Goal: Task Accomplishment & Management: Use online tool/utility

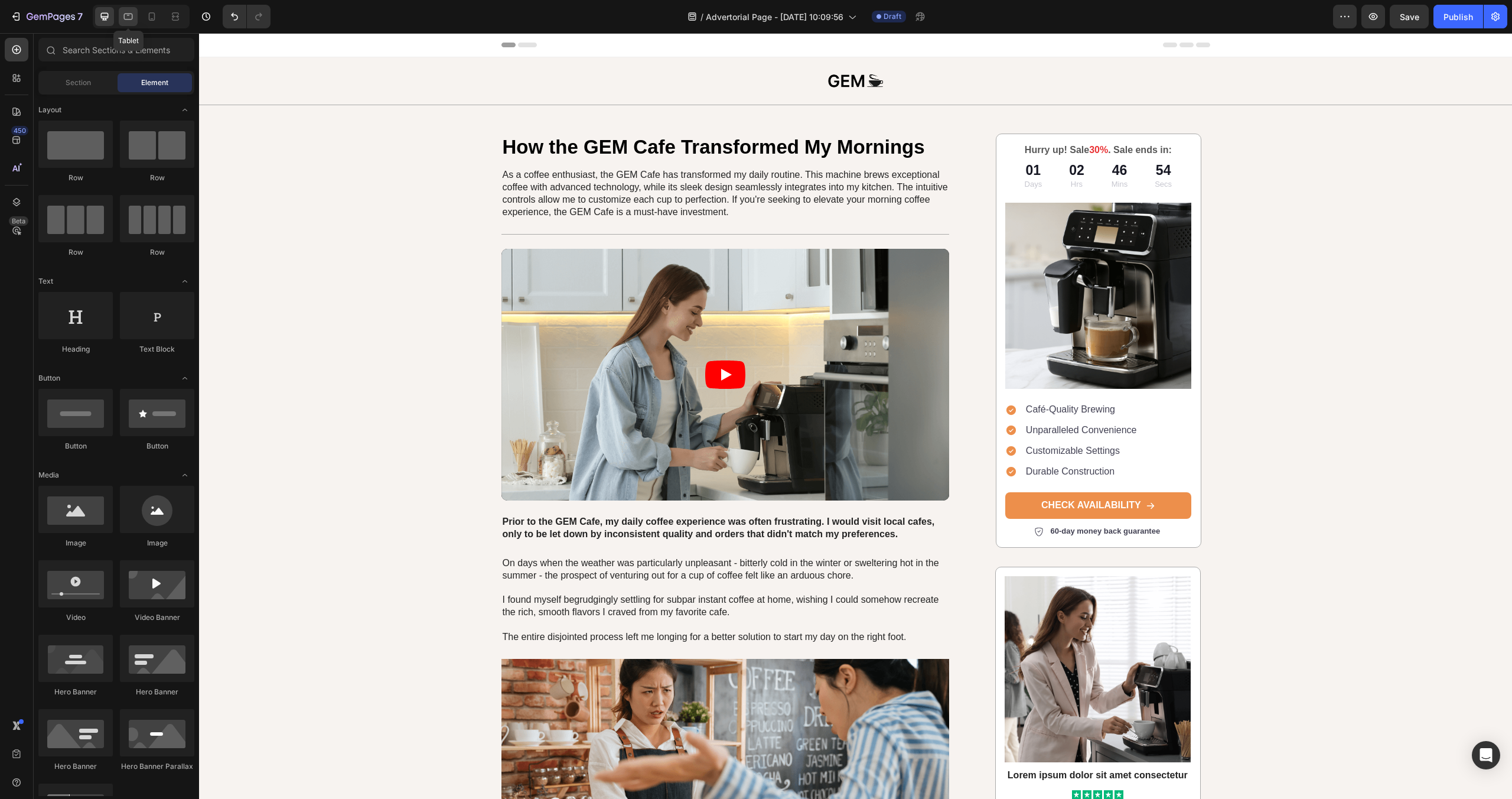
click at [124, 16] on icon at bounding box center [128, 17] width 9 height 6
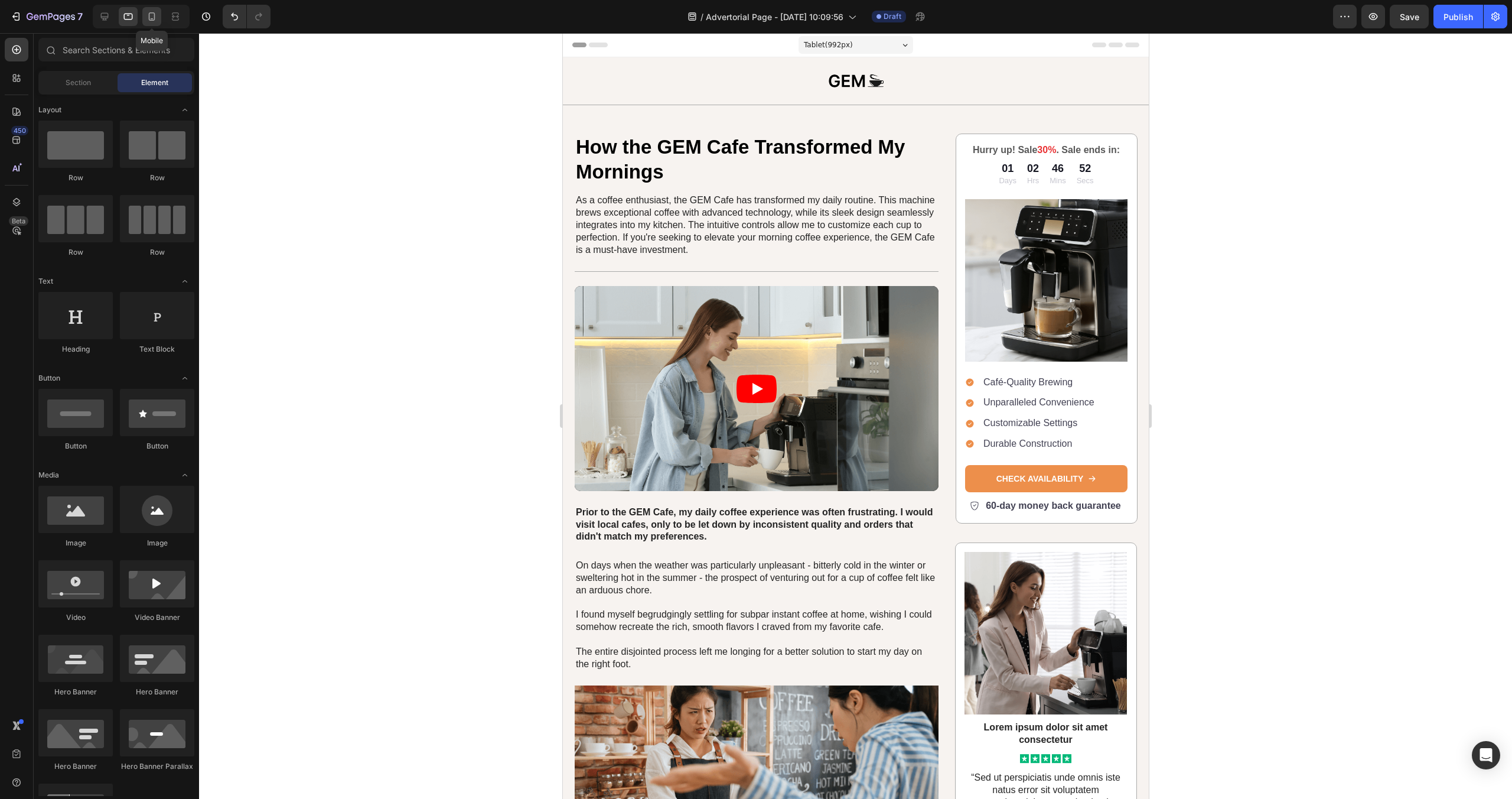
click at [152, 16] on icon at bounding box center [152, 17] width 12 height 12
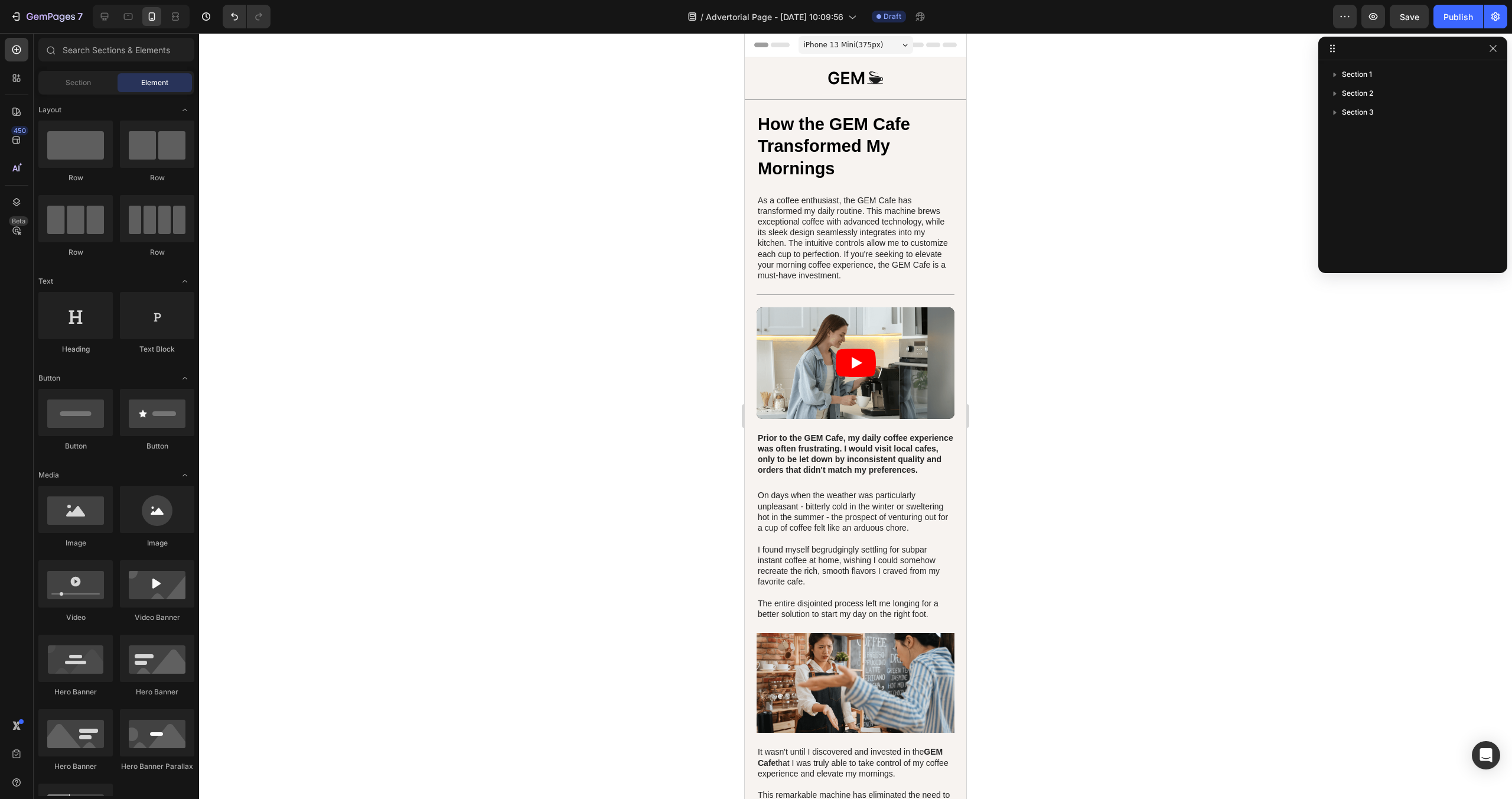
click at [1495, 50] on icon "button" at bounding box center [1492, 47] width 6 height 6
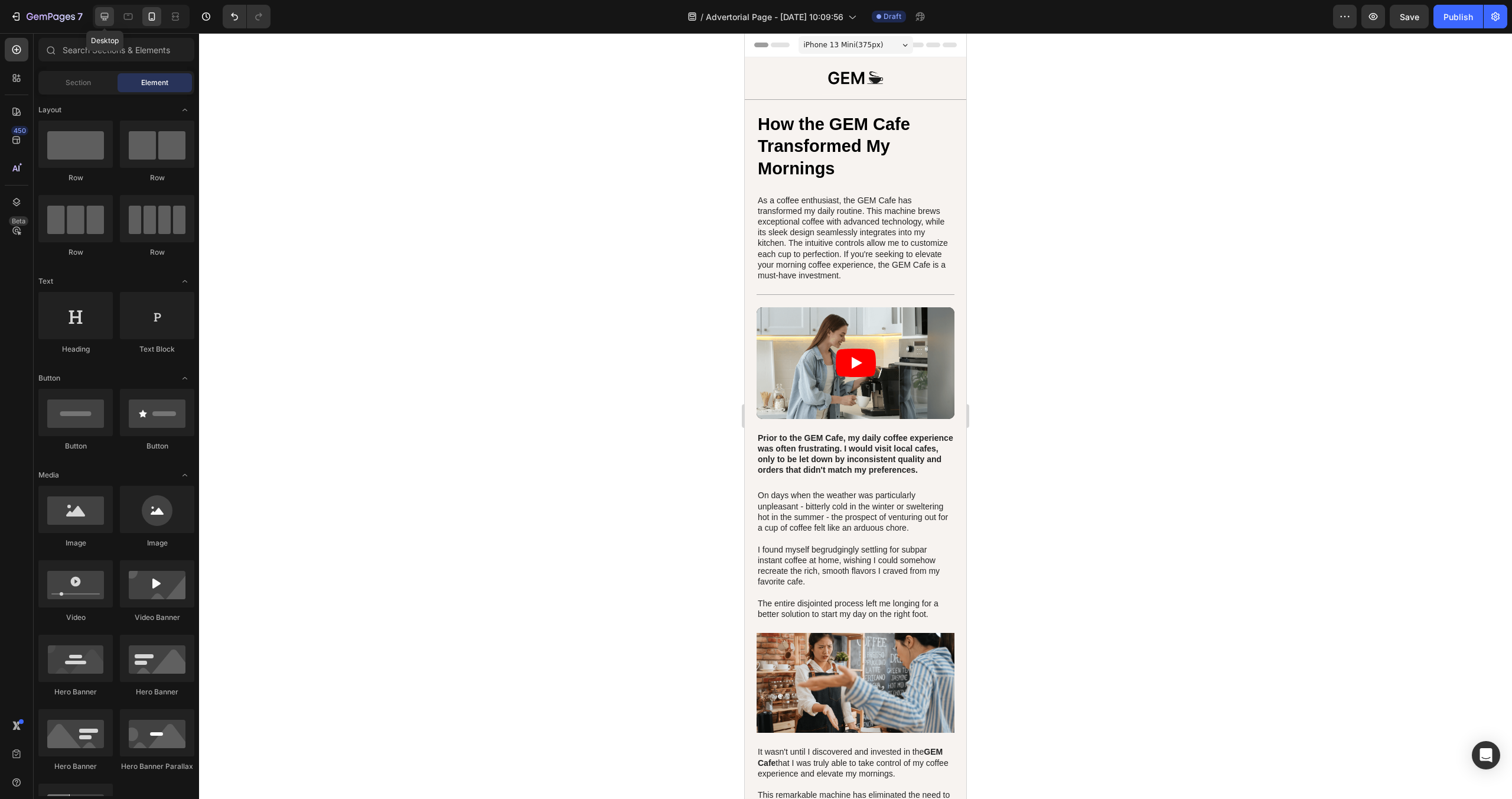
click at [100, 21] on icon at bounding box center [105, 17] width 12 height 12
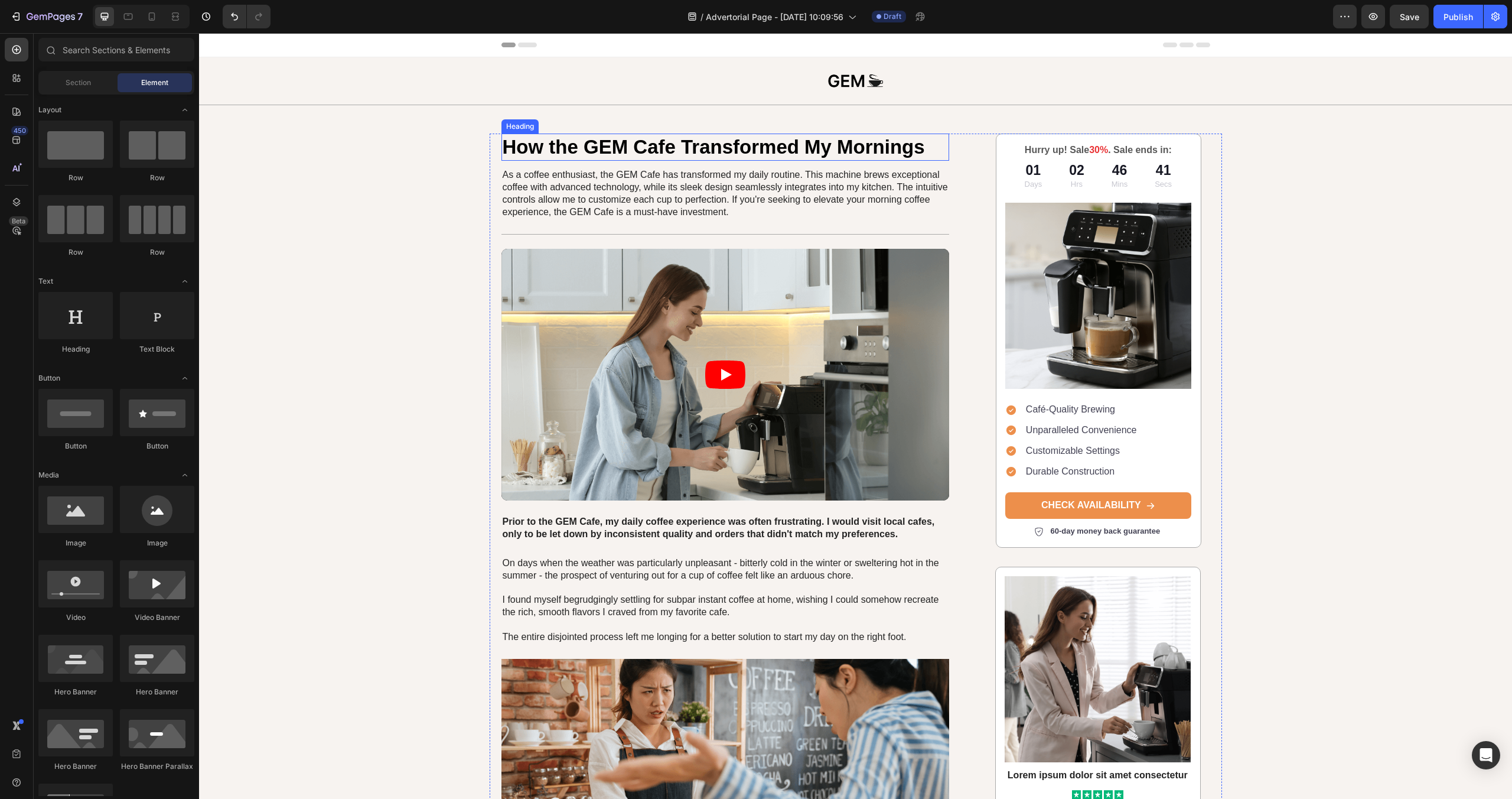
click at [807, 147] on h1 "How the GEM Cafe Transformed My Mornings" at bounding box center [725, 147] width 448 height 28
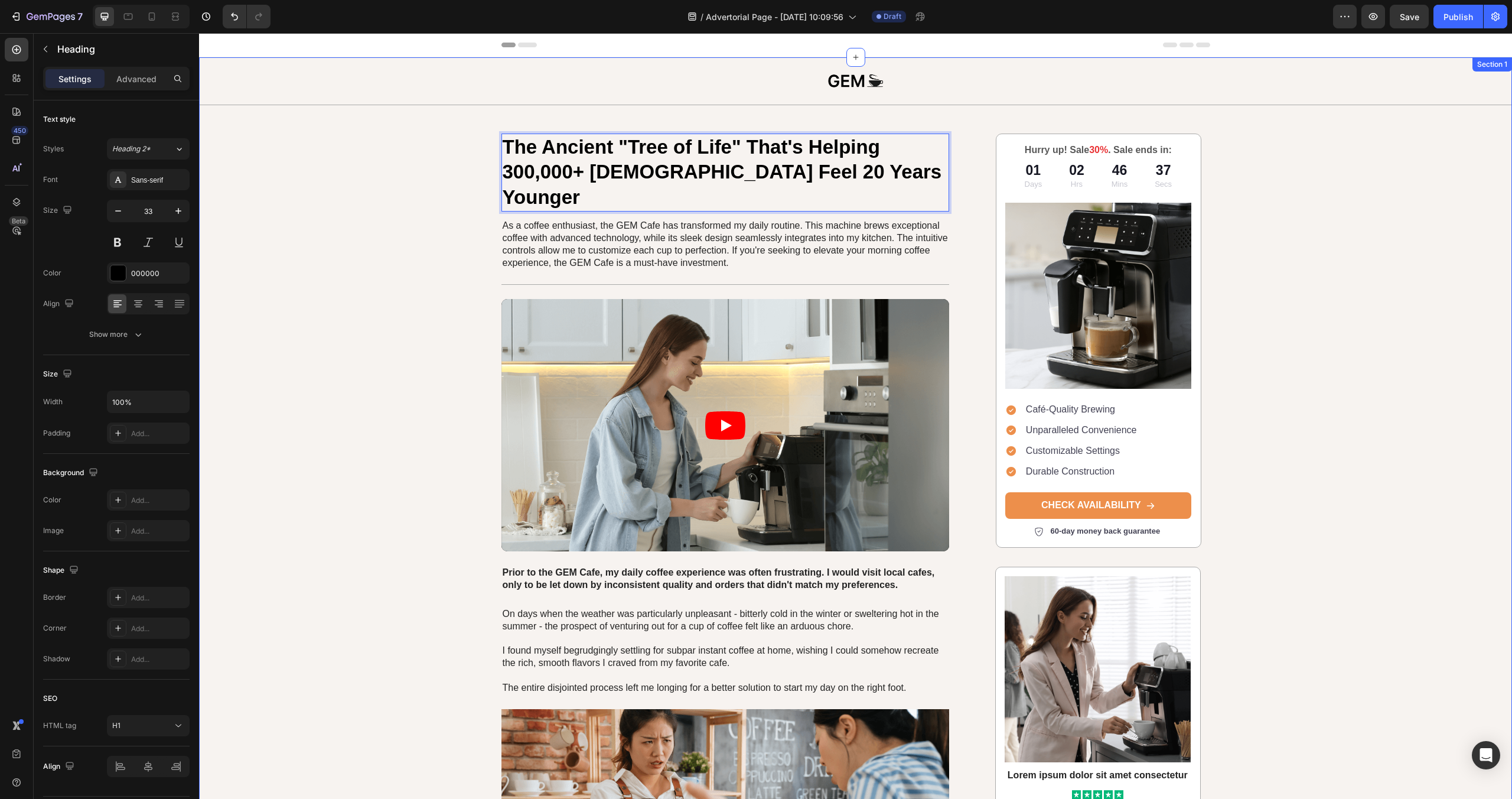
click at [392, 162] on div "Image Row The Ancient "Tree of Life" That's Helping 300,000+ [DEMOGRAPHIC_DATA]…" at bounding box center [855, 712] width 1313 height 1308
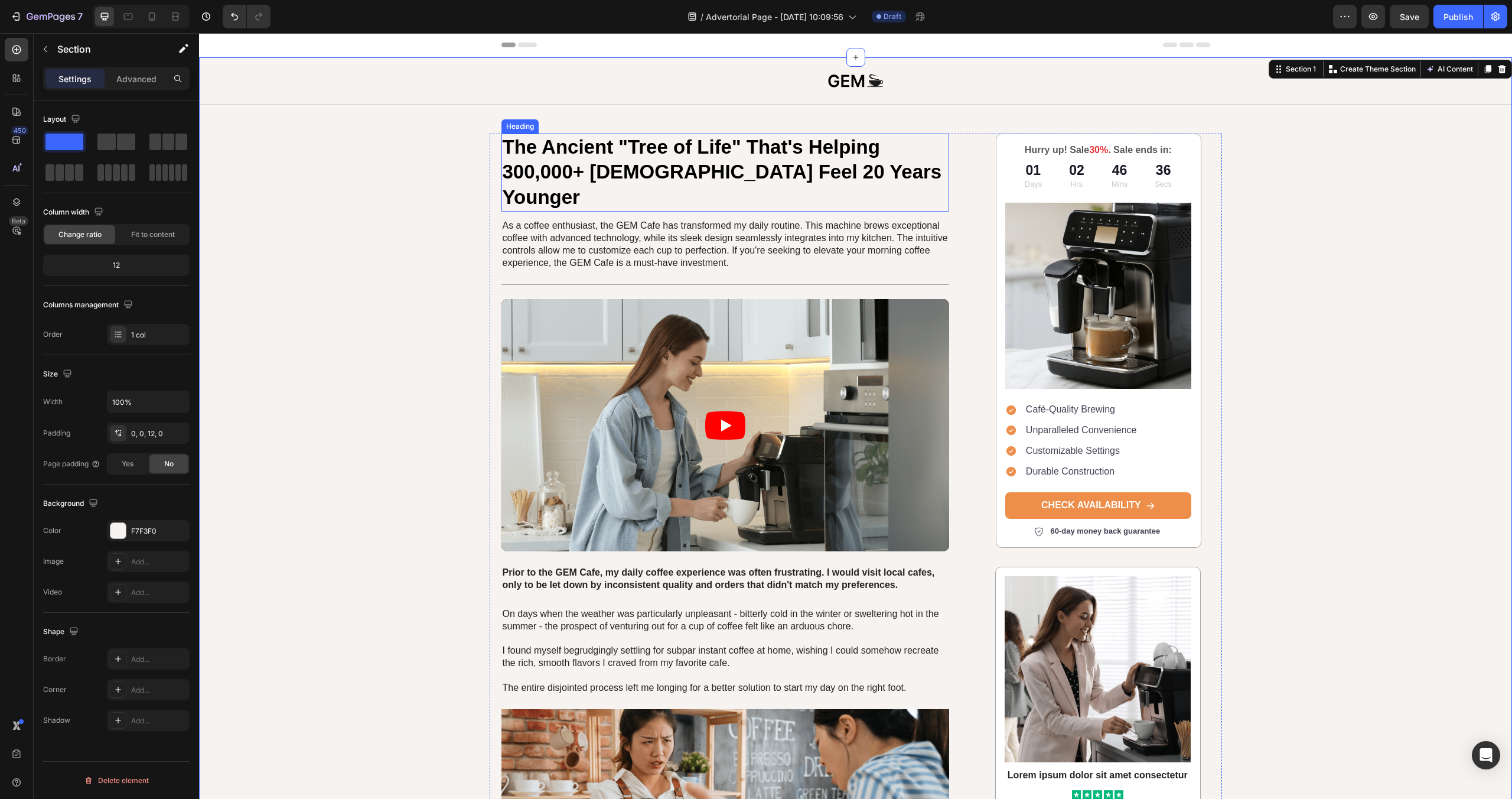
click at [617, 168] on p "The Ancient "Tree of Life" That's Helping 300,000+ [DEMOGRAPHIC_DATA] Feel 20 Y…" at bounding box center [725, 172] width 446 height 76
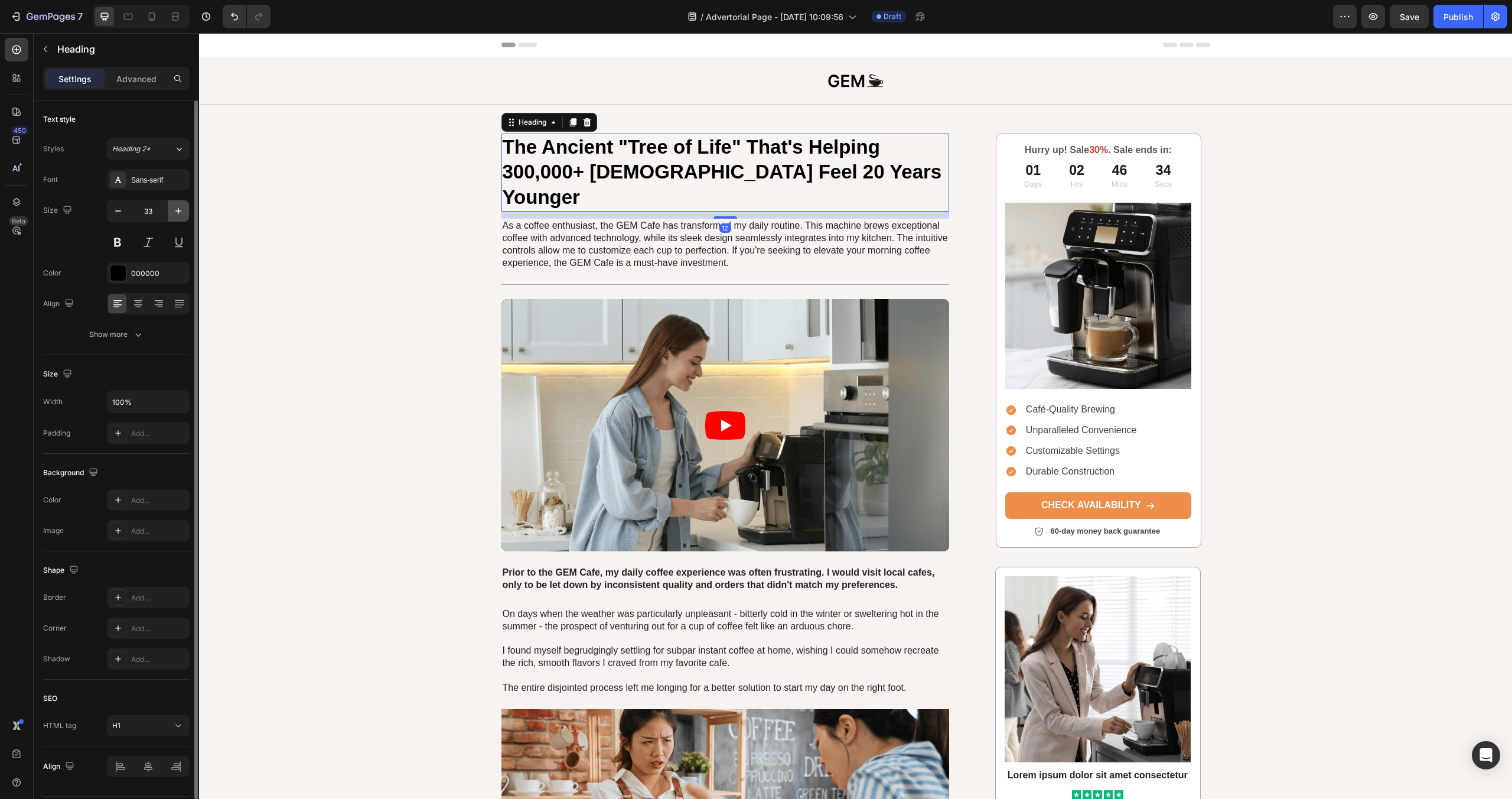
click at [179, 209] on icon "button" at bounding box center [178, 210] width 6 height 6
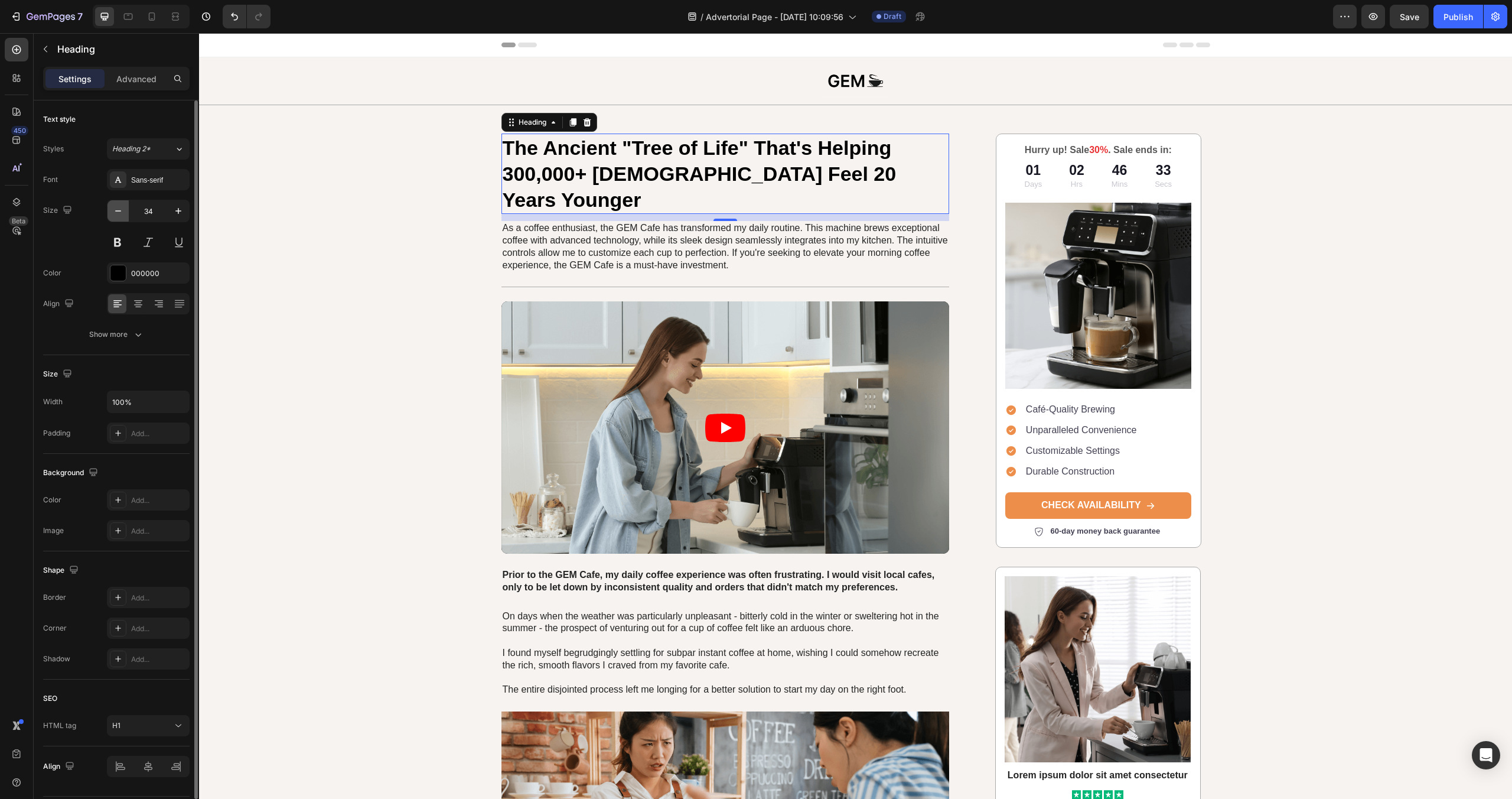
click at [124, 211] on button "button" at bounding box center [118, 211] width 21 height 21
type input "33"
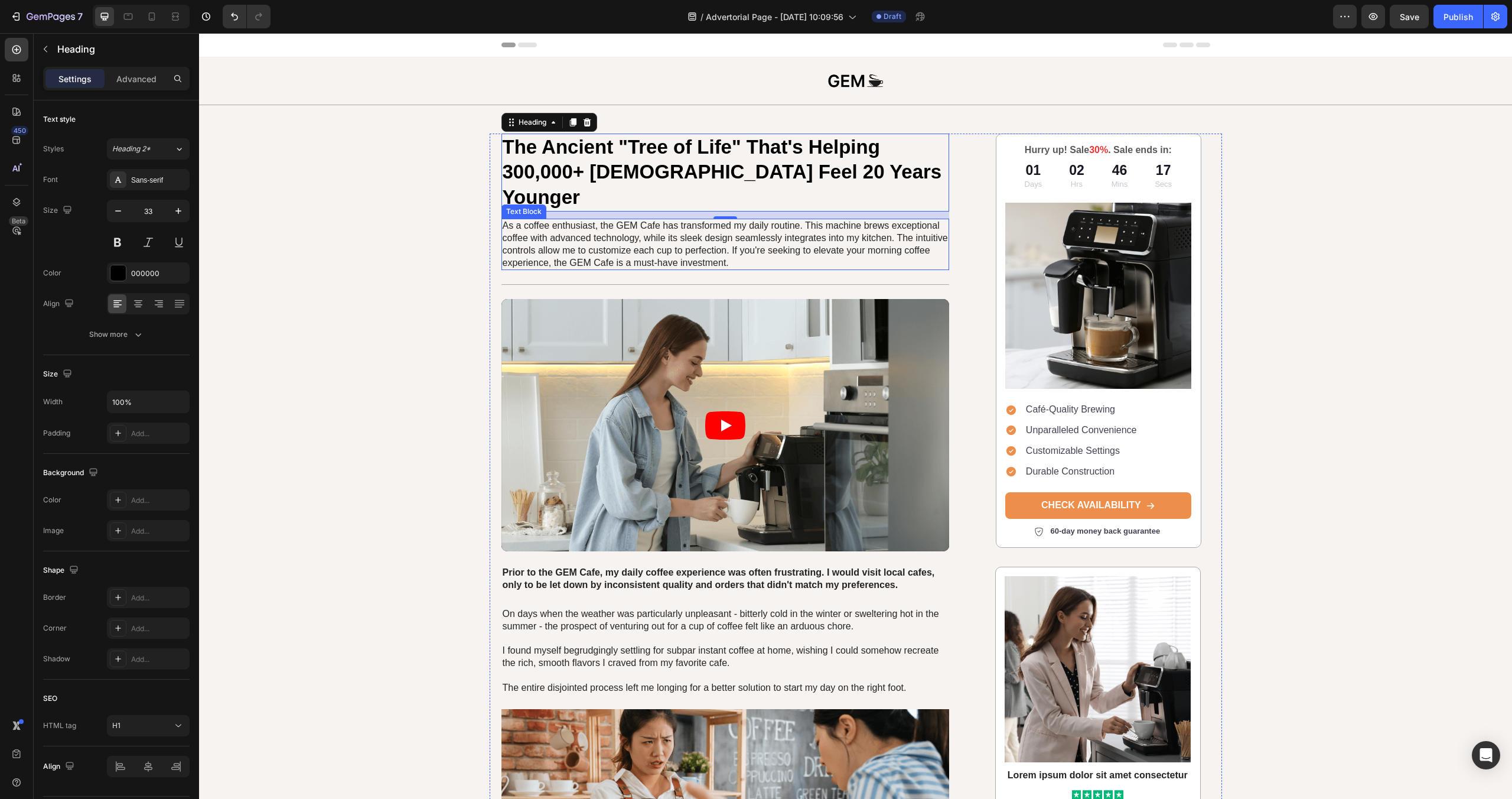
click at [684, 222] on p "As a coffee enthusiast, the GEM Cafe has transformed my daily routine. This mac…" at bounding box center [725, 244] width 446 height 49
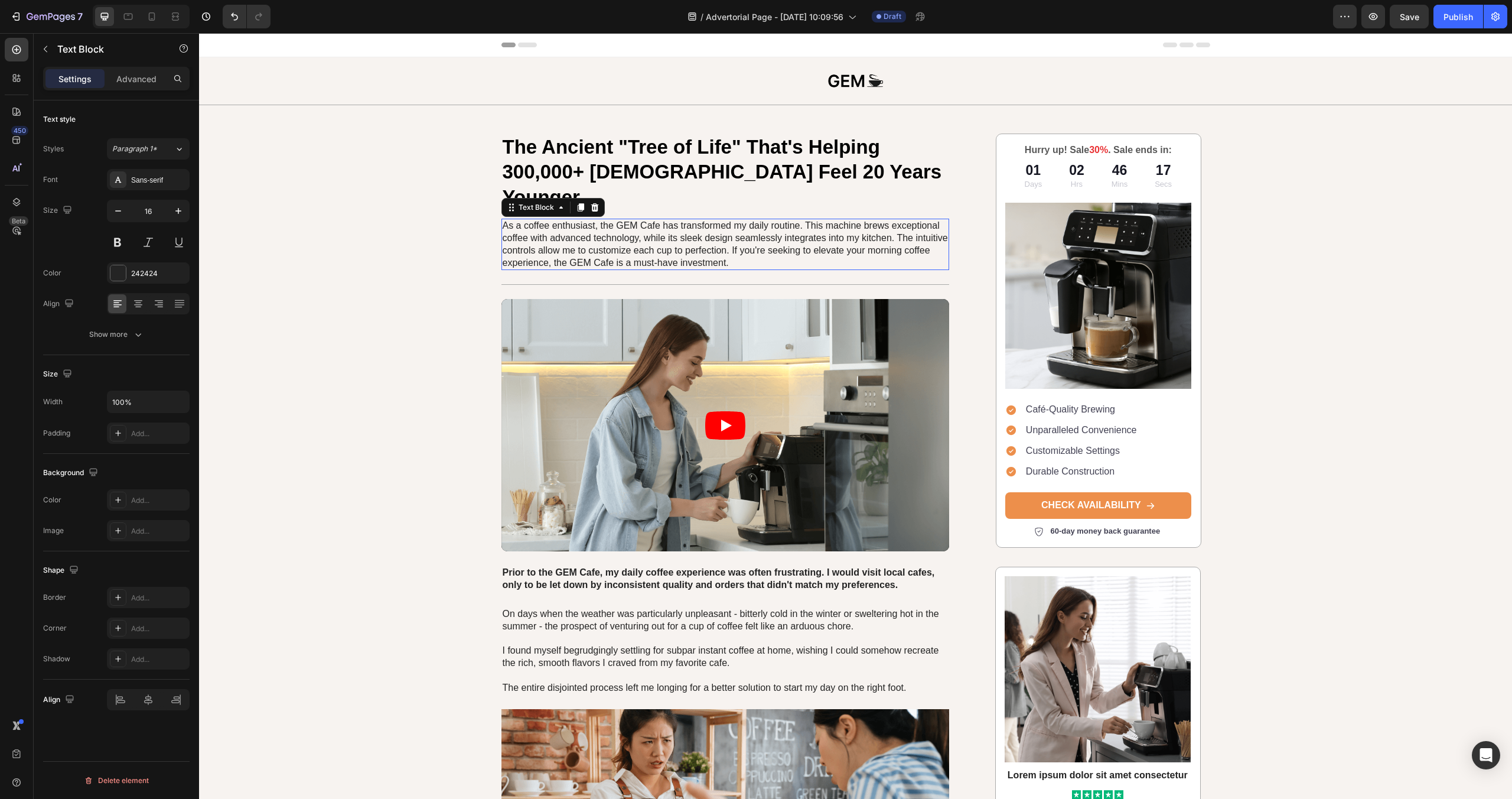
click at [684, 222] on p "As a coffee enthusiast, the GEM Cafe has transformed my daily routine. This mac…" at bounding box center [725, 244] width 446 height 49
click at [632, 220] on p "Are you tired of feeling... tired?" at bounding box center [725, 226] width 446 height 12
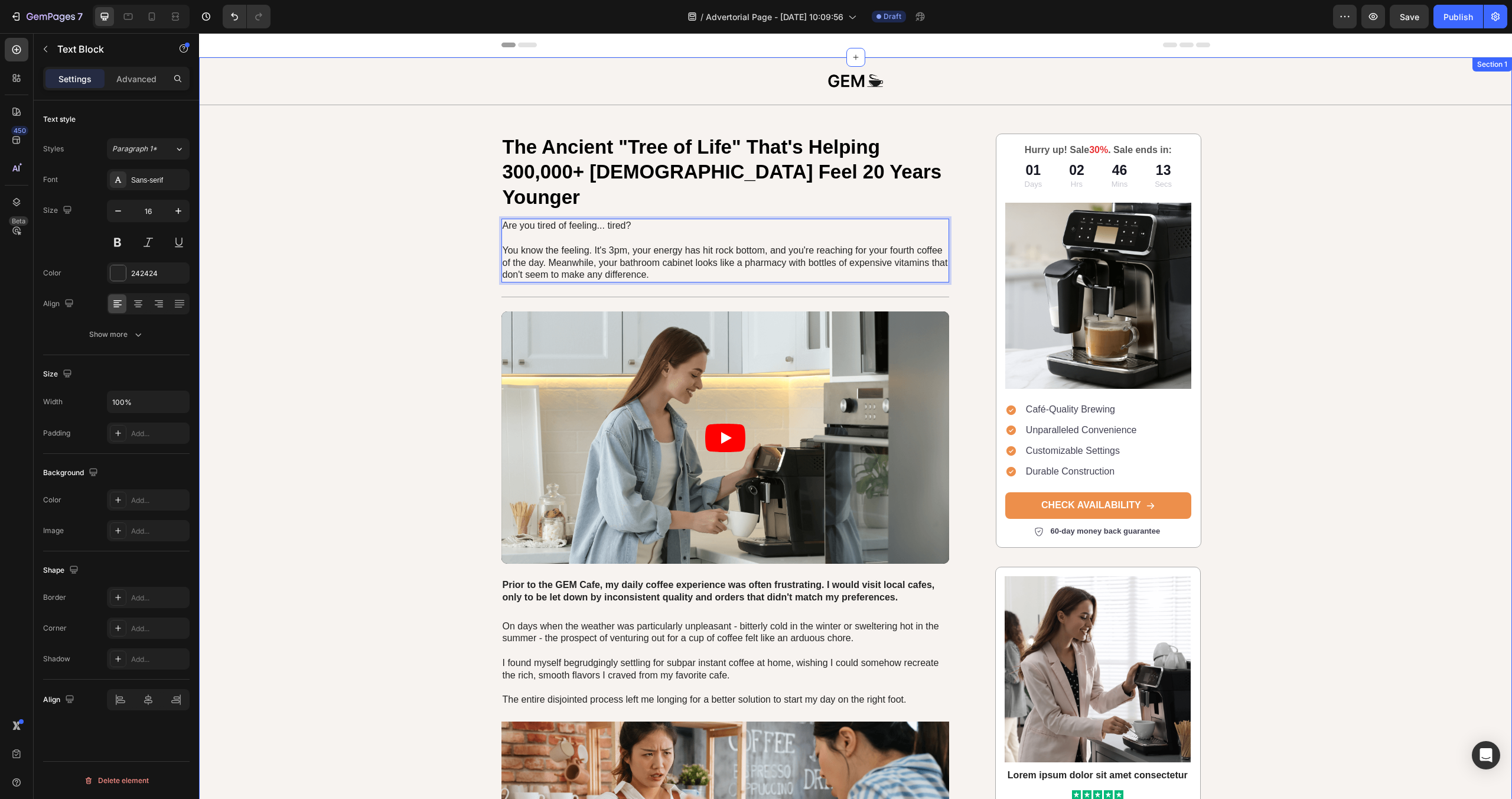
click at [344, 224] on div "Image Row The Ancient "Tree of Life" That's Helping 300,000+ [DEMOGRAPHIC_DATA]…" at bounding box center [855, 718] width 1313 height 1321
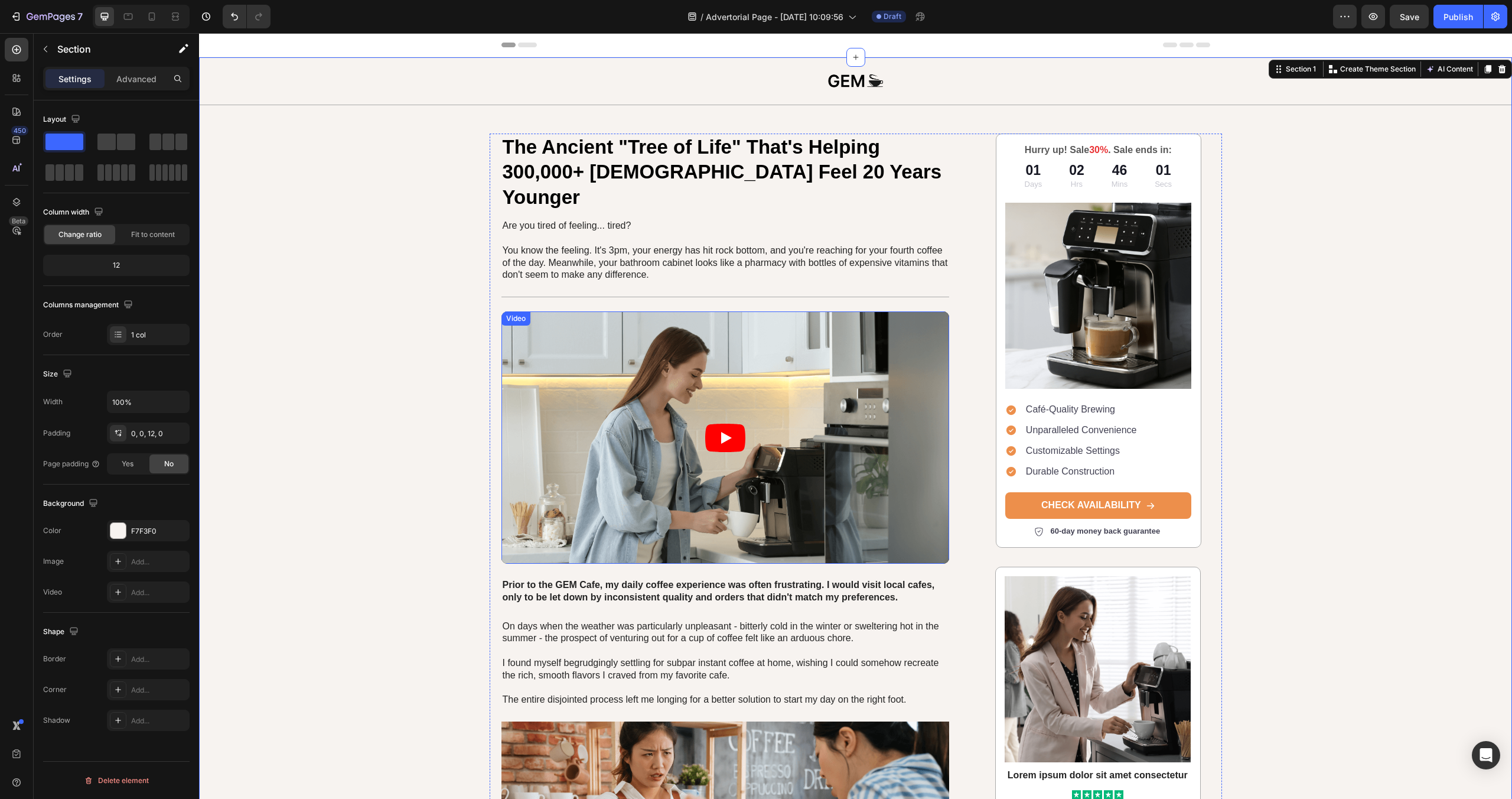
click at [855, 338] on article at bounding box center [725, 437] width 448 height 252
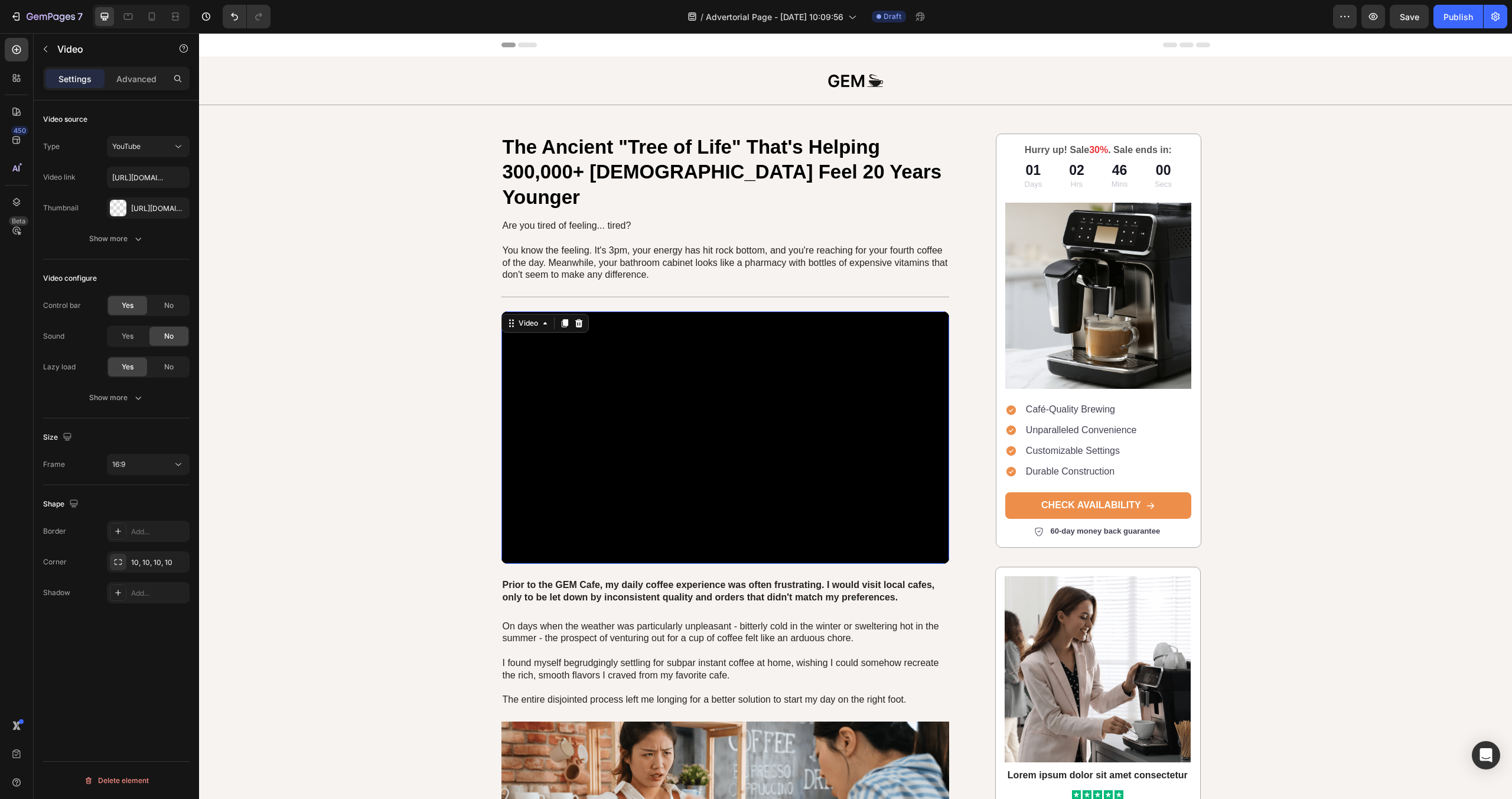
click at [10, 55] on icon at bounding box center [17, 50] width 12 height 12
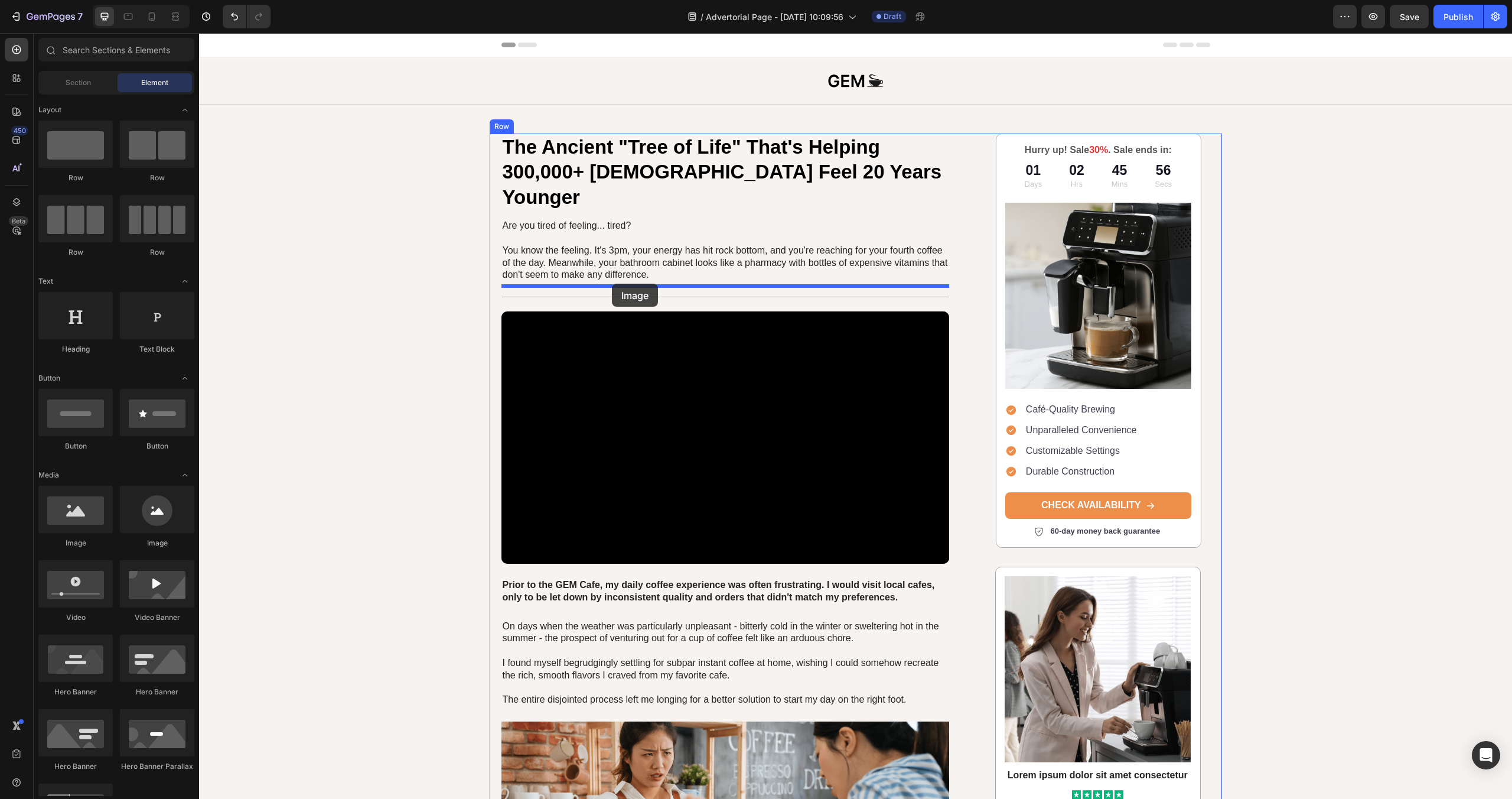
drag, startPoint x: 677, startPoint y: 353, endPoint x: 614, endPoint y: 286, distance: 92.0
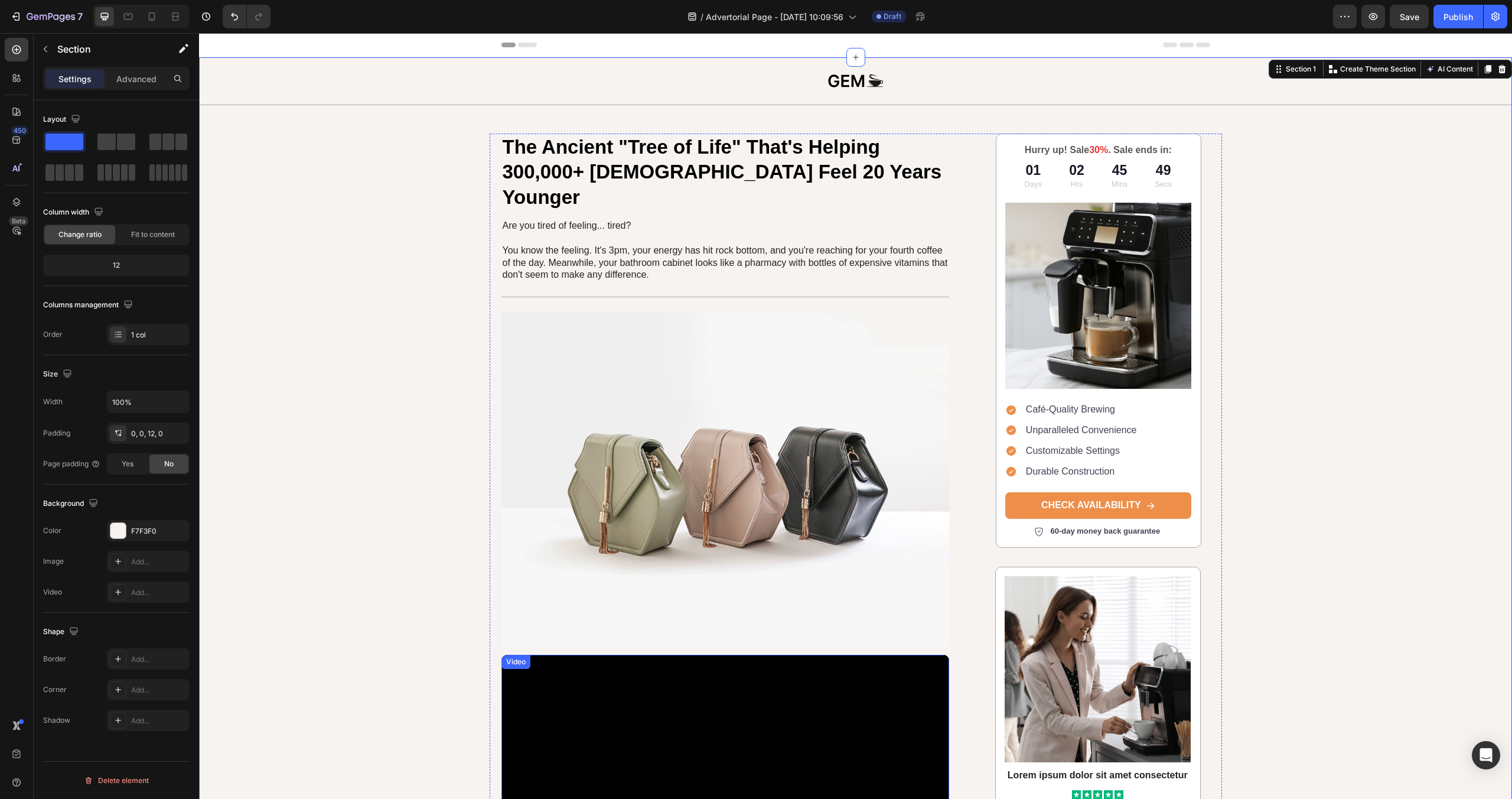
click at [514, 657] on div "Video" at bounding box center [516, 662] width 24 height 10
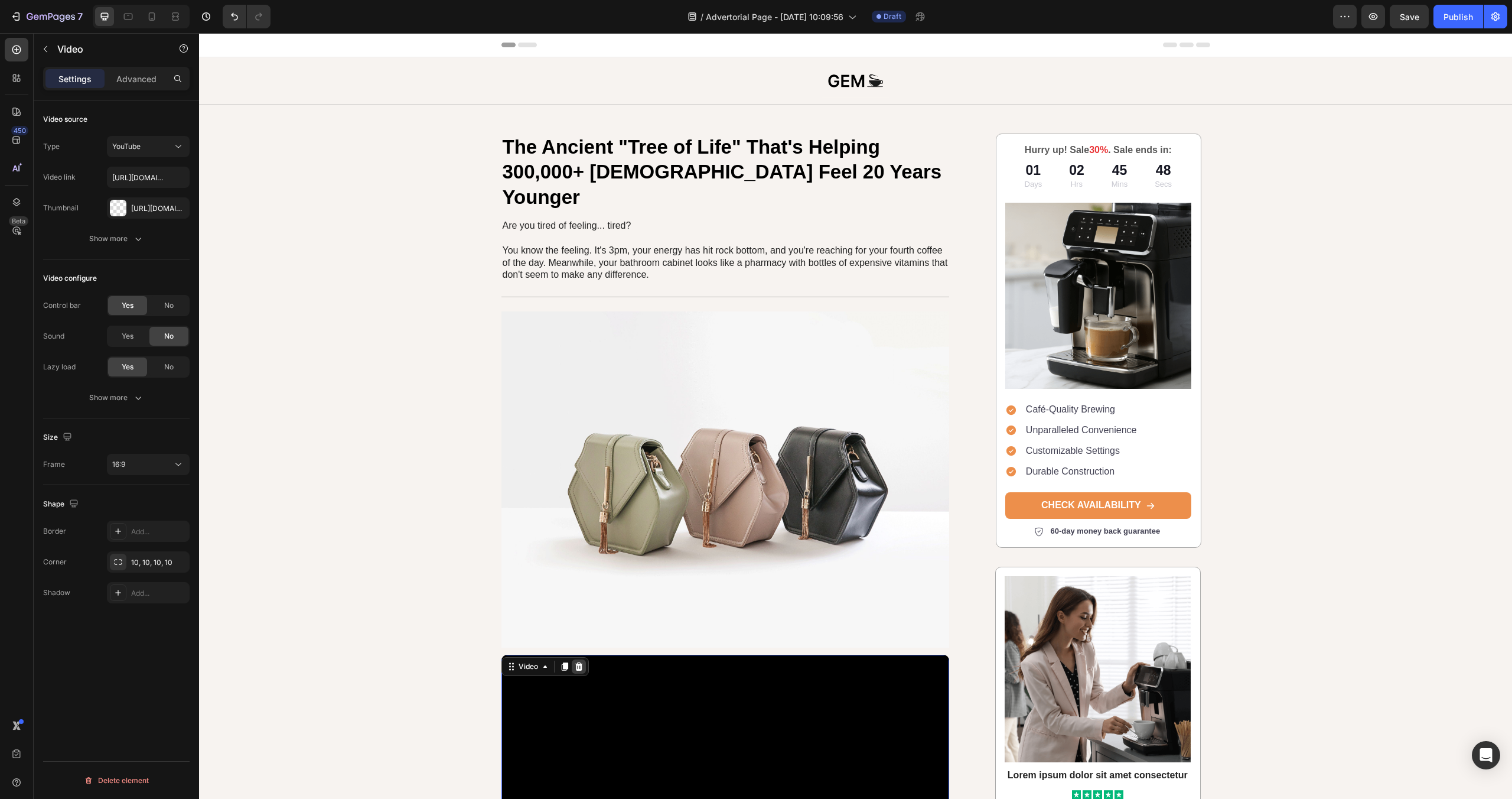
click at [575, 662] on icon at bounding box center [578, 666] width 10 height 10
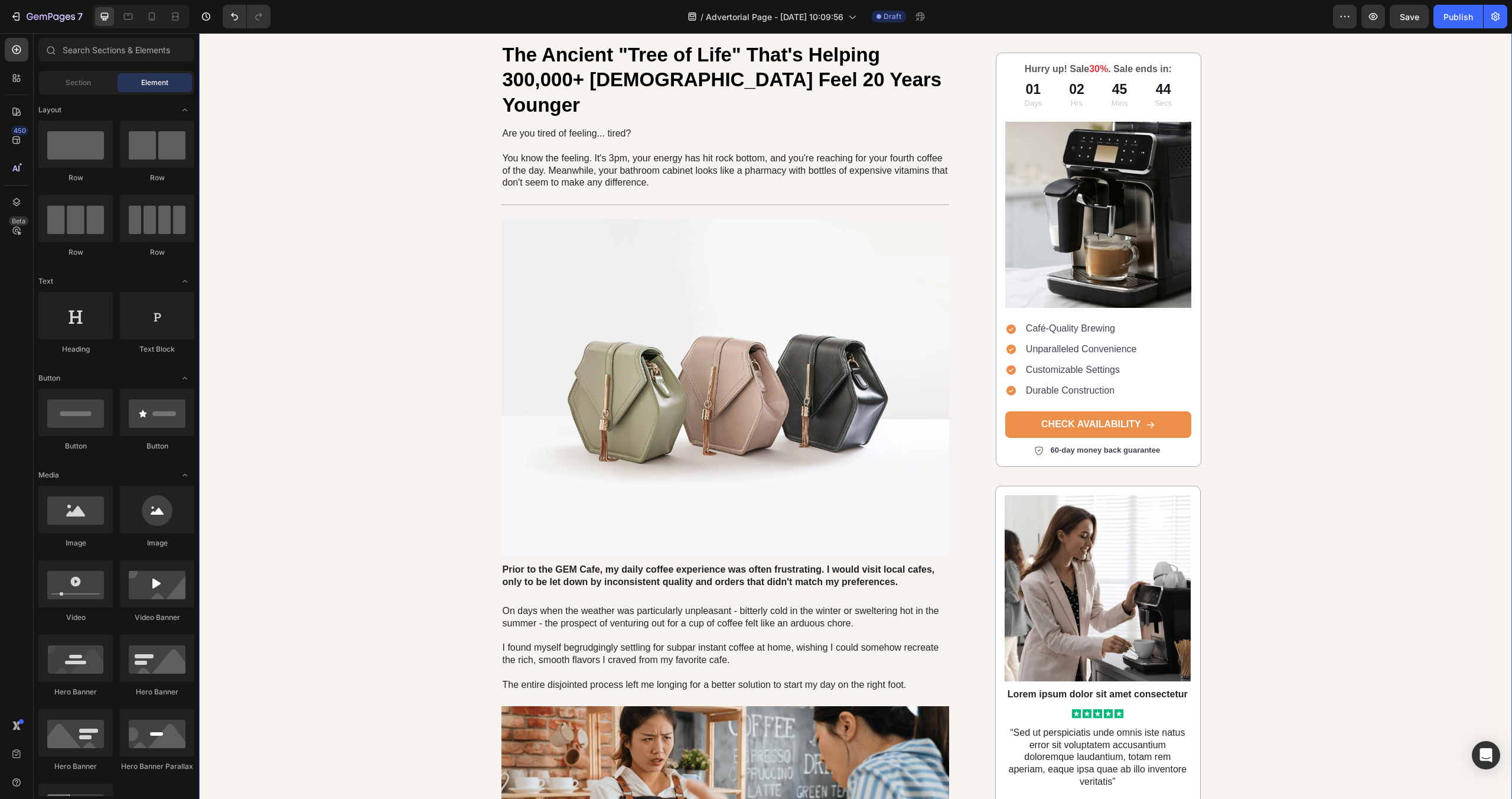
scroll to position [86, 0]
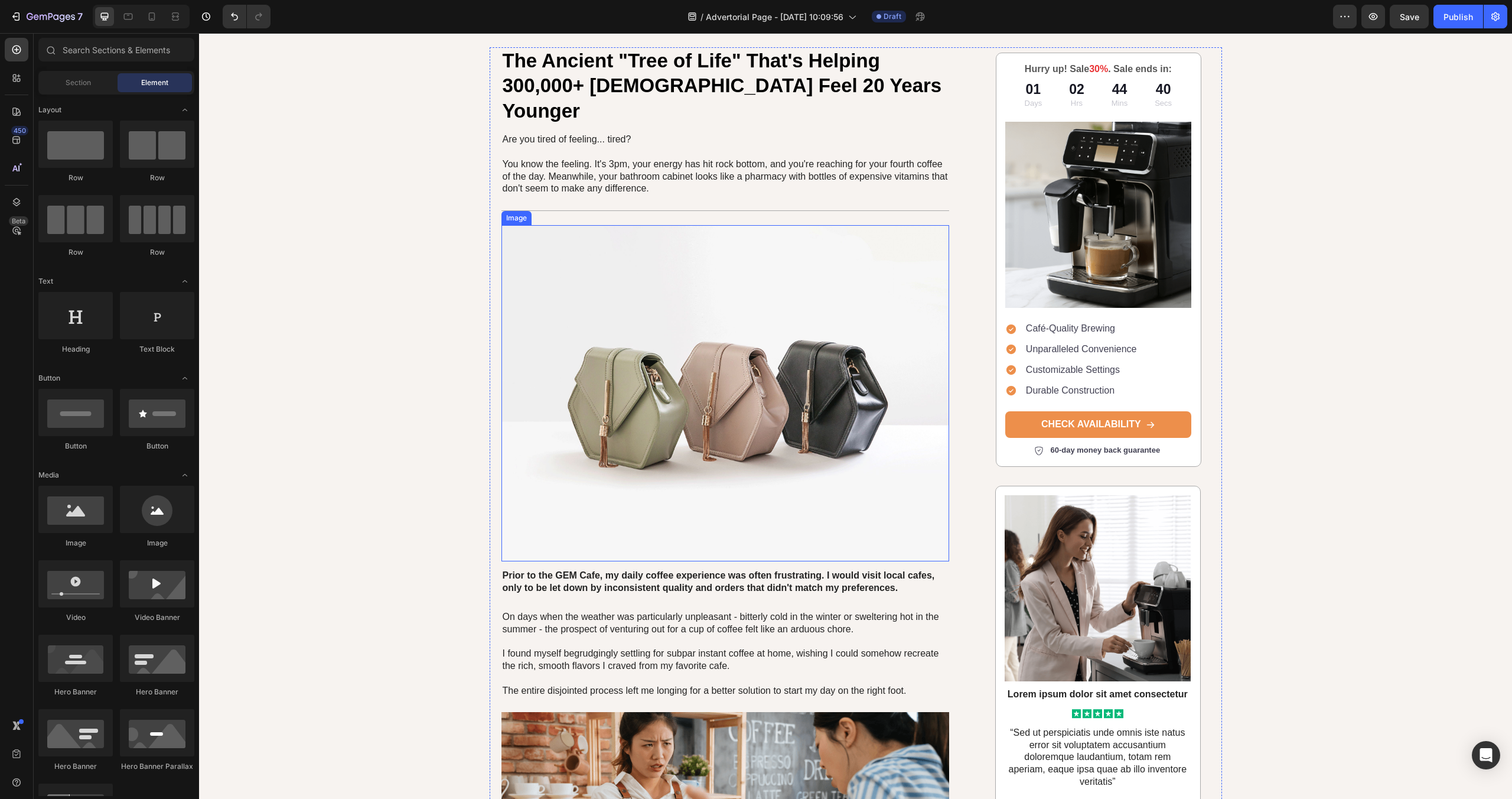
click at [785, 399] on img at bounding box center [725, 393] width 448 height 336
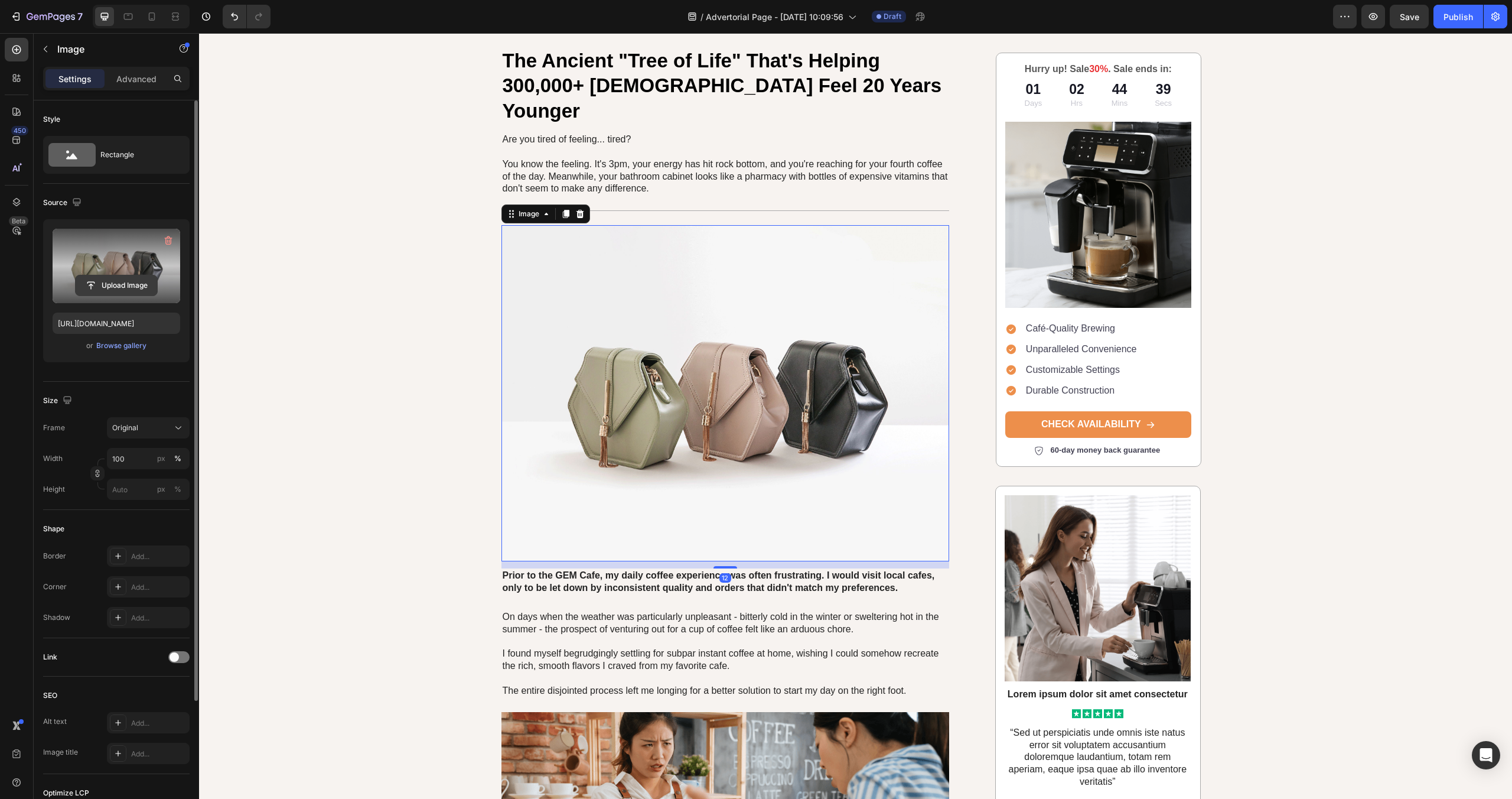
click at [117, 287] on input "file" at bounding box center [116, 285] width 81 height 20
type input "[URL][DOMAIN_NAME]"
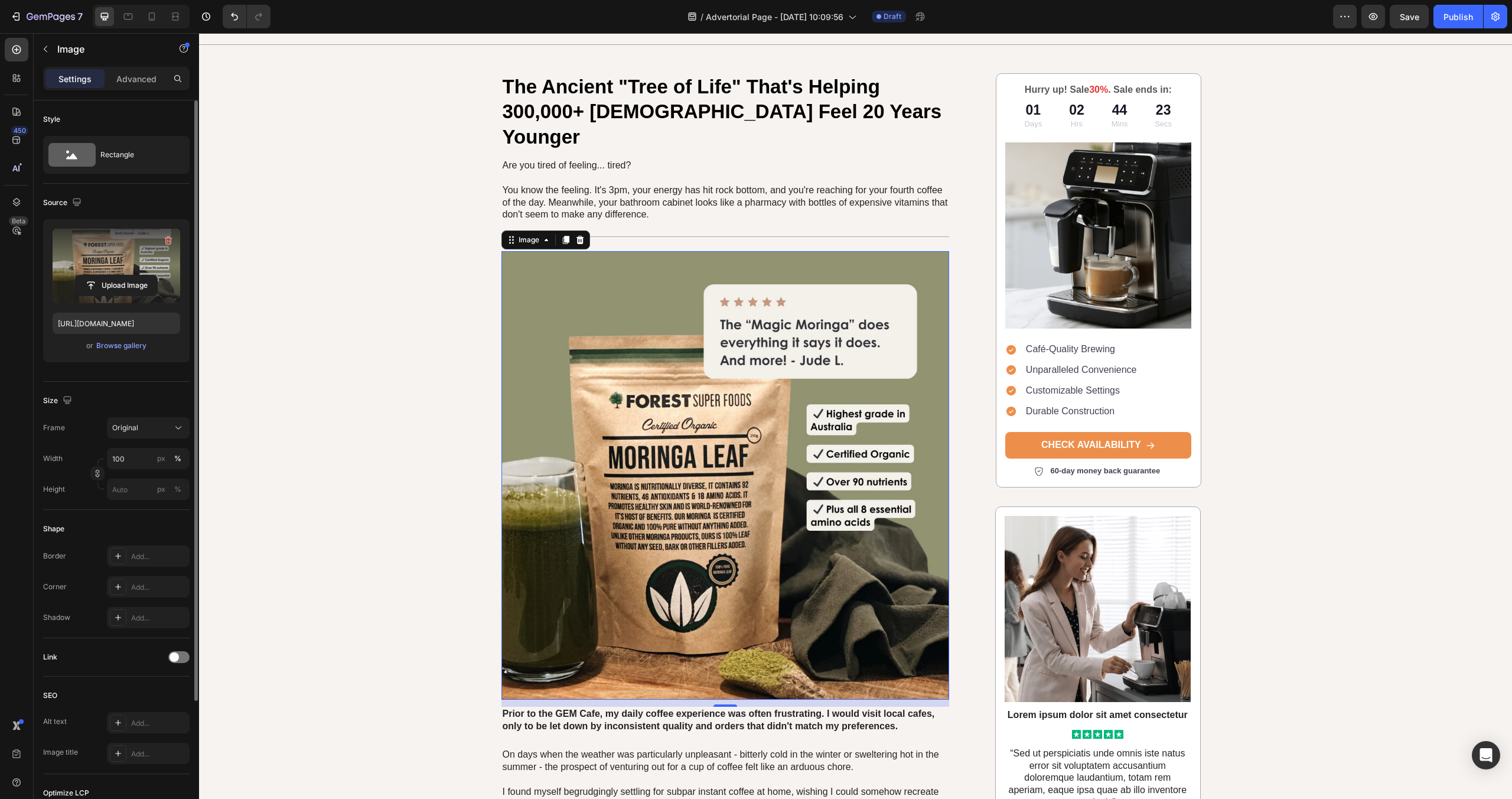
scroll to position [61, 0]
click at [136, 581] on div "Add..." at bounding box center [148, 586] width 83 height 21
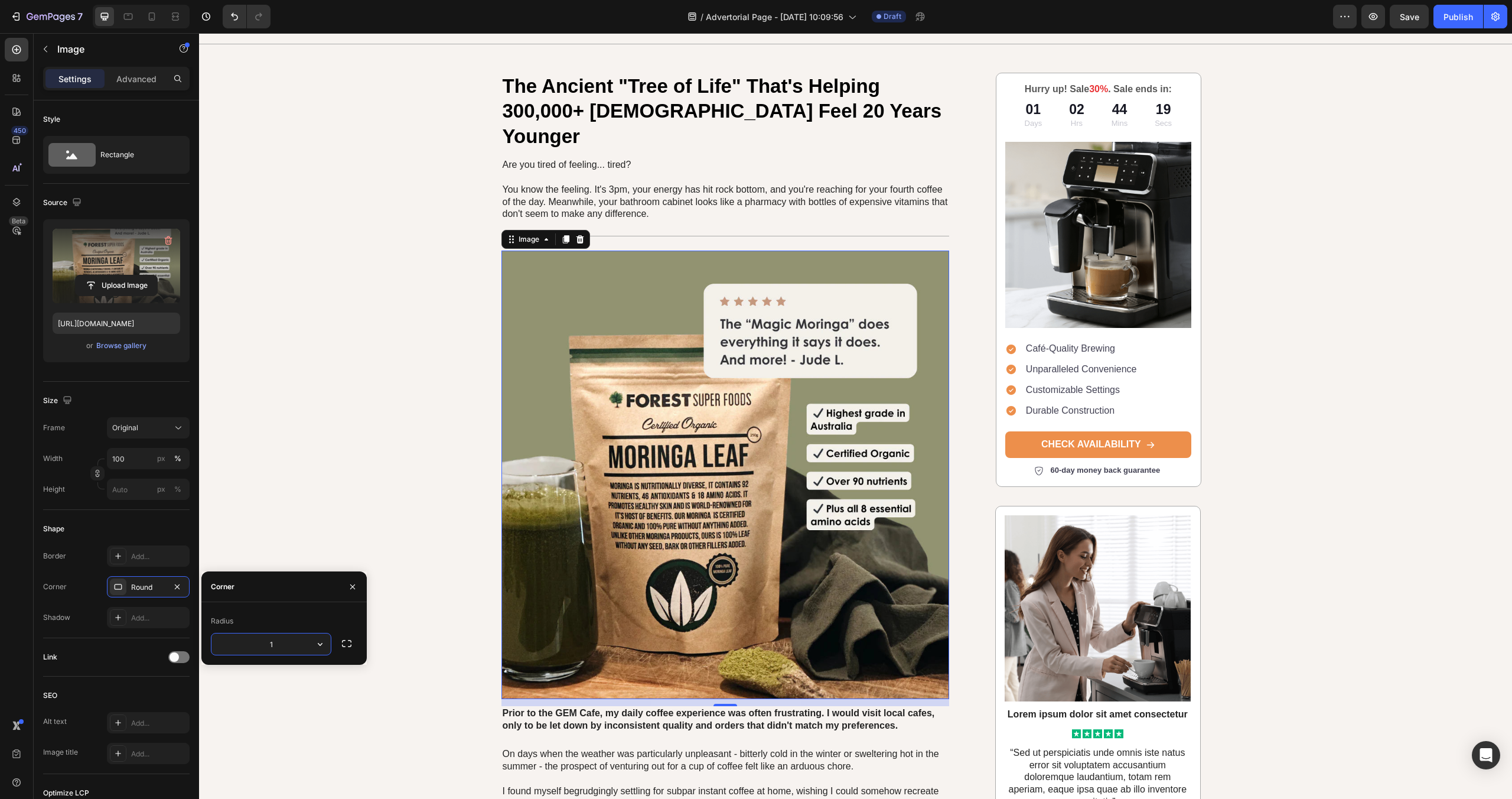
type input "12"
click at [89, 637] on div "Shape Border Add... Corner Round Shadow Add..." at bounding box center [116, 574] width 146 height 128
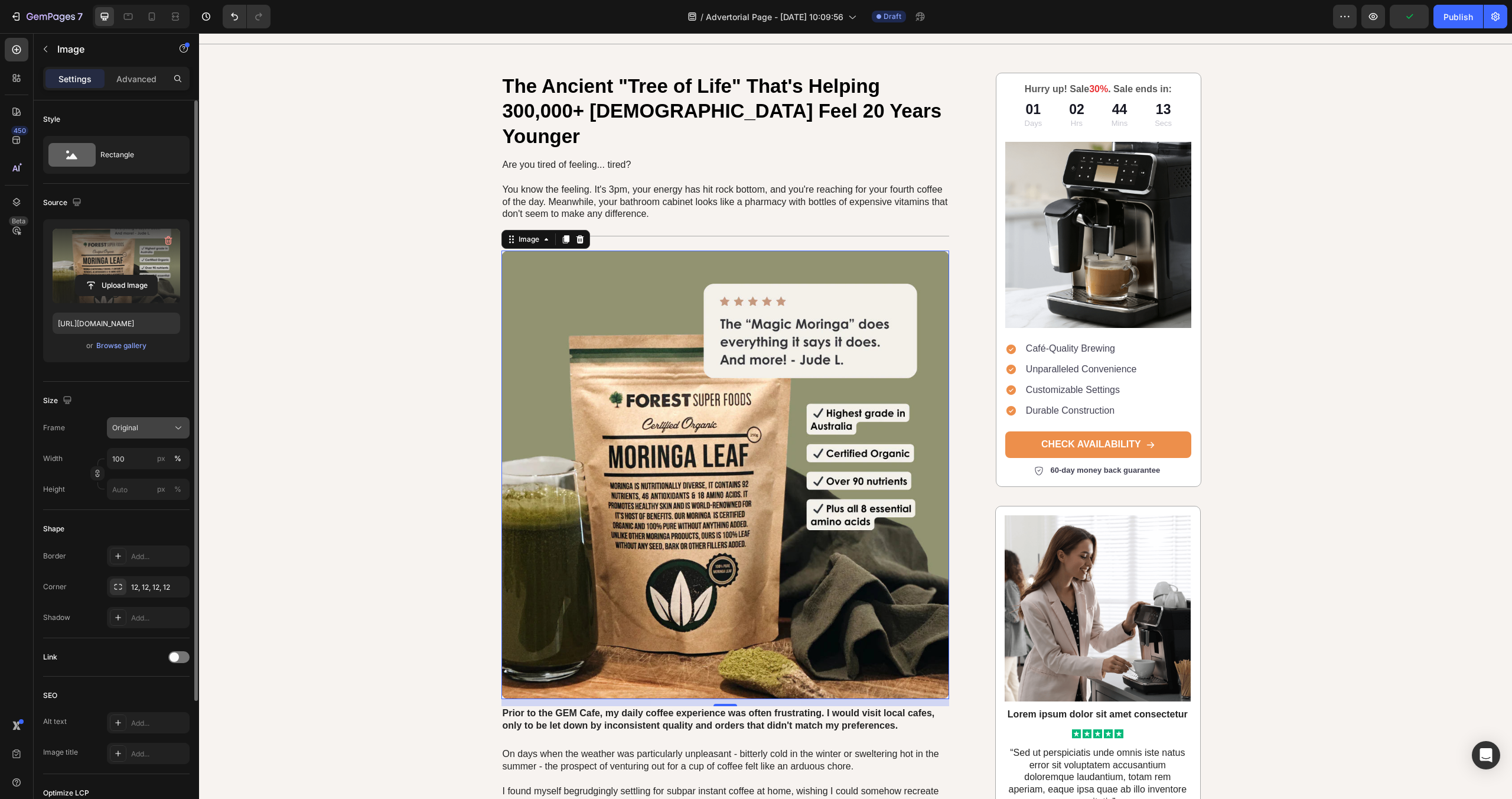
click at [127, 420] on button "Original" at bounding box center [148, 427] width 83 height 21
click at [120, 460] on span "Square" at bounding box center [124, 457] width 24 height 12
click at [126, 486] on input "100" at bounding box center [148, 488] width 83 height 21
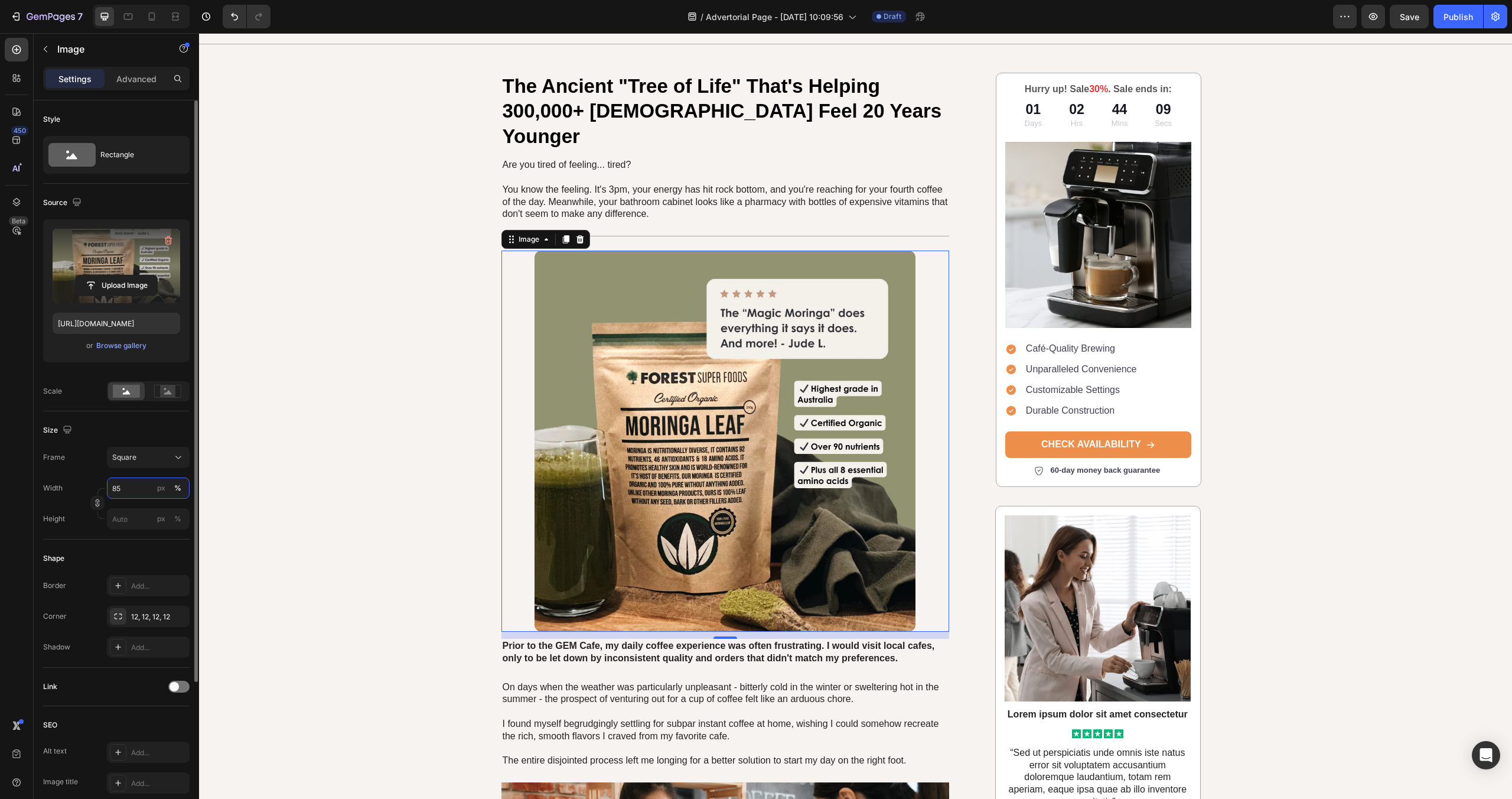
type input "85"
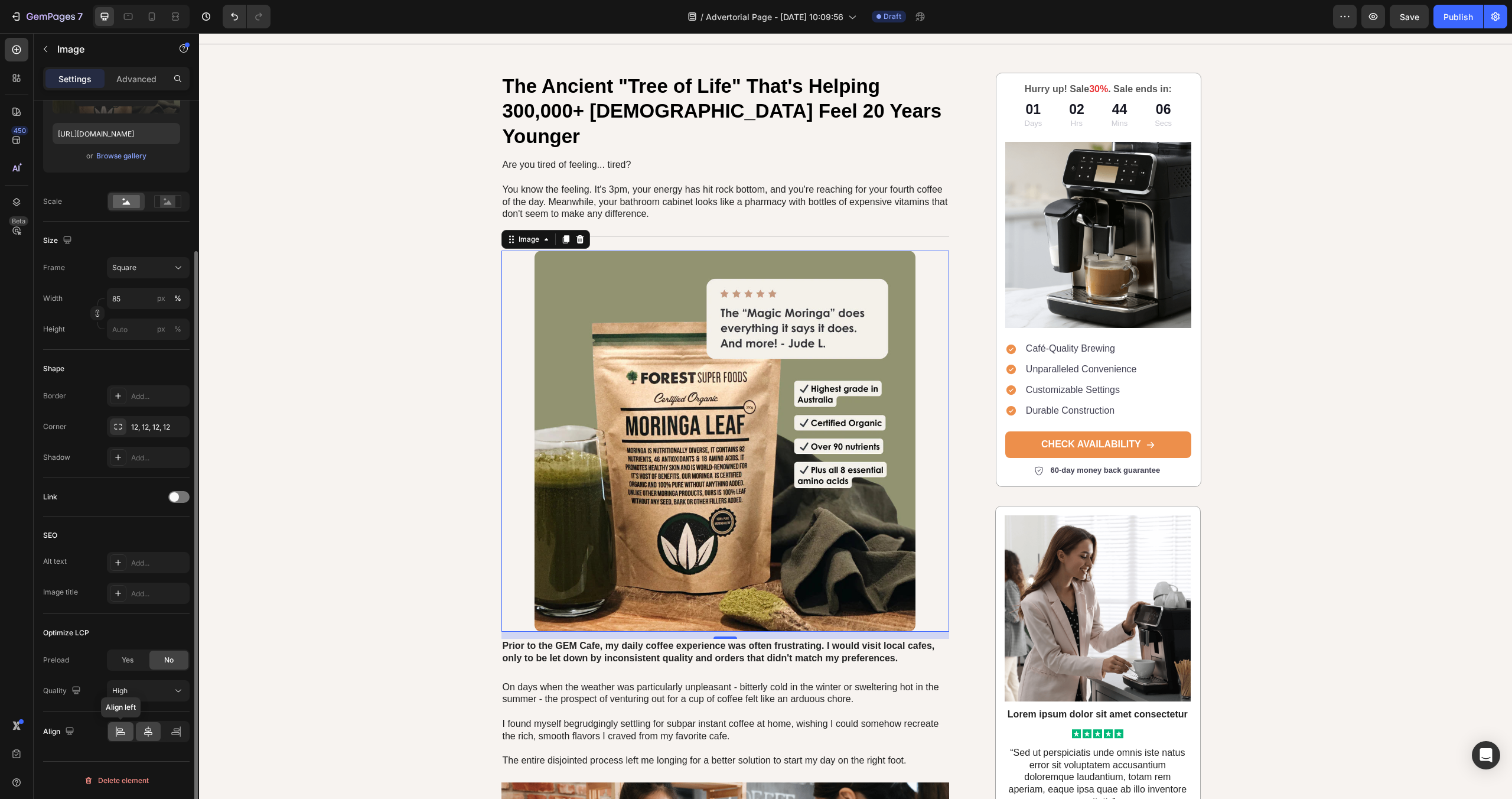
click at [118, 739] on div at bounding box center [120, 732] width 25 height 19
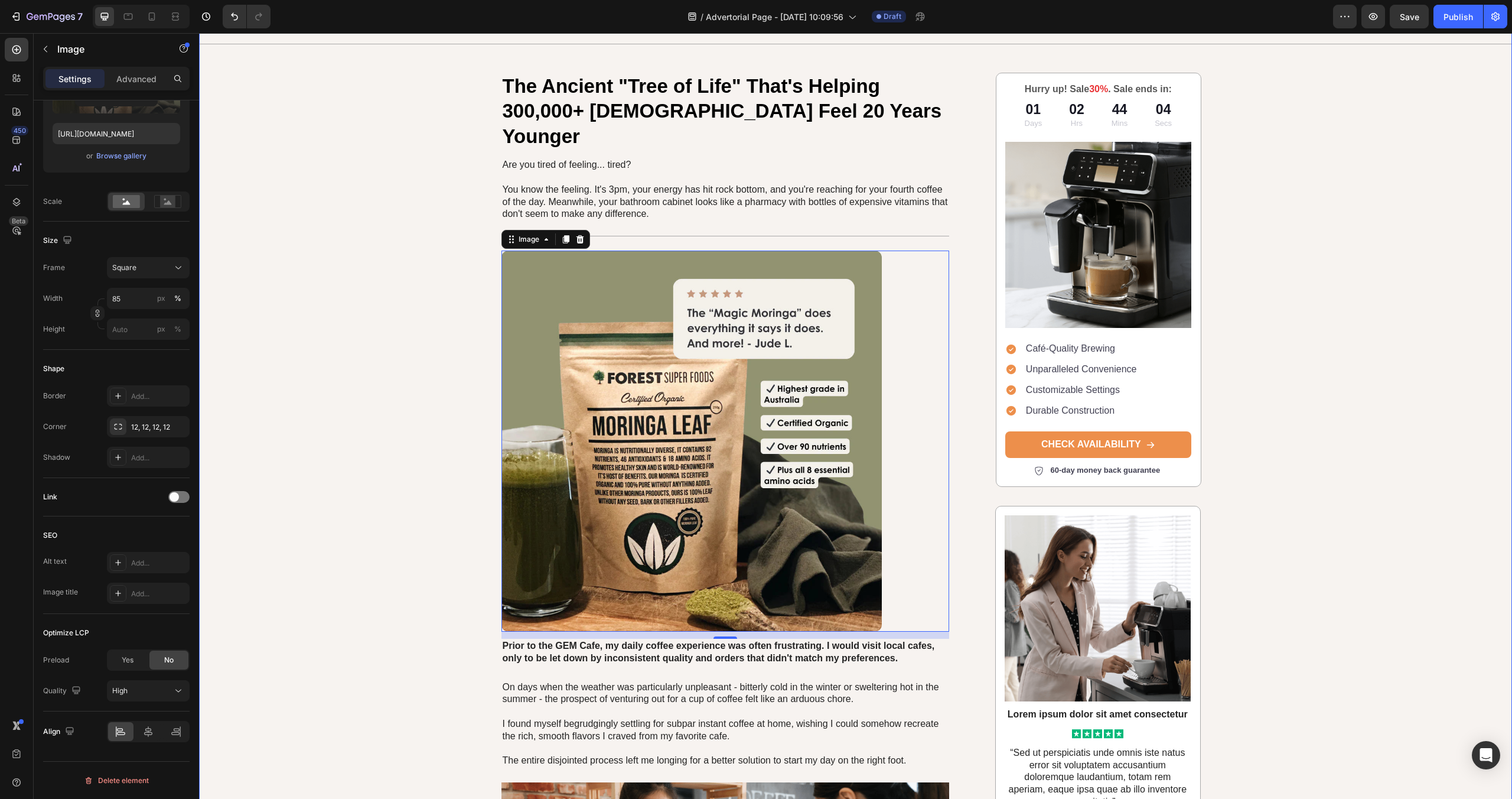
click at [324, 416] on div "Image Row The Ancient "Tree of Life" That's Helping 300,000+ [DEMOGRAPHIC_DATA]…" at bounding box center [855, 718] width 1313 height 1443
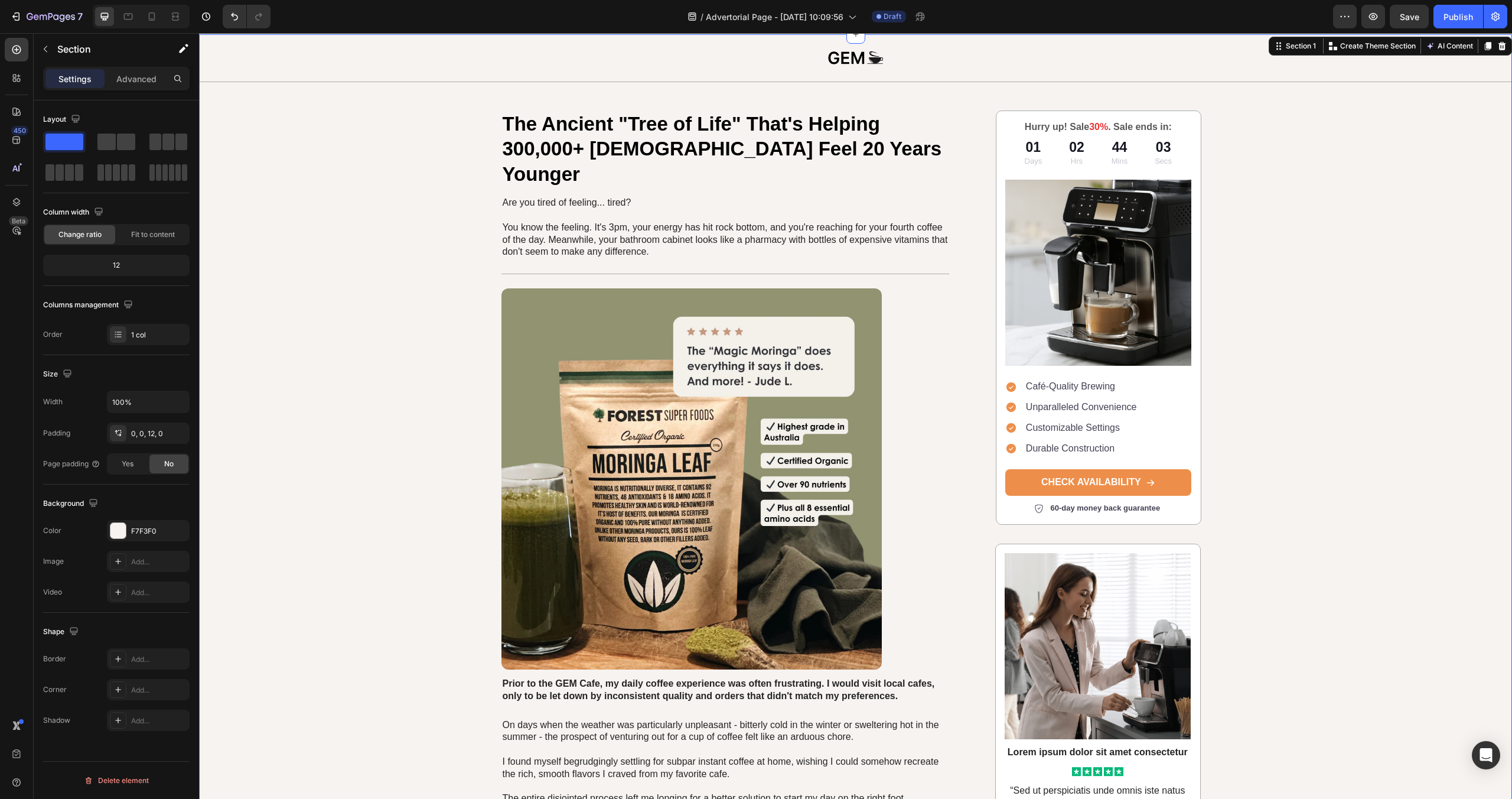
scroll to position [23, 0]
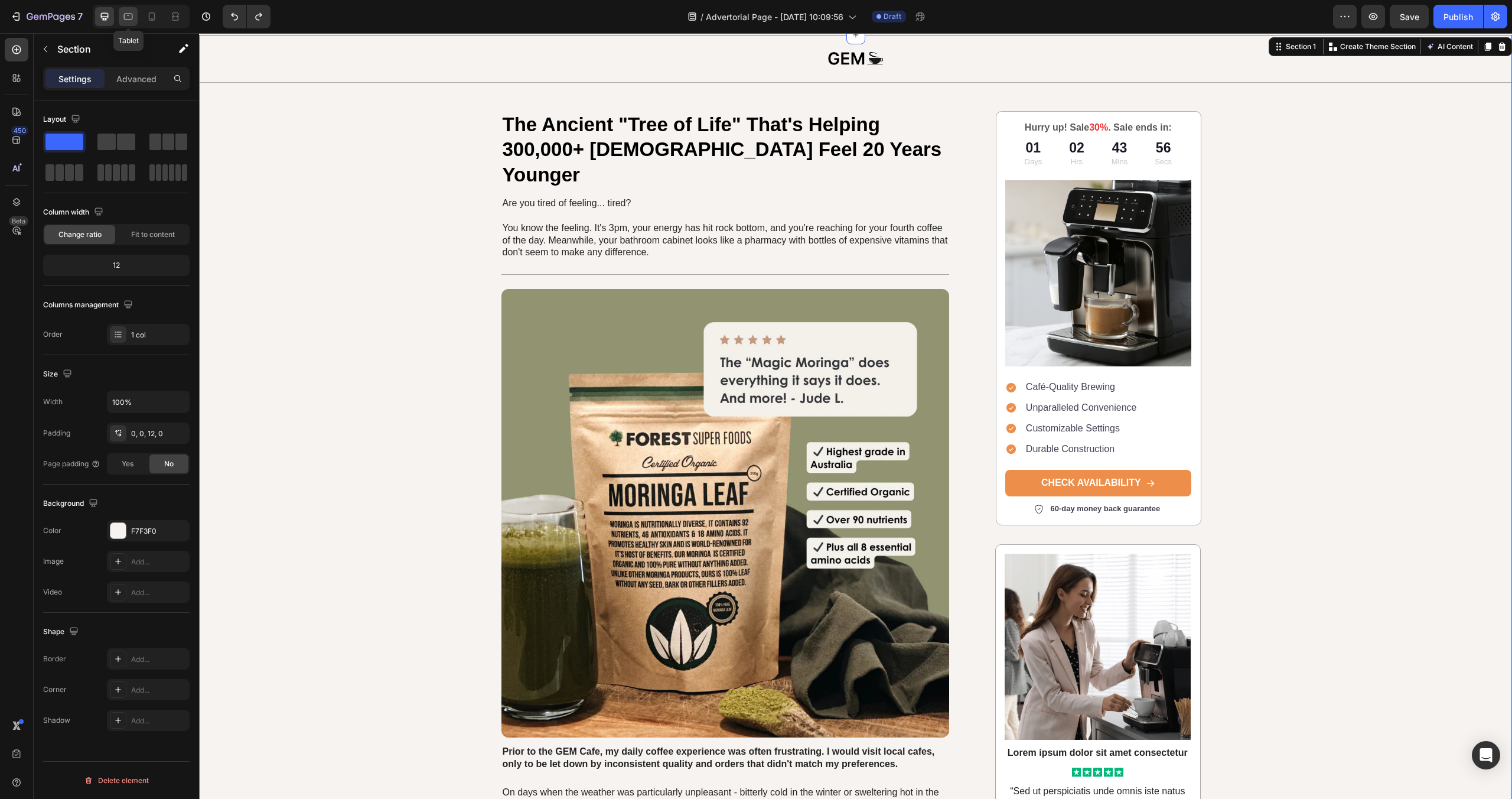
click at [129, 17] on icon at bounding box center [128, 17] width 12 height 12
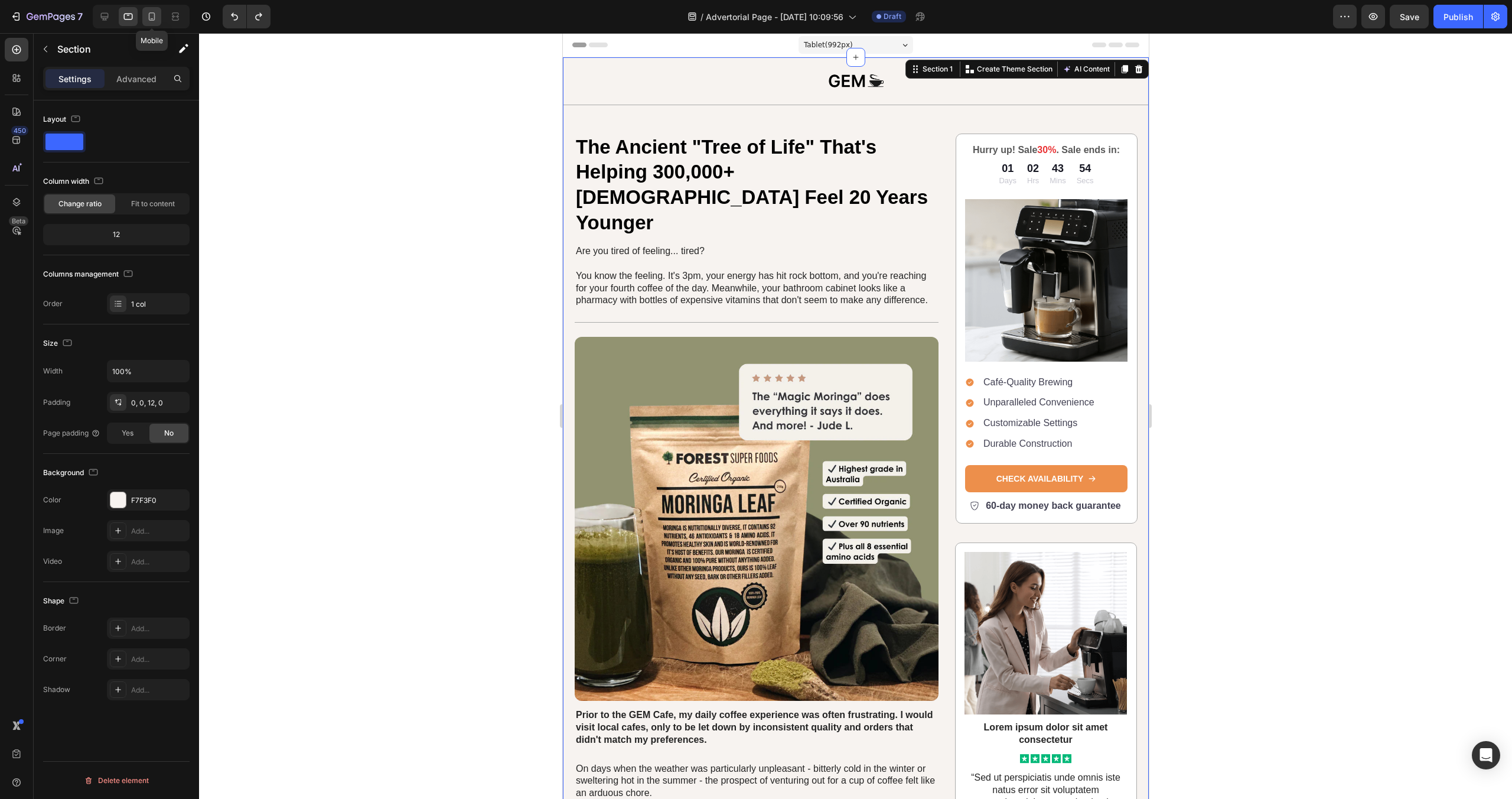
click at [151, 16] on icon at bounding box center [152, 17] width 12 height 12
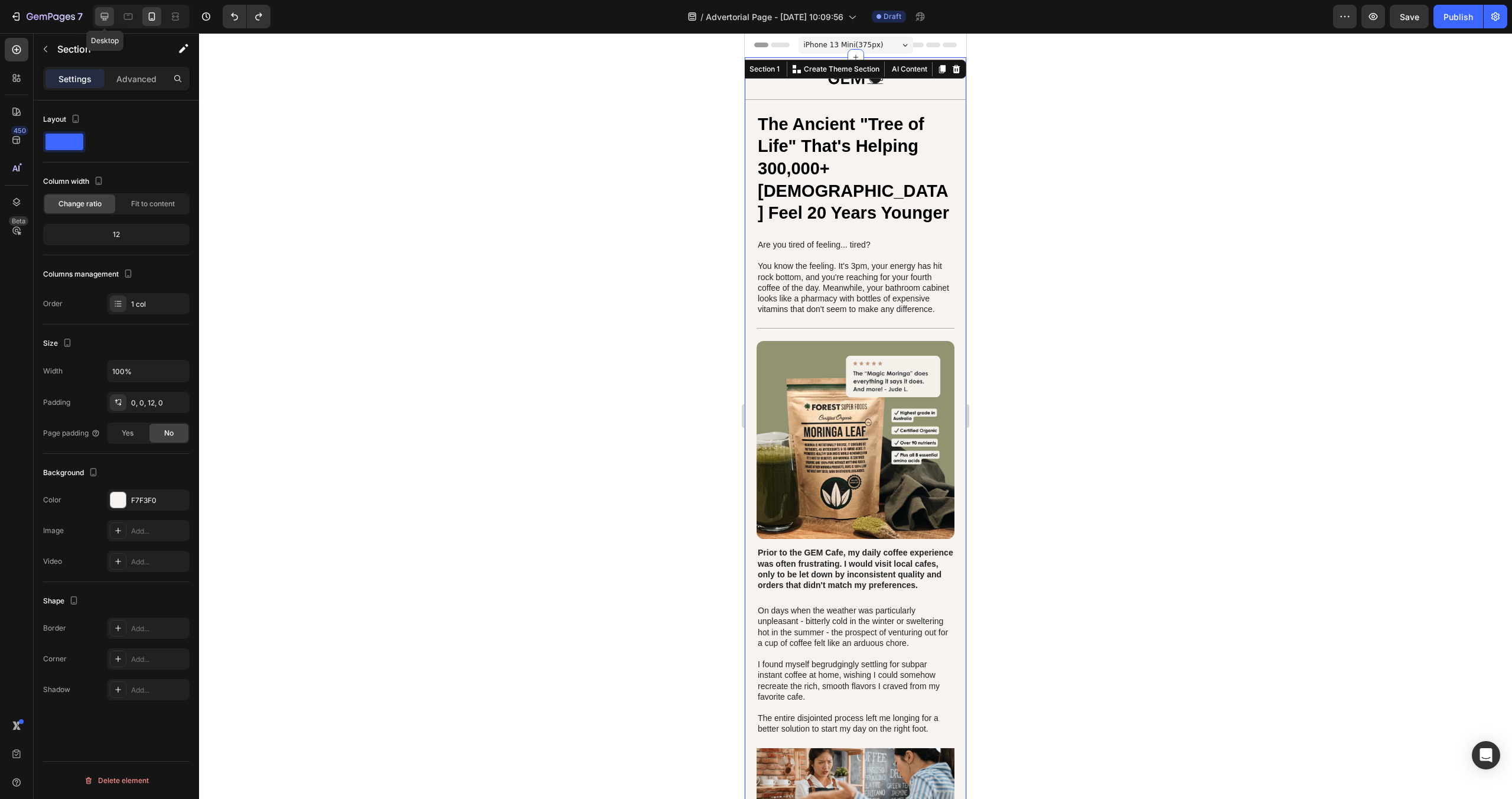
click at [107, 17] on icon at bounding box center [105, 17] width 8 height 8
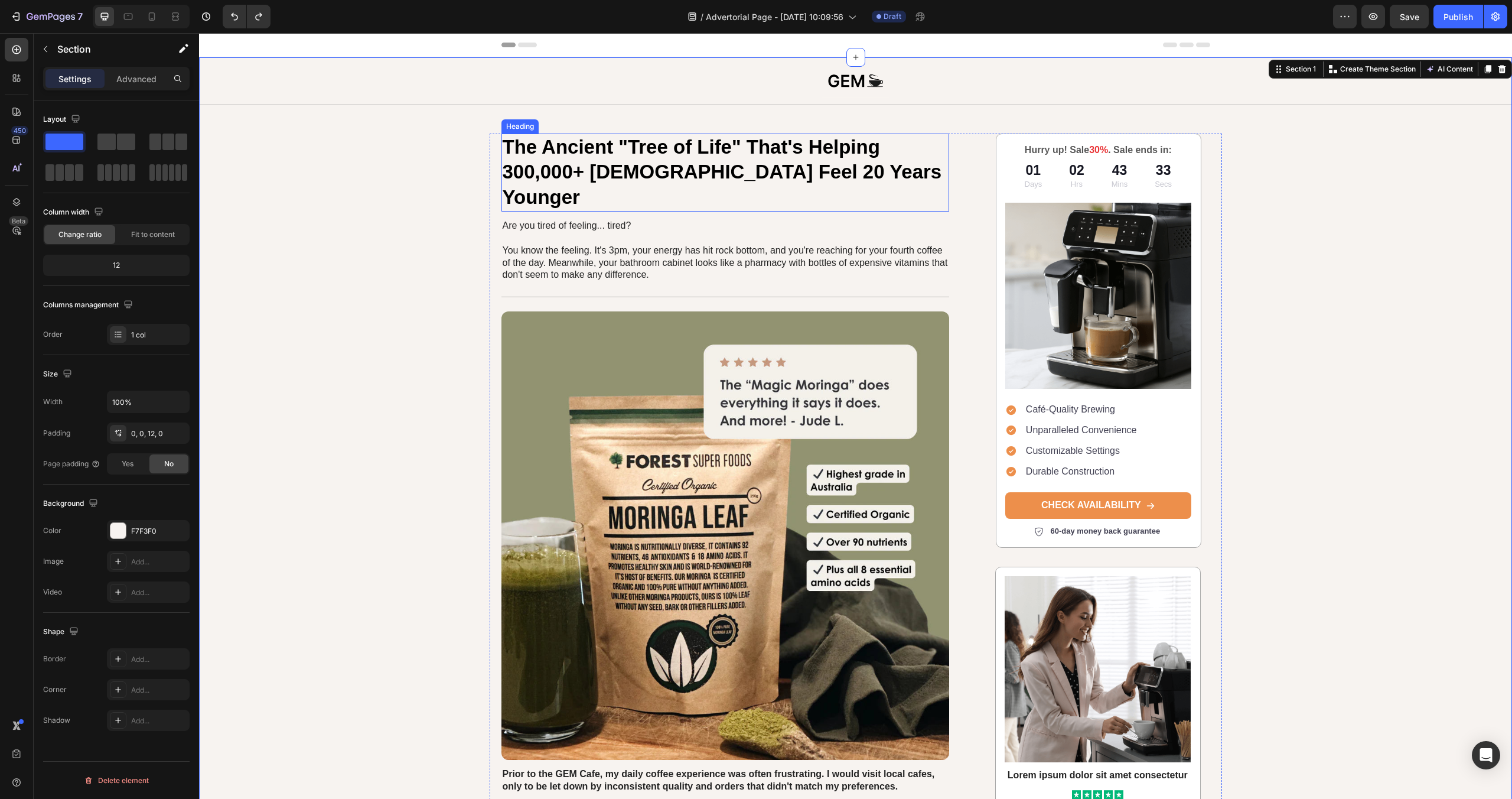
click at [738, 174] on p "The Ancient "Tree of Life" That's Helping 300,000+ [DEMOGRAPHIC_DATA] Feel 20 Y…" at bounding box center [725, 172] width 446 height 76
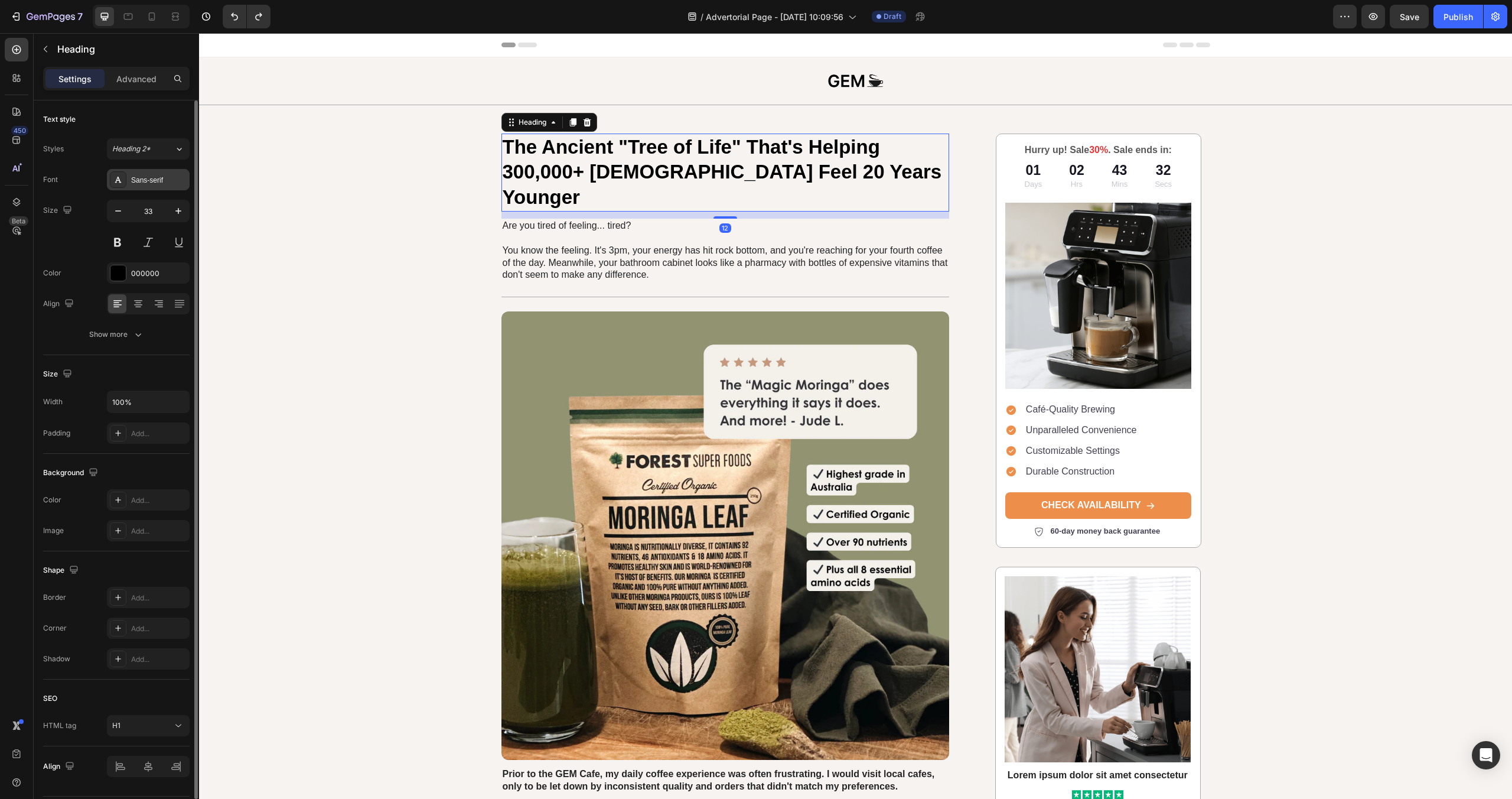
click at [151, 174] on div "Sans-serif" at bounding box center [148, 180] width 83 height 21
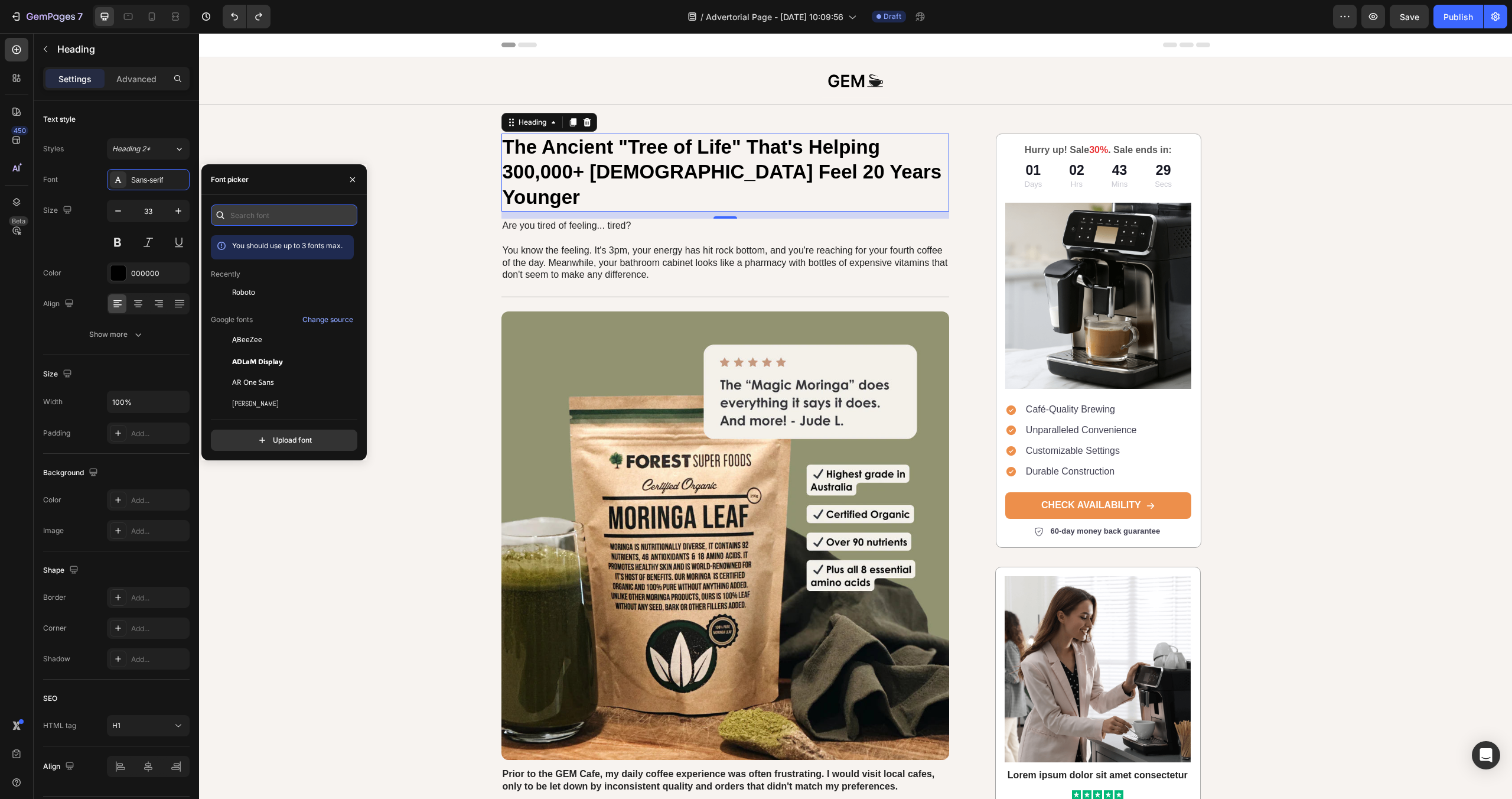
click at [251, 212] on input "text" at bounding box center [284, 215] width 146 height 21
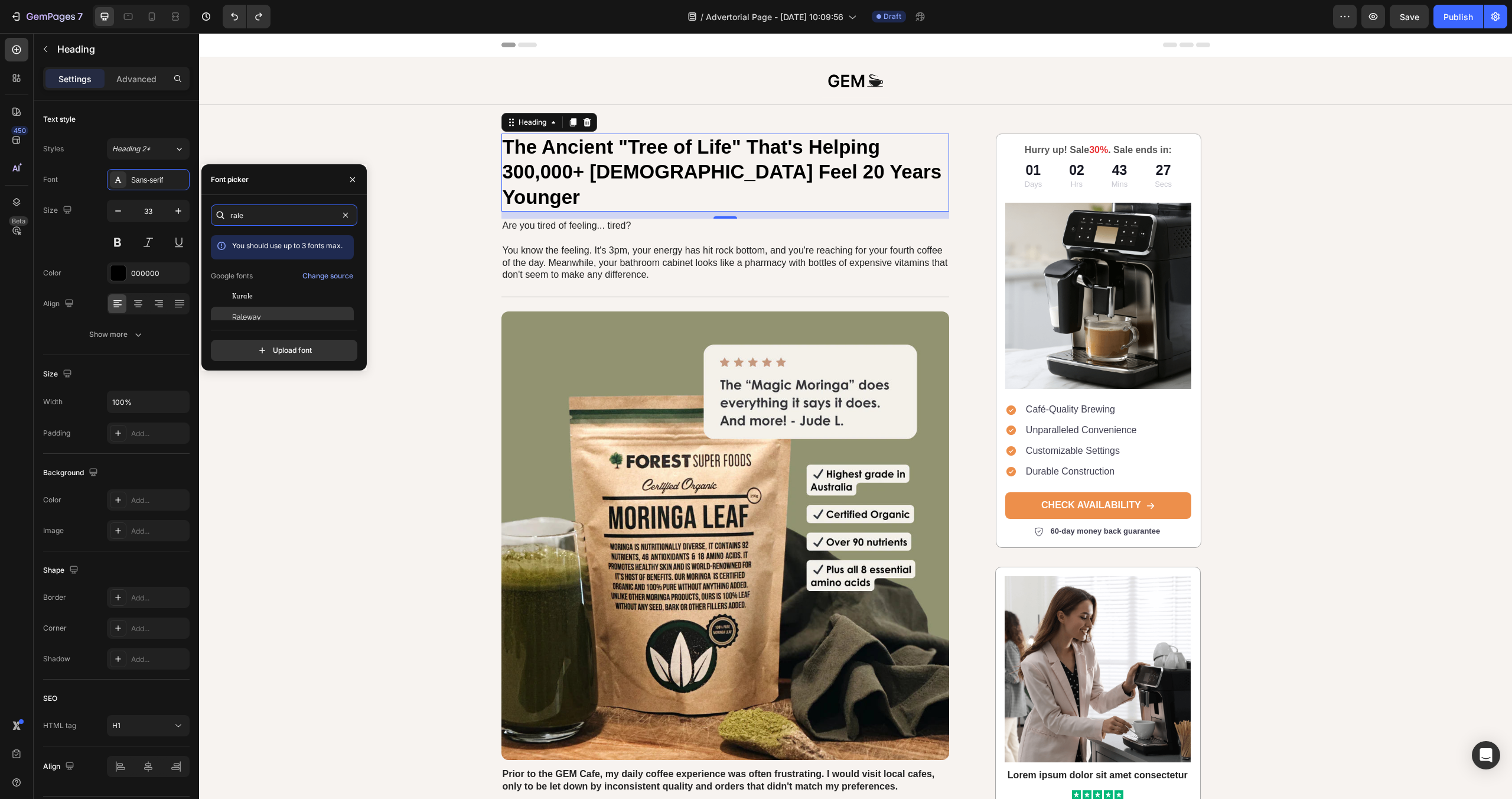
type input "rale"
click at [262, 319] on div "Raleway" at bounding box center [291, 318] width 119 height 10
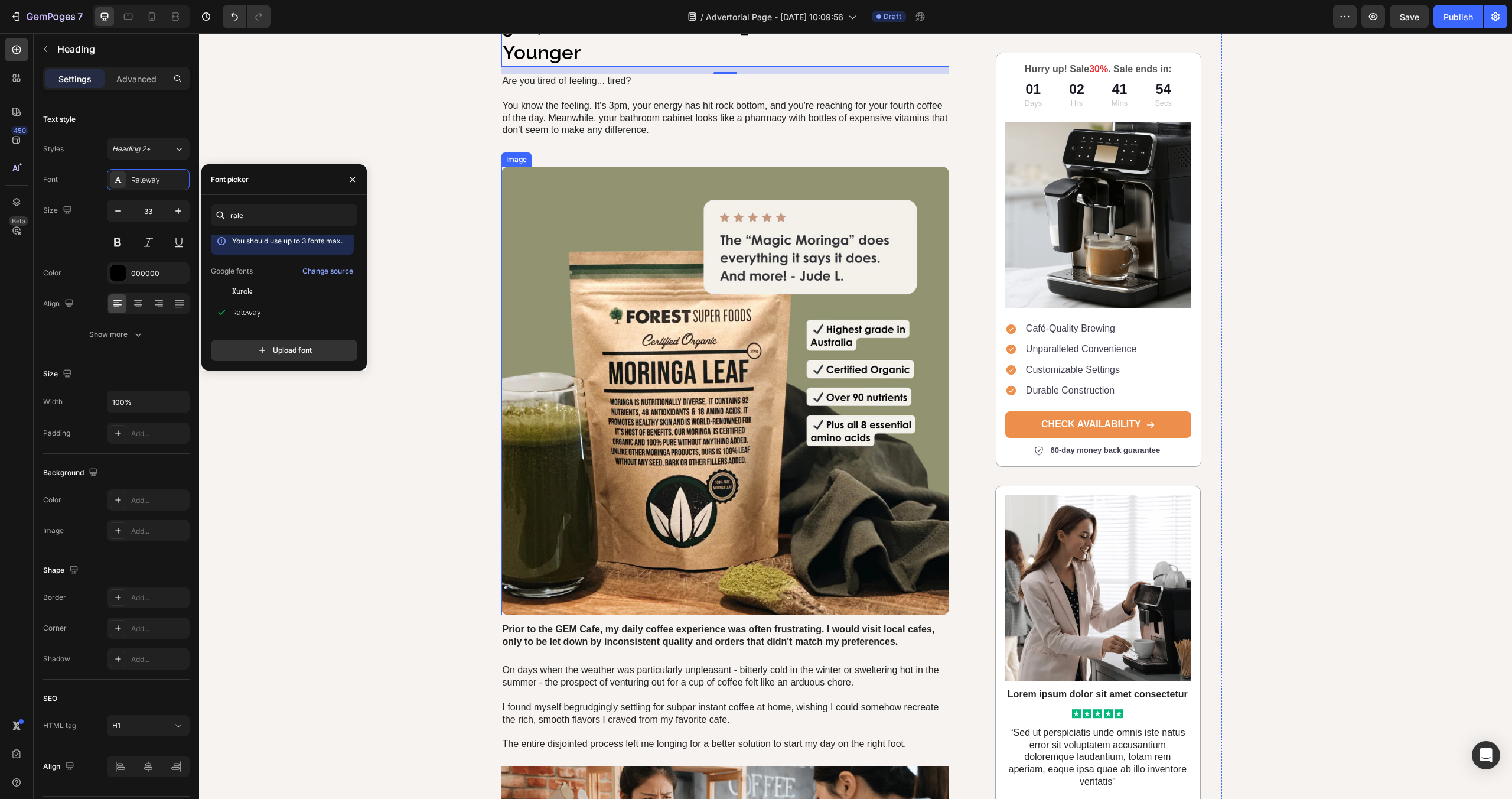
scroll to position [376, 0]
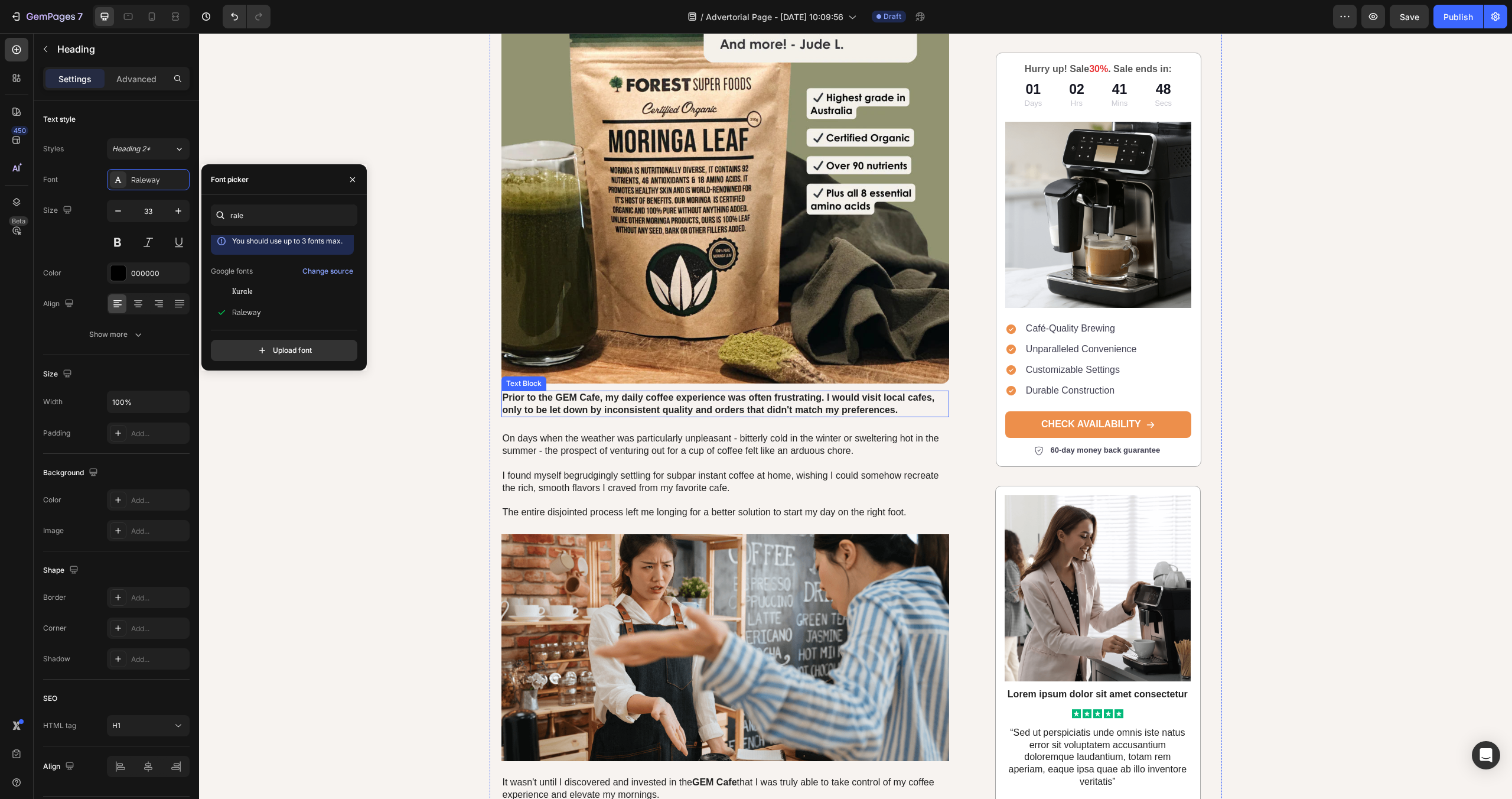
click at [723, 392] on p "Prior to the GEM Cafe, my daily coffee experience was often frustrating. I woul…" at bounding box center [725, 404] width 446 height 24
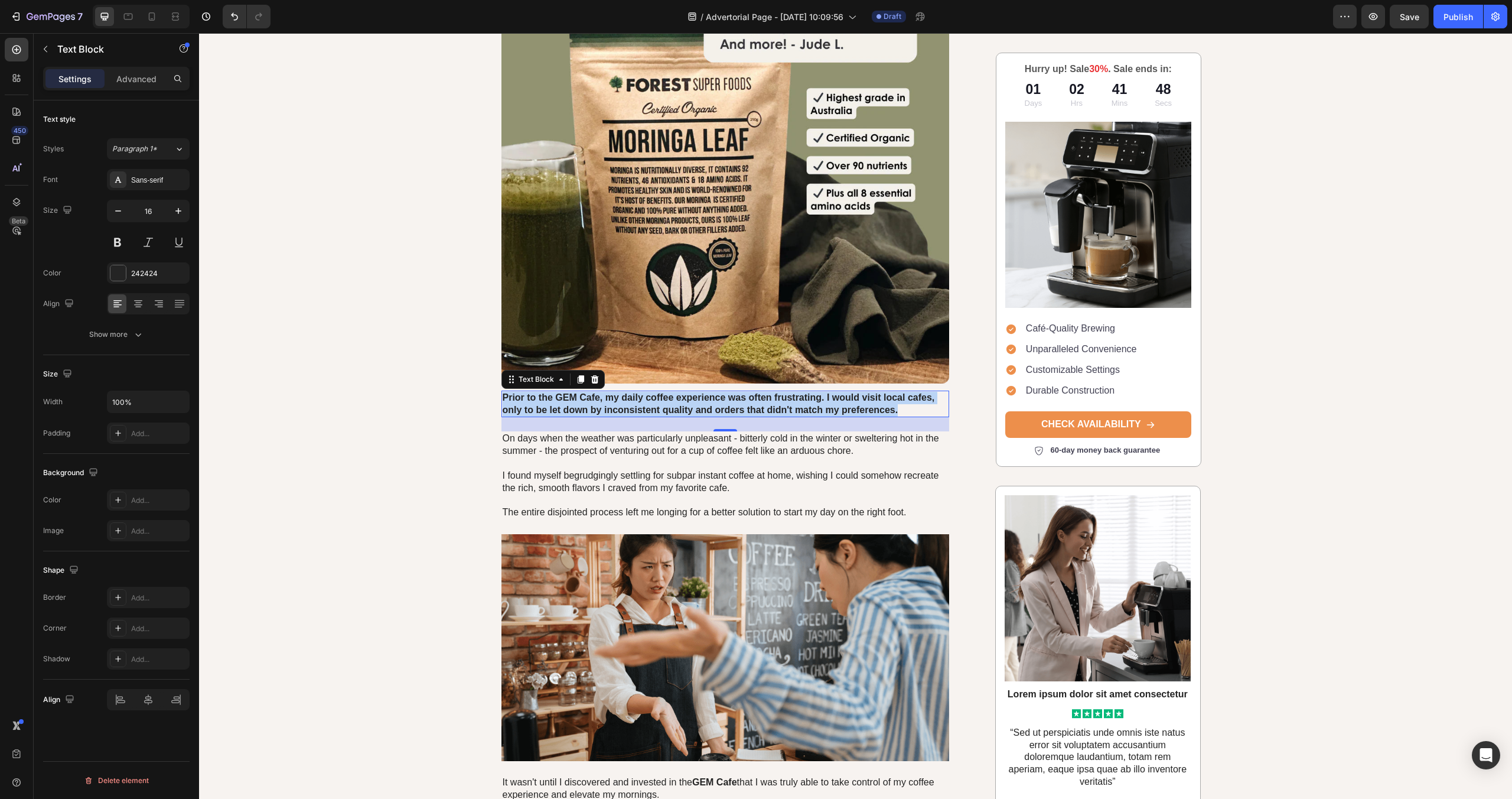
click at [723, 392] on p "Prior to the GEM Cafe, my daily coffee experience was often frustrating. I woul…" at bounding box center [725, 404] width 446 height 24
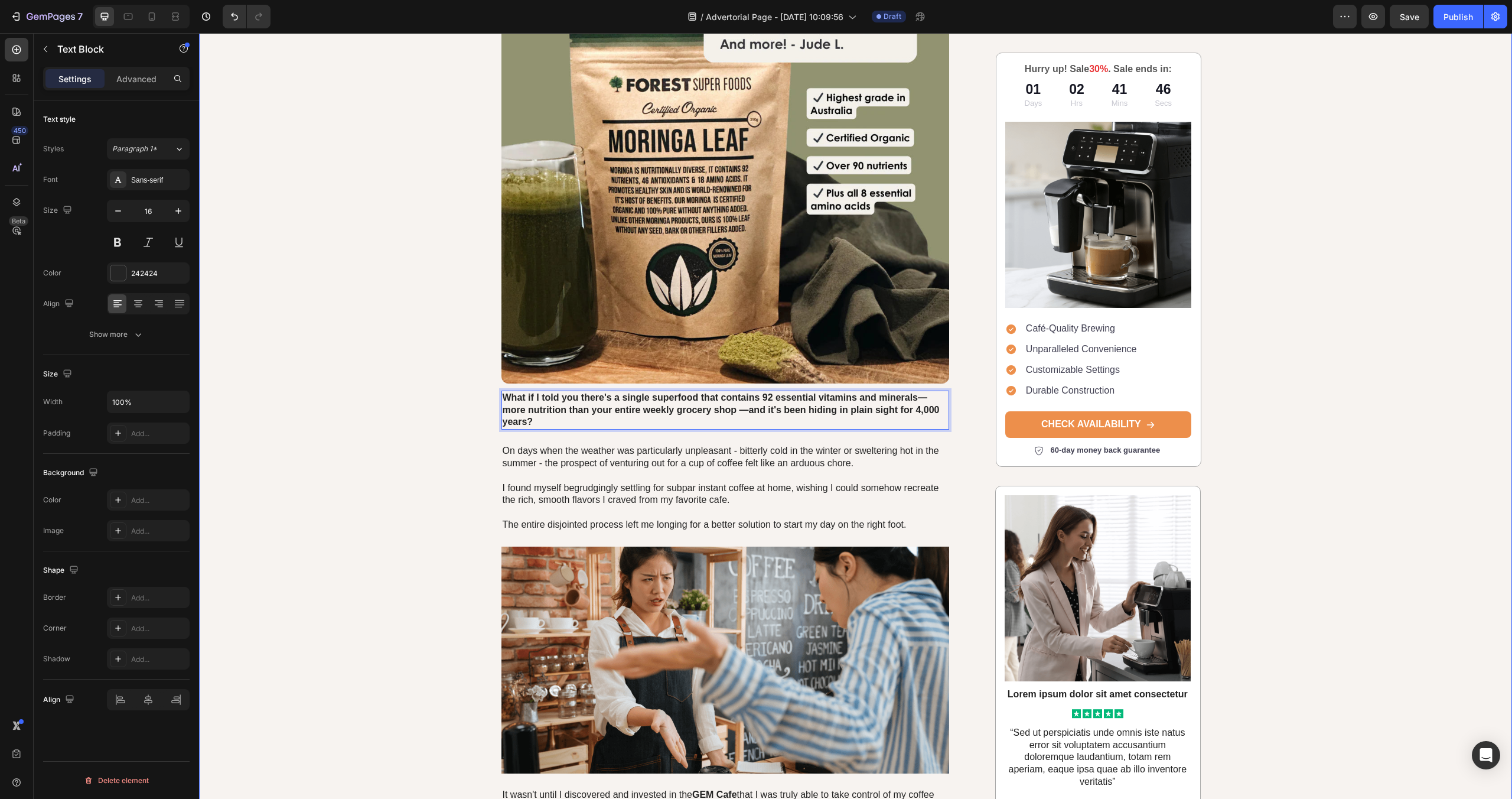
click at [398, 377] on div "Image Row The Ancient "Tree of Life" That's Helping 300,000+ [DEMOGRAPHIC_DATA]…" at bounding box center [855, 441] width 1313 height 1522
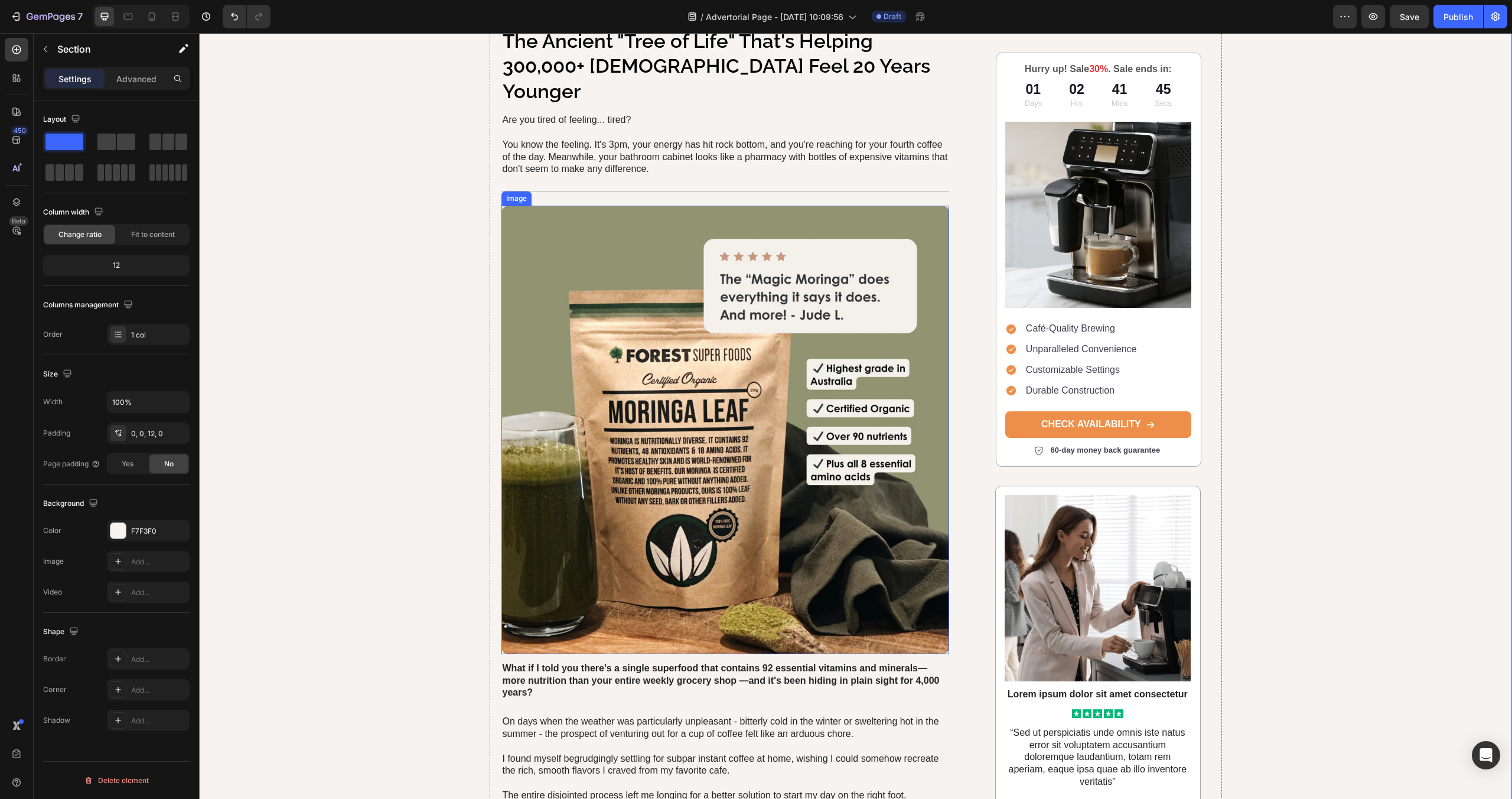
scroll to position [25, 0]
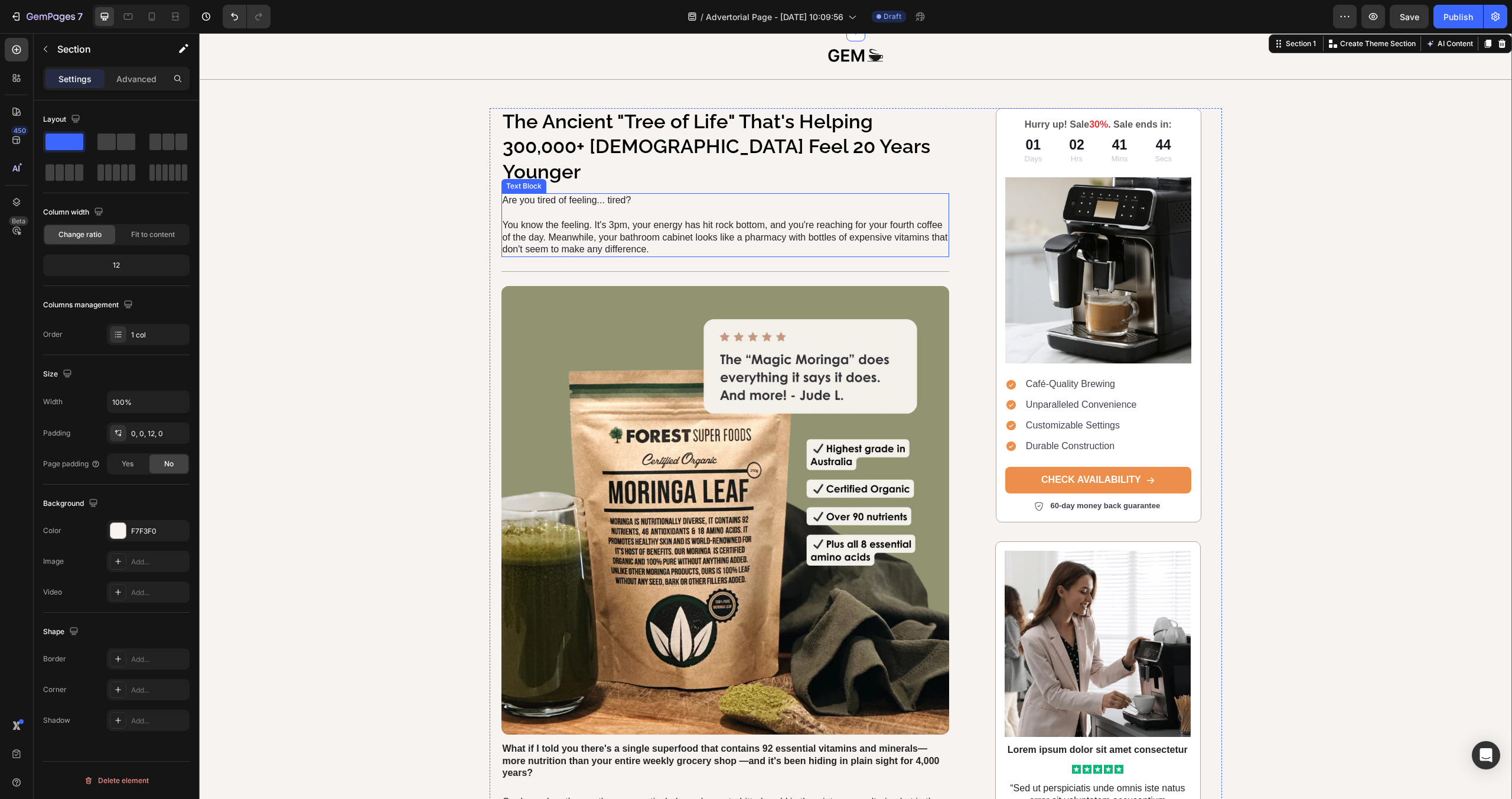
click at [548, 195] on p "Are you tired of feeling... tired?" at bounding box center [725, 201] width 446 height 12
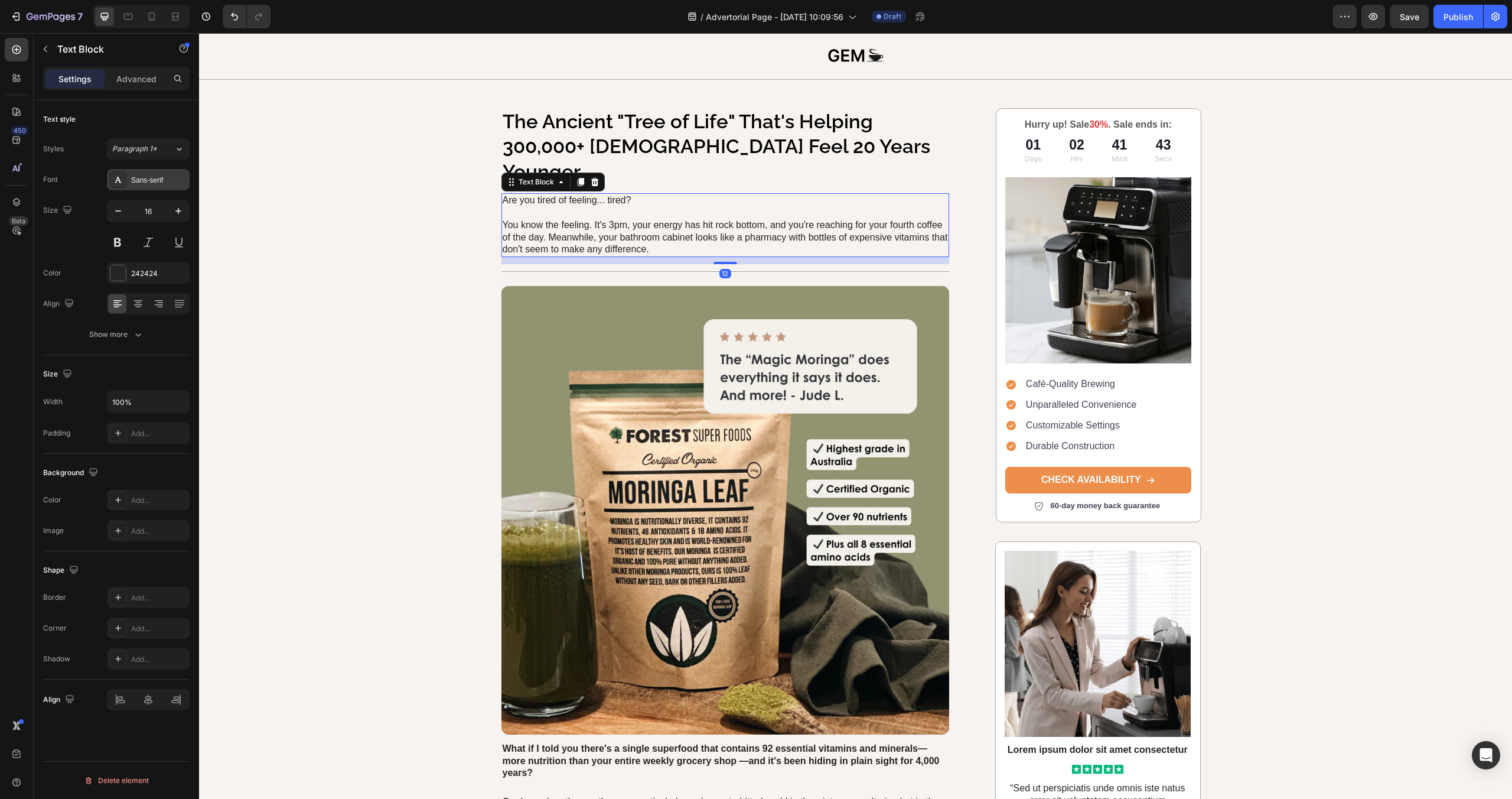
click at [141, 169] on div "Sans-serif" at bounding box center [148, 180] width 83 height 21
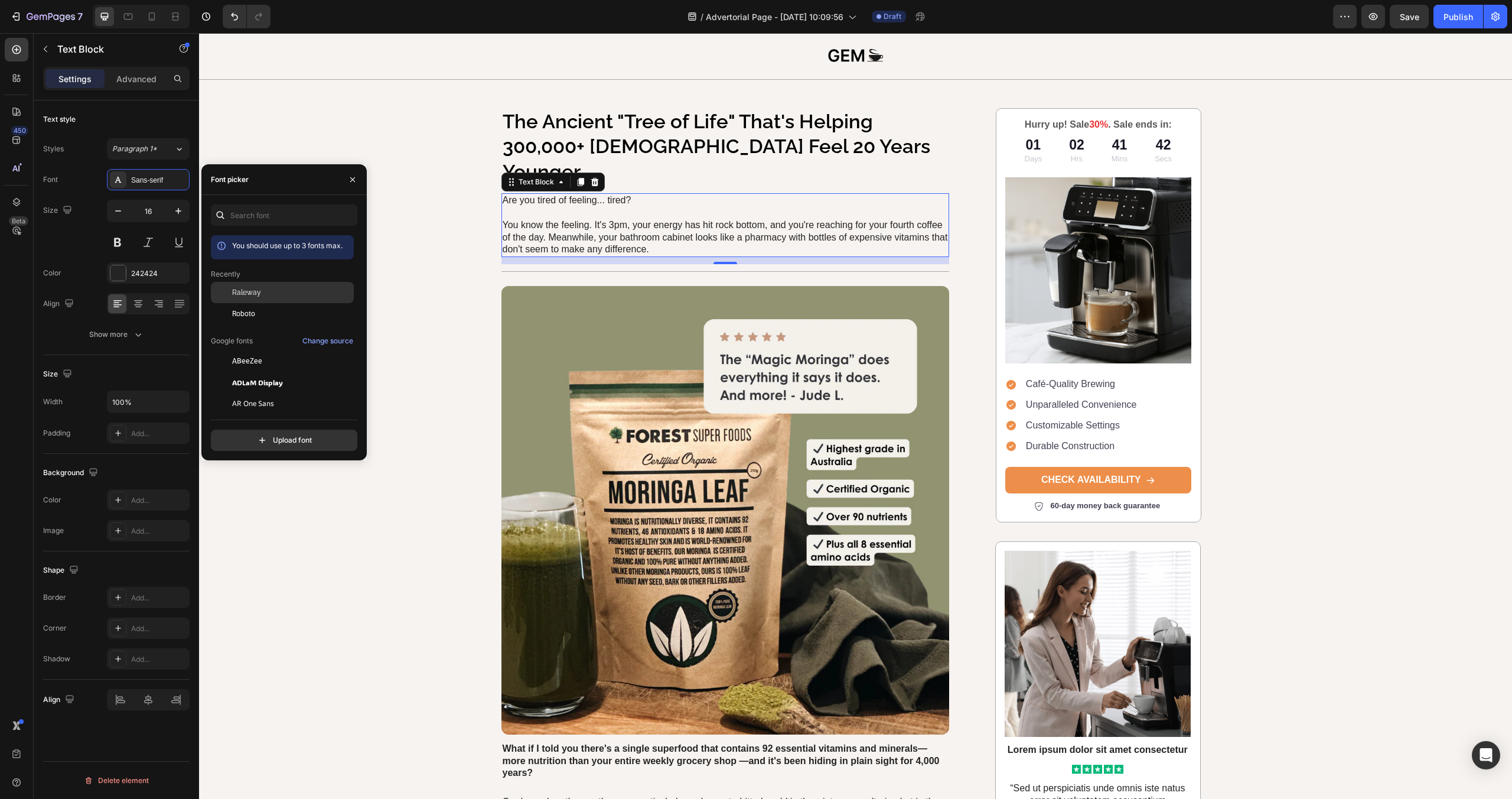
click at [242, 293] on span "Raleway" at bounding box center [246, 292] width 29 height 10
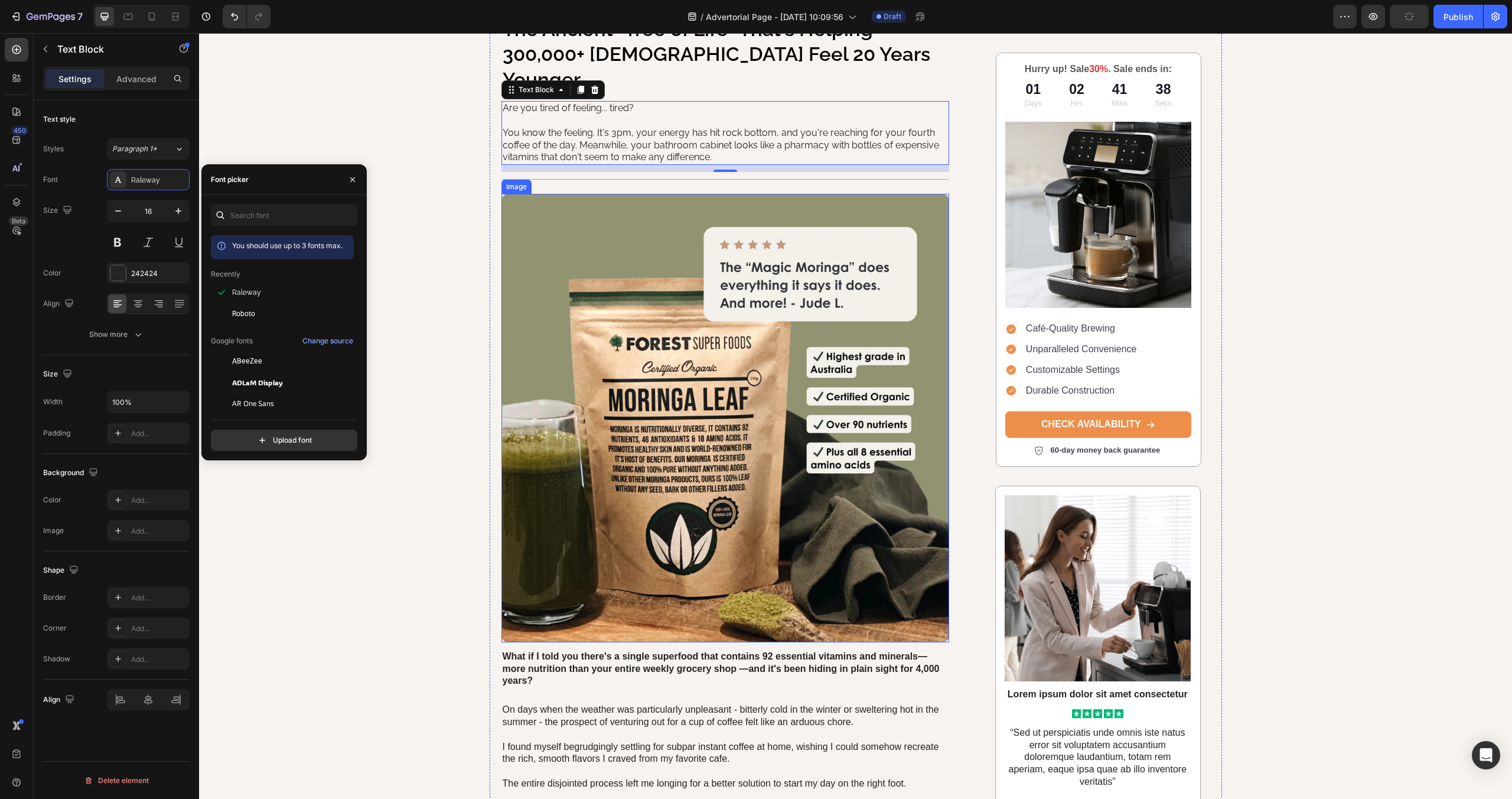
scroll to position [110, 0]
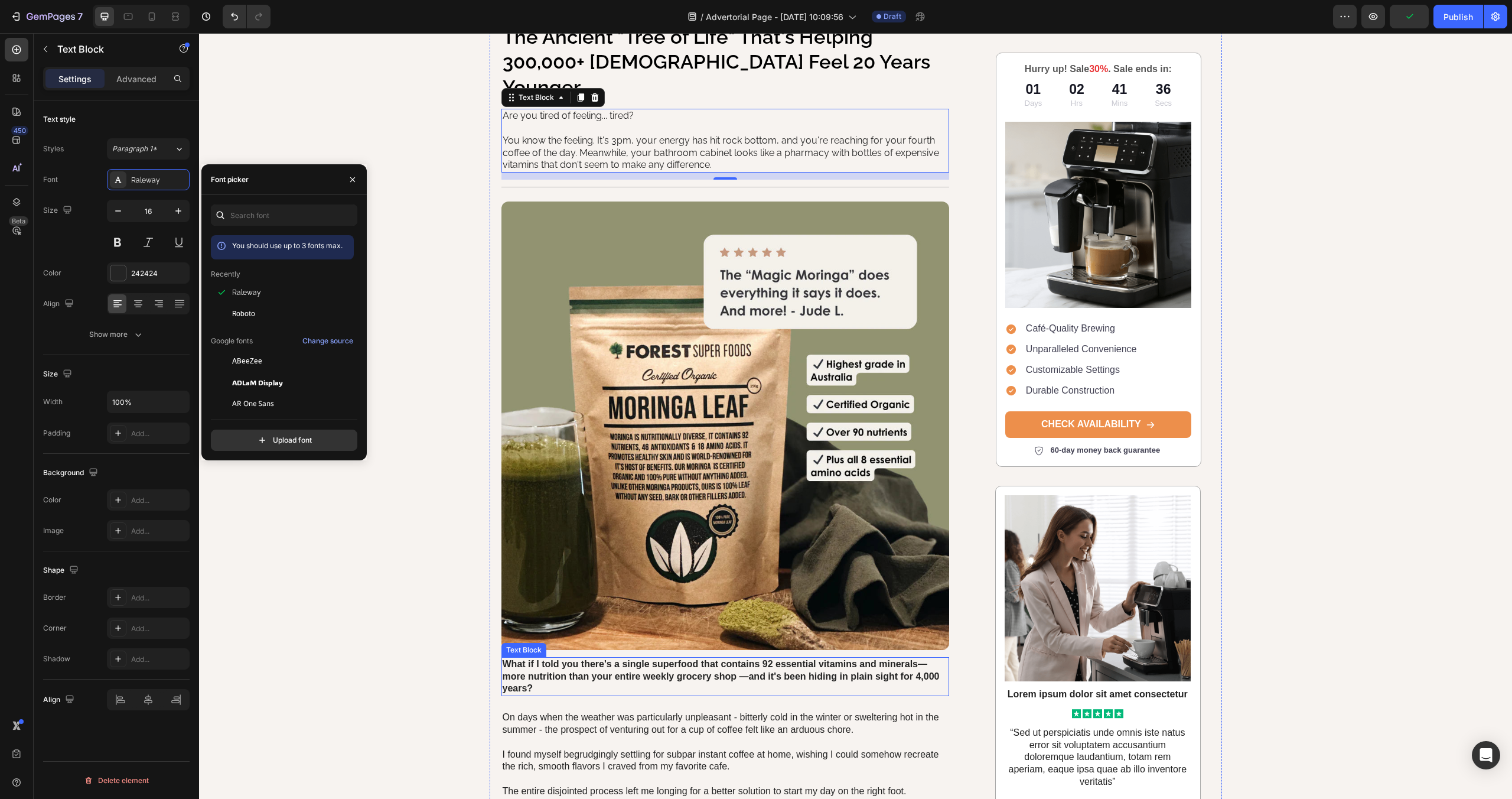
click at [594, 659] on p "What if I told you there's a single superfood that contains 92 essential vitami…" at bounding box center [725, 677] width 446 height 37
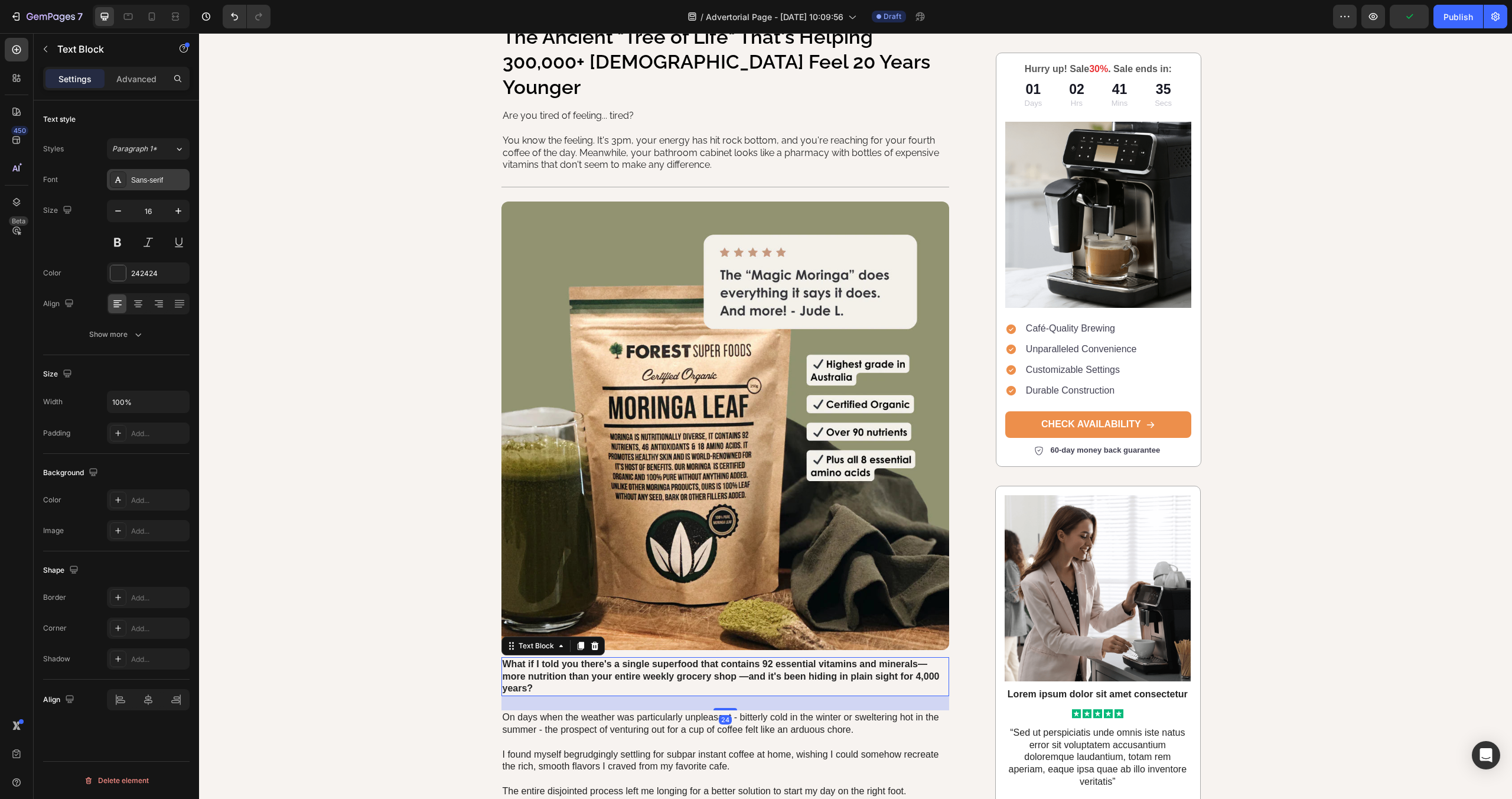
click at [147, 178] on div "Sans-serif" at bounding box center [159, 180] width 56 height 10
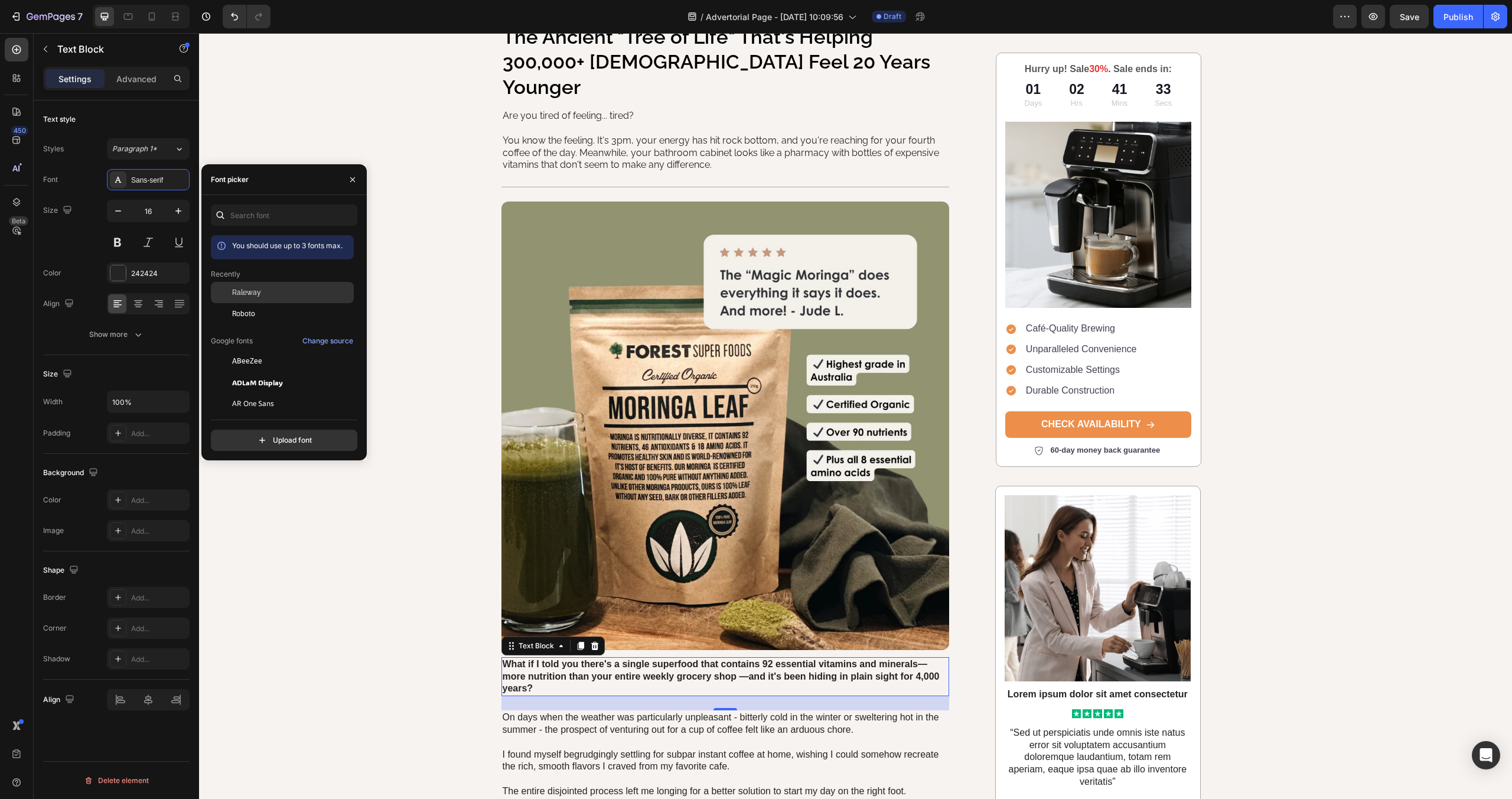
click at [279, 292] on div "Raleway" at bounding box center [291, 292] width 119 height 10
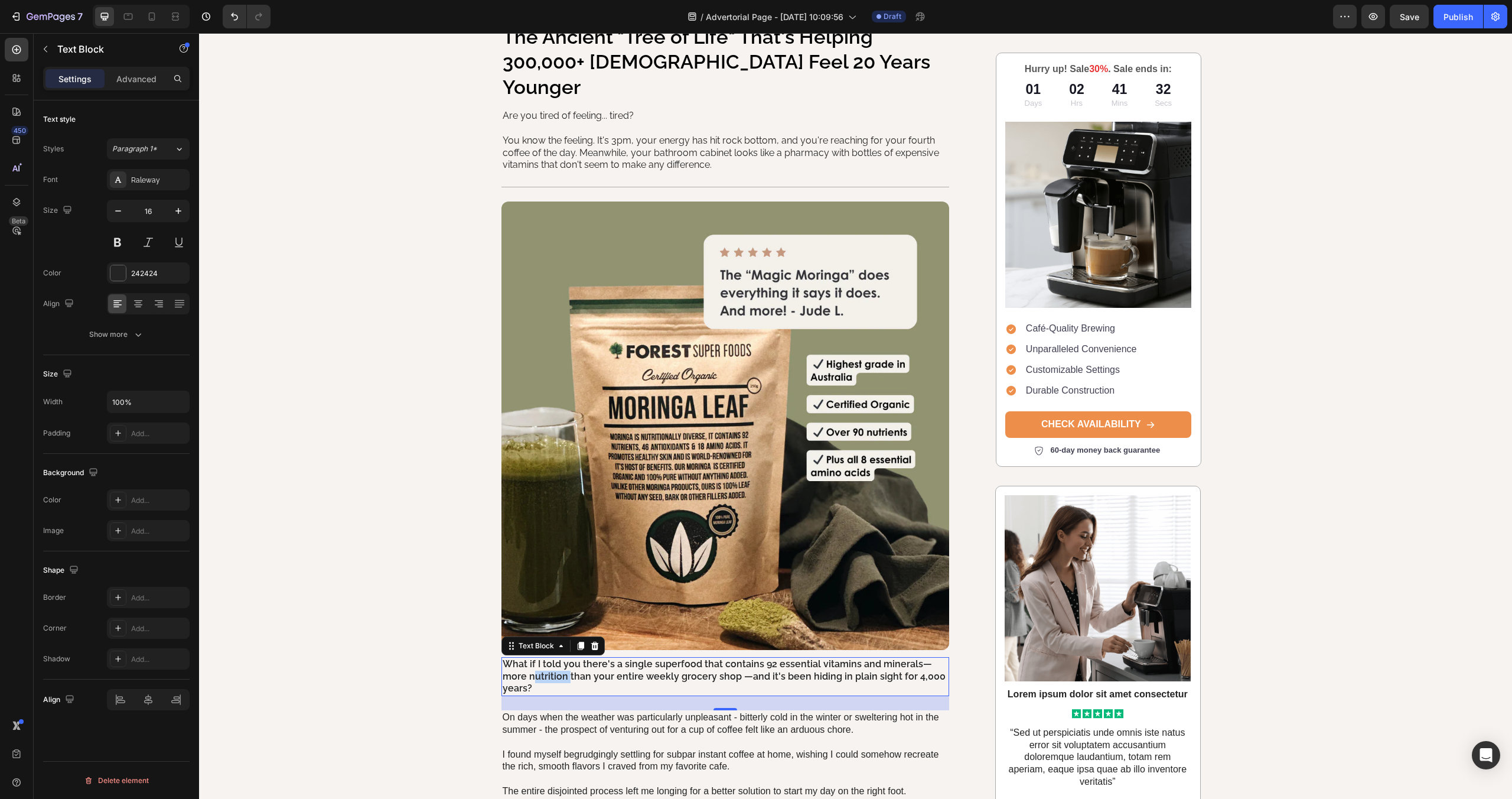
click at [562, 659] on p "What if I told you there's a single superfood that contains 92 essential vitami…" at bounding box center [725, 677] width 446 height 37
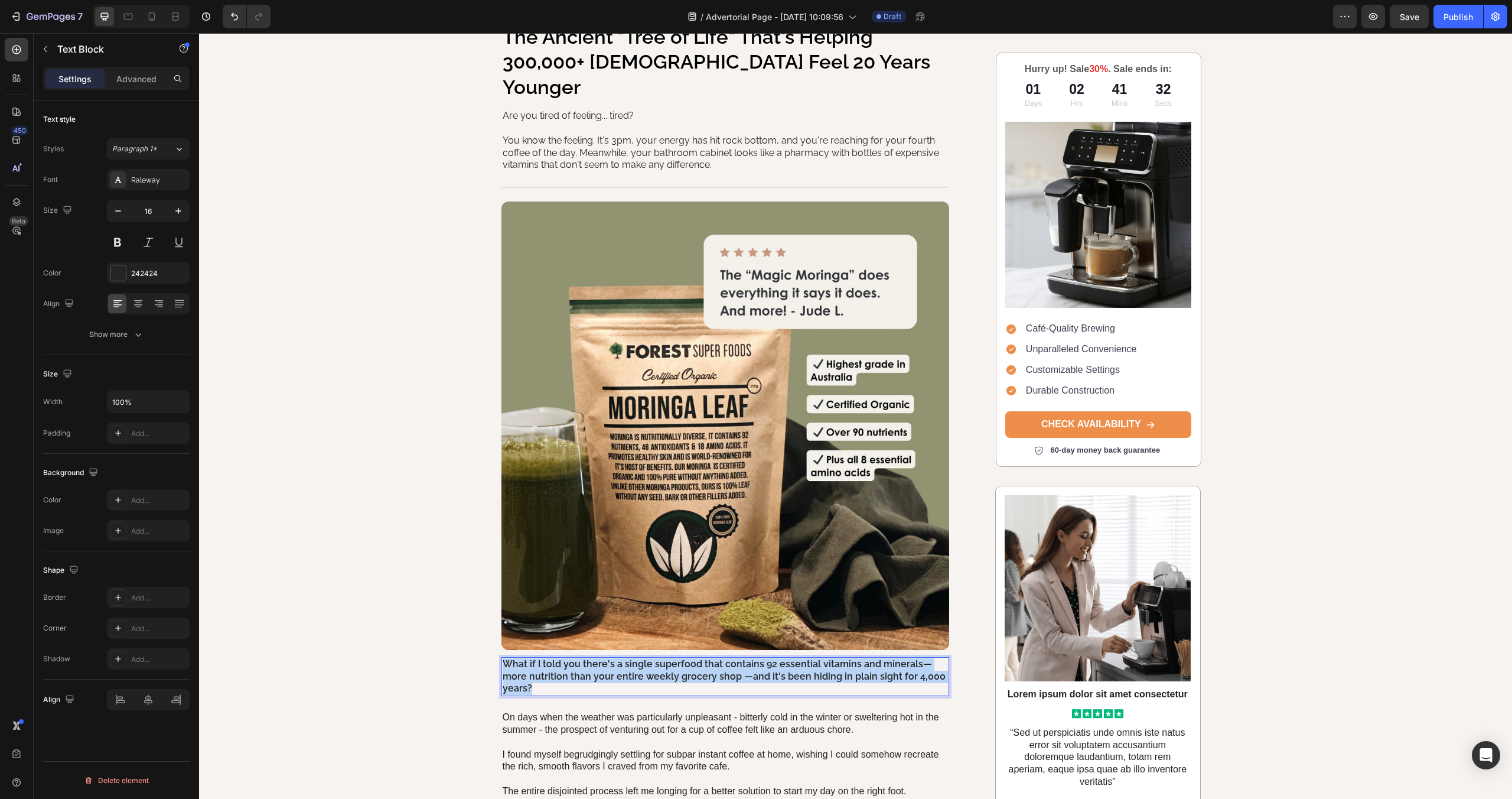
click at [562, 659] on p "What if I told you there's a single superfood that contains 92 essential vitami…" at bounding box center [725, 677] width 446 height 37
click at [396, 625] on div "Image Row The Ancient "Tree of Life" That's Helping 300,000+ [DEMOGRAPHIC_DATA]…" at bounding box center [855, 708] width 1313 height 1522
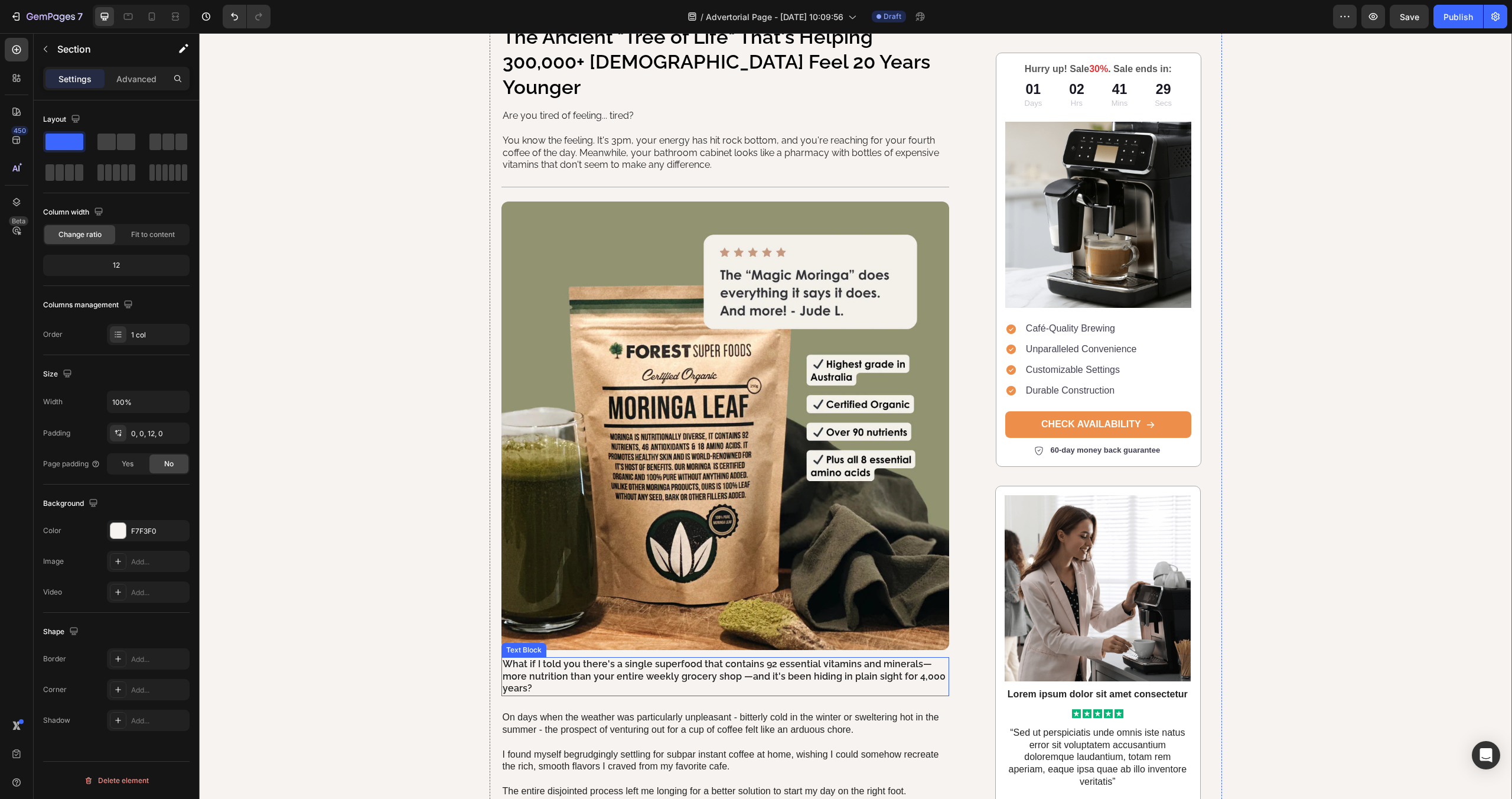
click at [616, 659] on strong "What if I told you there's a single superfood that contains 92 essential vitami…" at bounding box center [712, 664] width 420 height 11
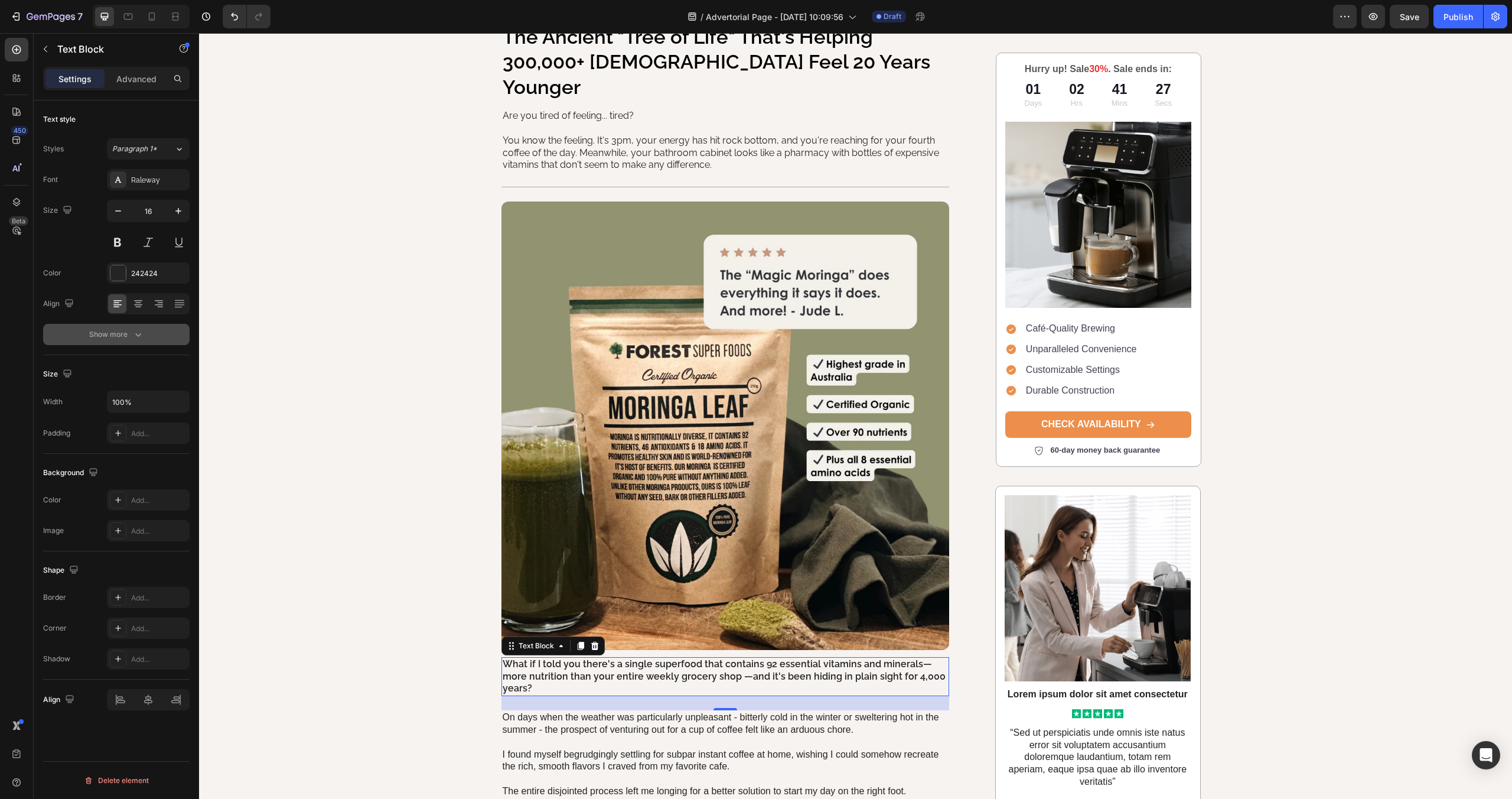
click at [122, 324] on button "Show more" at bounding box center [116, 334] width 146 height 21
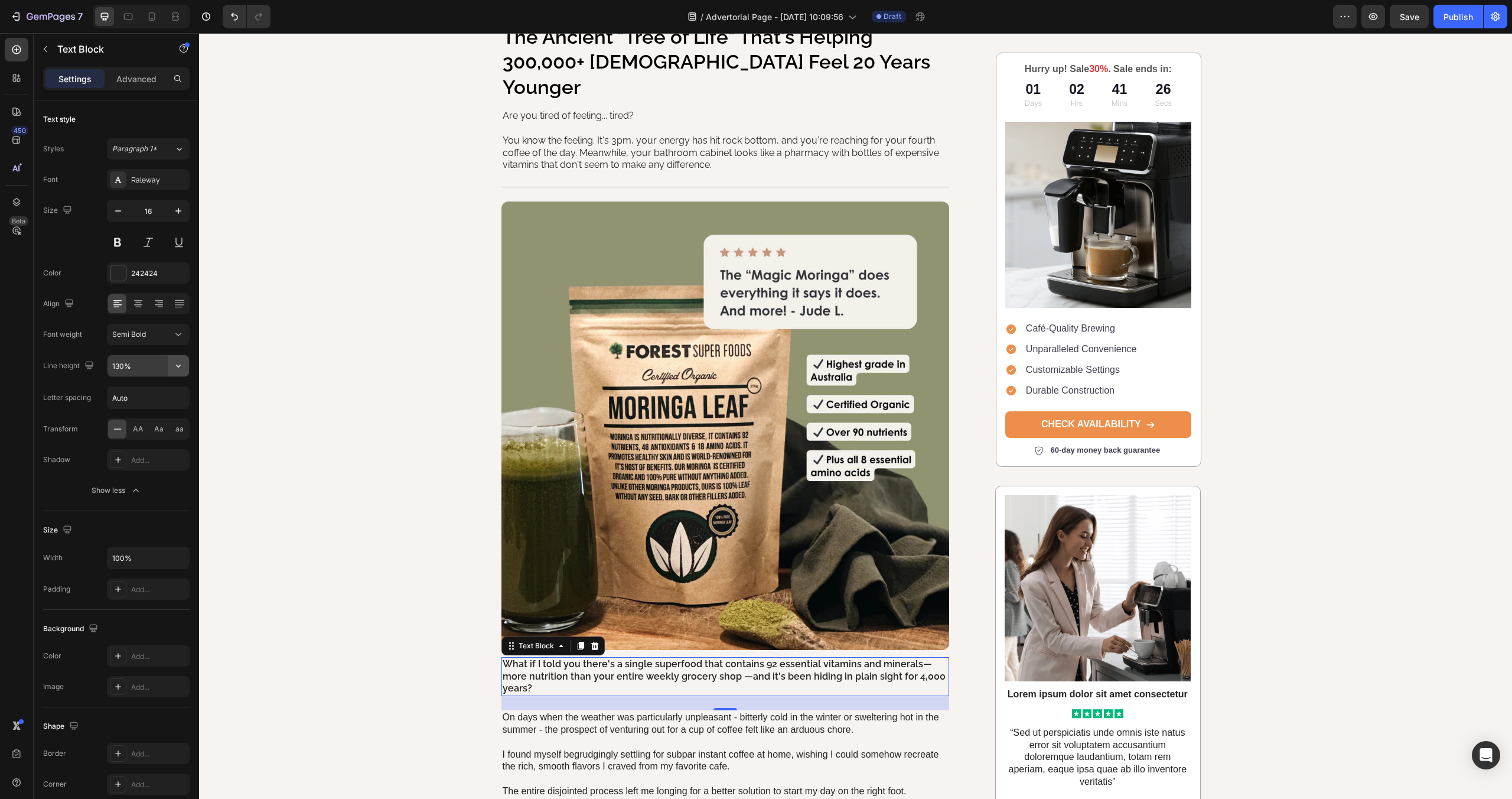
click at [186, 368] on button "button" at bounding box center [178, 365] width 21 height 21
click at [158, 462] on p "150%" at bounding box center [145, 463] width 67 height 10
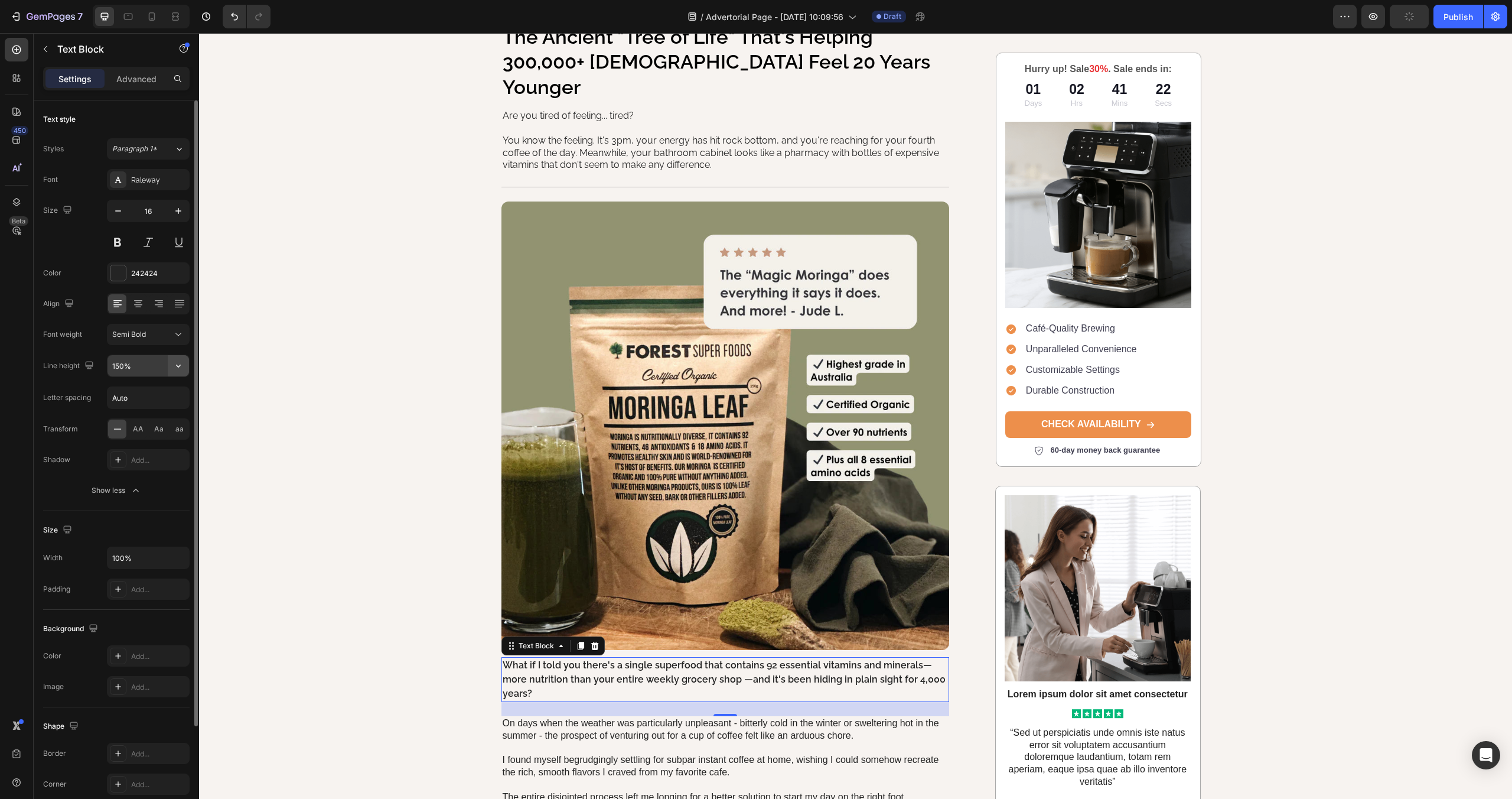
click at [180, 367] on icon "button" at bounding box center [179, 365] width 12 height 12
click at [122, 478] on div "180%" at bounding box center [135, 486] width 97 height 23
type input "180%"
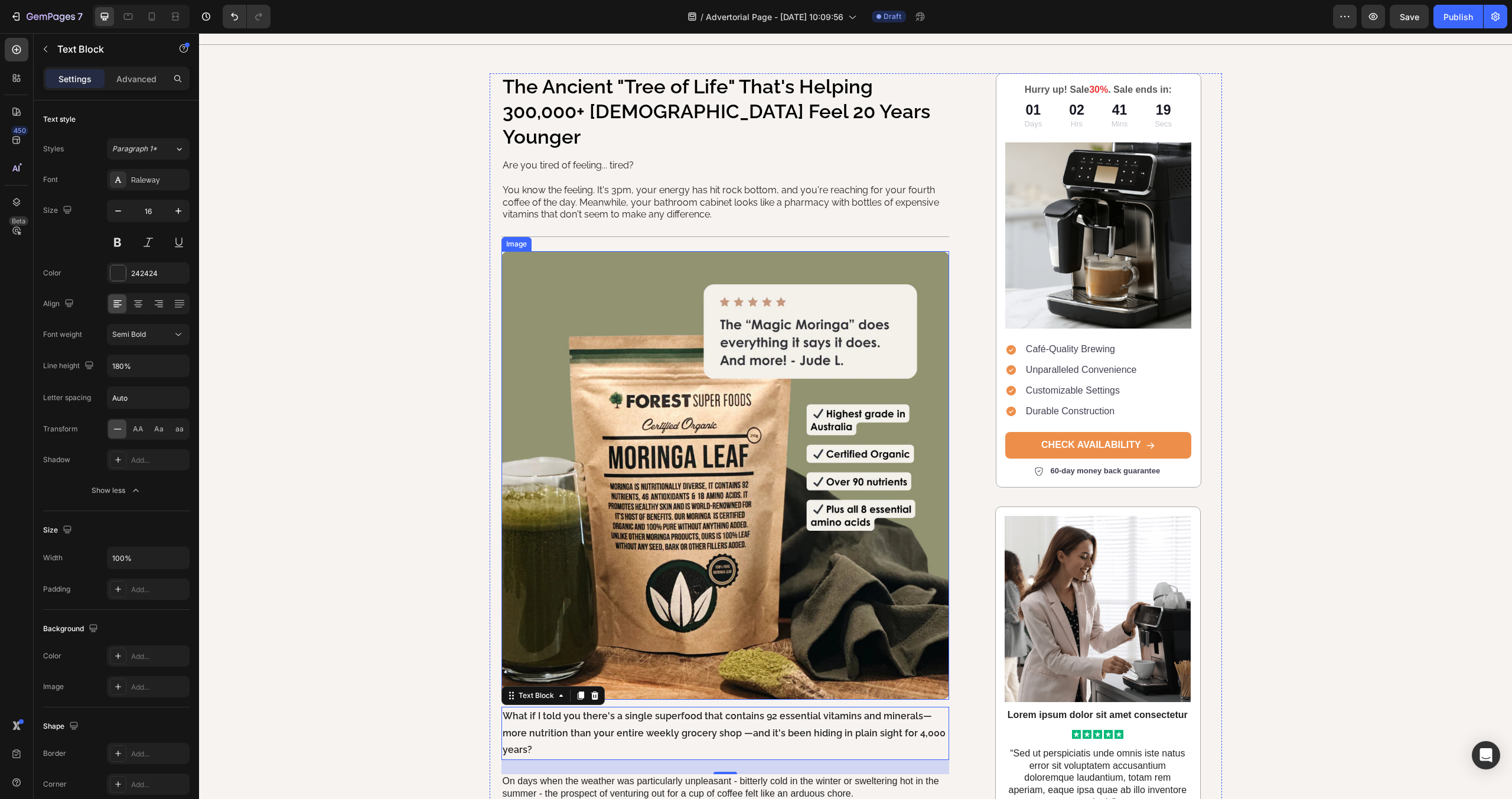
scroll to position [57, 0]
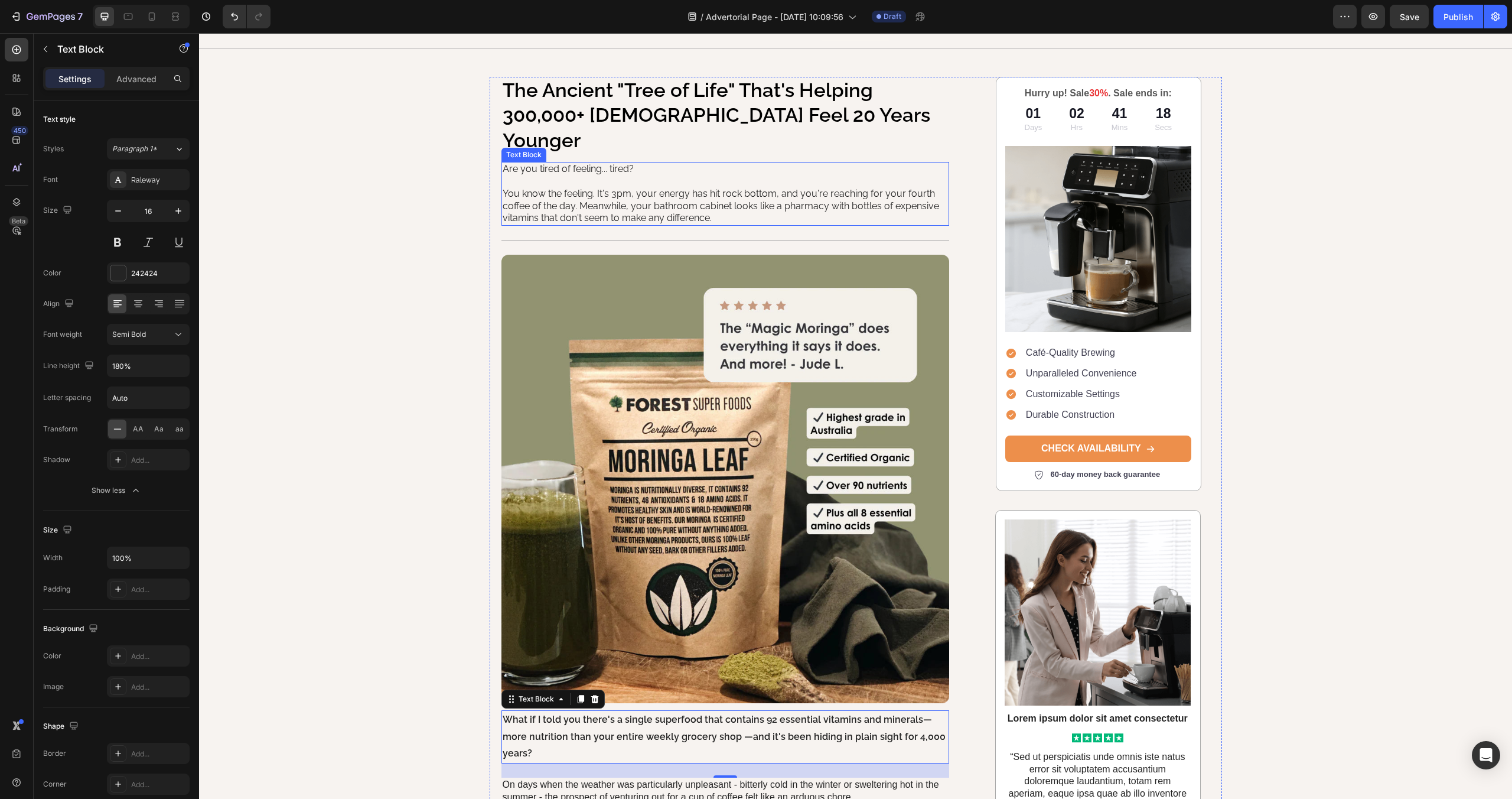
click at [582, 188] on p "You know the feeling. It's 3pm, your energy has hit rock bottom, and you're rea…" at bounding box center [725, 206] width 446 height 37
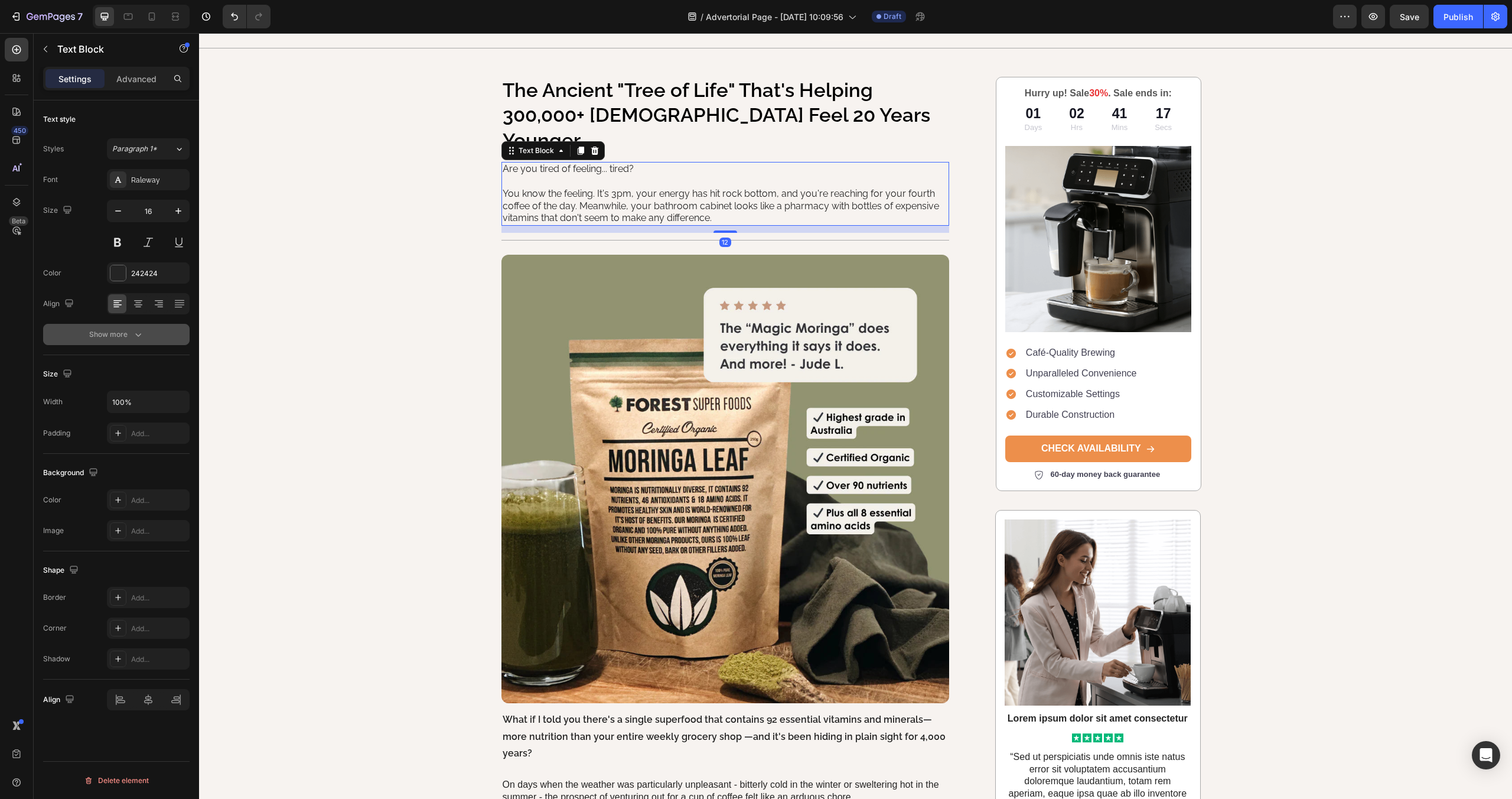
click at [145, 340] on button "Show more" at bounding box center [116, 334] width 146 height 21
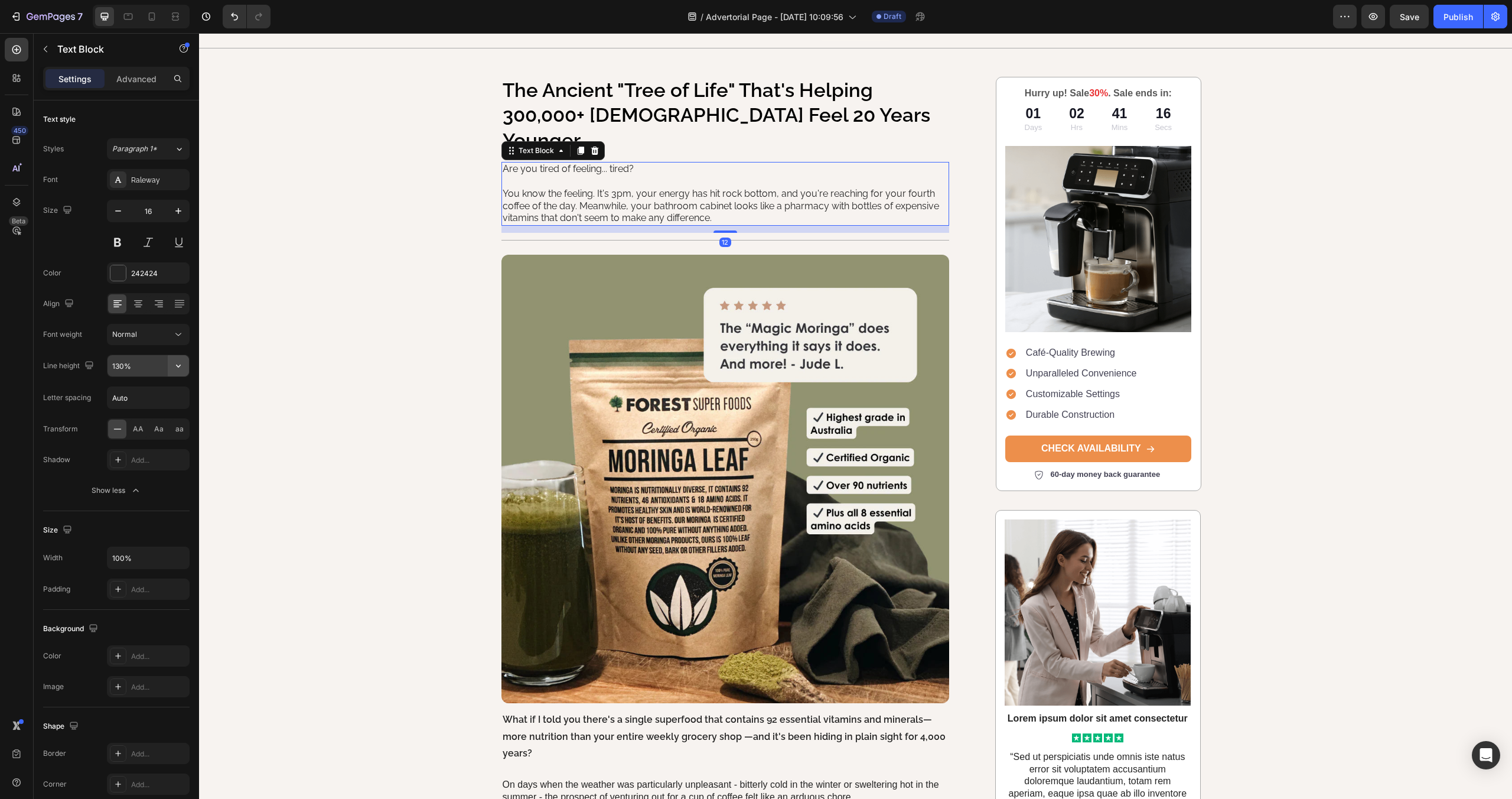
click at [180, 366] on icon "button" at bounding box center [179, 365] width 12 height 12
click at [163, 484] on p "180%" at bounding box center [145, 486] width 67 height 10
type input "180%"
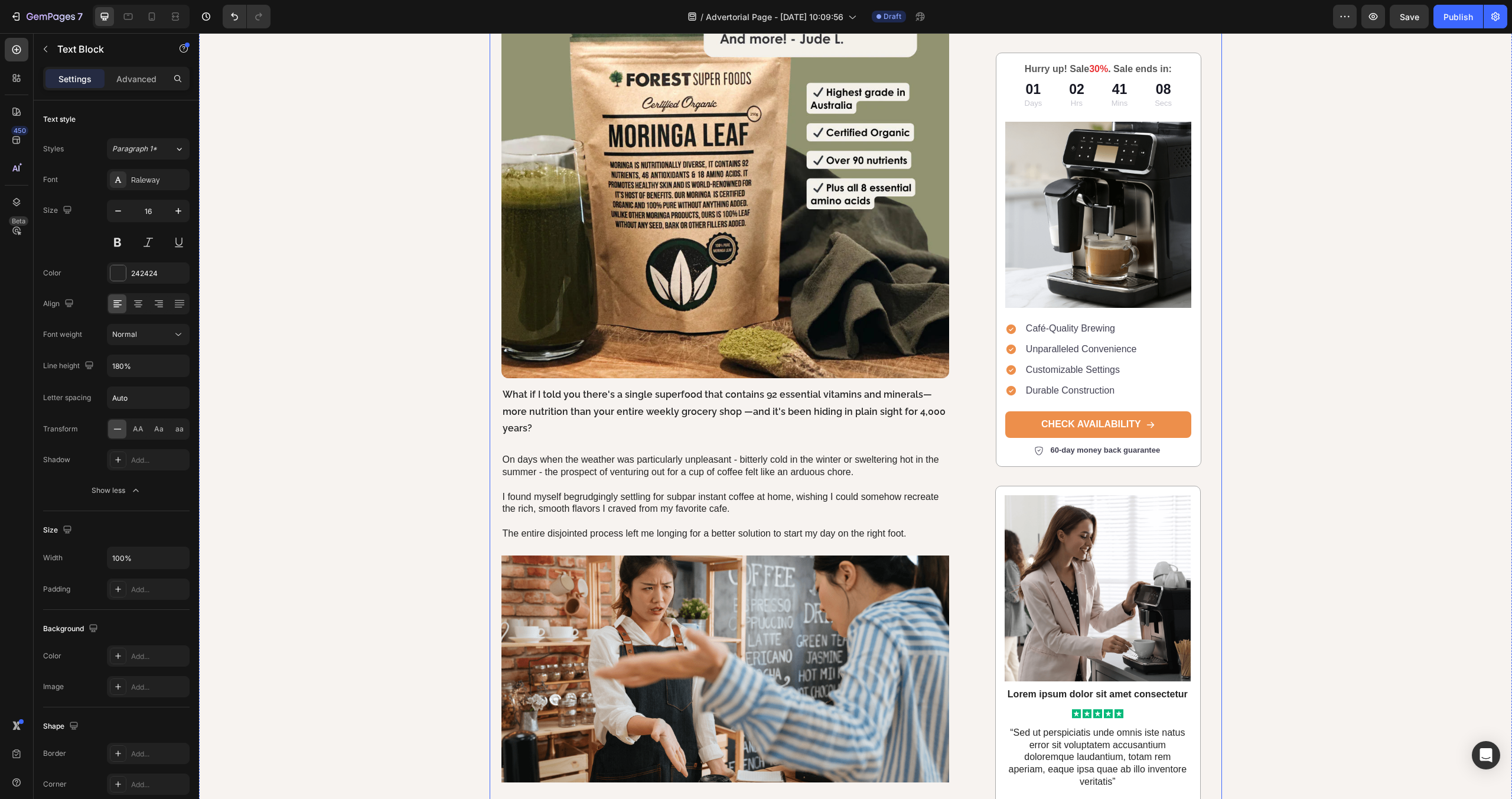
scroll to position [406, 0]
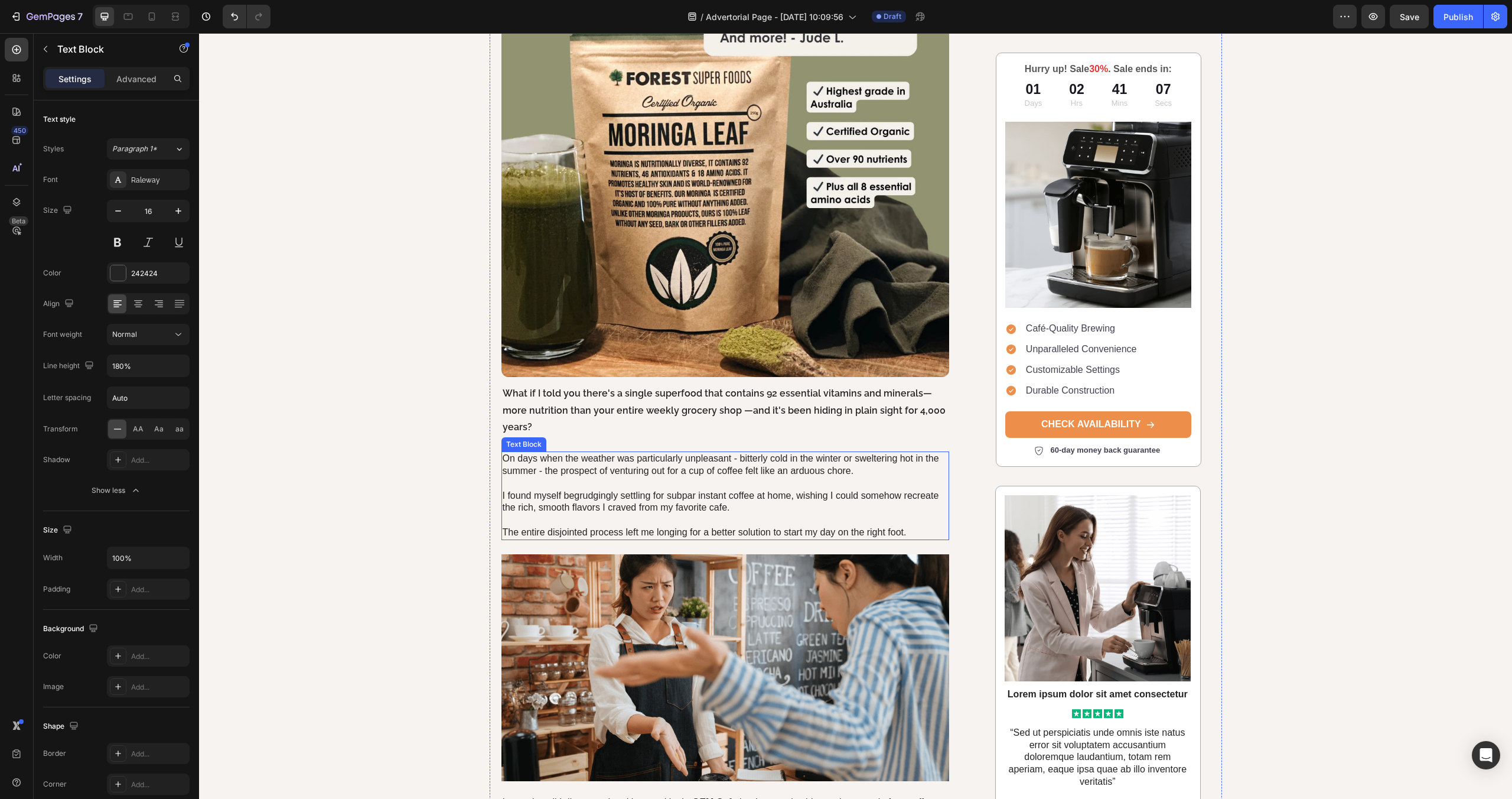
click at [569, 453] on p "On days when the weather was particularly unpleasant - bitterly cold in the win…" at bounding box center [725, 495] width 446 height 86
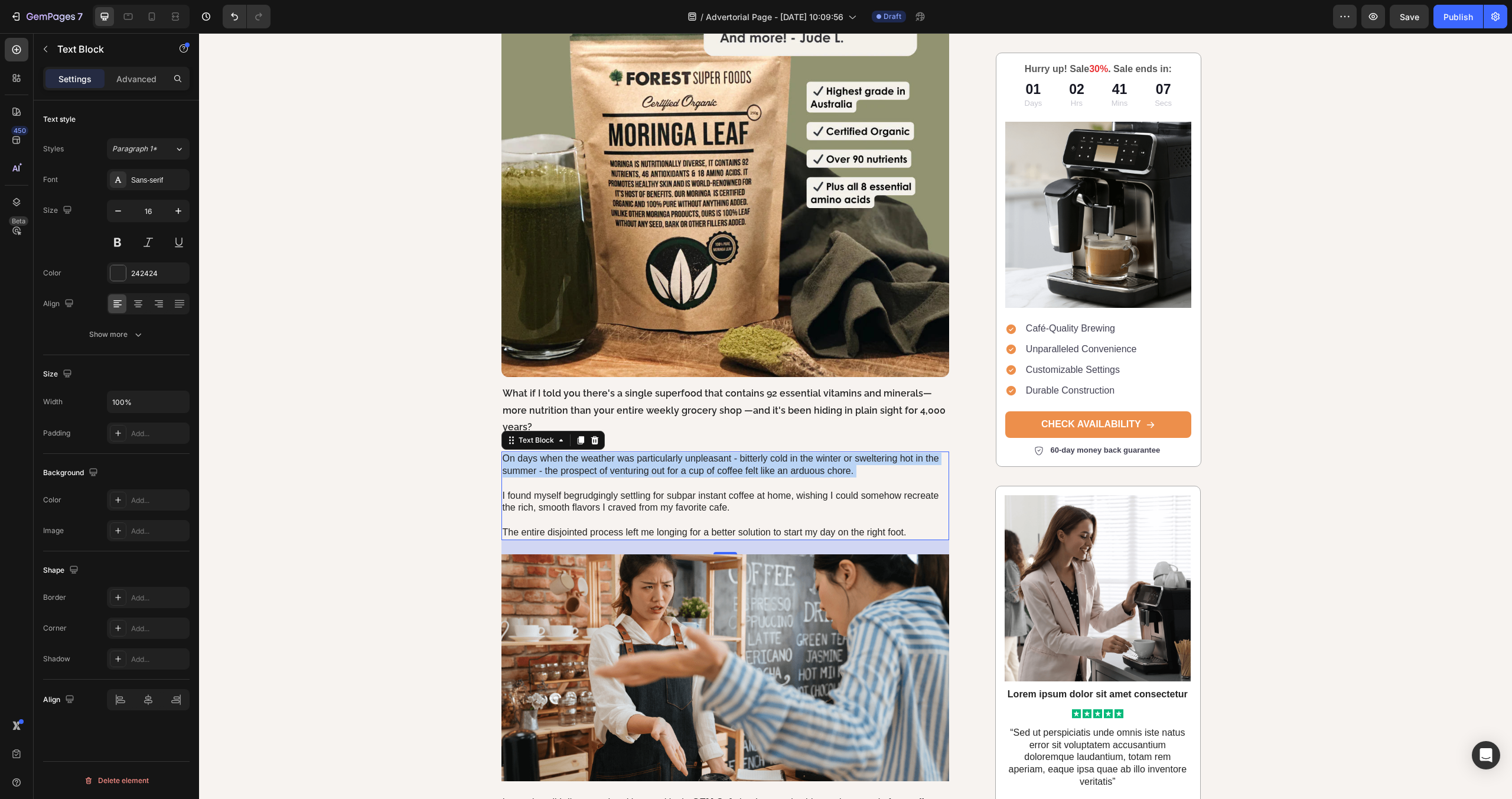
click at [569, 453] on p "On days when the weather was particularly unpleasant - bitterly cold in the win…" at bounding box center [725, 495] width 446 height 86
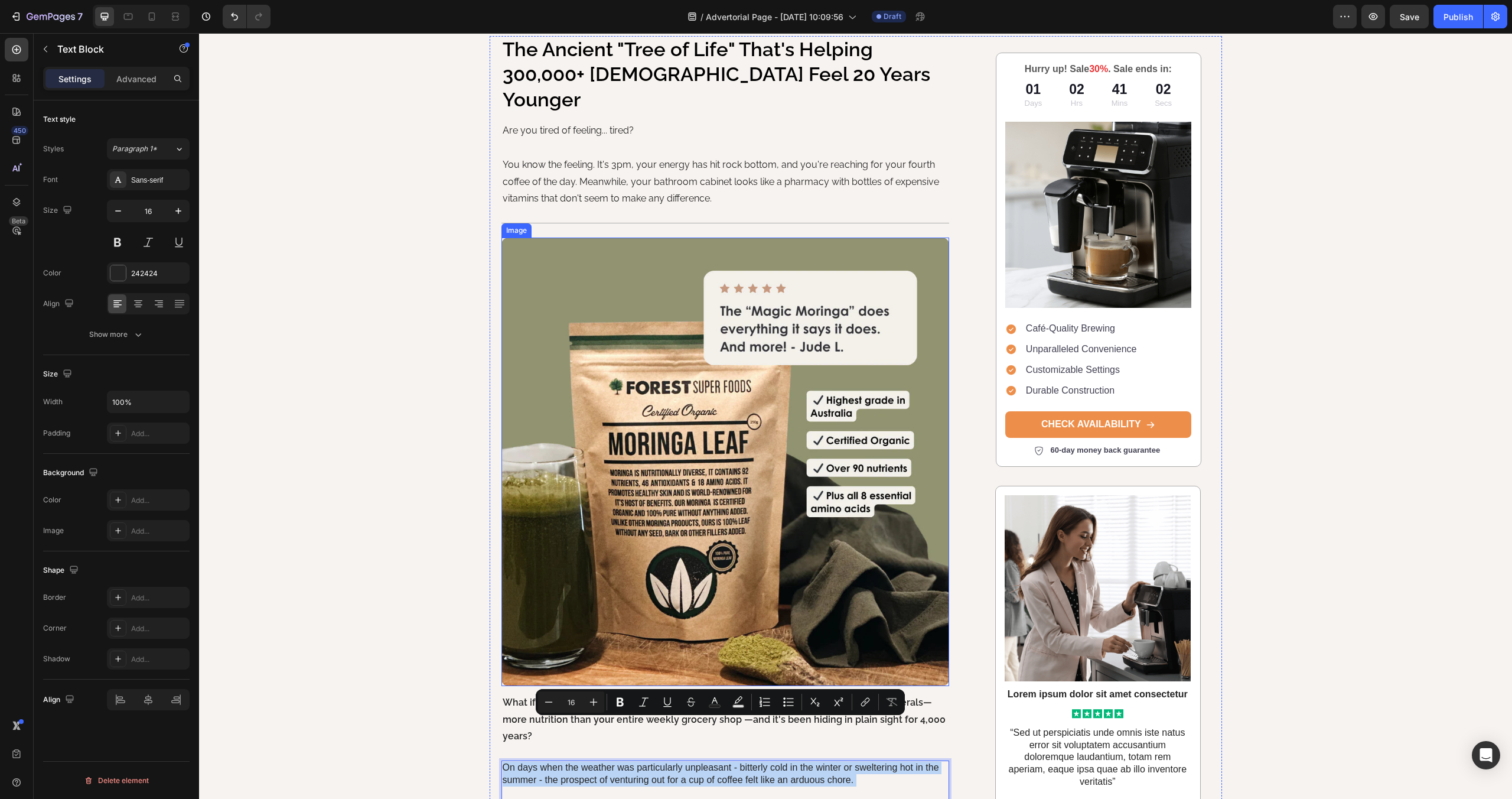
scroll to position [63, 0]
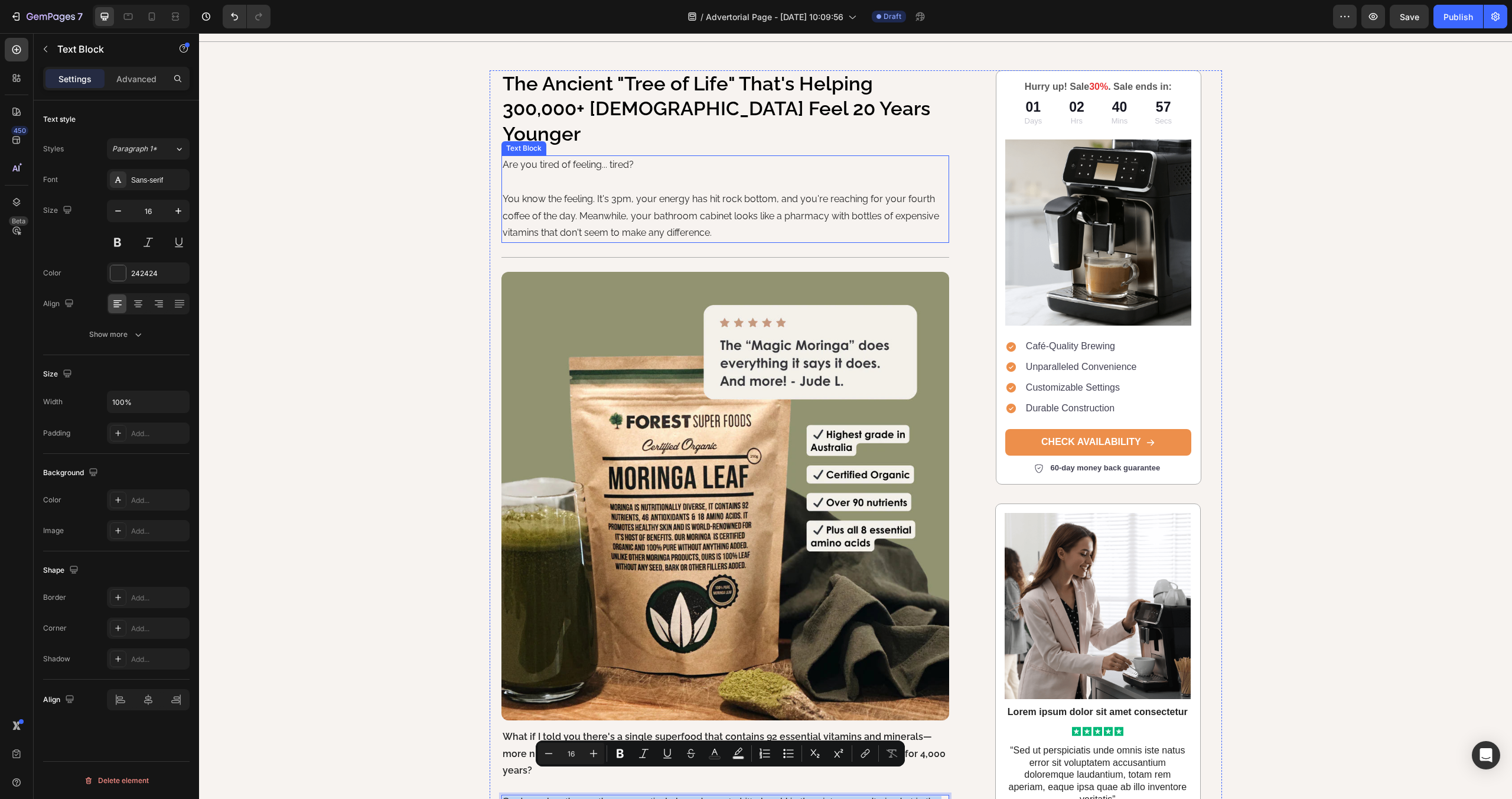
click at [582, 191] on p "You know the feeling. It's 3pm, your energy has hit rock bottom, and you're rea…" at bounding box center [725, 216] width 446 height 51
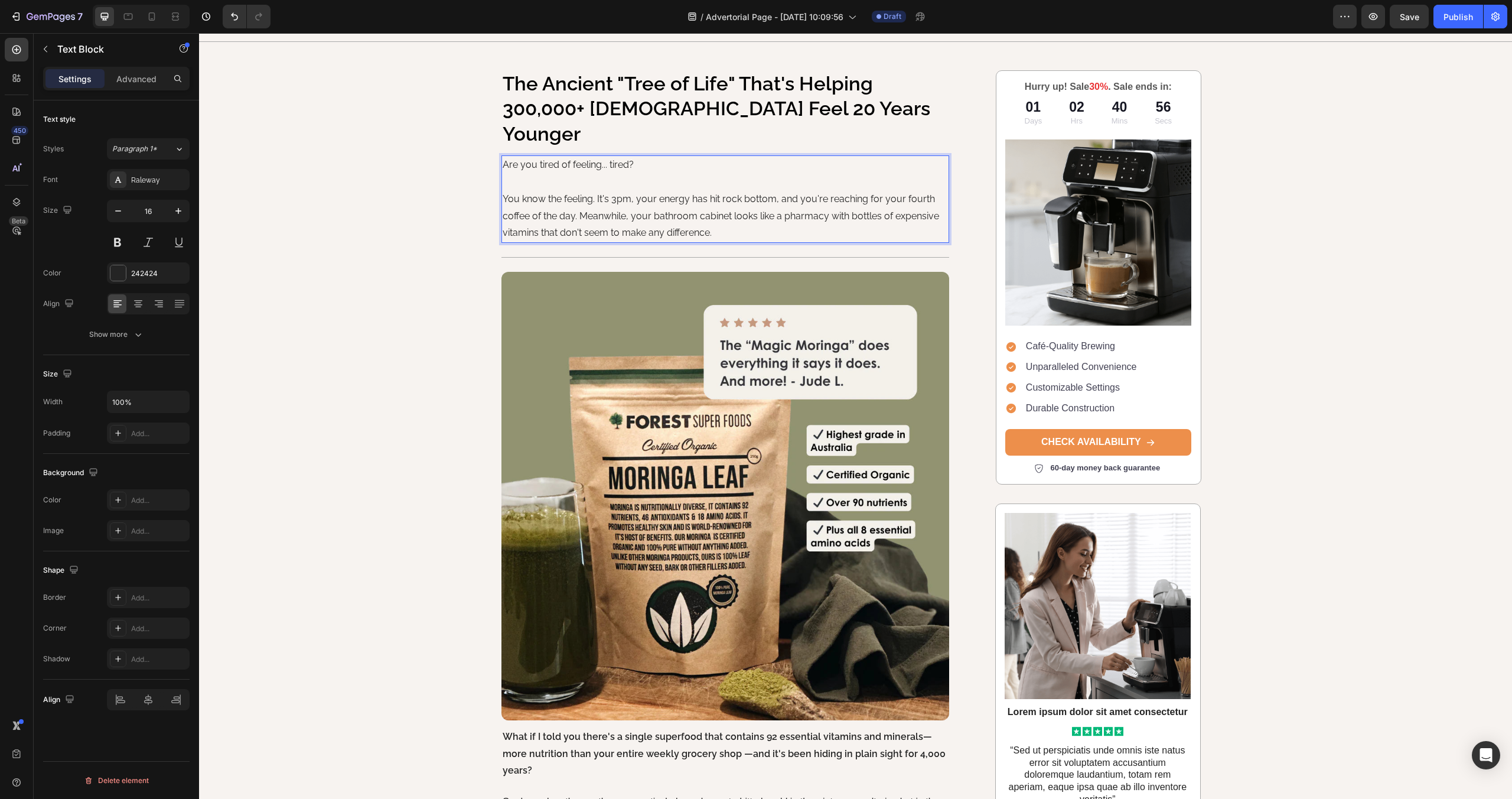
click at [722, 202] on p "You know the feeling. It's 3pm, your energy has hit rock bottom, and you're rea…" at bounding box center [725, 216] width 446 height 51
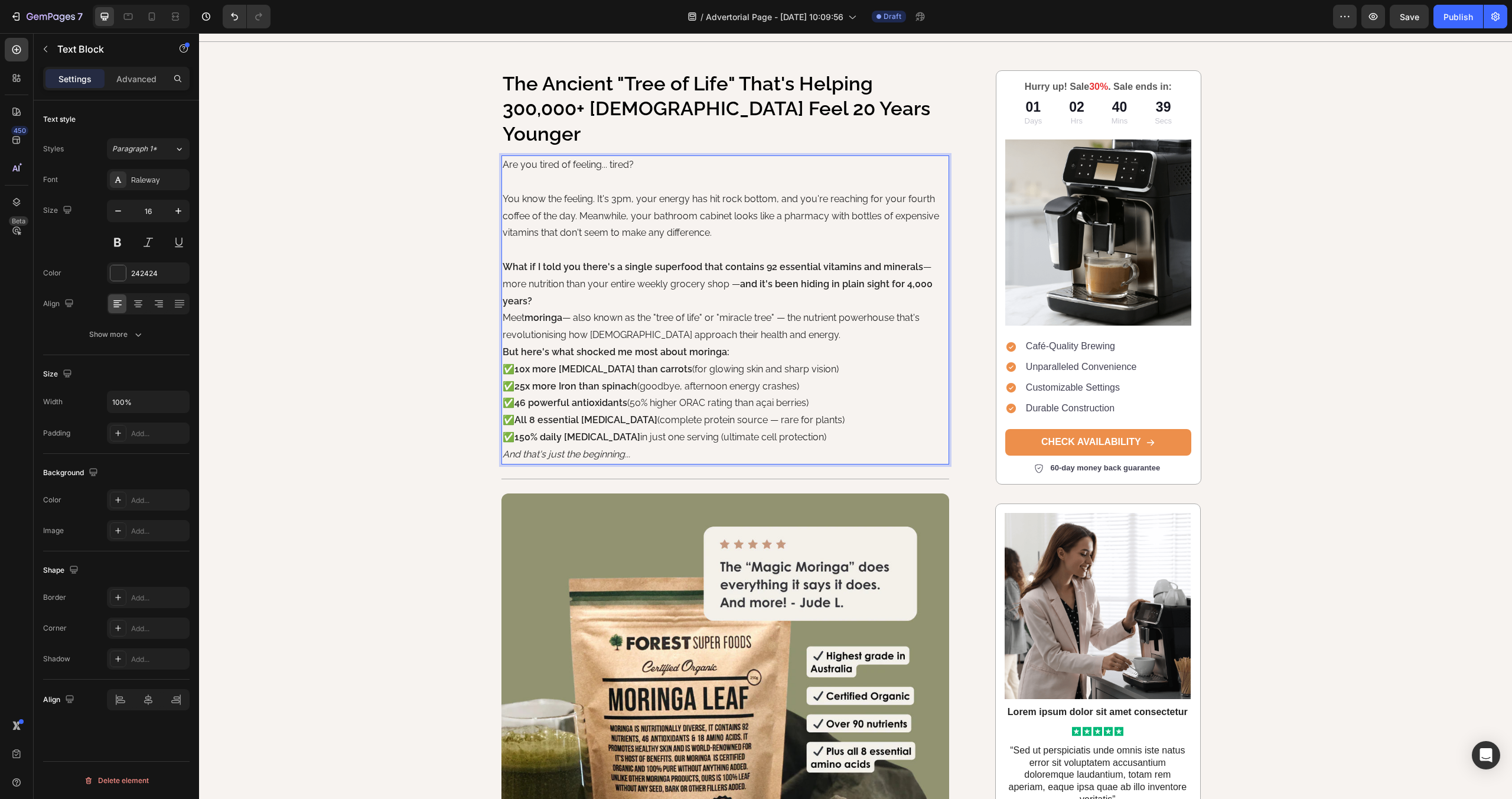
click at [557, 278] on p "You know the feeling. It's 3pm, your energy has hit rock bottom, and you're rea…" at bounding box center [725, 250] width 446 height 120
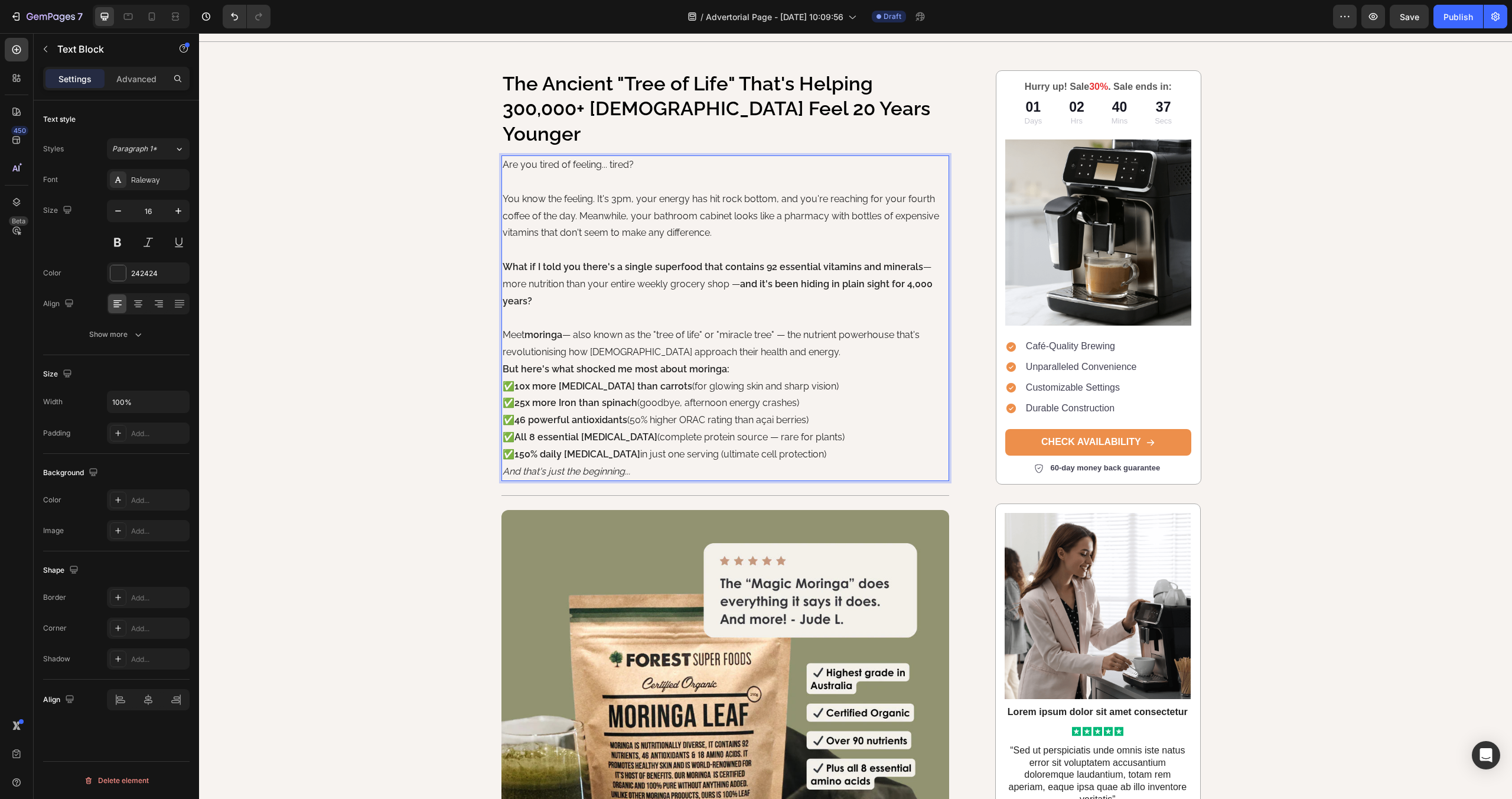
click at [820, 328] on p "Meet [PERSON_NAME] — also known as the "tree of life" or "miracle tree" — the n…" at bounding box center [725, 344] width 446 height 34
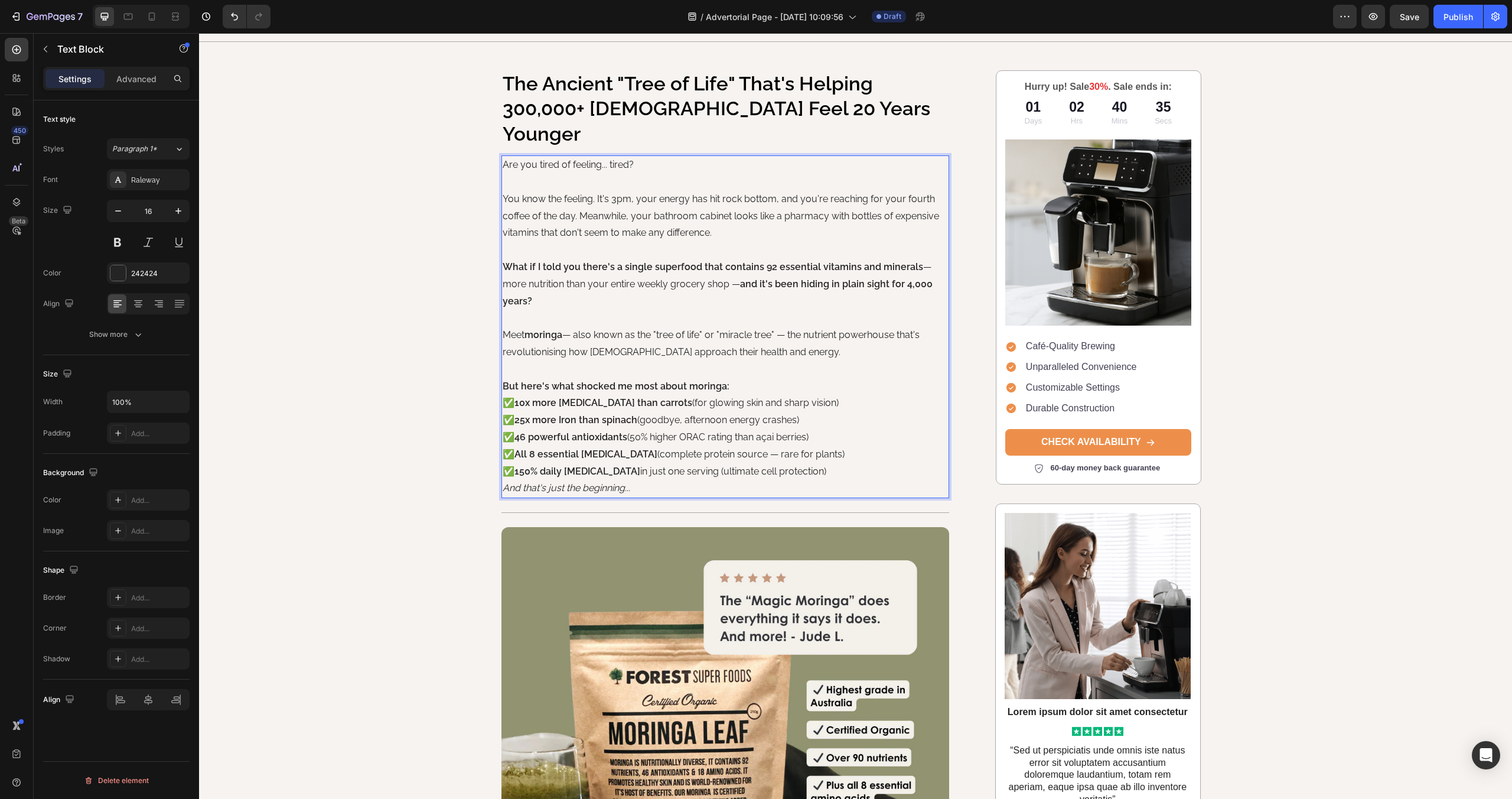
click at [751, 378] on p "But here's what shocked me most about moringa:" at bounding box center [725, 386] width 446 height 17
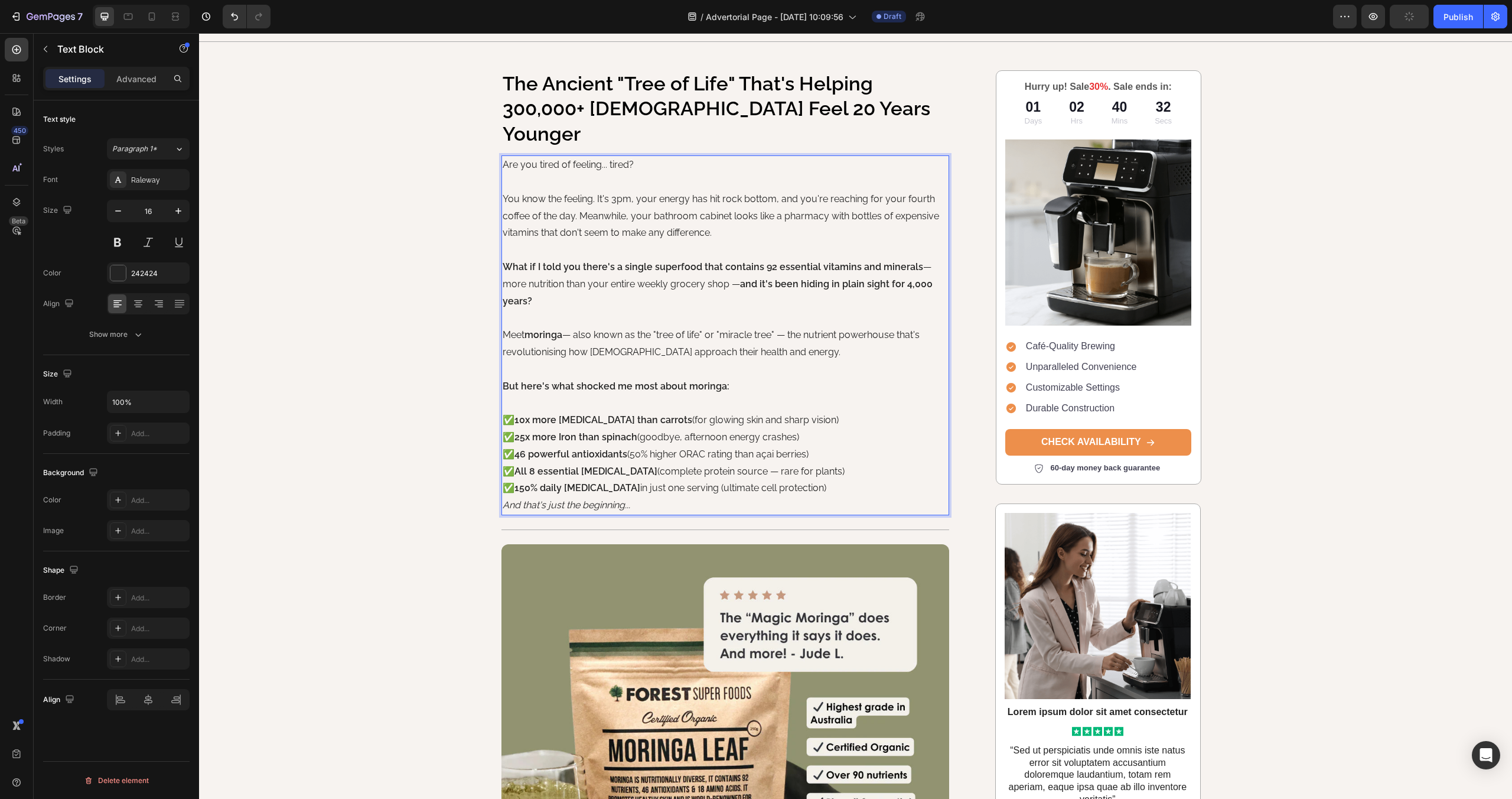
click at [820, 464] on p "✅ 10x more [MEDICAL_DATA] than carrots (for glowing skin and sharp vision) ✅ 25…" at bounding box center [725, 454] width 446 height 85
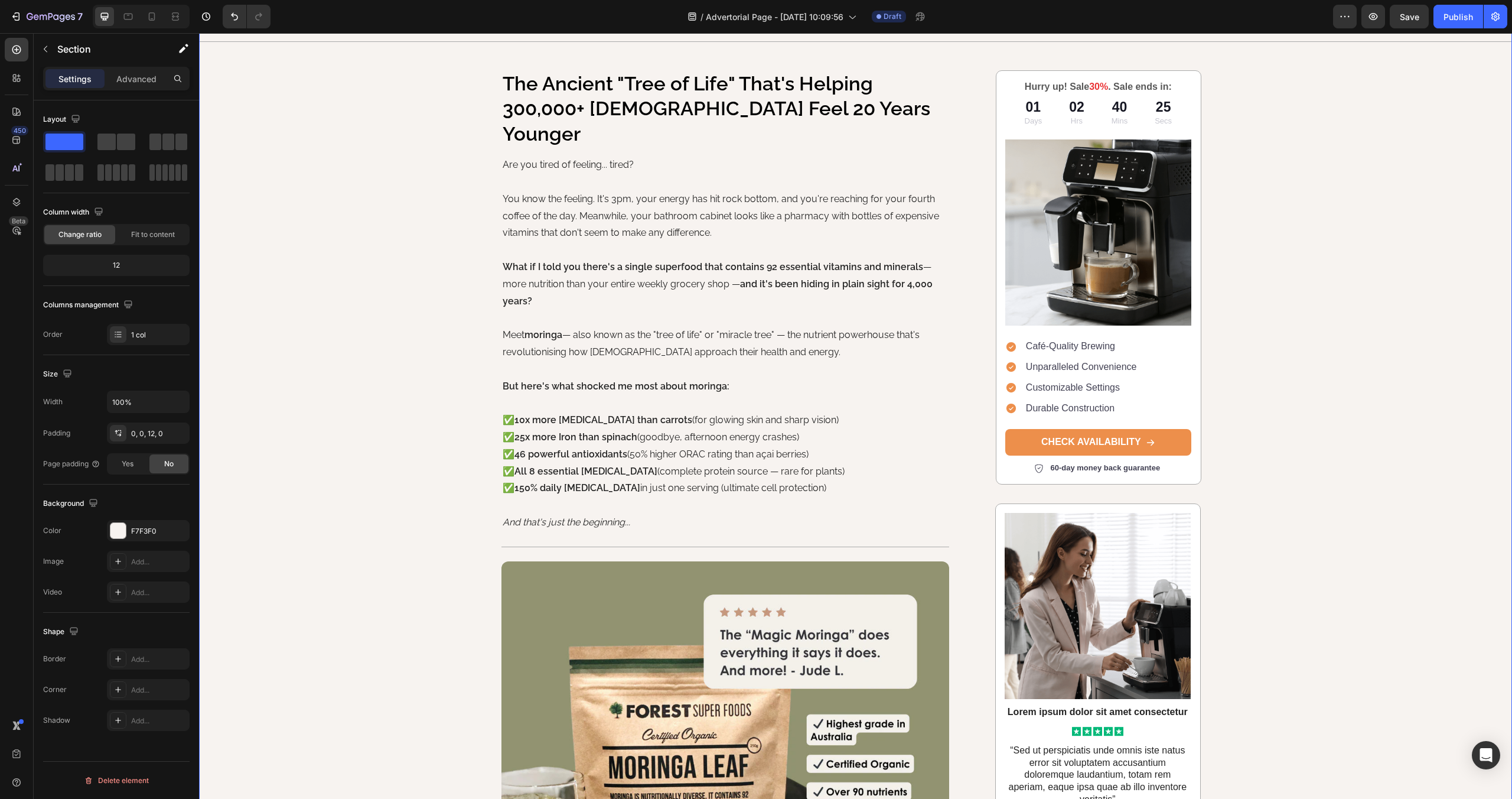
scroll to position [0, 0]
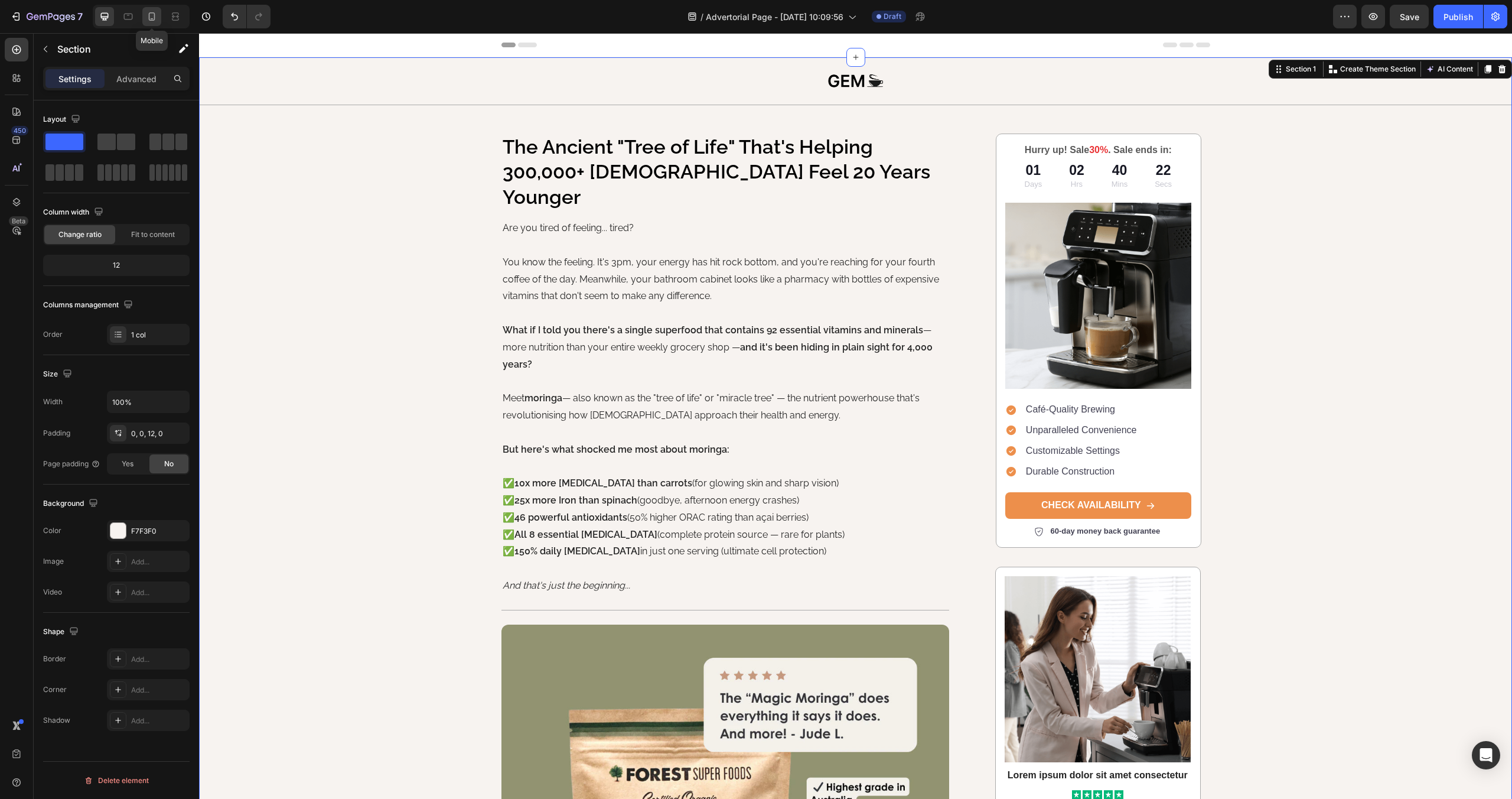
click at [153, 18] on icon at bounding box center [152, 17] width 12 height 12
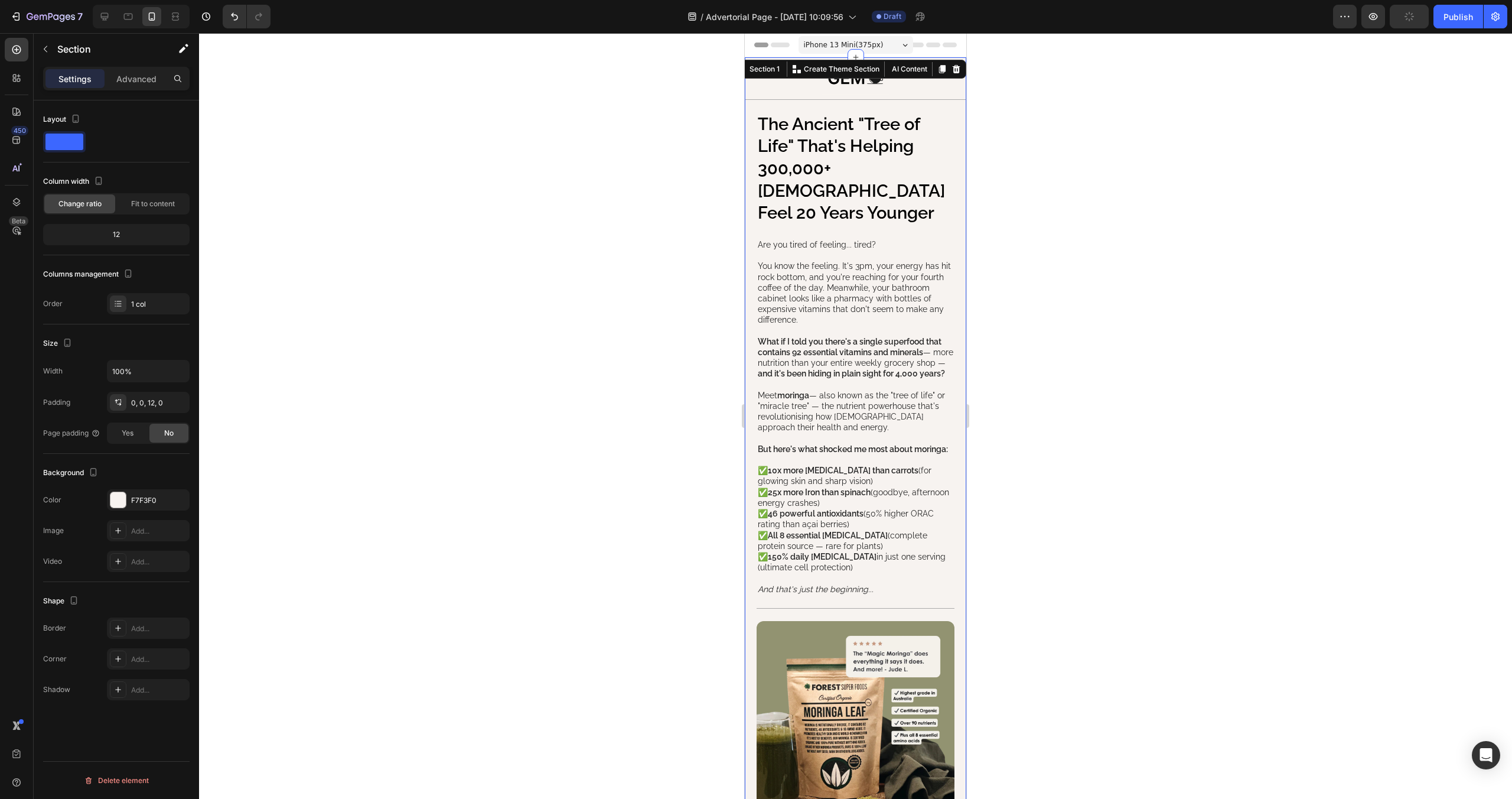
click at [631, 214] on div at bounding box center [855, 416] width 1313 height 766
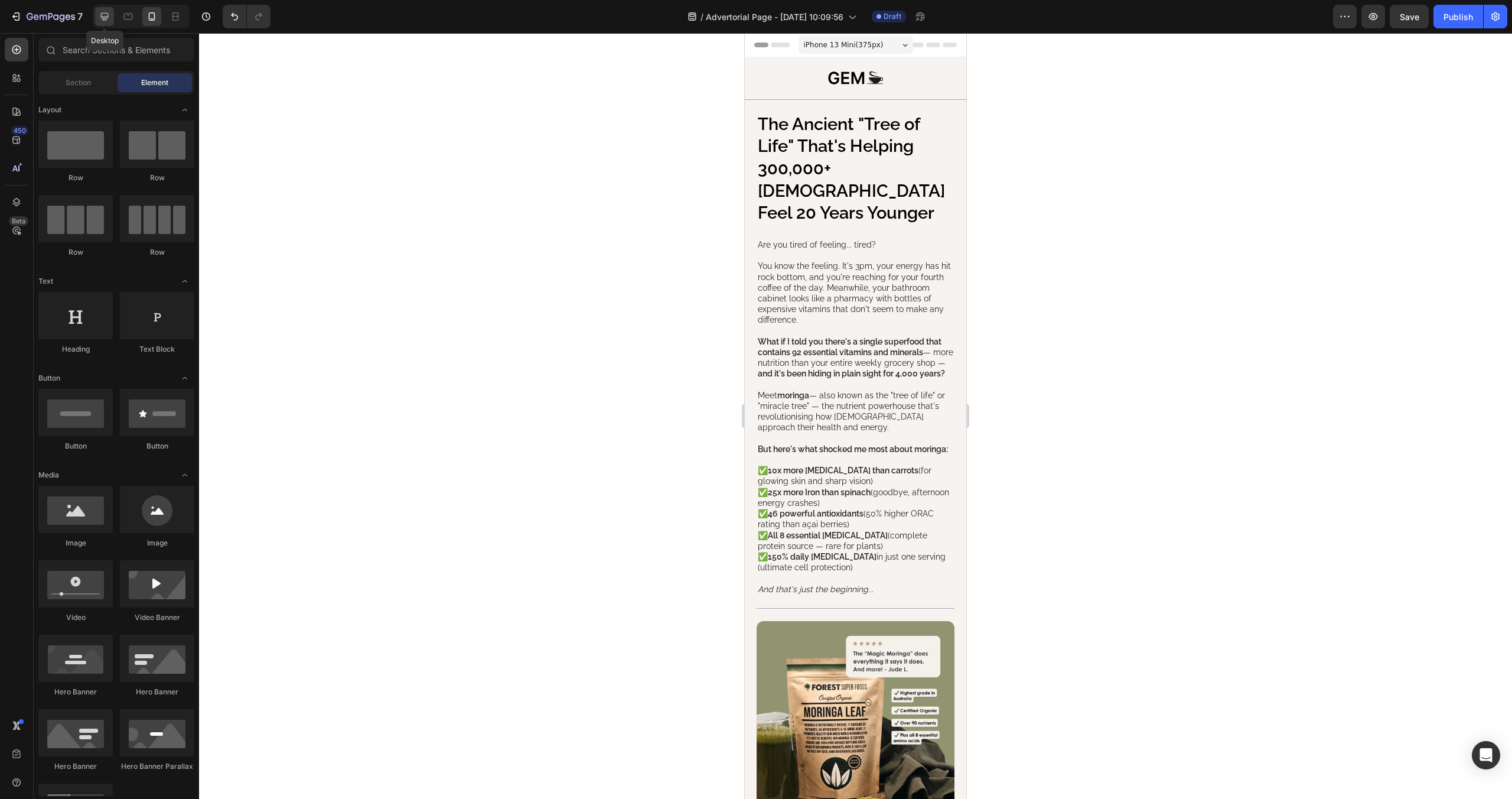
click at [109, 14] on icon at bounding box center [105, 17] width 12 height 12
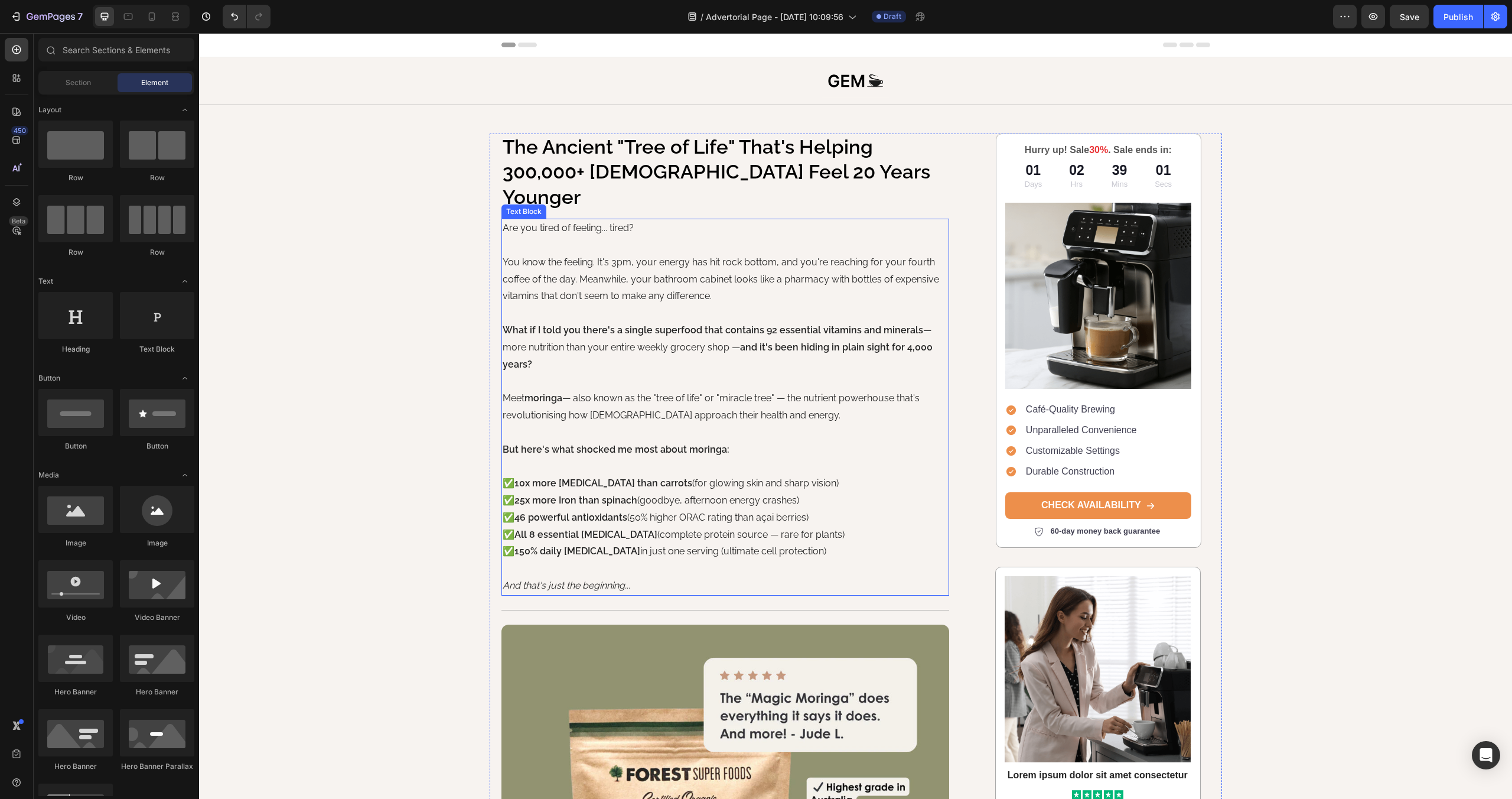
click at [528, 254] on p "You know the feeling. It's 3pm, your energy has hit rock bottom, and you're rea…" at bounding box center [725, 313] width 446 height 120
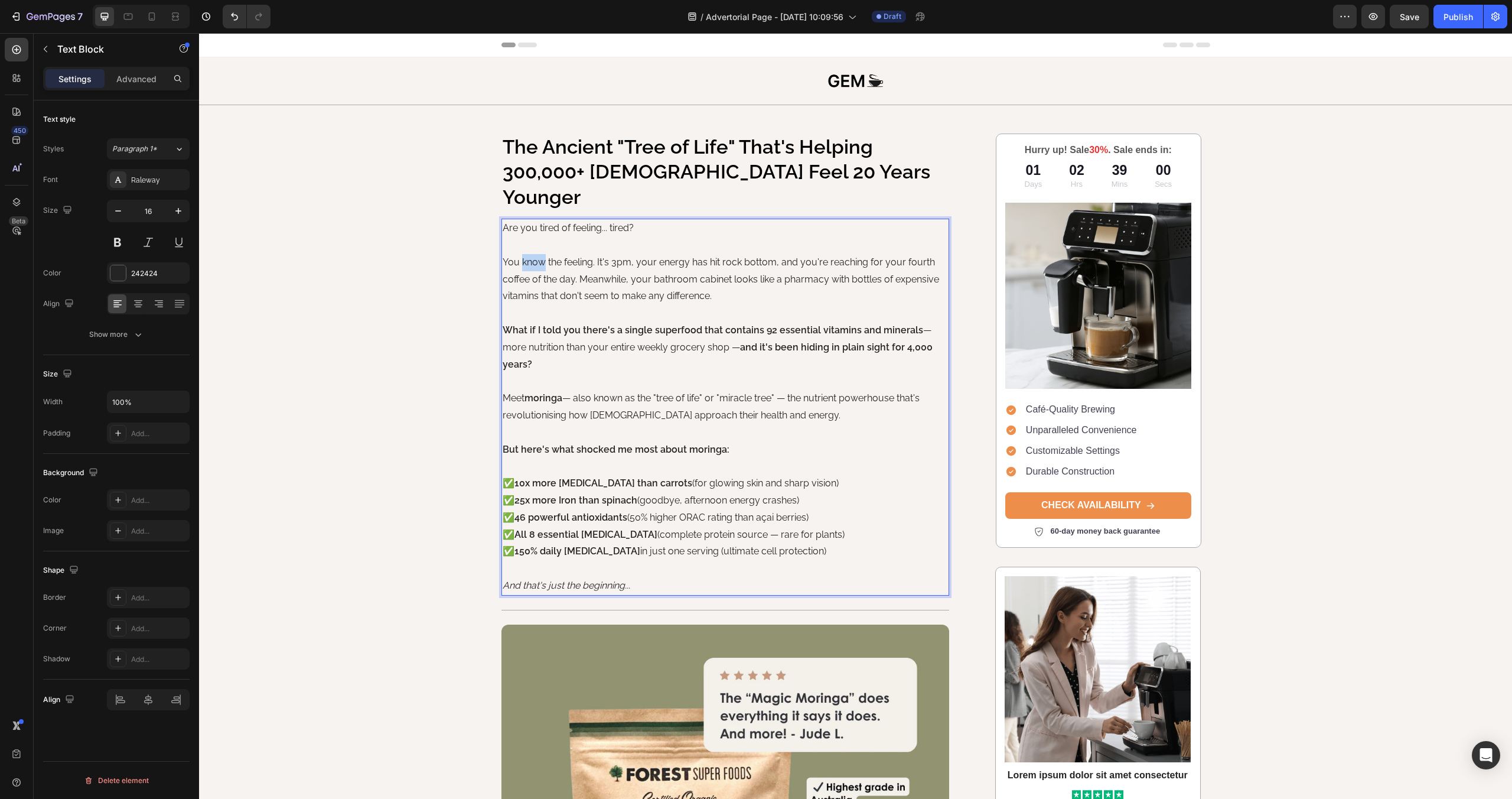
click at [642, 577] on p "And that's just the beginning..." at bounding box center [725, 586] width 446 height 17
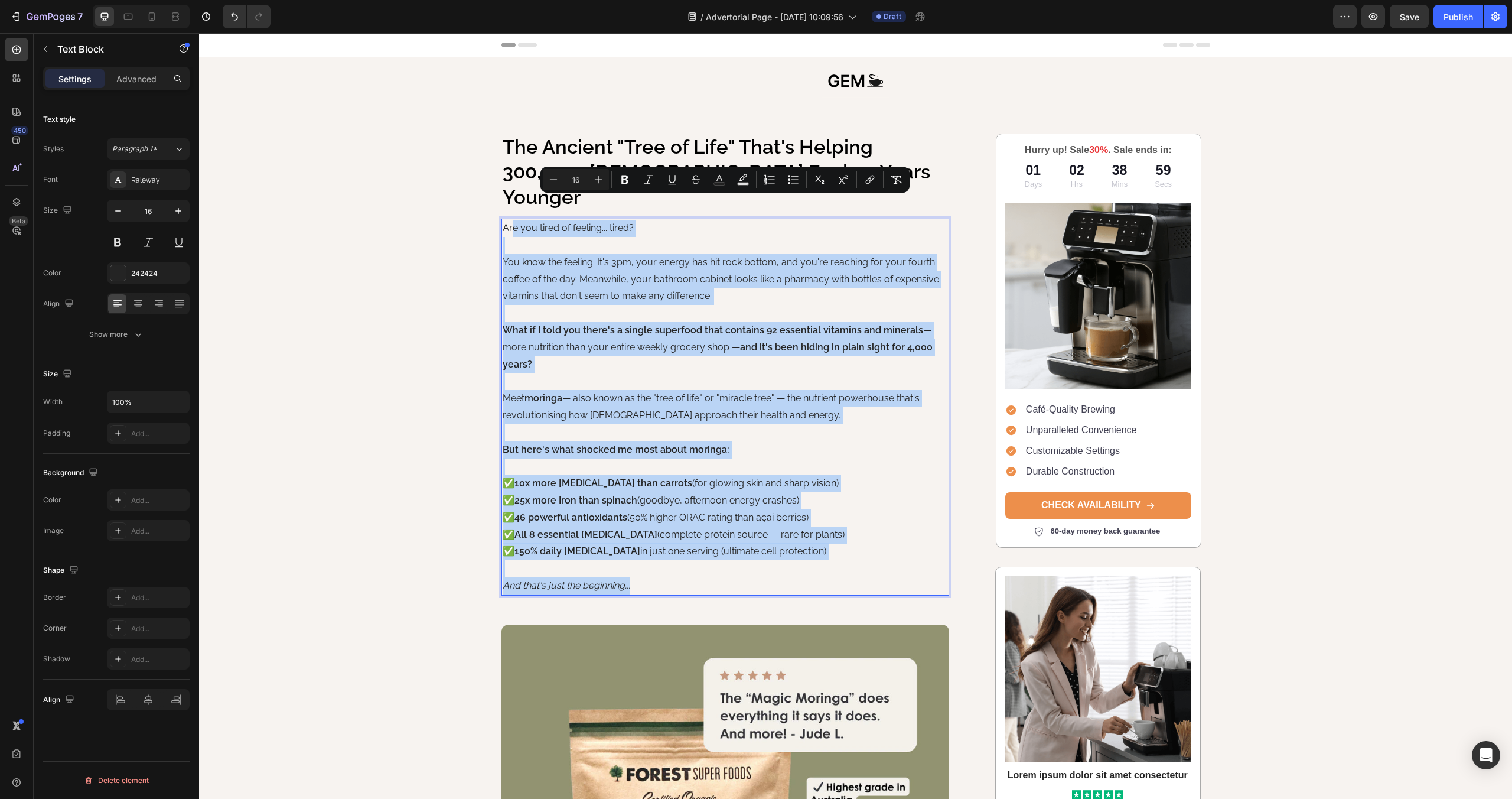
drag, startPoint x: 617, startPoint y: 519, endPoint x: 512, endPoint y: 195, distance: 340.6
click at [512, 219] on div "Are you tired of feeling... tired? You know the feeling. It's 3pm, your energy …" at bounding box center [725, 407] width 448 height 377
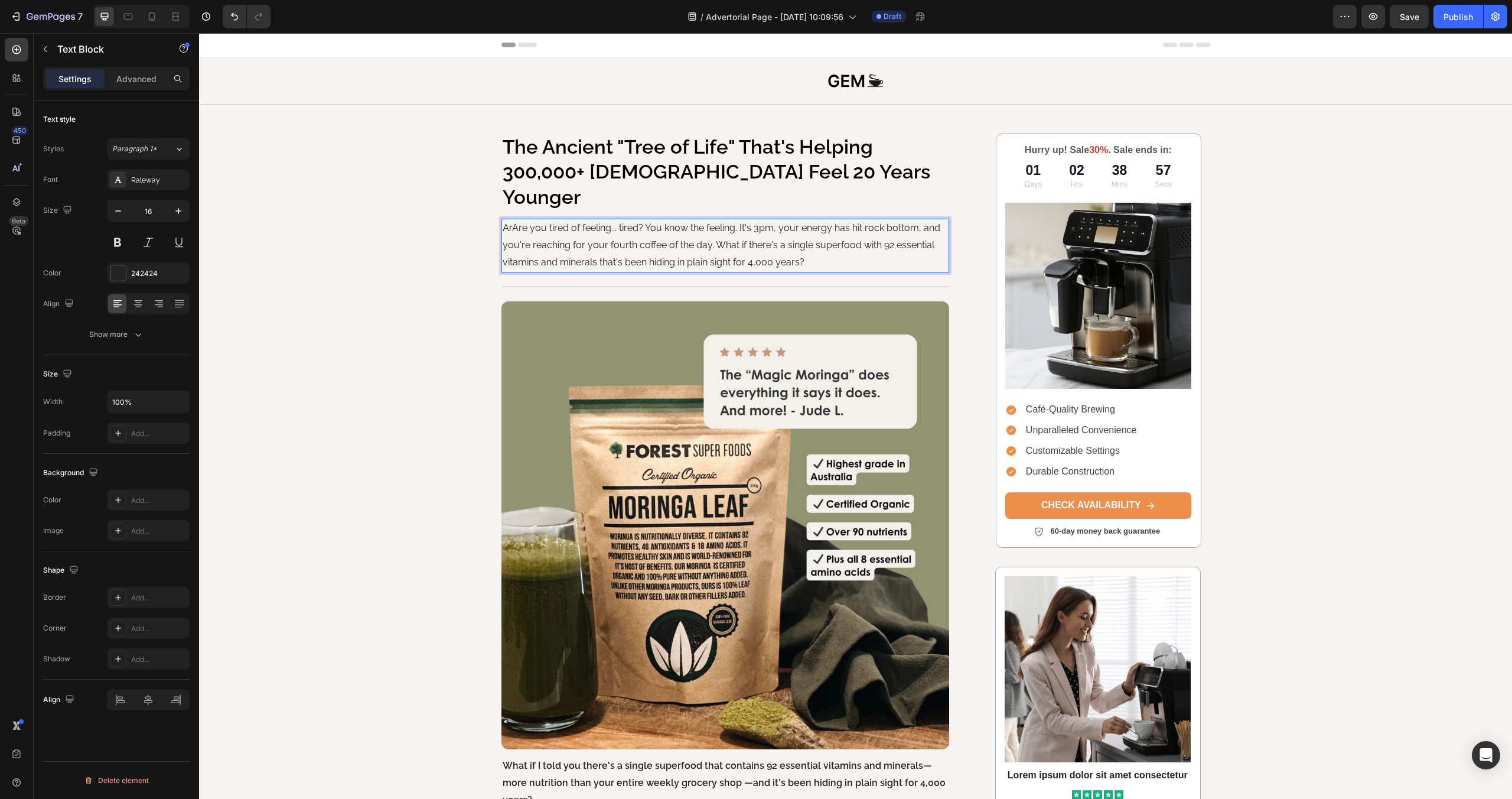
click at [645, 220] on p "ArAre you tired of feeling... tired? You know the feeling. It's 3pm, your energ…" at bounding box center [725, 245] width 446 height 51
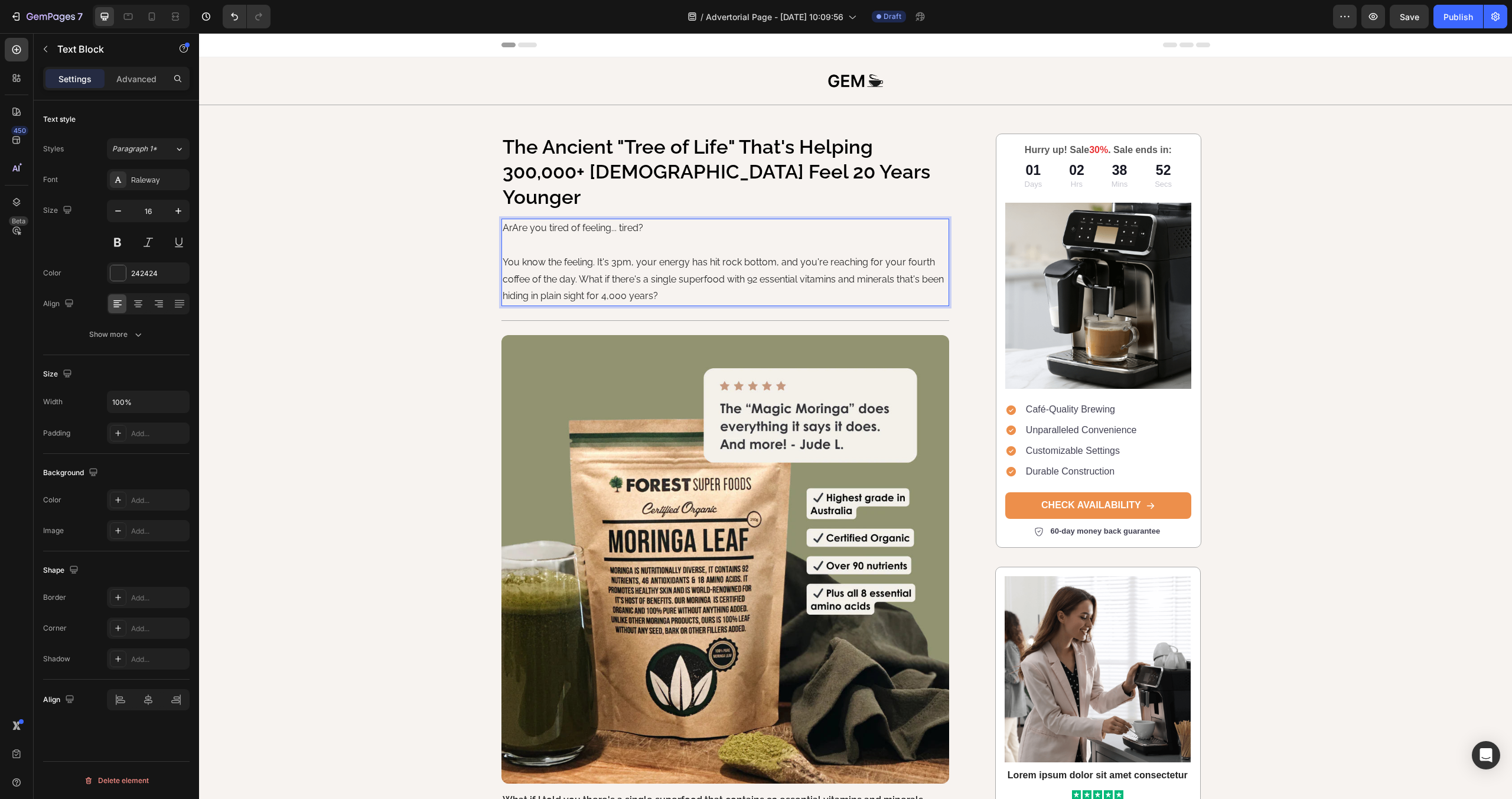
click at [581, 254] on p "You know the feeling. It's 3pm, your energy has hit rock bottom, and you're rea…" at bounding box center [725, 279] width 446 height 51
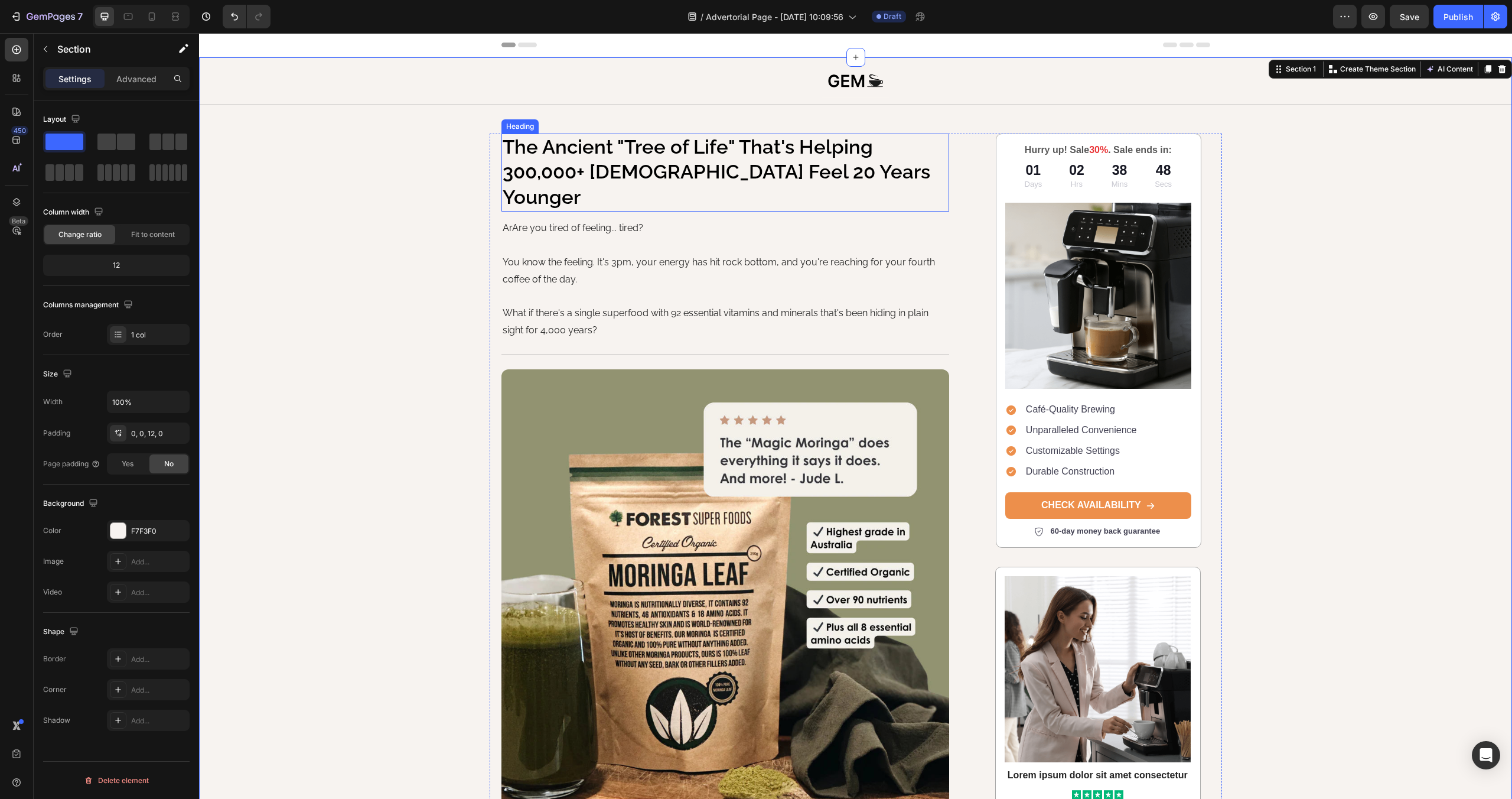
click at [807, 157] on p "The Ancient "Tree of Life" That's Helping 300,000+ [DEMOGRAPHIC_DATA] Feel 20 Y…" at bounding box center [725, 172] width 446 height 76
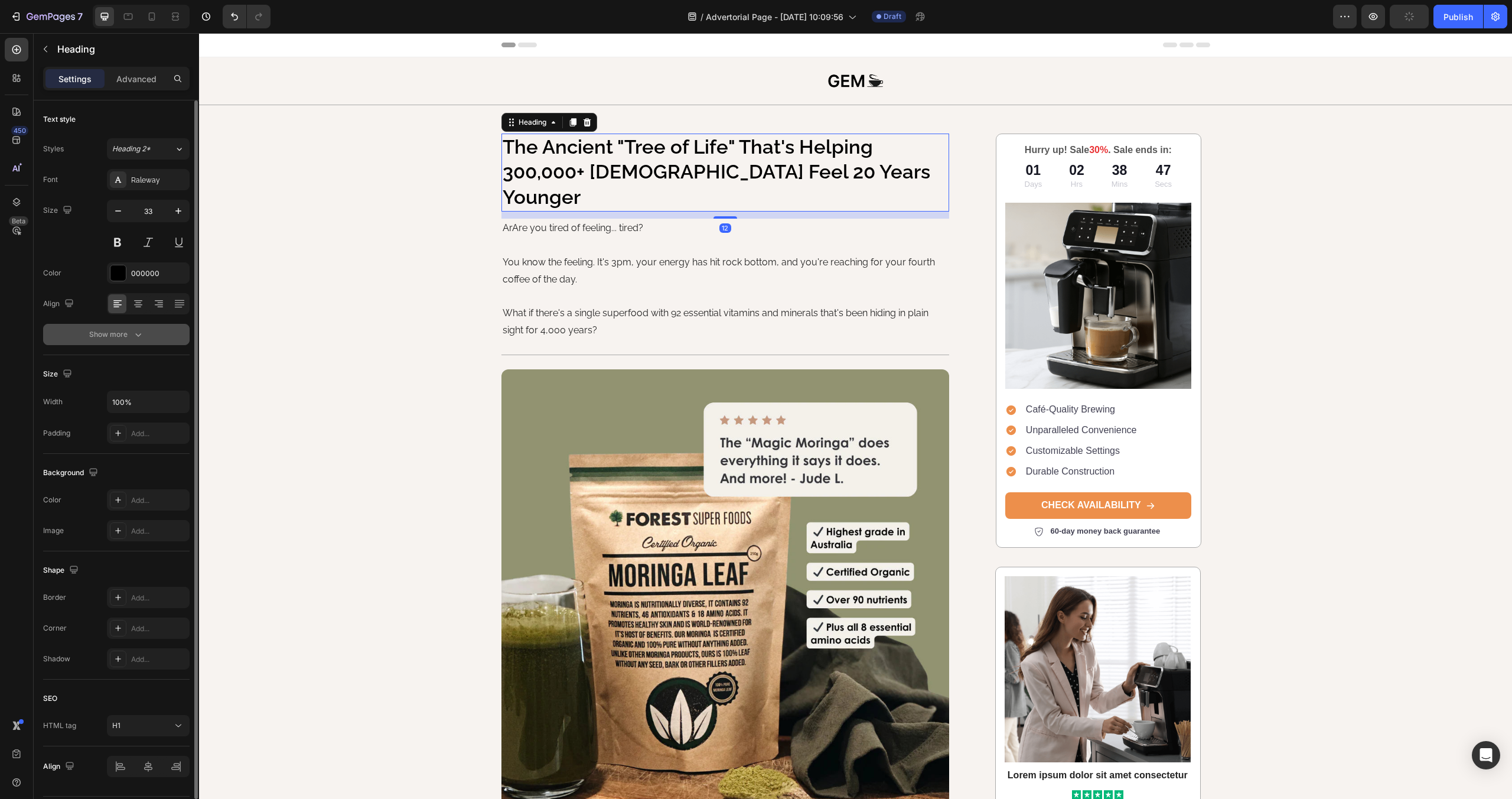
click at [136, 336] on icon "button" at bounding box center [139, 335] width 12 height 12
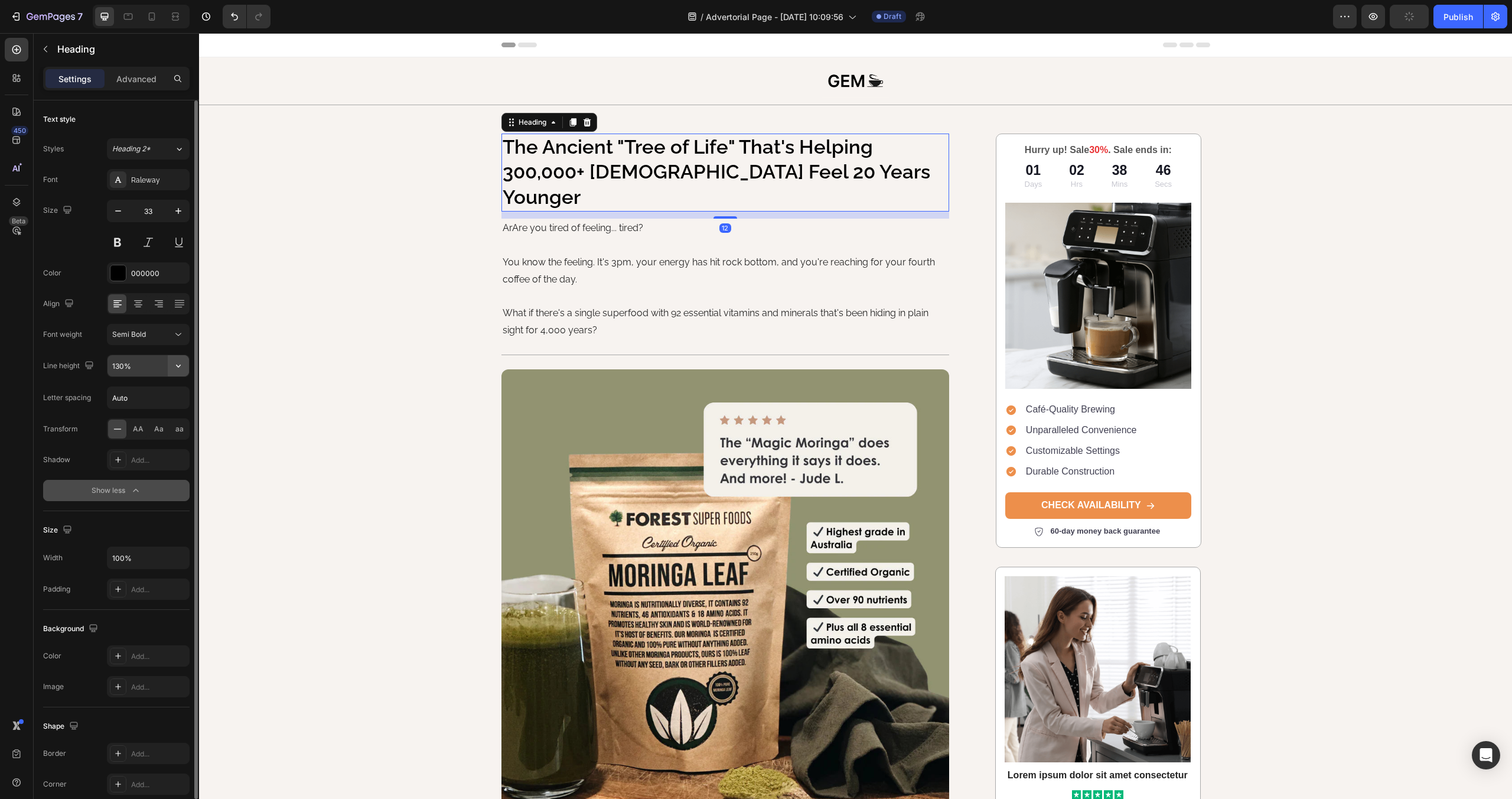
click at [176, 369] on icon "button" at bounding box center [179, 365] width 12 height 12
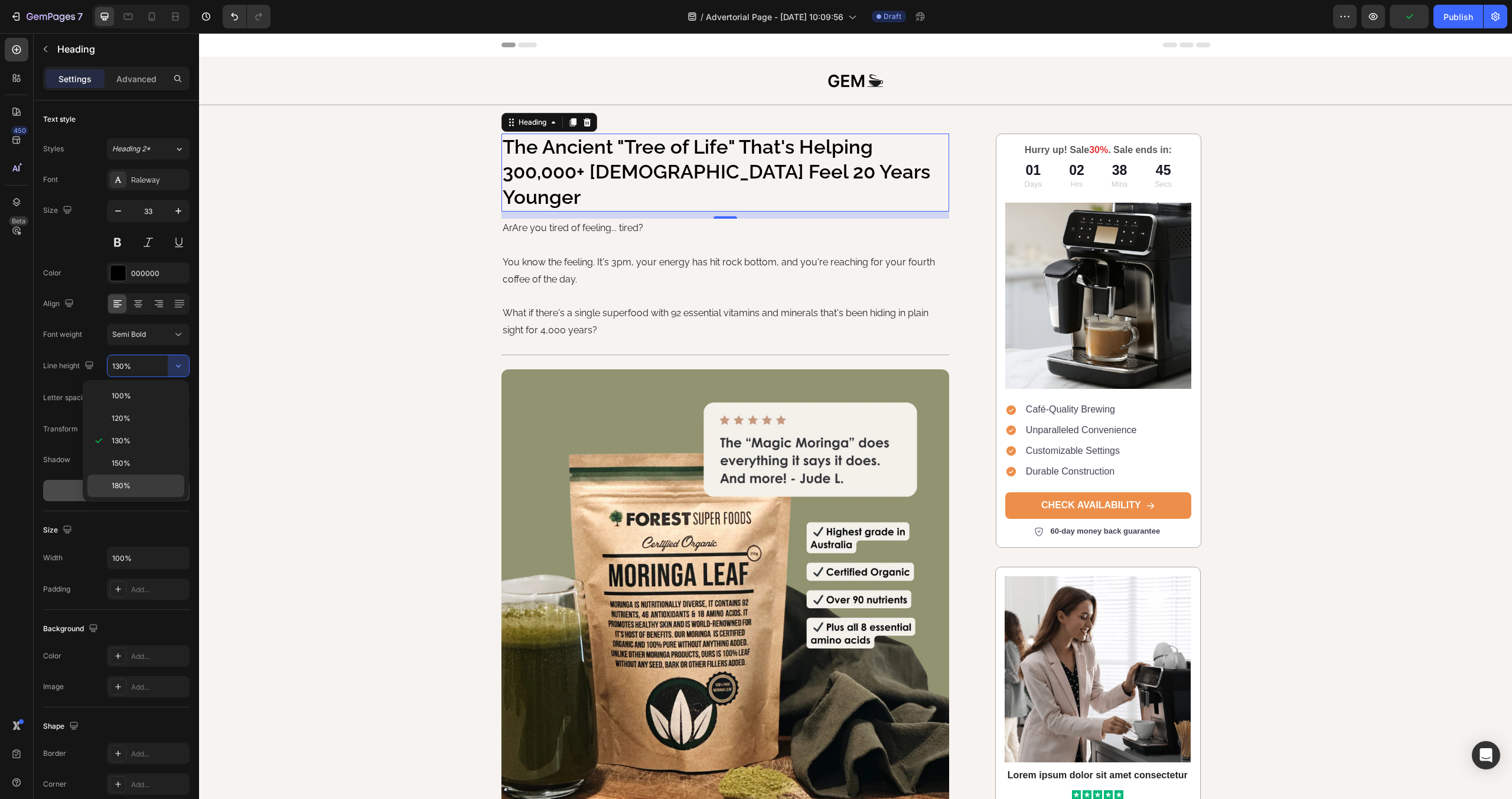
click at [144, 484] on p "180%" at bounding box center [145, 486] width 67 height 10
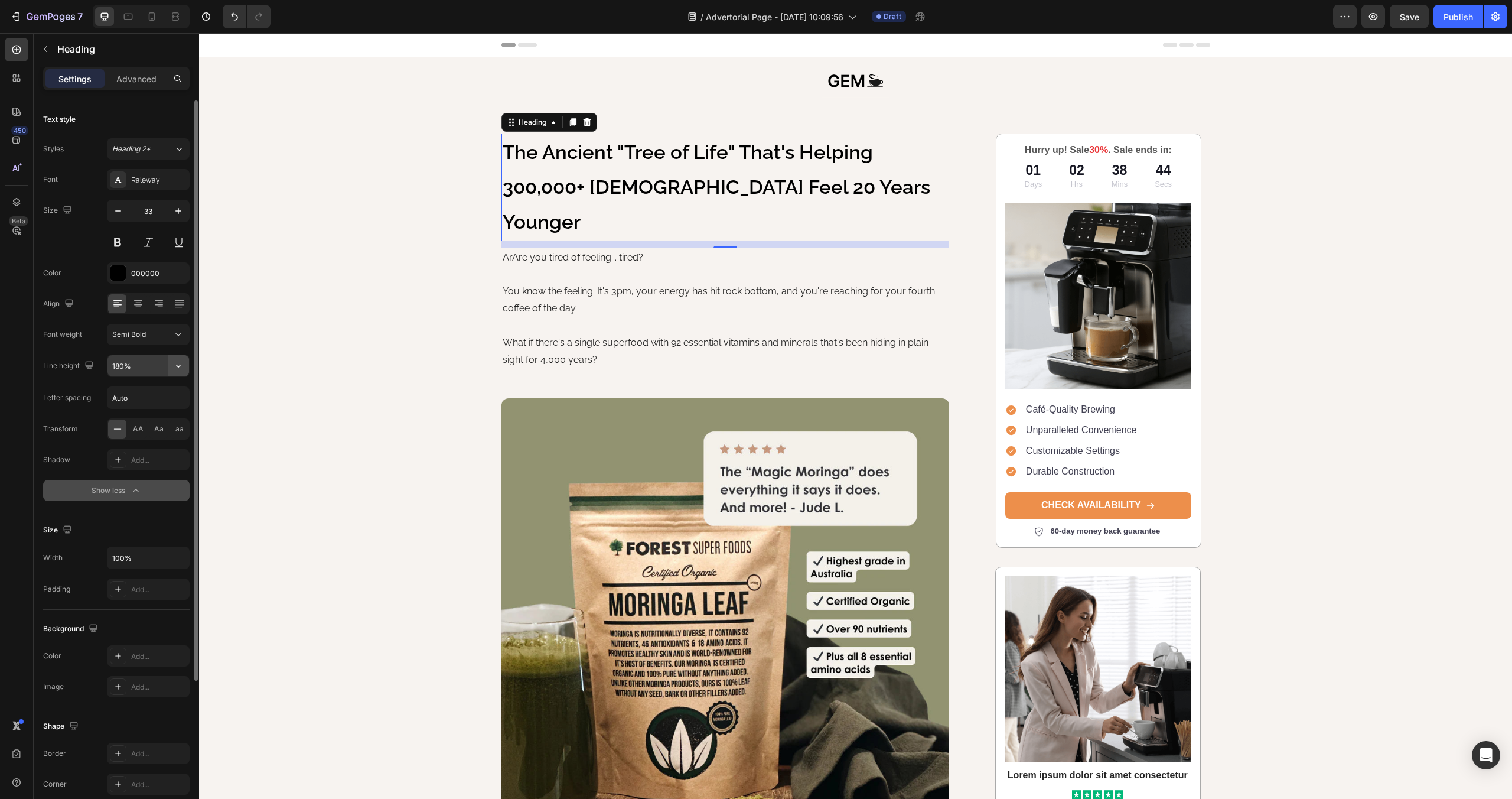
click at [179, 365] on icon "button" at bounding box center [178, 365] width 4 height 3
click at [134, 455] on div "150%" at bounding box center [135, 463] width 97 height 23
type input "150%"
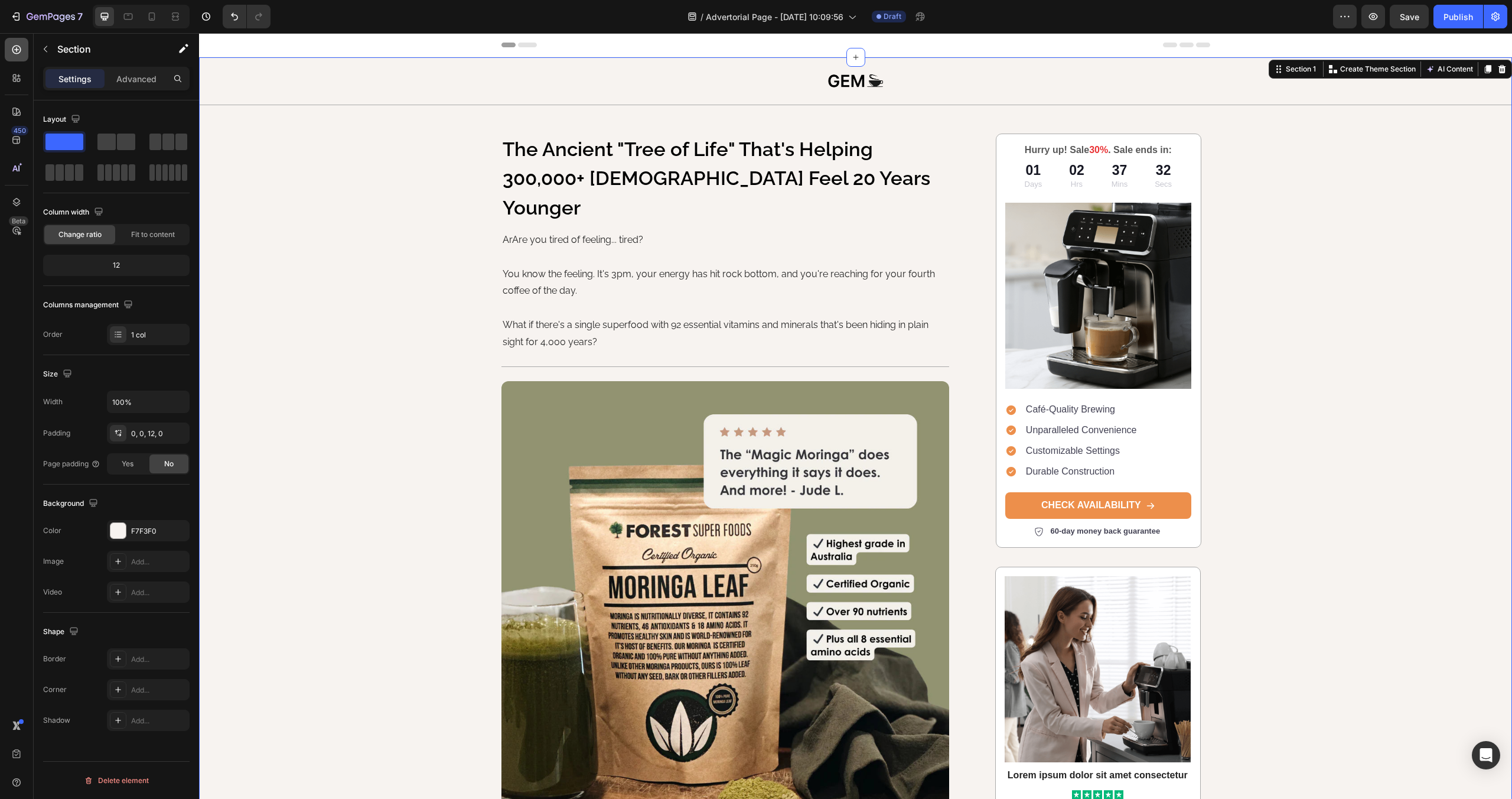
click at [10, 45] on div at bounding box center [16, 49] width 24 height 24
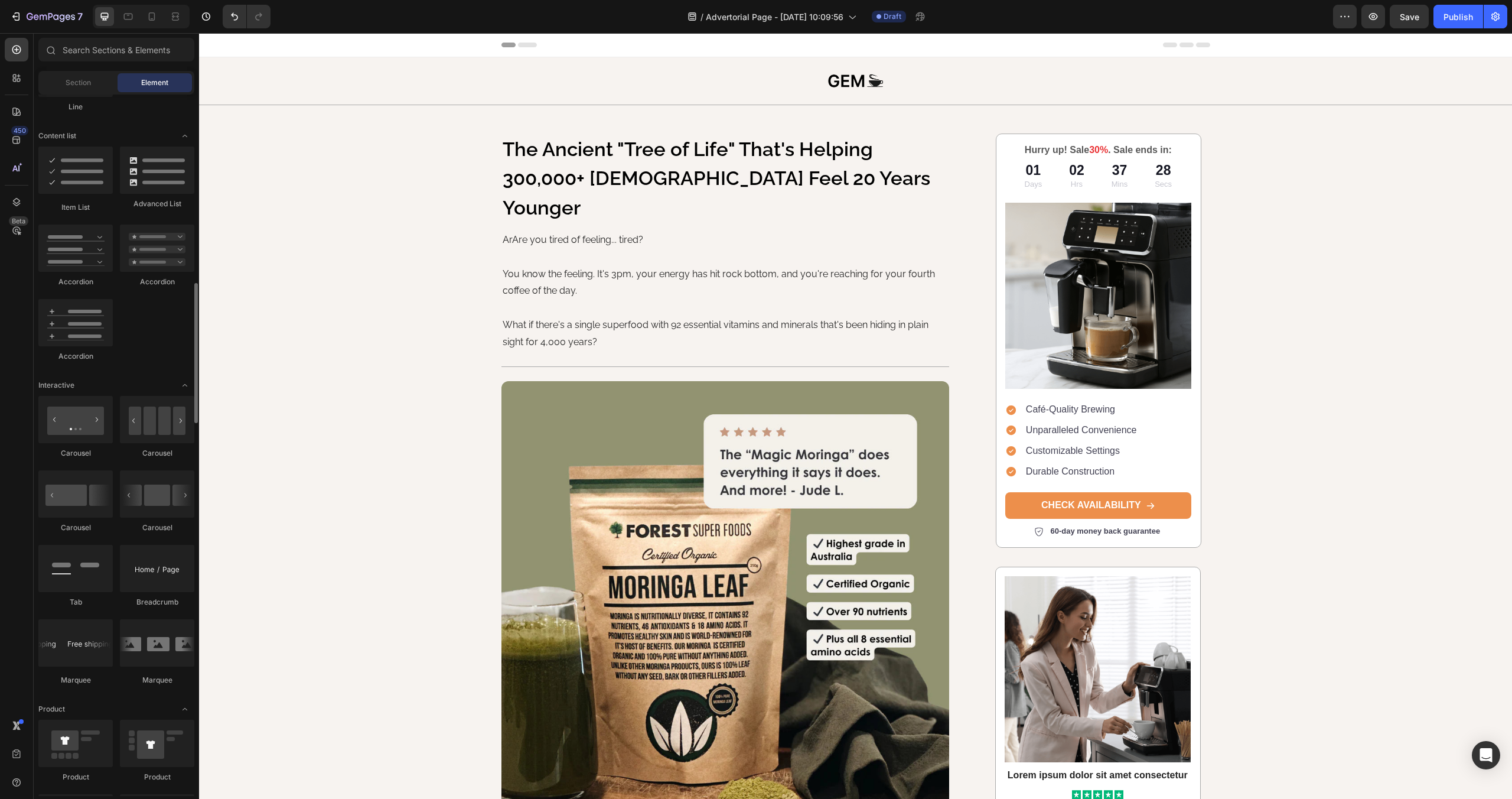
scroll to position [927, 0]
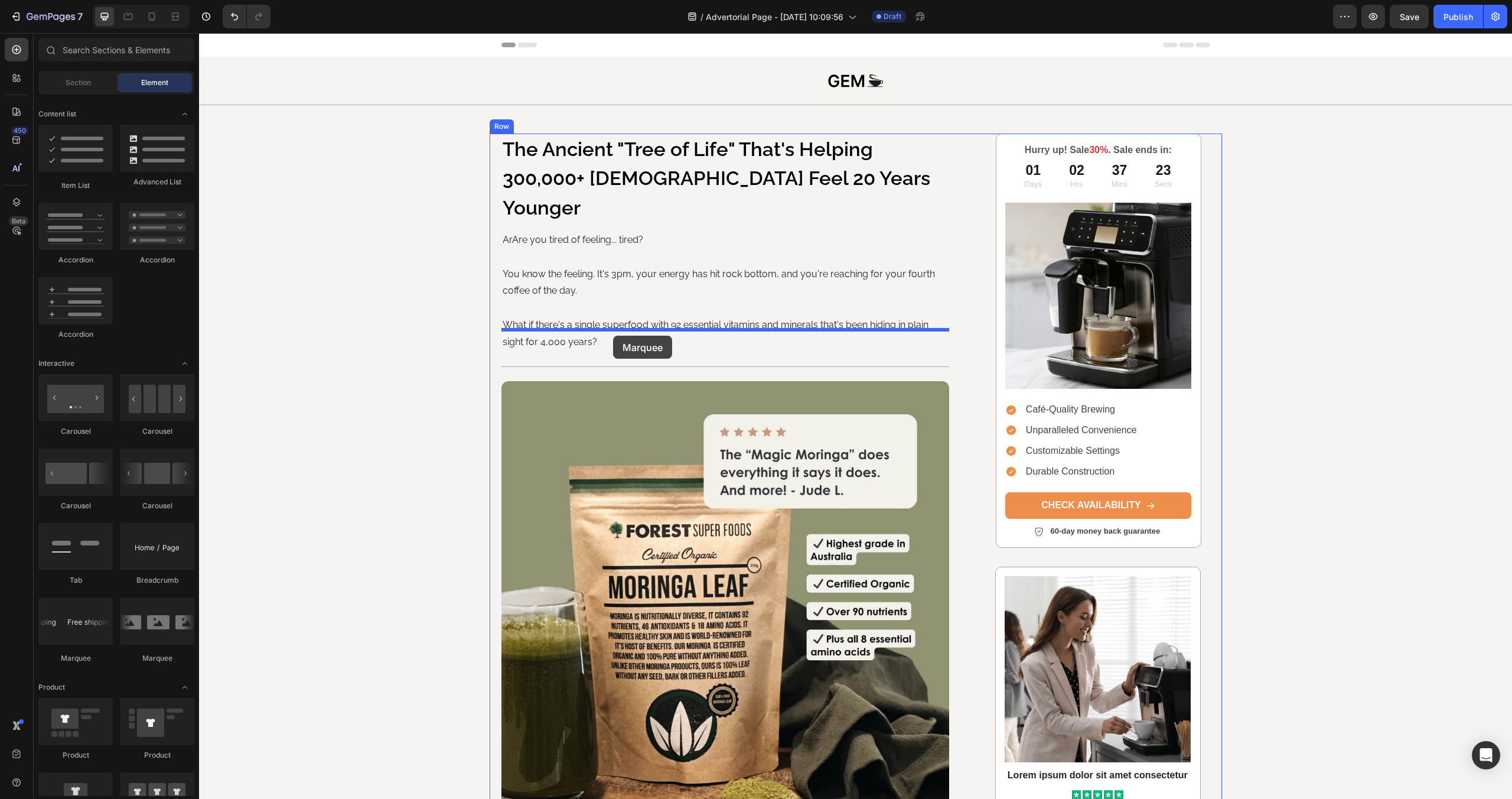
drag, startPoint x: 809, startPoint y: 372, endPoint x: 613, endPoint y: 336, distance: 199.3
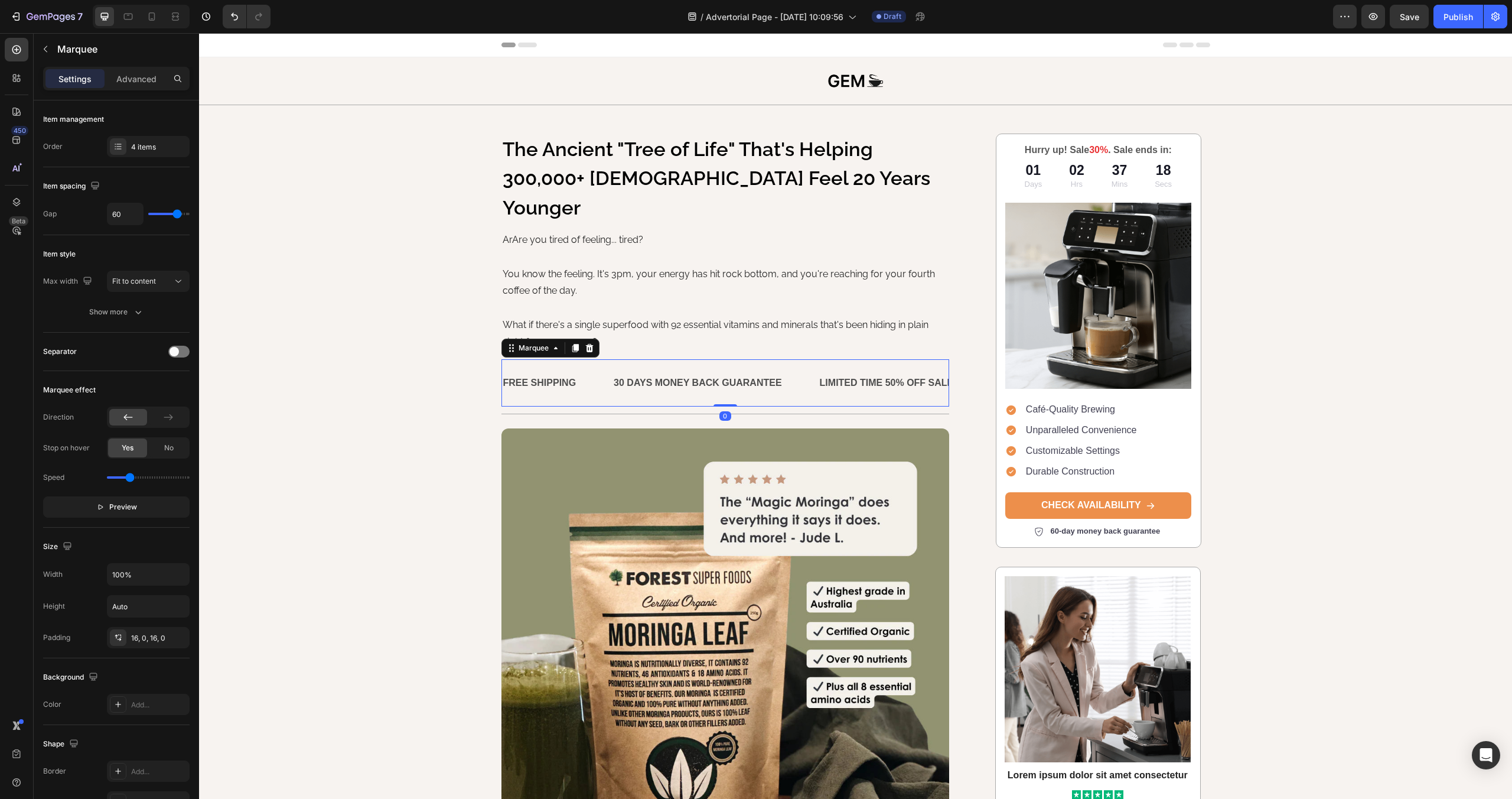
drag, startPoint x: 727, startPoint y: 384, endPoint x: 365, endPoint y: 370, distance: 362.3
click at [722, 359] on div "FREE SHIPPING Text Block 30 DAYS MONEY BACK GUARANTEE Text Block LIMITED TIME 5…" at bounding box center [725, 383] width 448 height 48
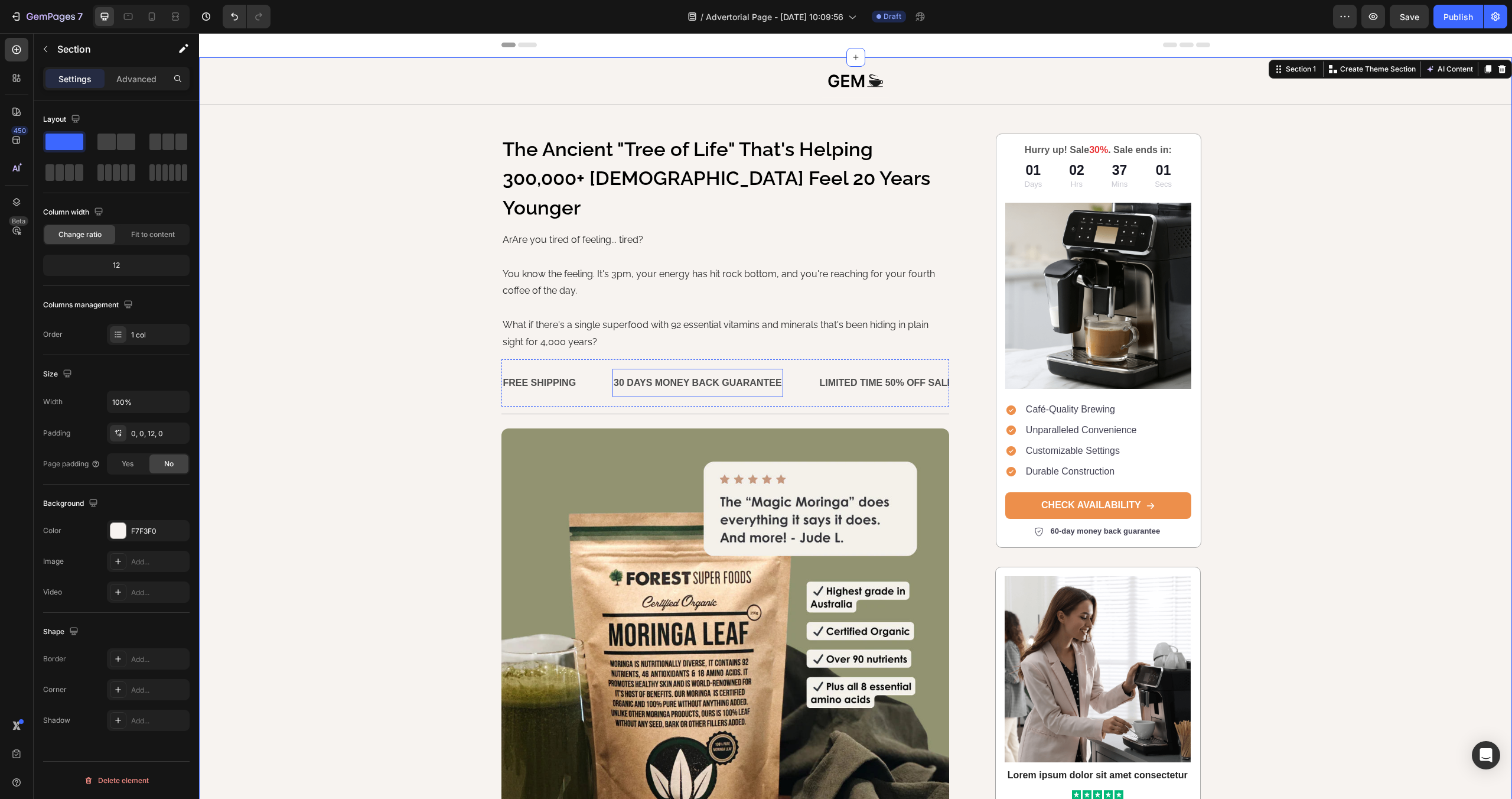
click at [690, 373] on div "30 DAYS MONEY BACK GUARANTEE" at bounding box center [698, 383] width 171 height 19
click at [690, 374] on p "30 DAYS MONEY BACK GUARANTEE" at bounding box center [698, 383] width 168 height 17
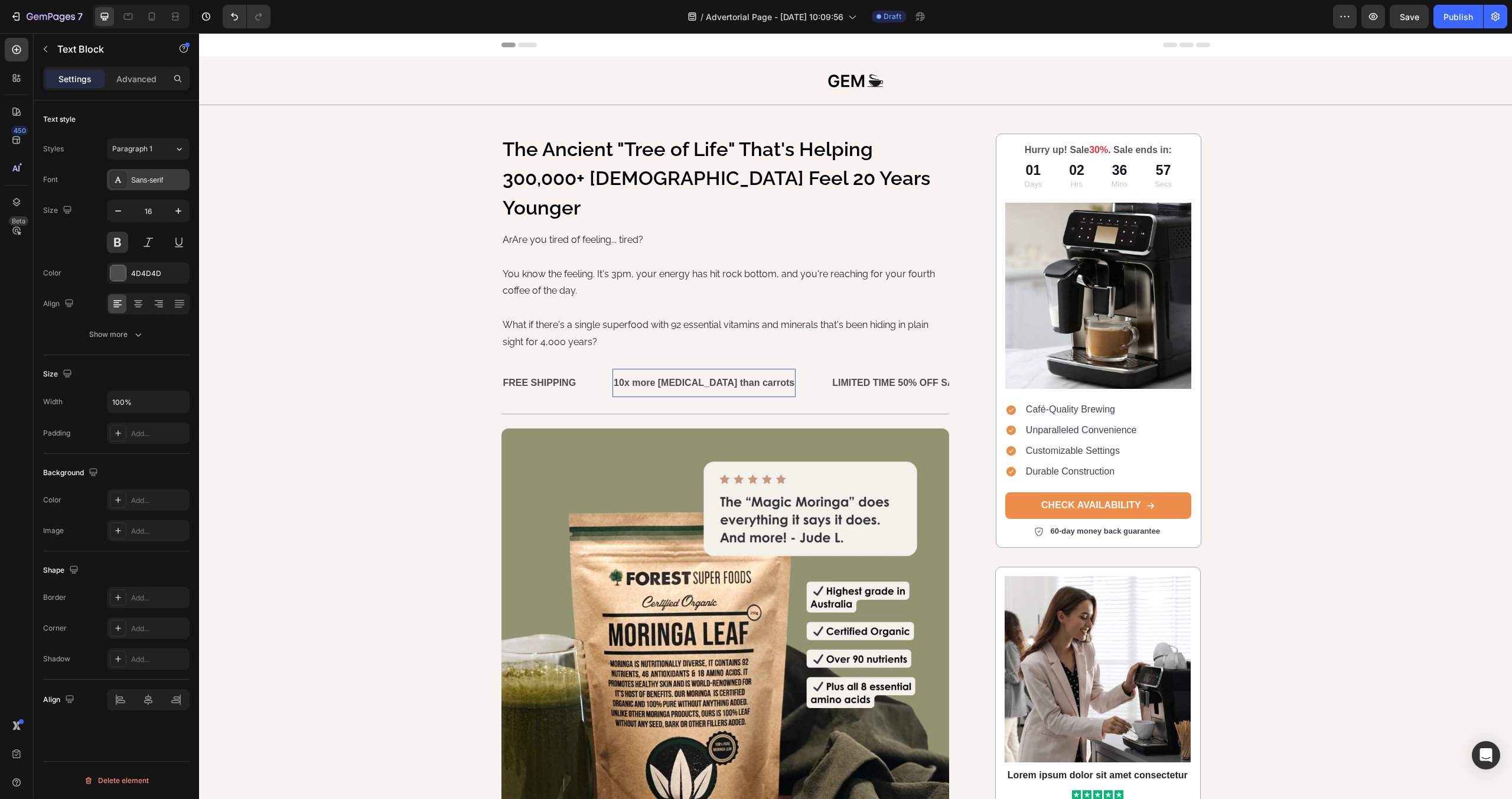
click at [134, 176] on div "Sans-serif" at bounding box center [159, 180] width 56 height 10
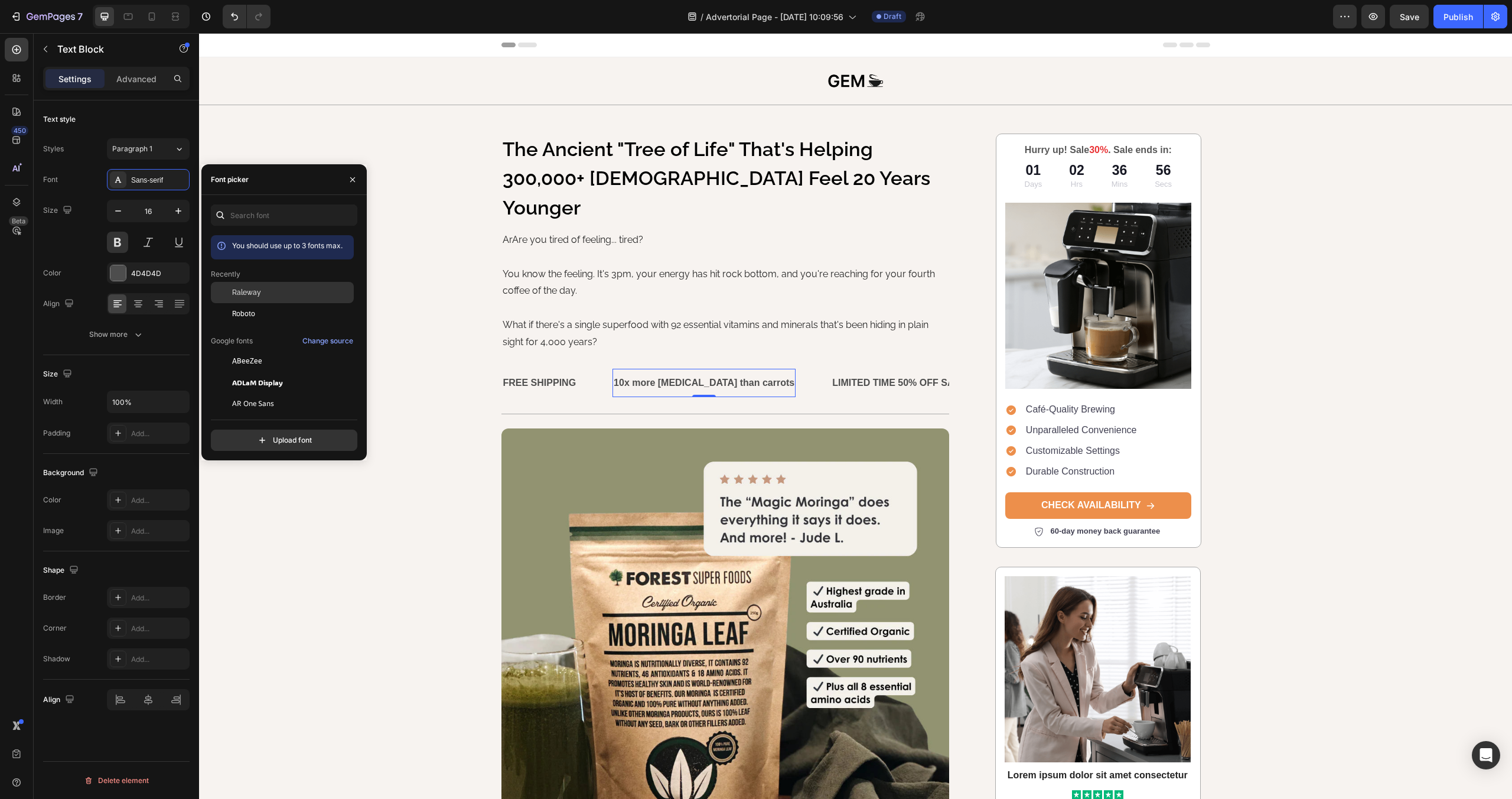
click at [278, 296] on div "Raleway" at bounding box center [291, 292] width 119 height 10
click at [856, 373] on div "LIMITED TIME 50% OFF SALE" at bounding box center [896, 383] width 136 height 19
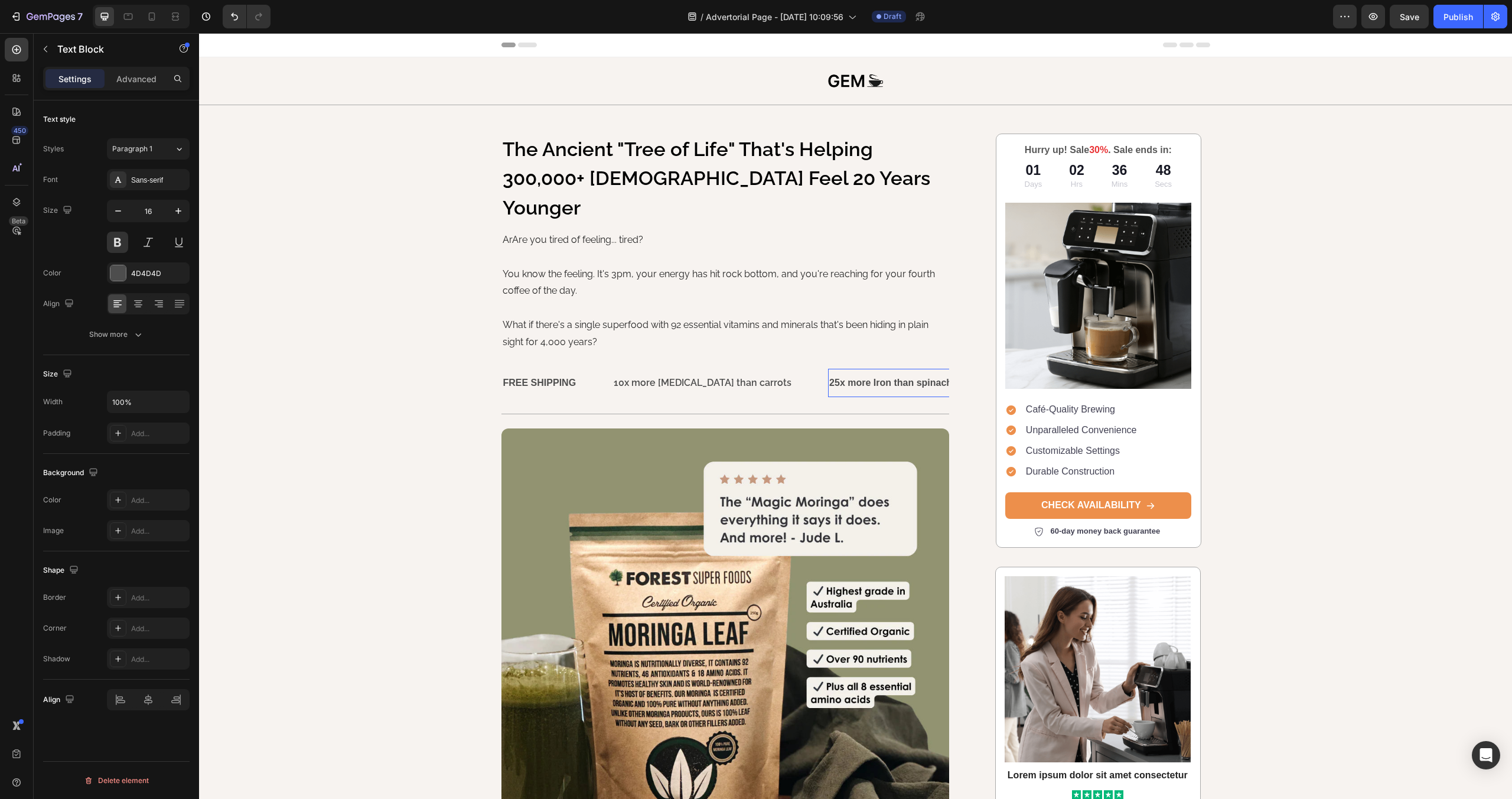
click at [145, 186] on div "Sans-serif" at bounding box center [148, 180] width 83 height 21
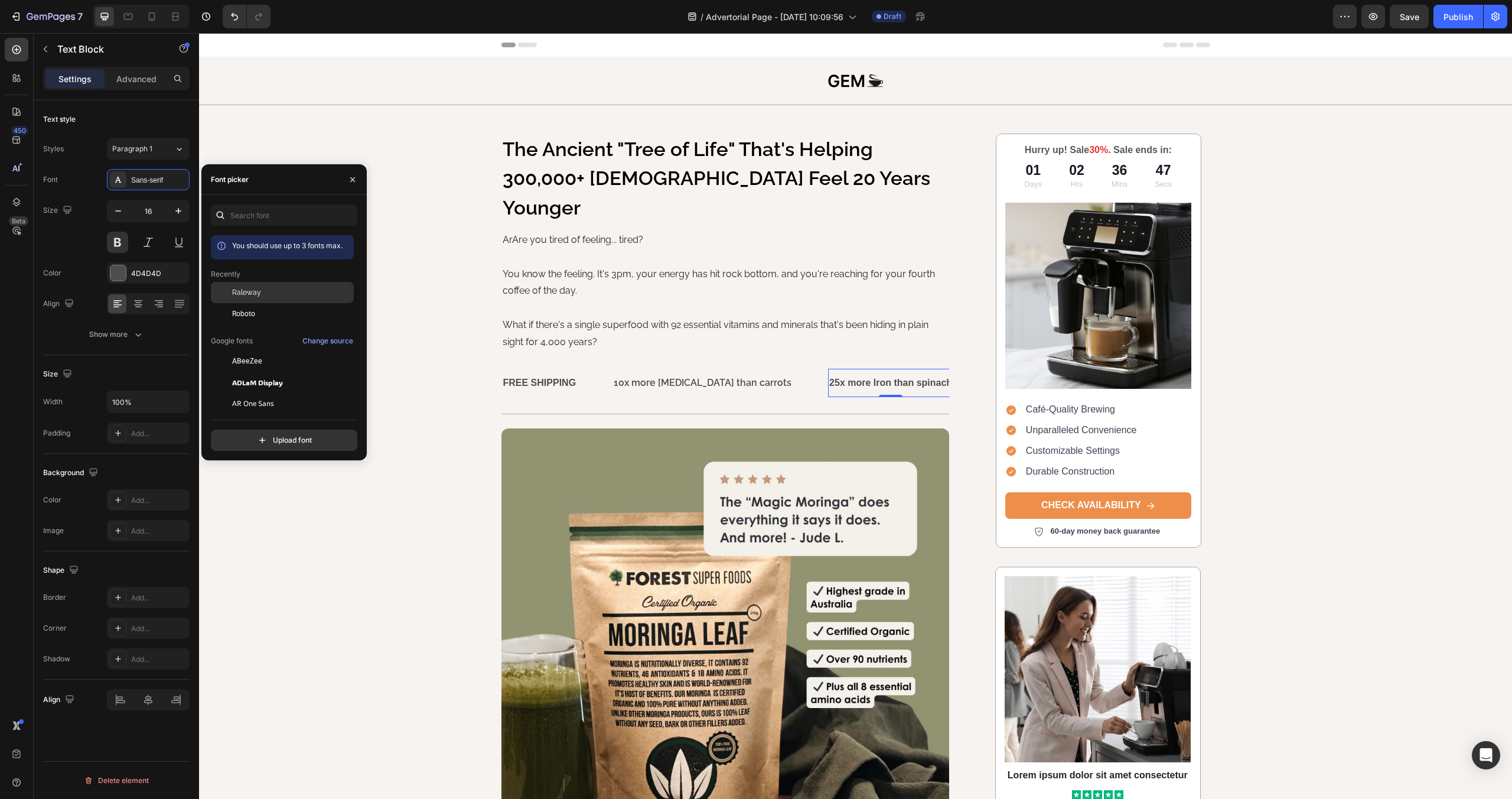
click at [255, 296] on span "Raleway" at bounding box center [246, 292] width 29 height 10
click at [562, 373] on div "FREE SHIPPING" at bounding box center [540, 383] width 76 height 19
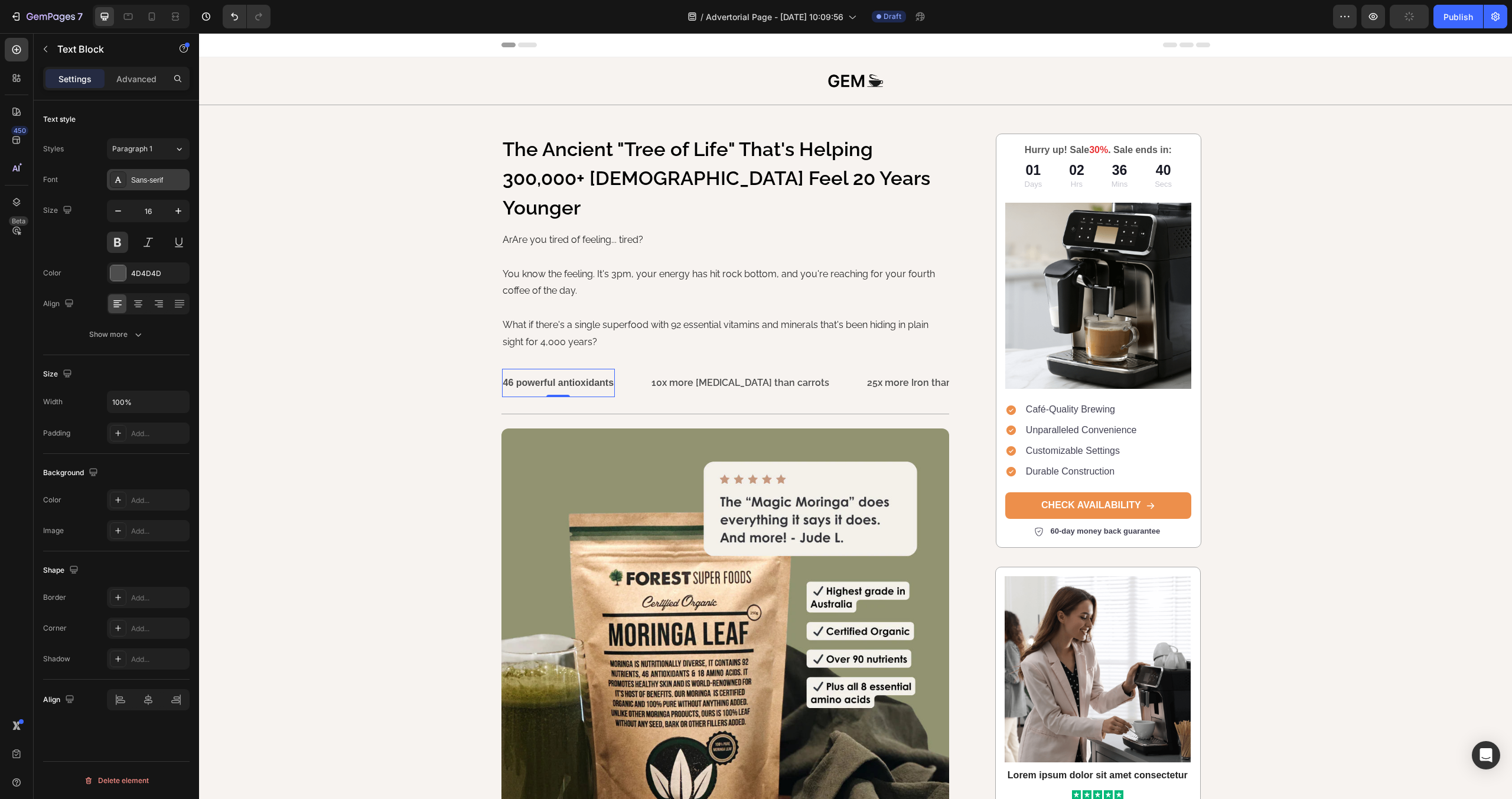
click at [135, 181] on div "Sans-serif" at bounding box center [159, 180] width 56 height 10
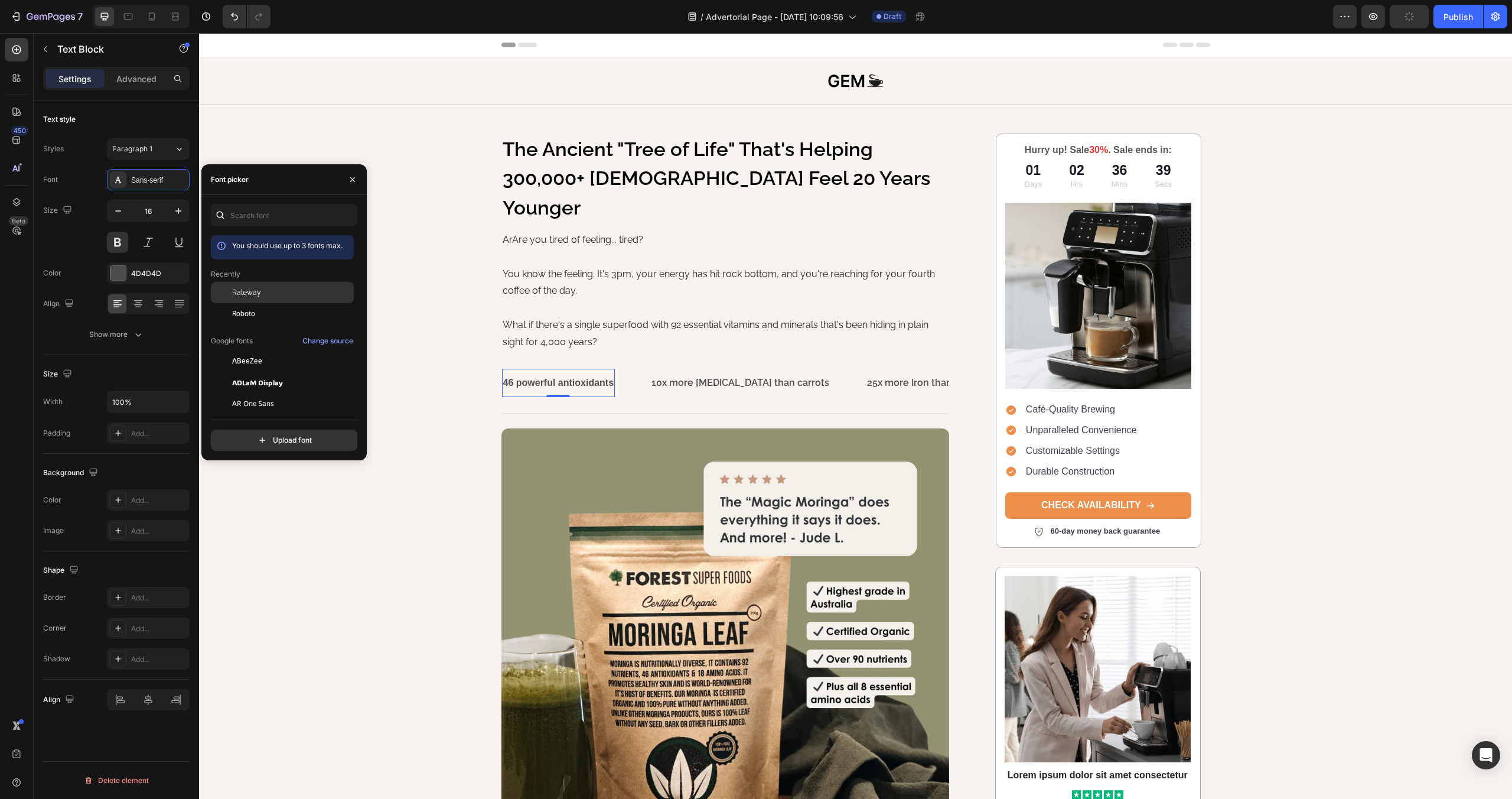
drag, startPoint x: 241, startPoint y: 290, endPoint x: 260, endPoint y: 291, distance: 19.0
click at [241, 290] on span "Raleway" at bounding box center [246, 292] width 29 height 10
click at [829, 369] on div "10x more [MEDICAL_DATA] than carrots Text Block" at bounding box center [759, 383] width 215 height 29
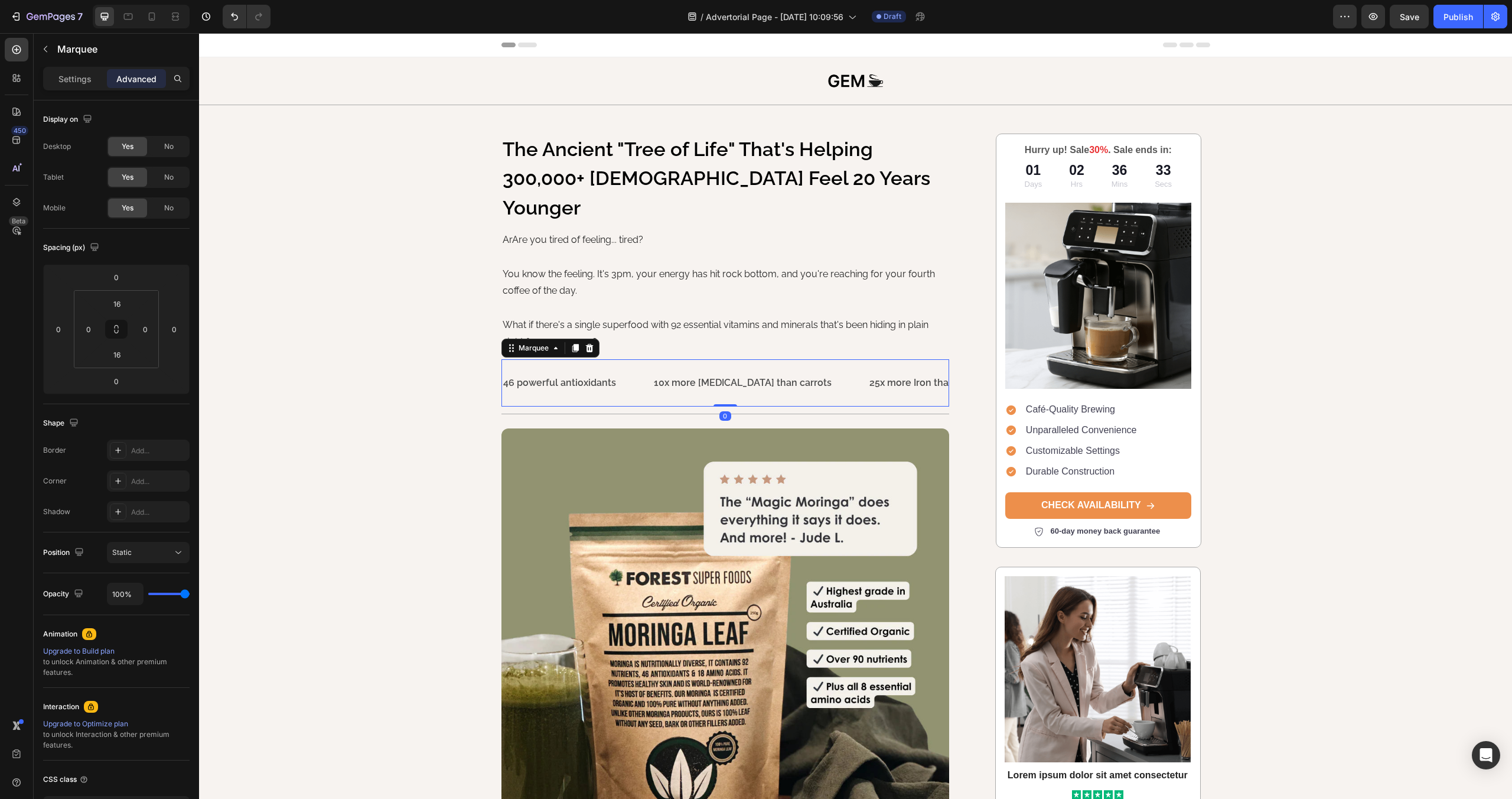
click at [71, 89] on div "Settings Advanced" at bounding box center [116, 79] width 146 height 24
click at [75, 78] on p "Settings" at bounding box center [75, 79] width 33 height 12
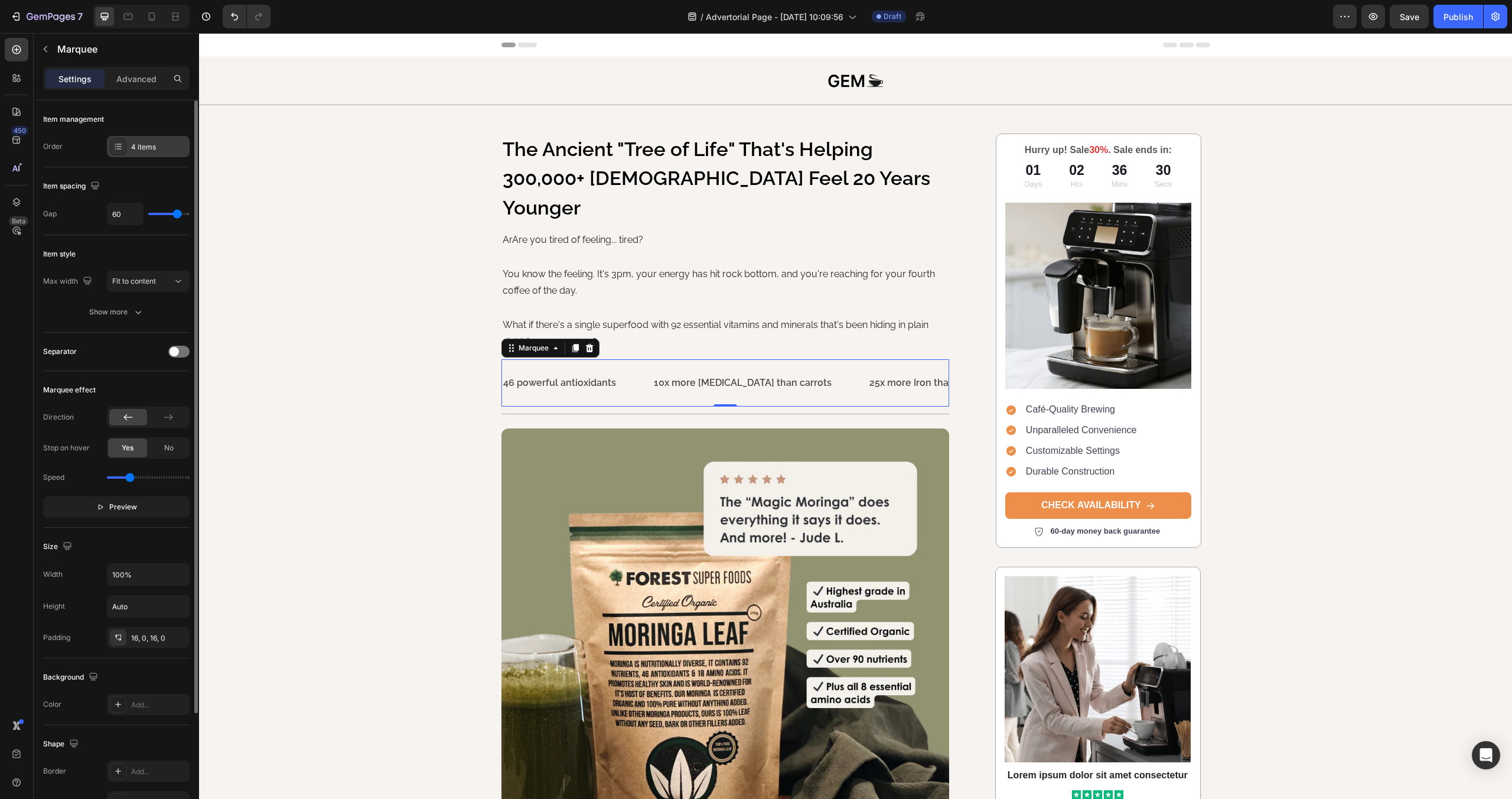
click at [124, 147] on div at bounding box center [118, 146] width 17 height 17
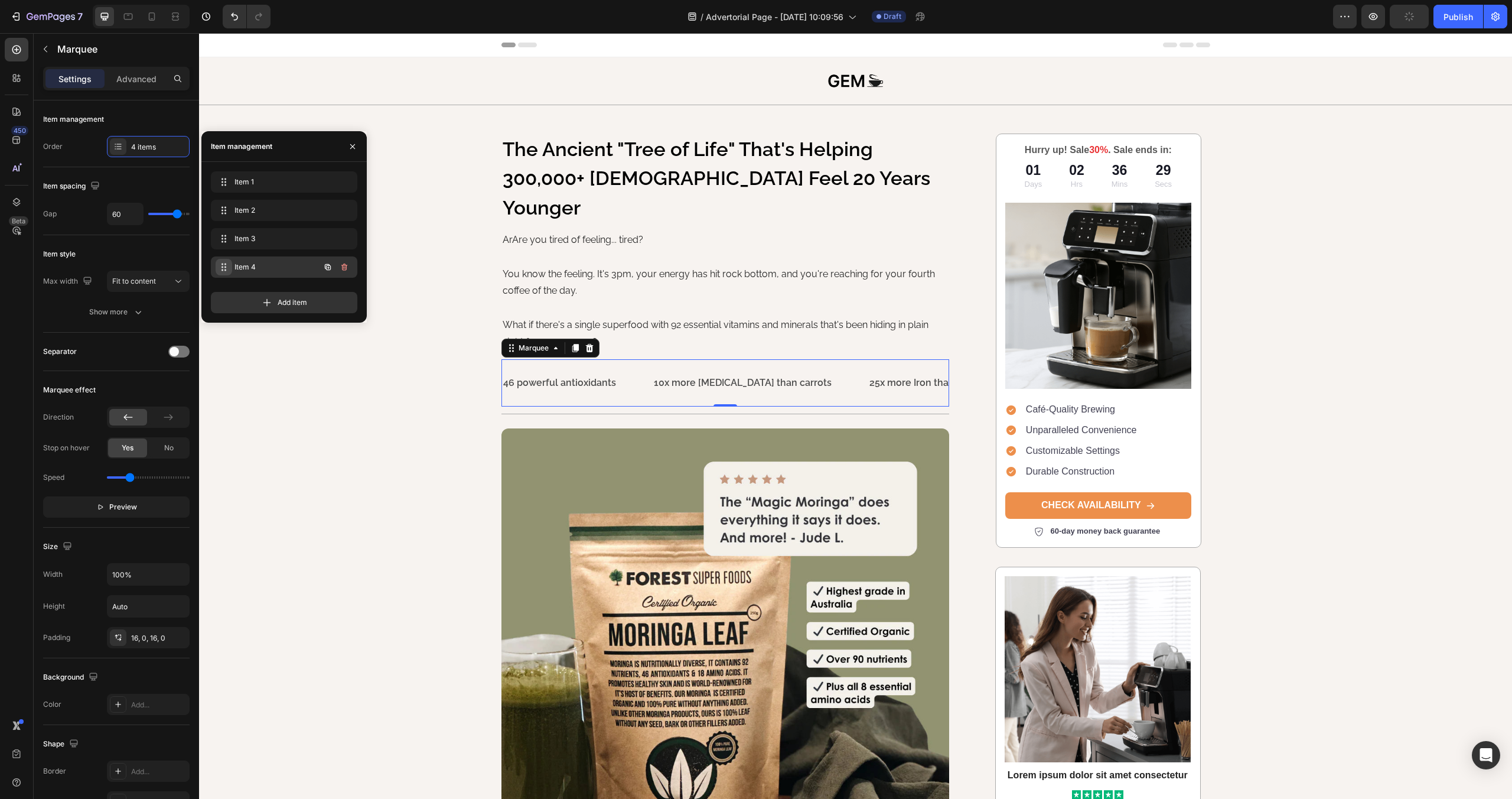
click at [224, 264] on icon at bounding box center [223, 267] width 10 height 10
click at [237, 266] on span "Item 4" at bounding box center [268, 267] width 67 height 10
click at [717, 373] on div "LIFE TIME WARRANTY" at bounding box center [743, 383] width 106 height 19
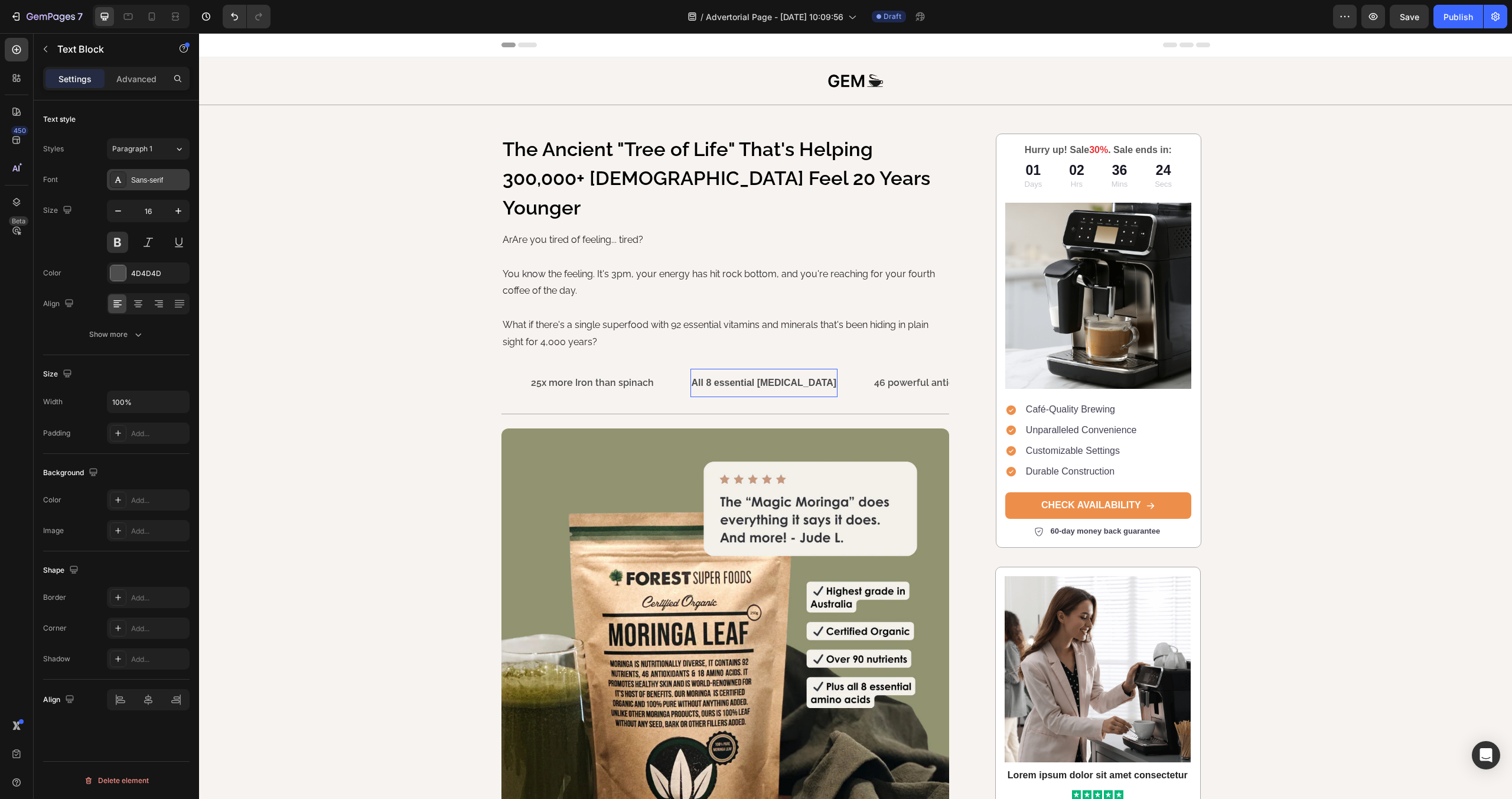
click at [159, 174] on div "Sans-serif" at bounding box center [159, 180] width 56 height 10
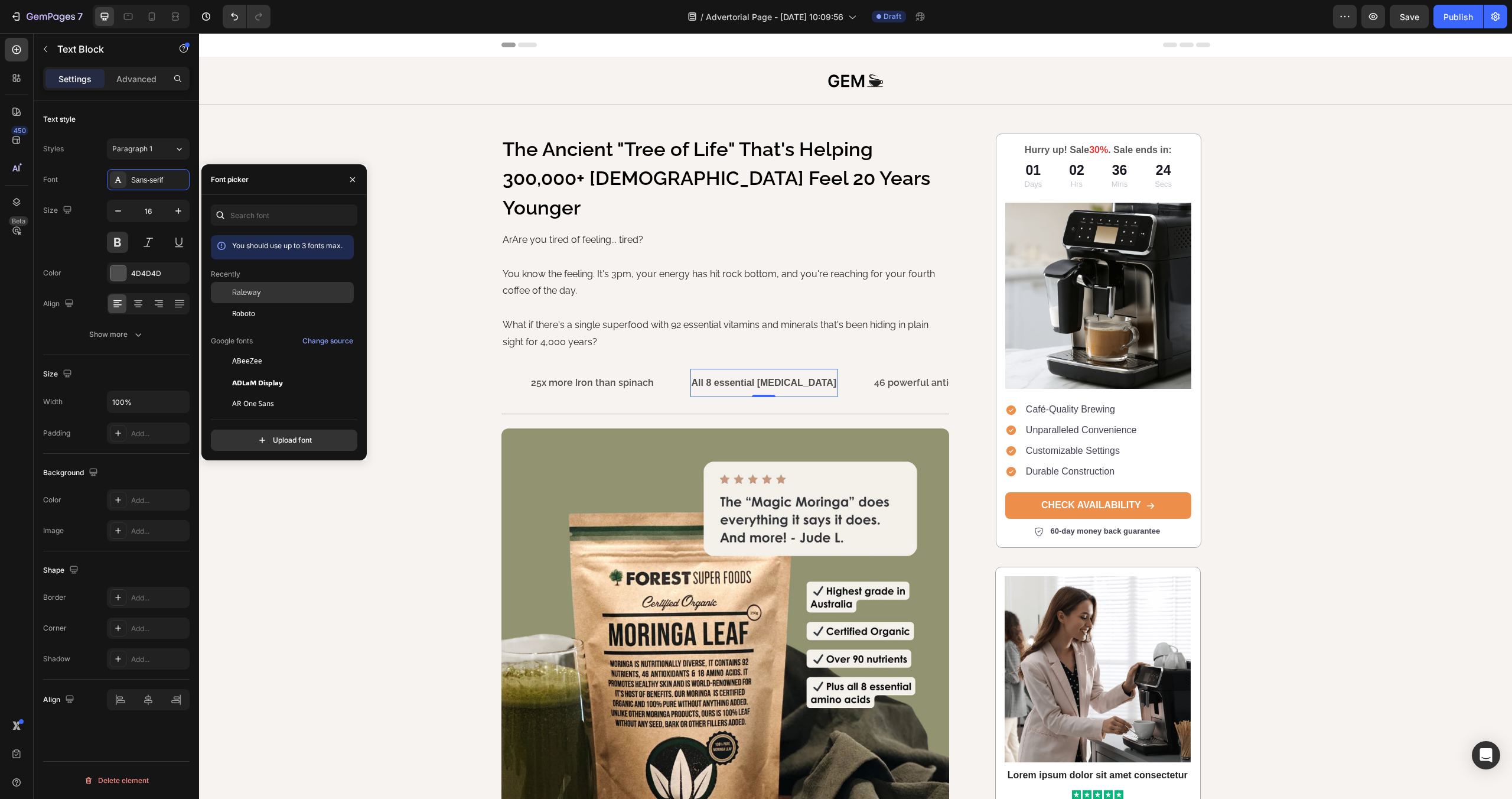
click at [269, 292] on div "Raleway" at bounding box center [291, 292] width 119 height 10
click at [802, 369] on div "All 8 essential [MEDICAL_DATA] Text Block 0" at bounding box center [780, 383] width 180 height 29
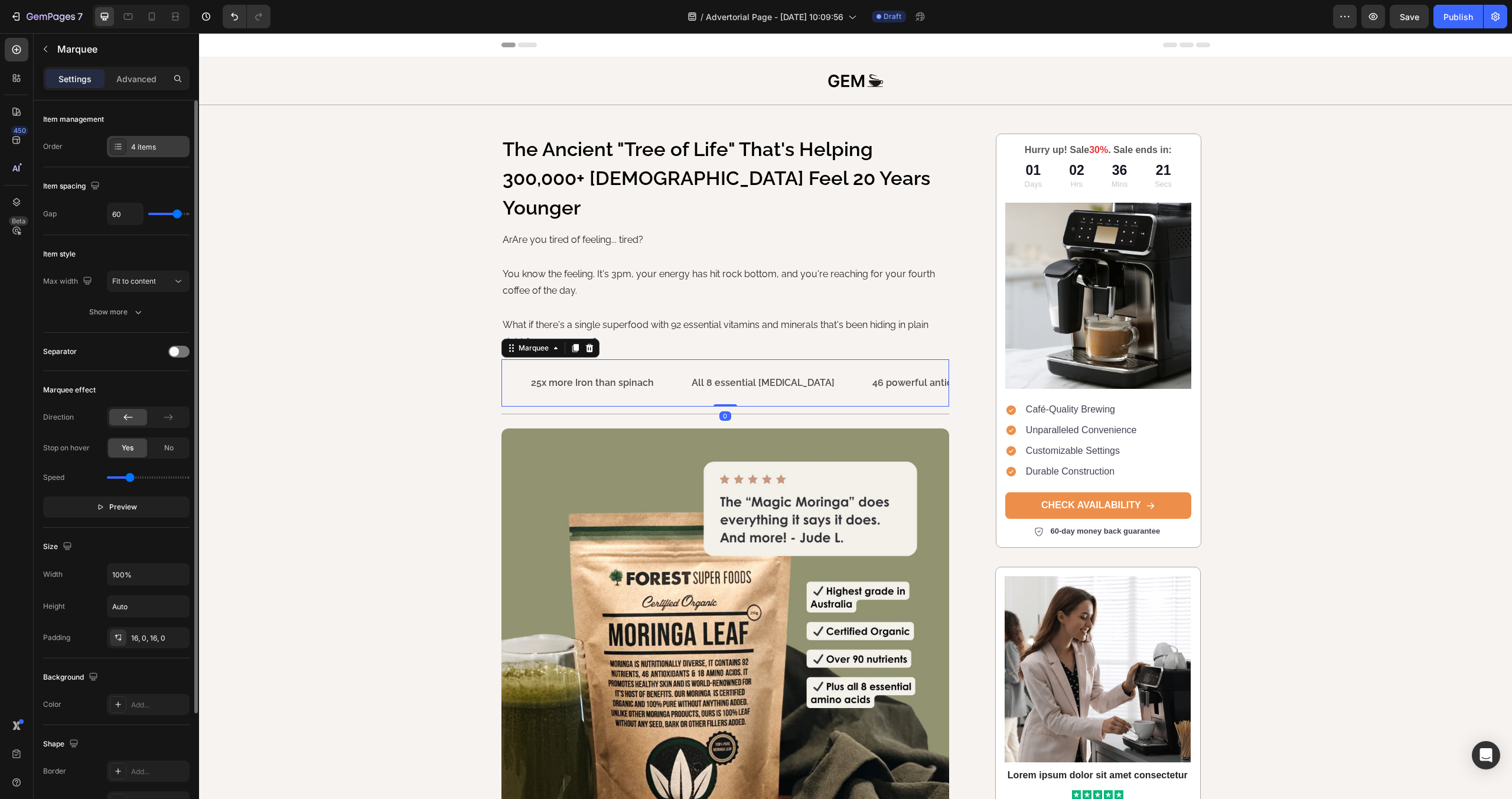
click at [121, 147] on icon at bounding box center [118, 147] width 10 height 10
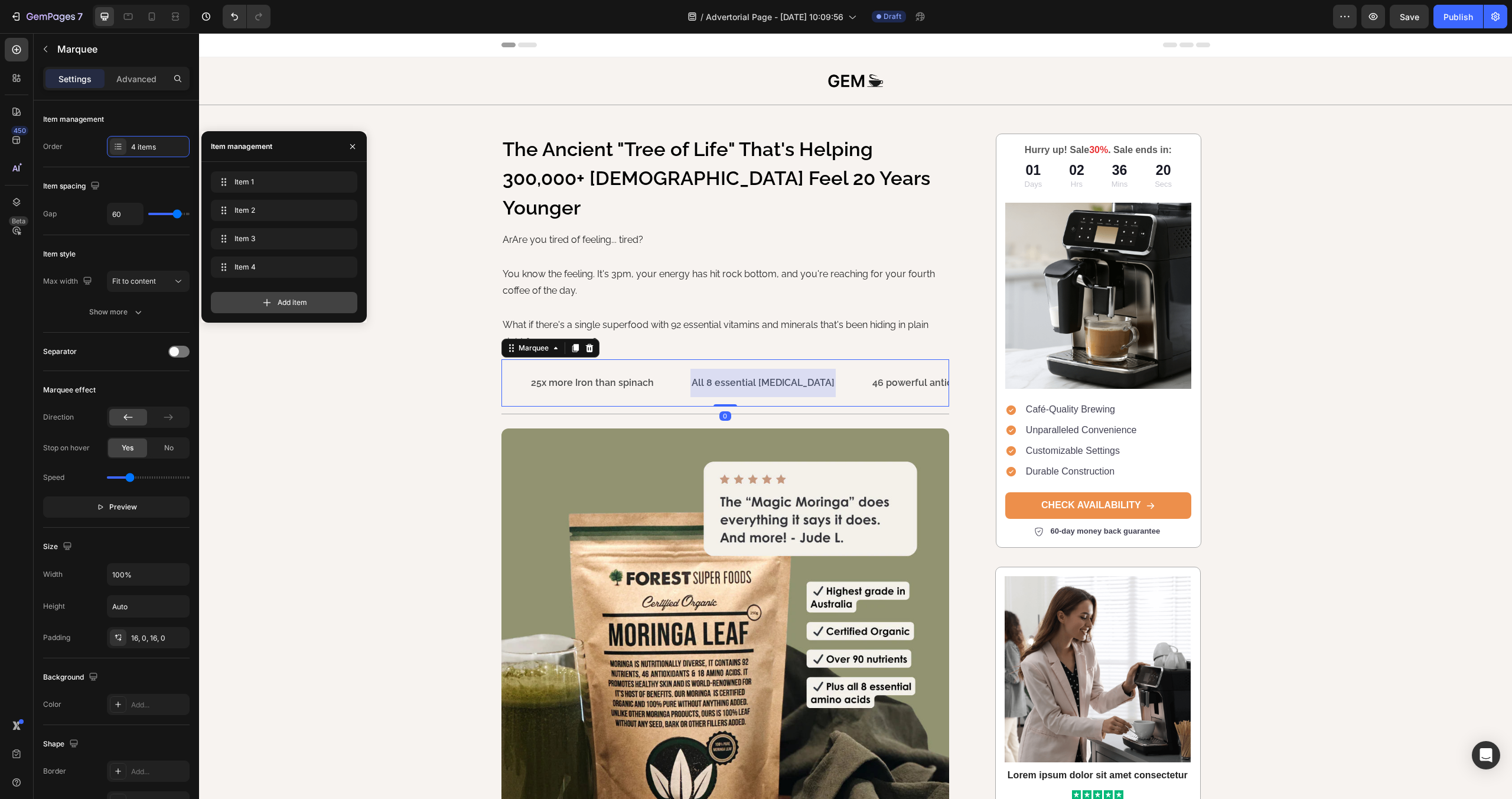
click at [289, 300] on span "Add item" at bounding box center [292, 303] width 30 height 10
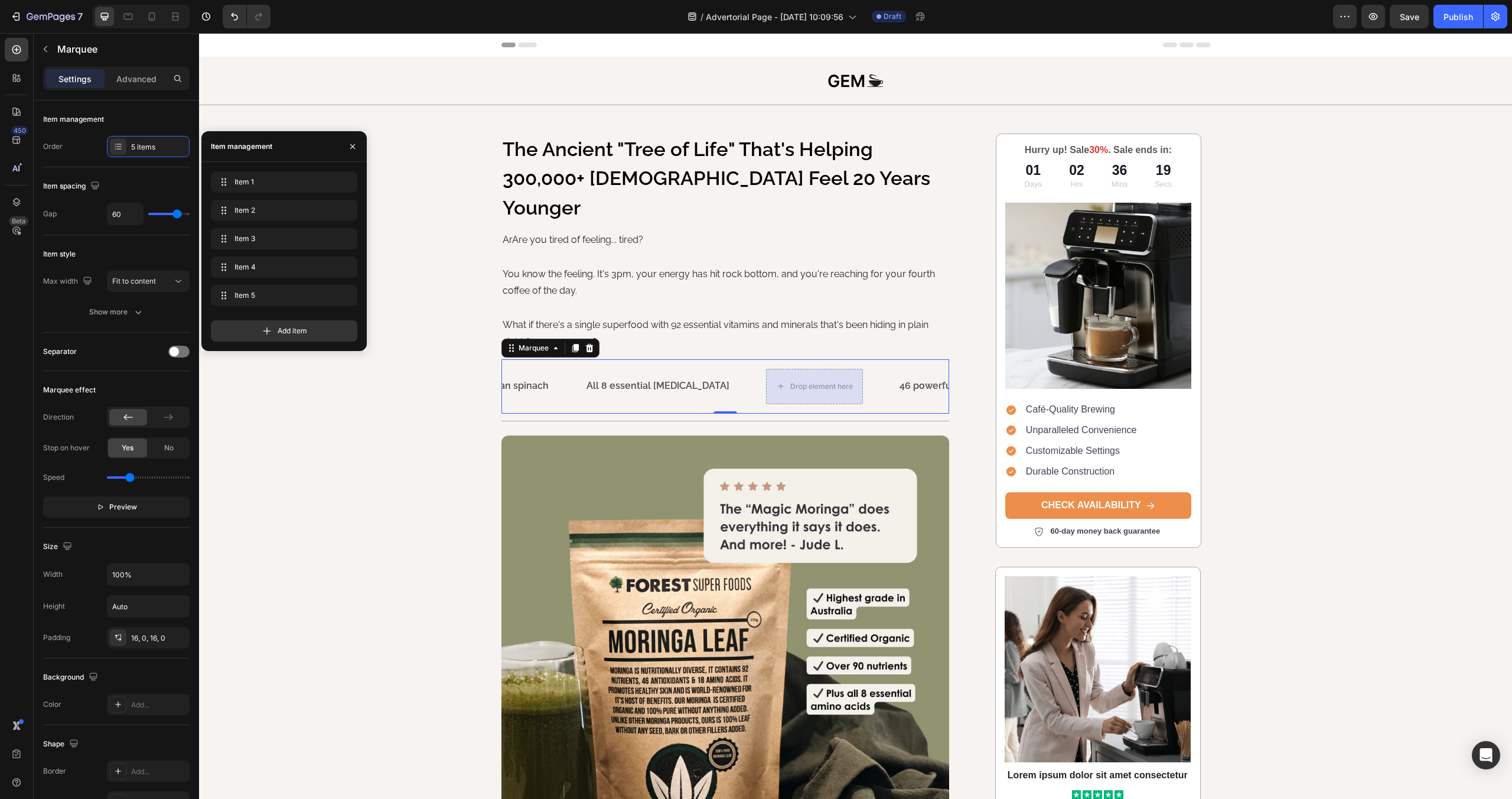
scroll to position [0, 490]
click at [599, 378] on p "All 8 essential [MEDICAL_DATA]" at bounding box center [612, 386] width 143 height 17
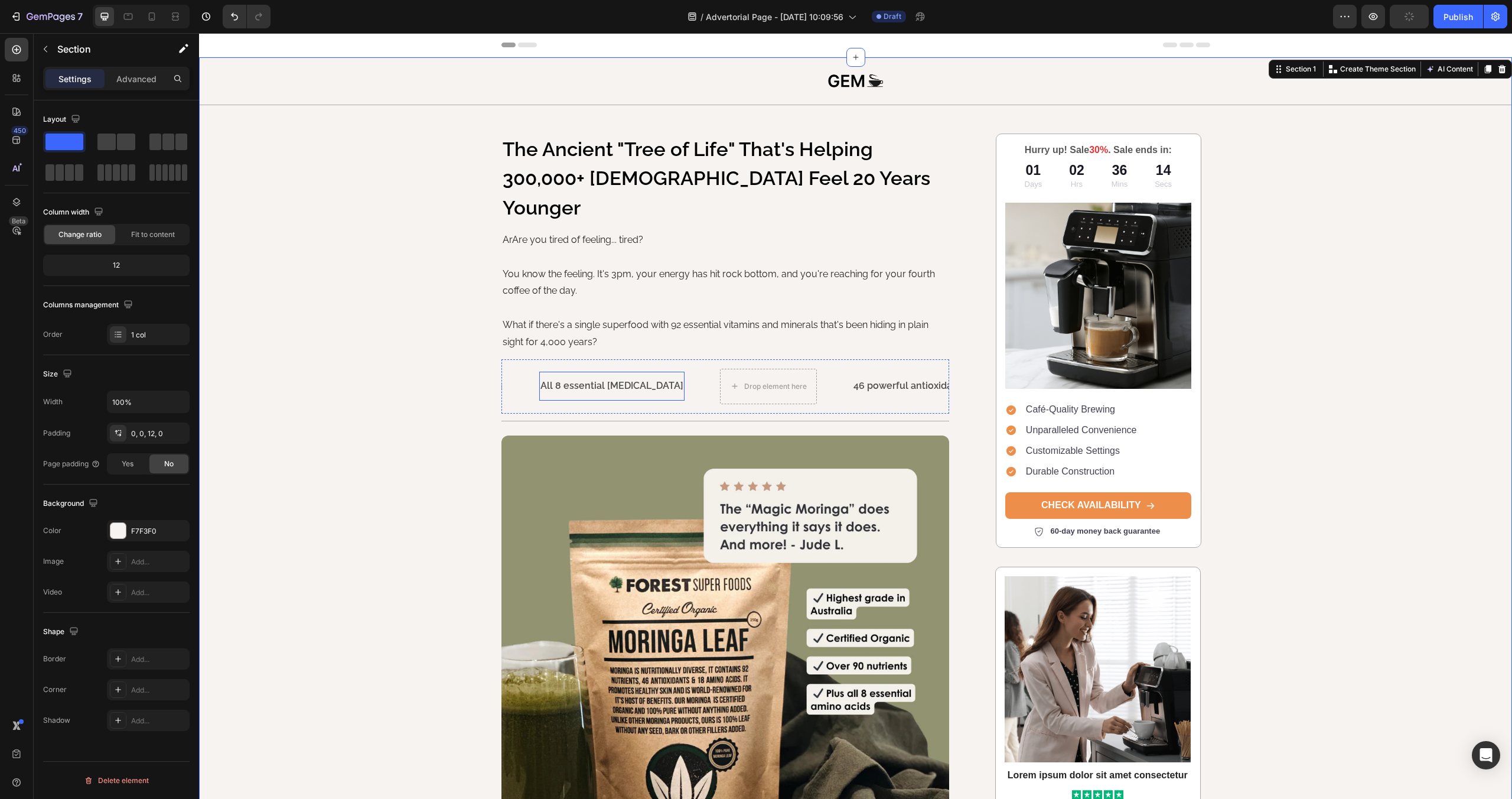
click at [548, 378] on p "All 8 essential [MEDICAL_DATA]" at bounding box center [612, 386] width 143 height 17
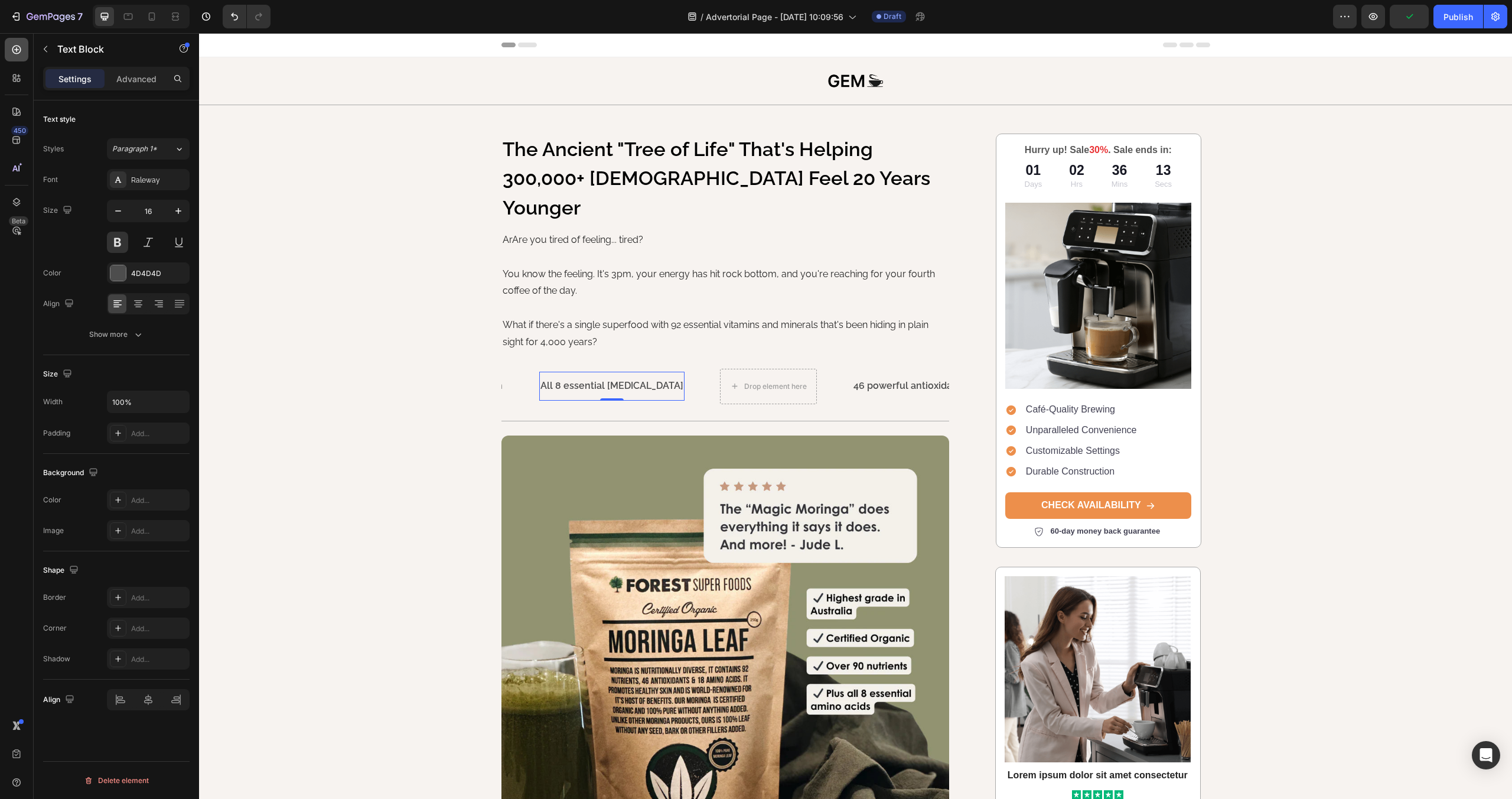
click at [9, 51] on div at bounding box center [16, 49] width 24 height 24
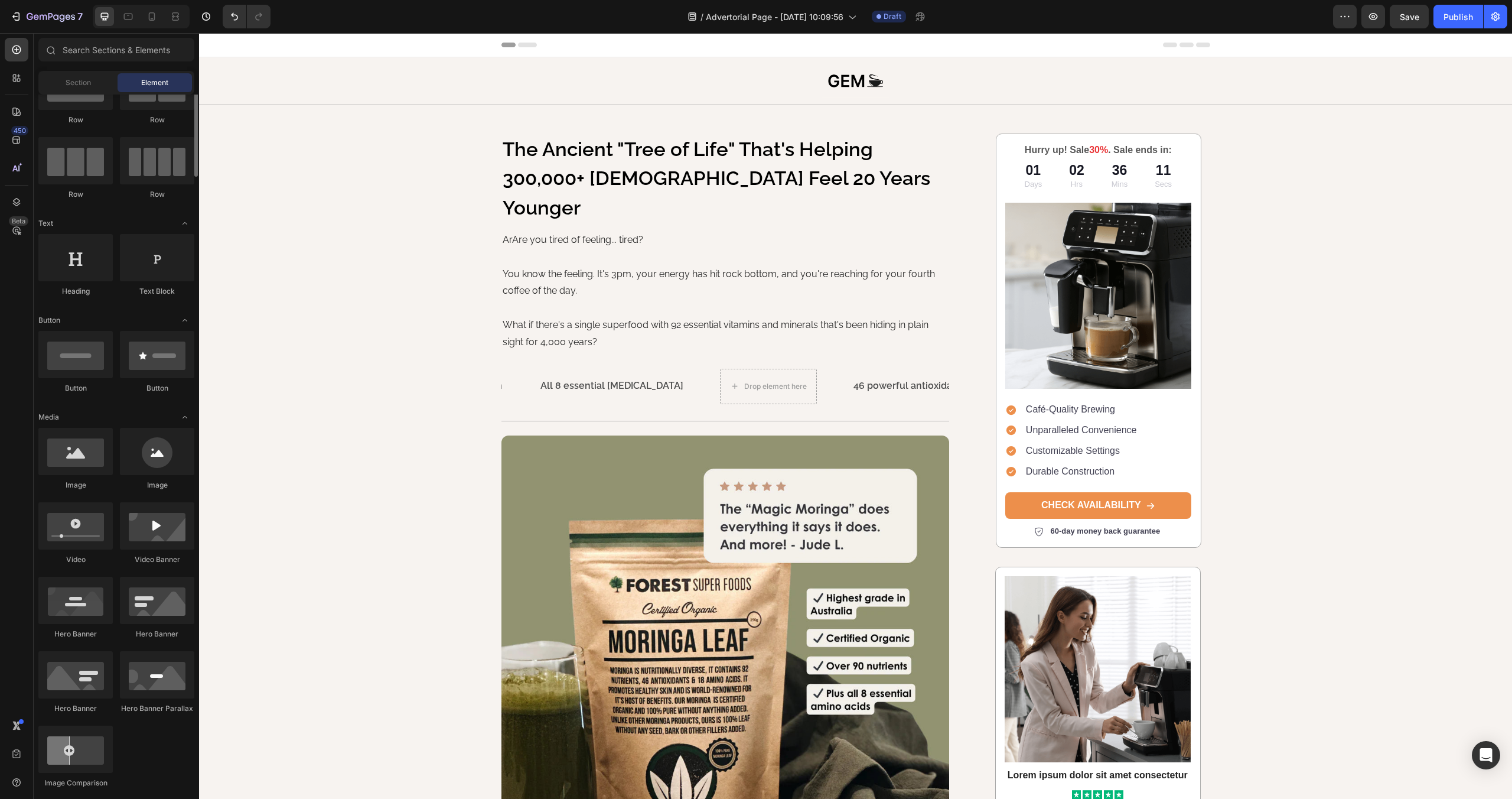
scroll to position [0, 0]
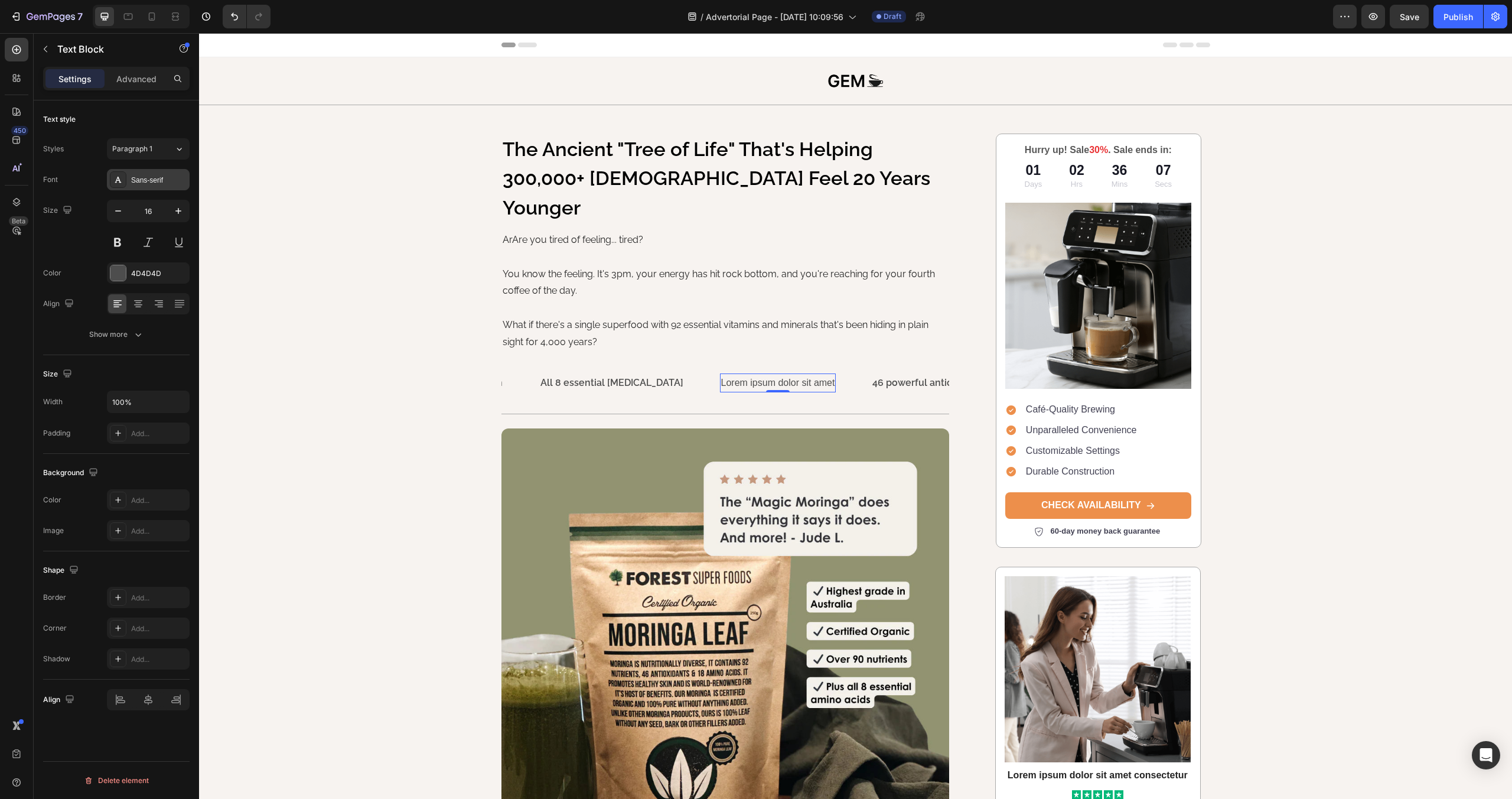
click at [159, 185] on div "Sans-serif" at bounding box center [148, 180] width 83 height 21
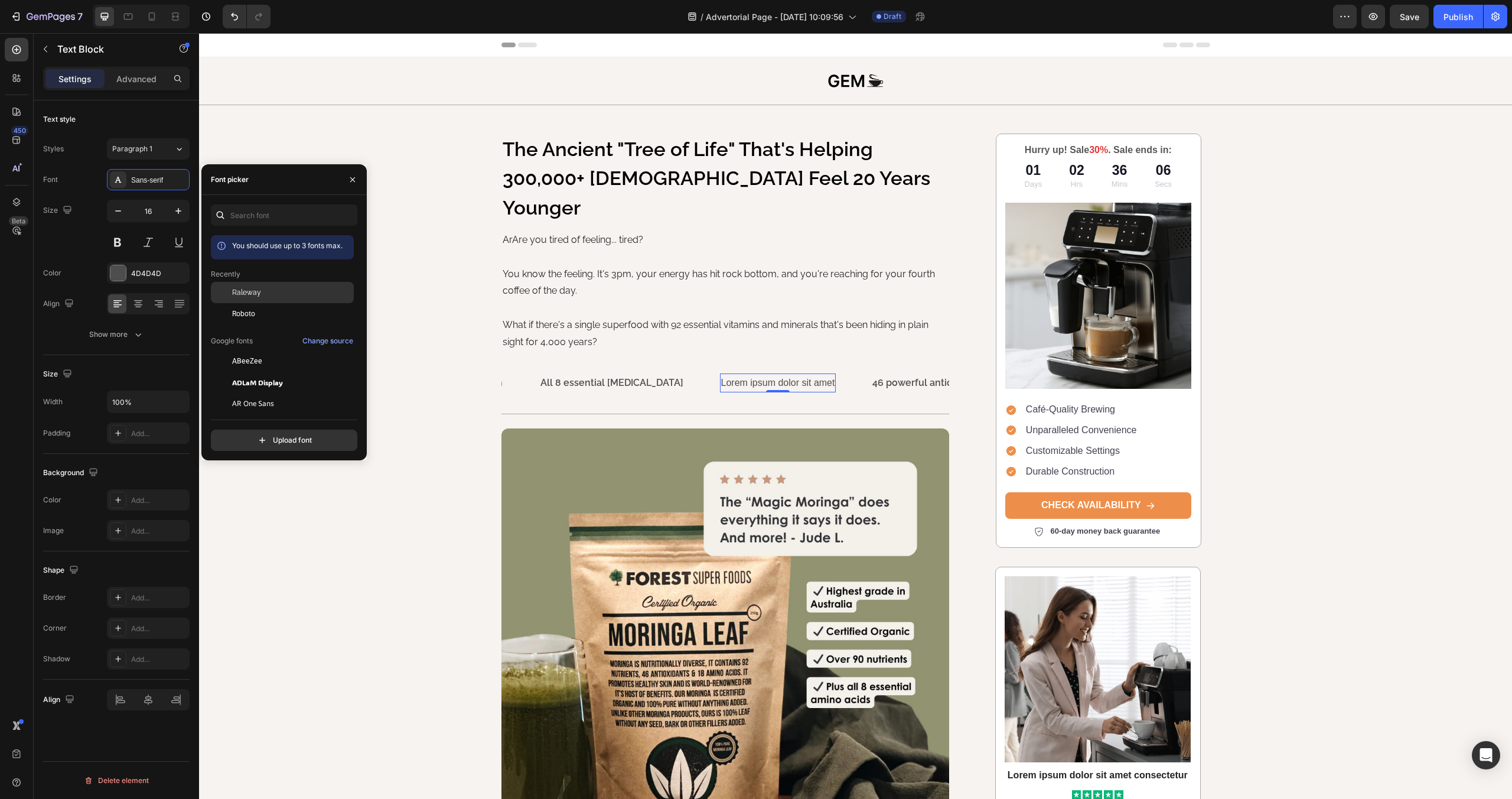
click at [256, 289] on span "Raleway" at bounding box center [246, 292] width 29 height 10
click at [720, 373] on div "Lorem ipsum dolor sit amet" at bounding box center [782, 383] width 124 height 19
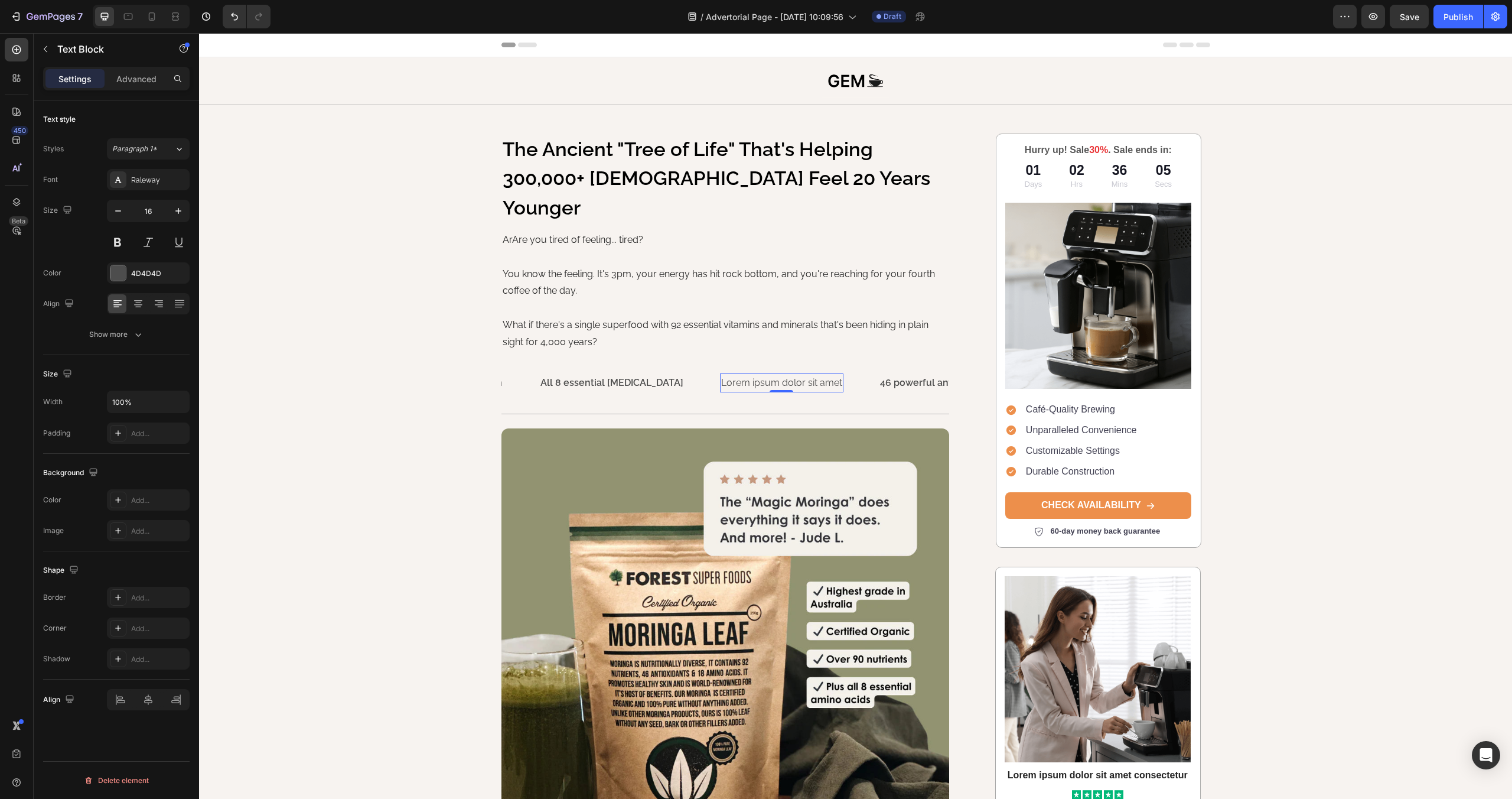
click at [721, 374] on p "Lorem ipsum dolor sit amet" at bounding box center [781, 383] width 121 height 17
click at [733, 374] on p "150% daily [MEDICAL_DATA]" at bounding box center [782, 383] width 122 height 17
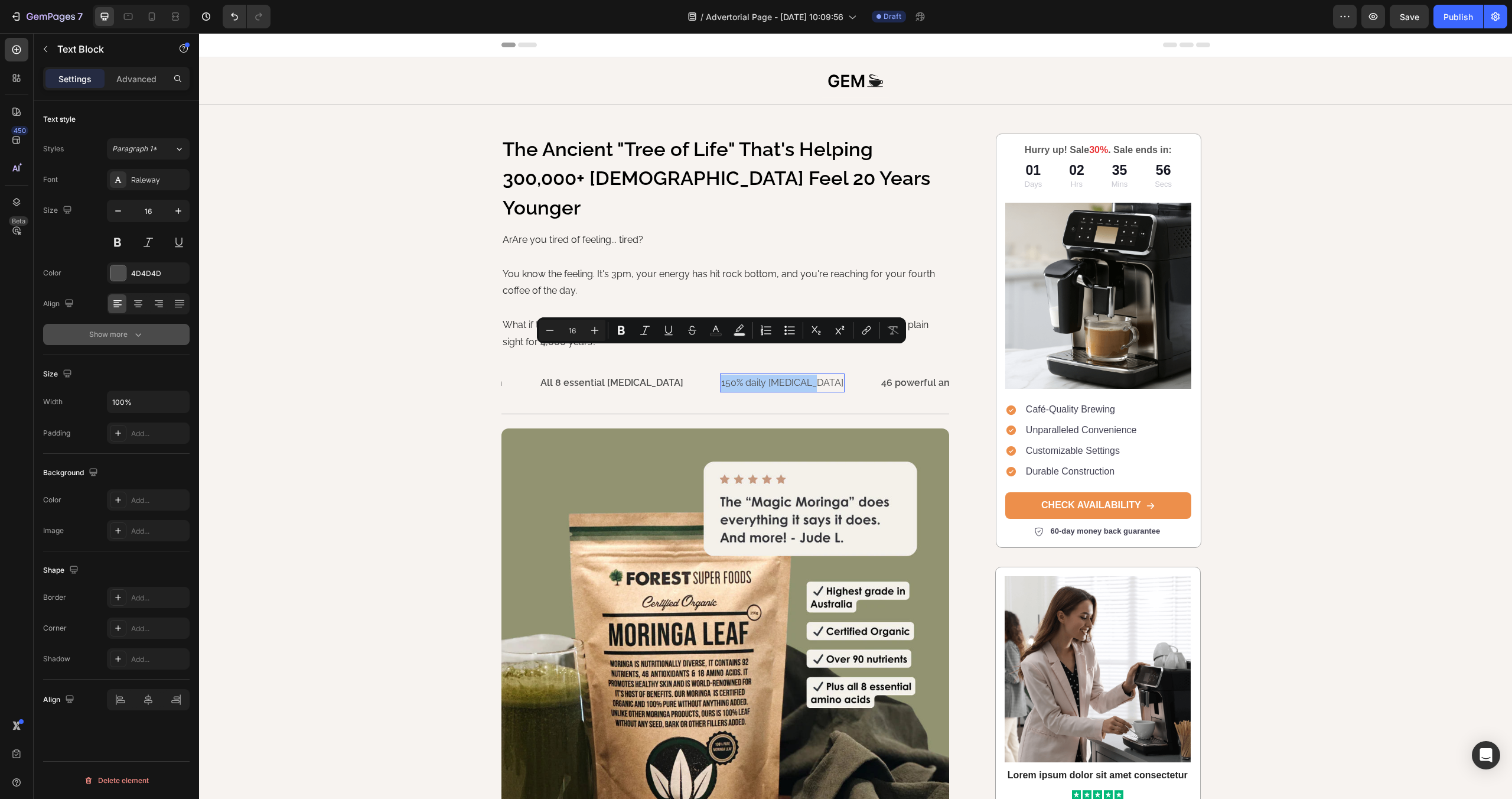
click at [125, 340] on button "Show more" at bounding box center [116, 334] width 146 height 21
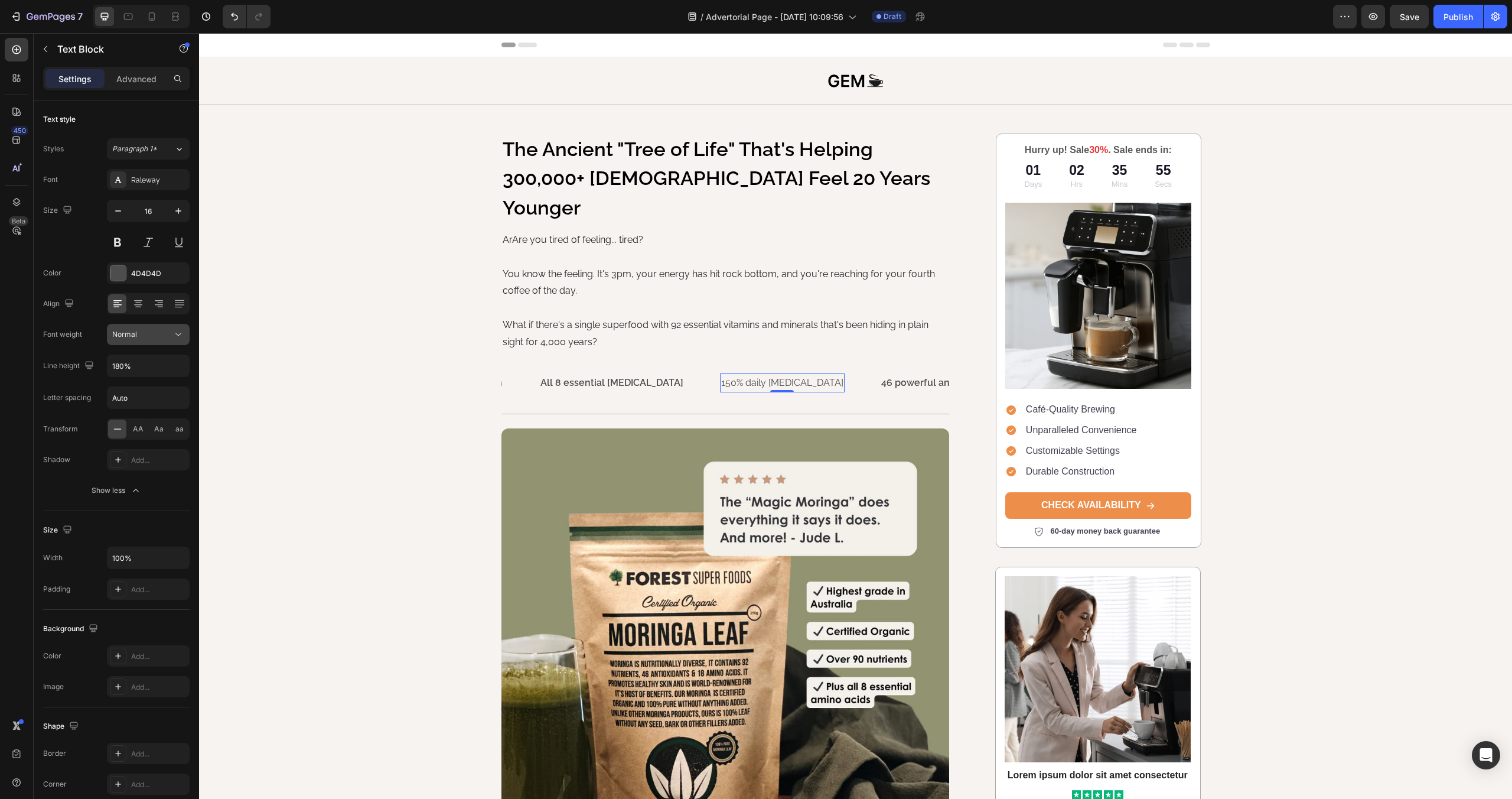
click at [149, 344] on button "Normal" at bounding box center [148, 334] width 83 height 21
click at [146, 464] on div "Medium" at bounding box center [134, 475] width 92 height 23
click at [596, 374] on p "All 8 essential [MEDICAL_DATA]" at bounding box center [612, 383] width 143 height 17
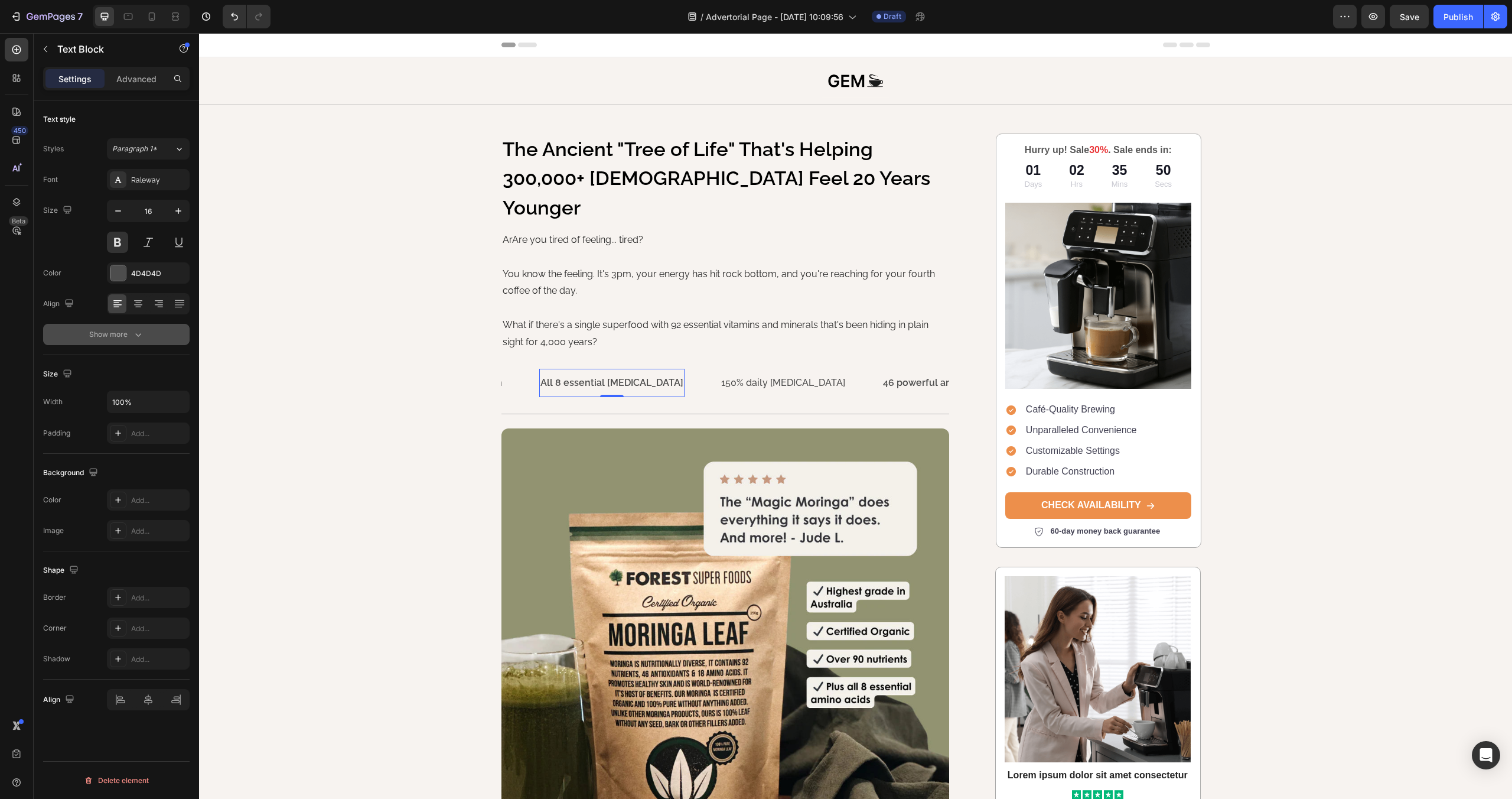
click at [106, 330] on div "Show more" at bounding box center [116, 335] width 55 height 12
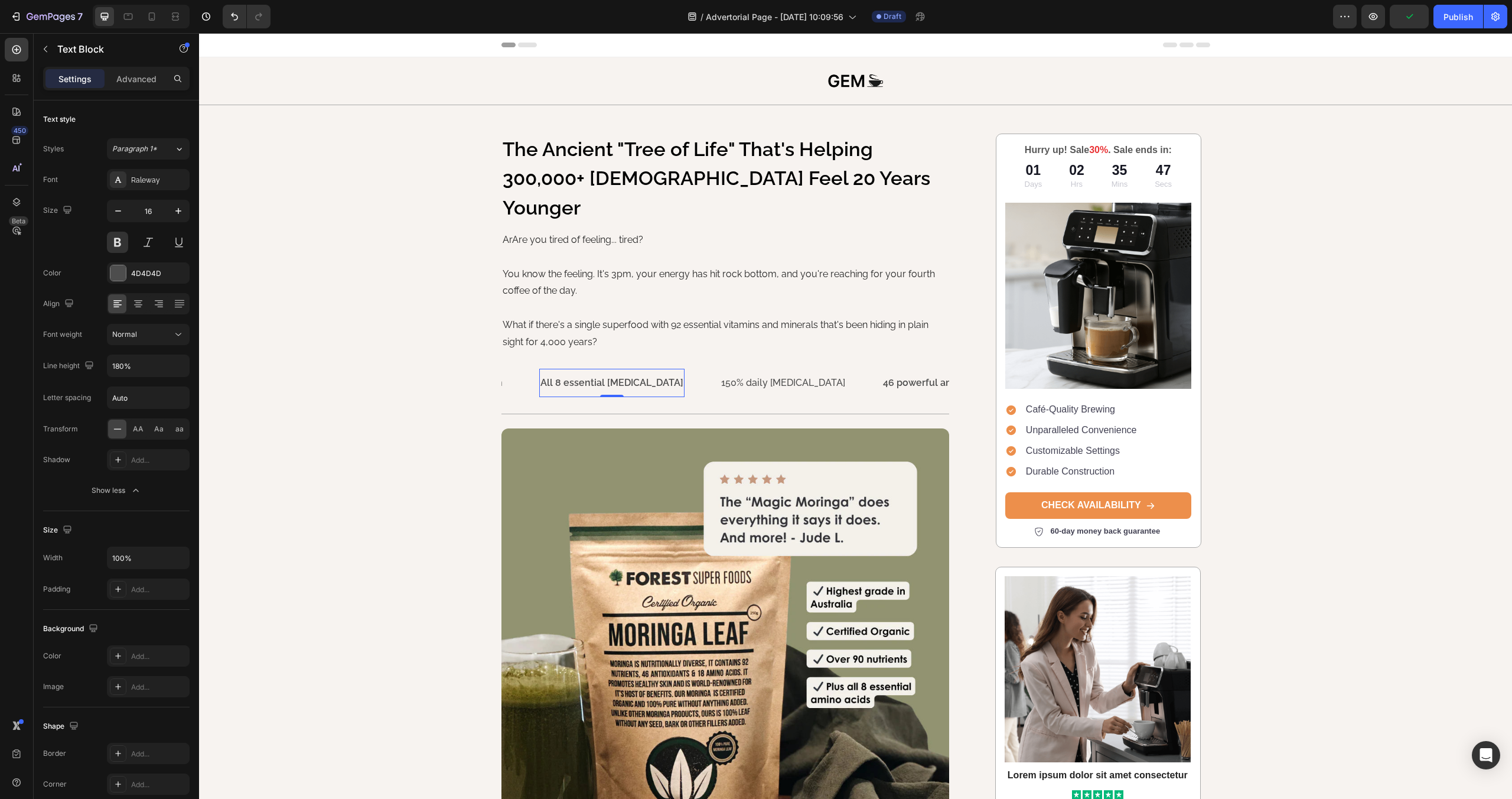
click at [597, 374] on p "All 8 essential [MEDICAL_DATA]" at bounding box center [612, 383] width 143 height 17
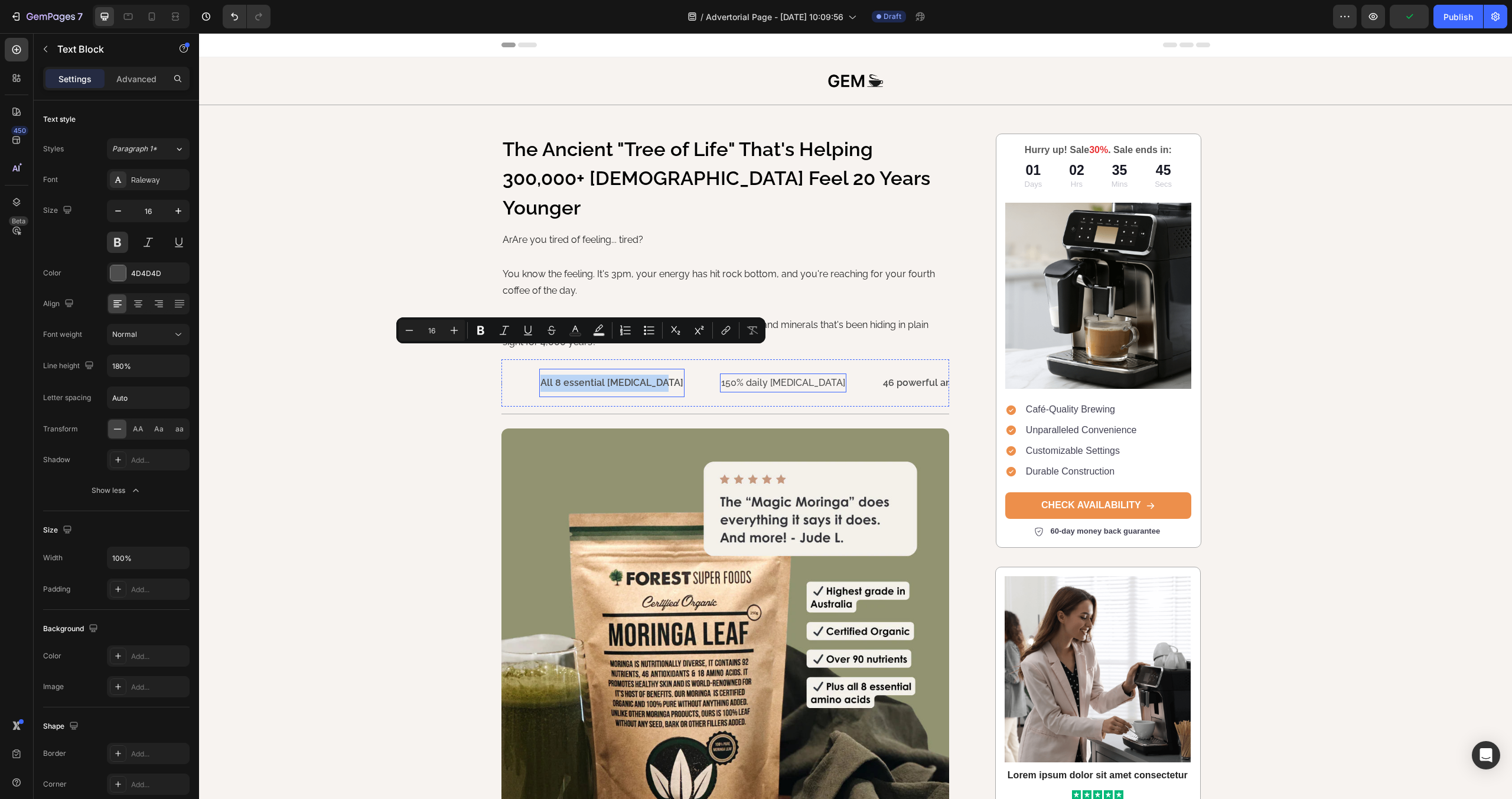
click at [721, 374] on p "150% daily [MEDICAL_DATA]" at bounding box center [783, 383] width 124 height 17
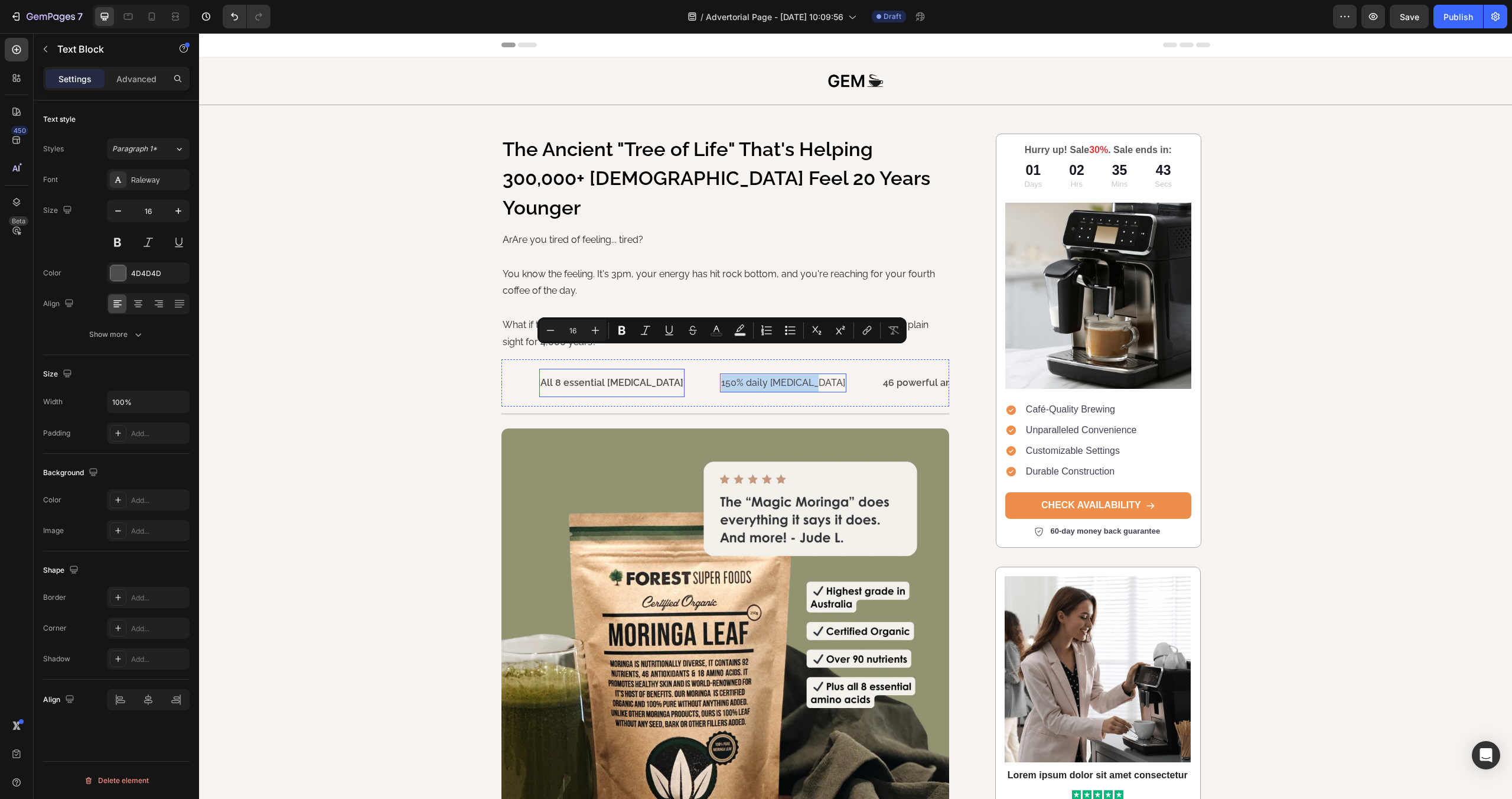
click at [543, 374] on p "All 8 essential [MEDICAL_DATA]" at bounding box center [612, 383] width 143 height 17
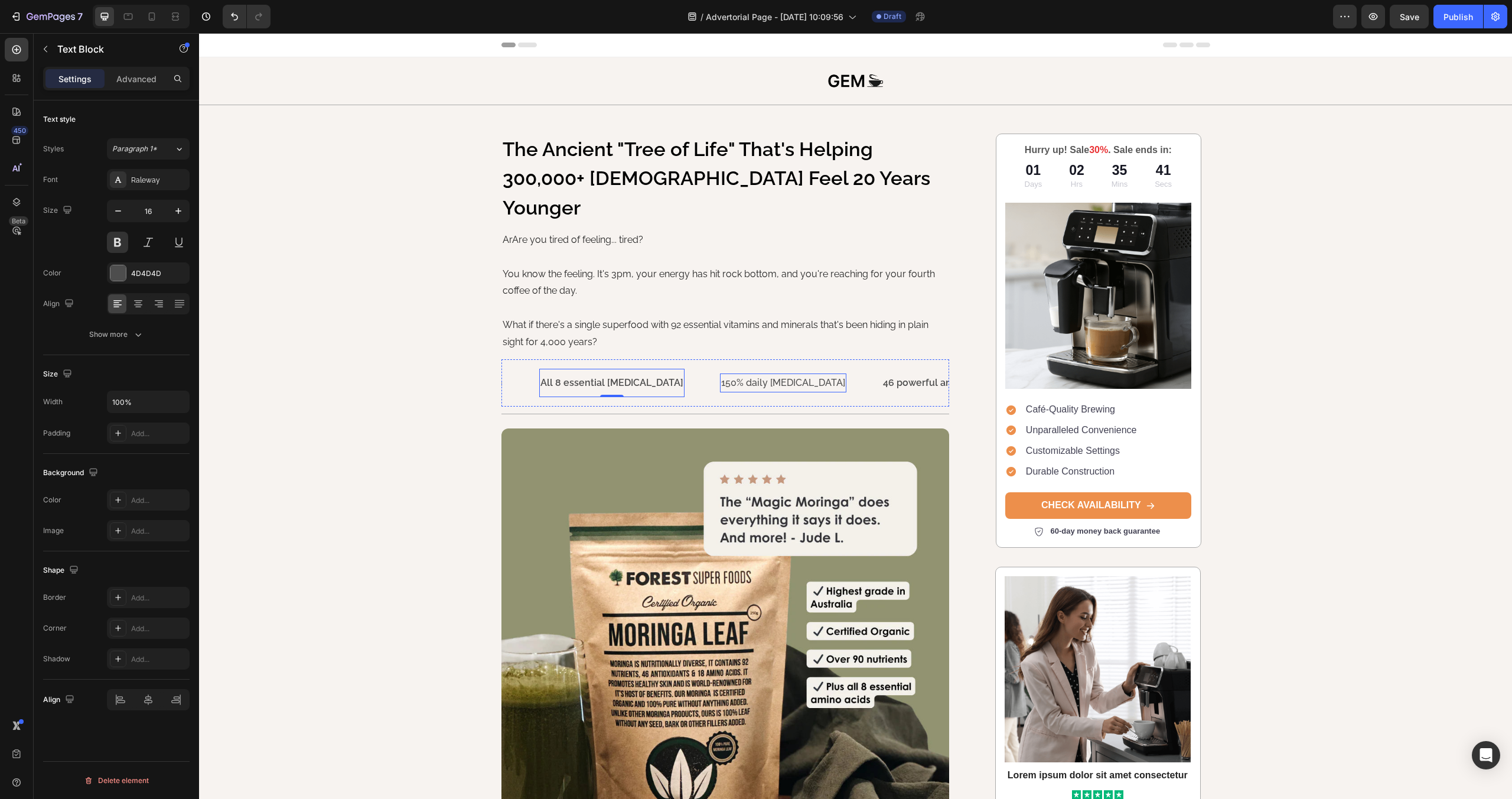
click at [721, 374] on p "150% daily [MEDICAL_DATA]" at bounding box center [783, 383] width 124 height 17
click at [114, 240] on button at bounding box center [118, 242] width 21 height 21
click at [664, 369] on div "All 8 essential [MEDICAL_DATA] Text Block" at bounding box center [629, 383] width 180 height 29
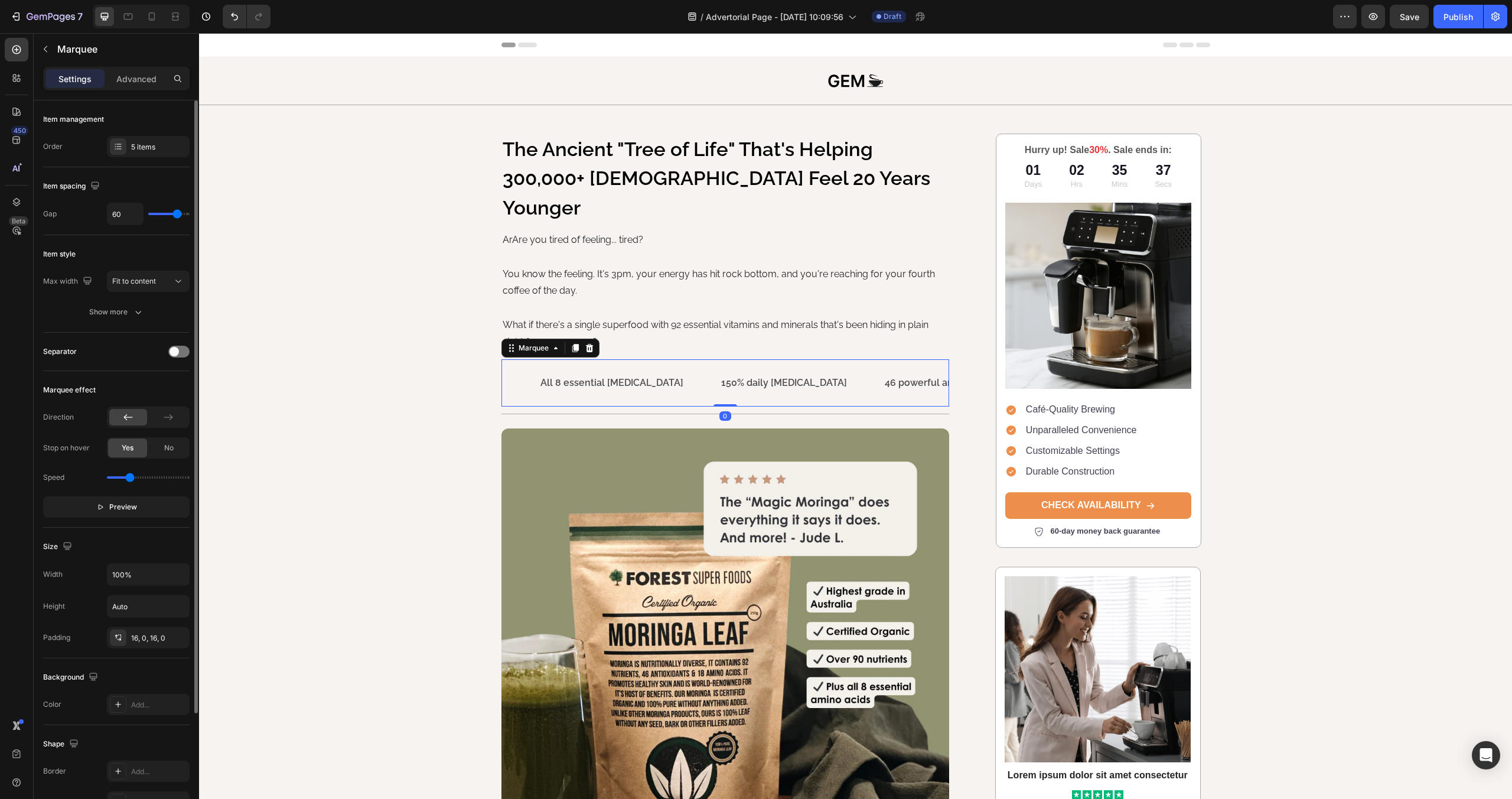
type input "52"
type input "34"
type input "33"
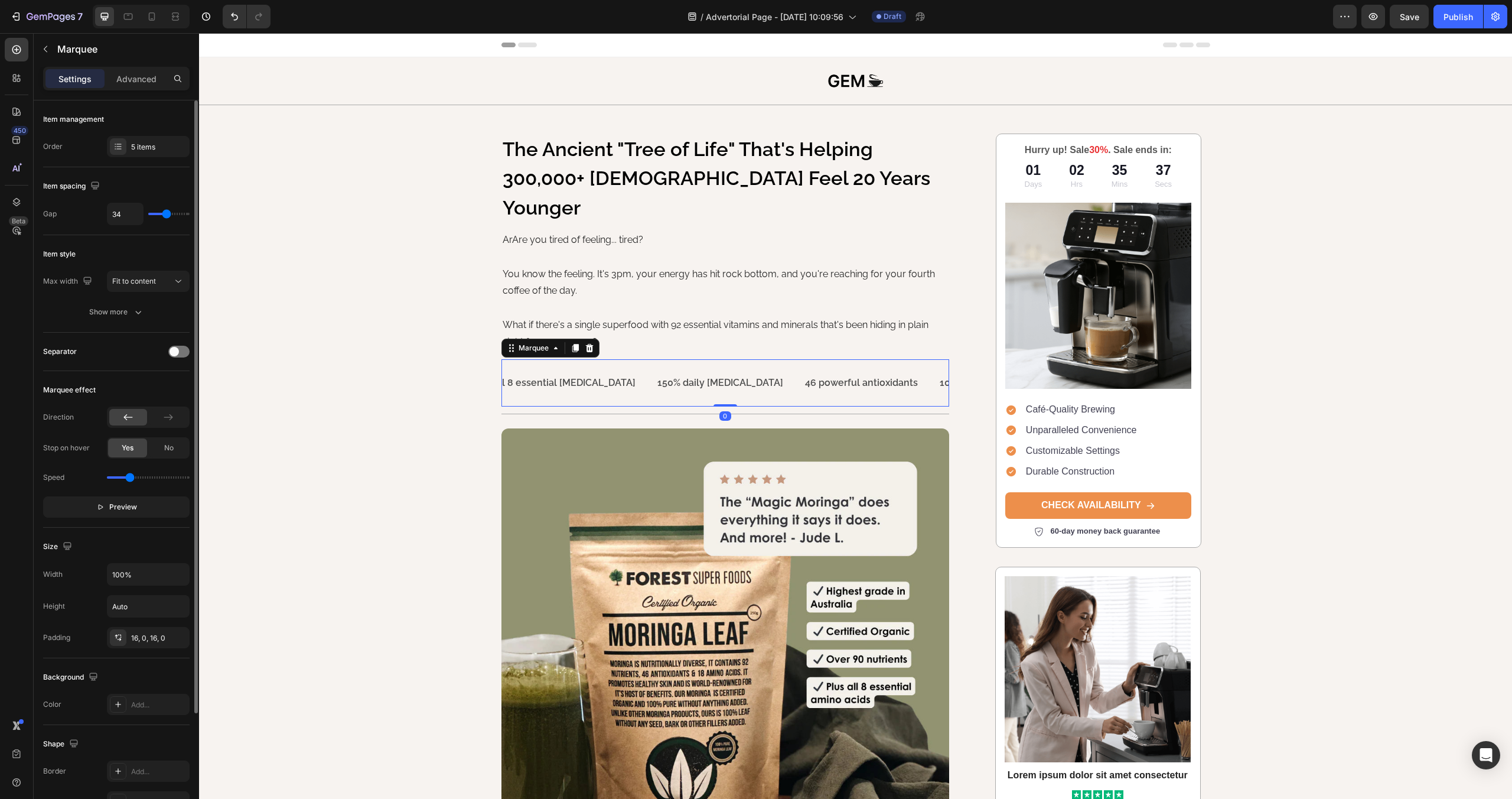
type input "33"
type input "32"
type input "46"
drag, startPoint x: 178, startPoint y: 215, endPoint x: 171, endPoint y: 215, distance: 7.0
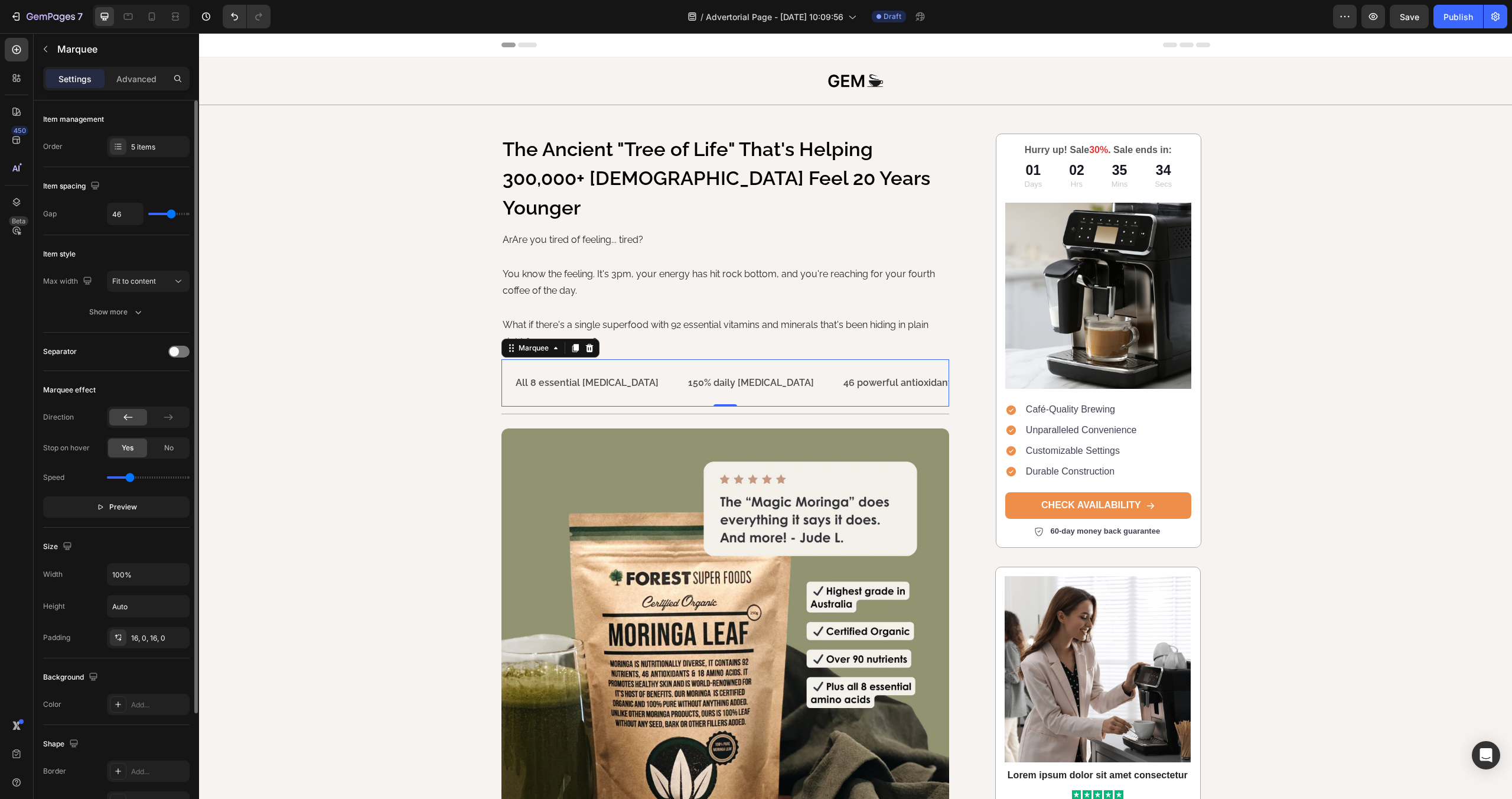
type input "46"
click at [171, 215] on input "range" at bounding box center [168, 214] width 41 height 3
click at [170, 345] on div "Separator" at bounding box center [116, 352] width 146 height 19
click at [176, 351] on span at bounding box center [174, 352] width 10 height 10
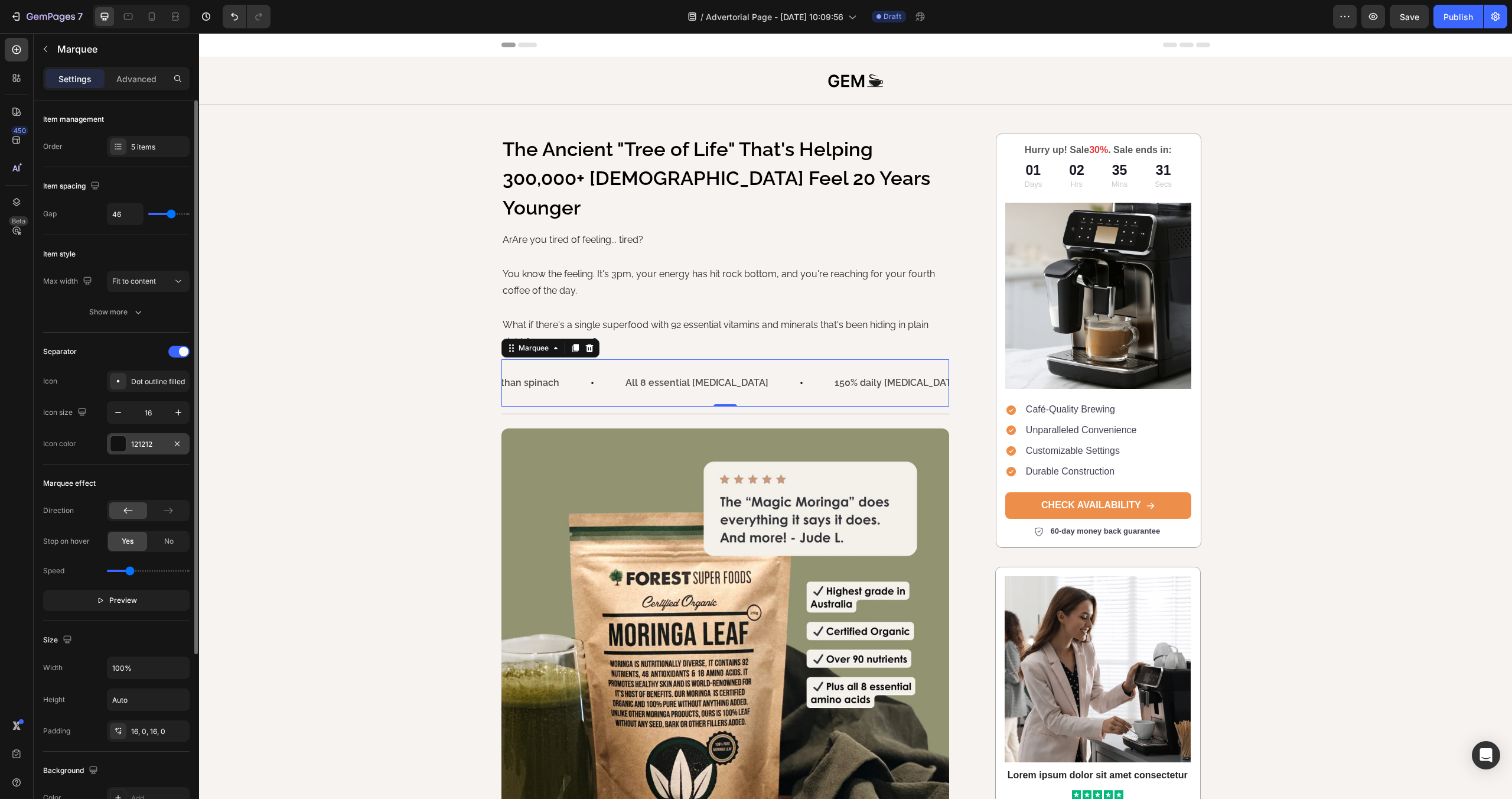
click at [111, 446] on div at bounding box center [119, 444] width 16 height 16
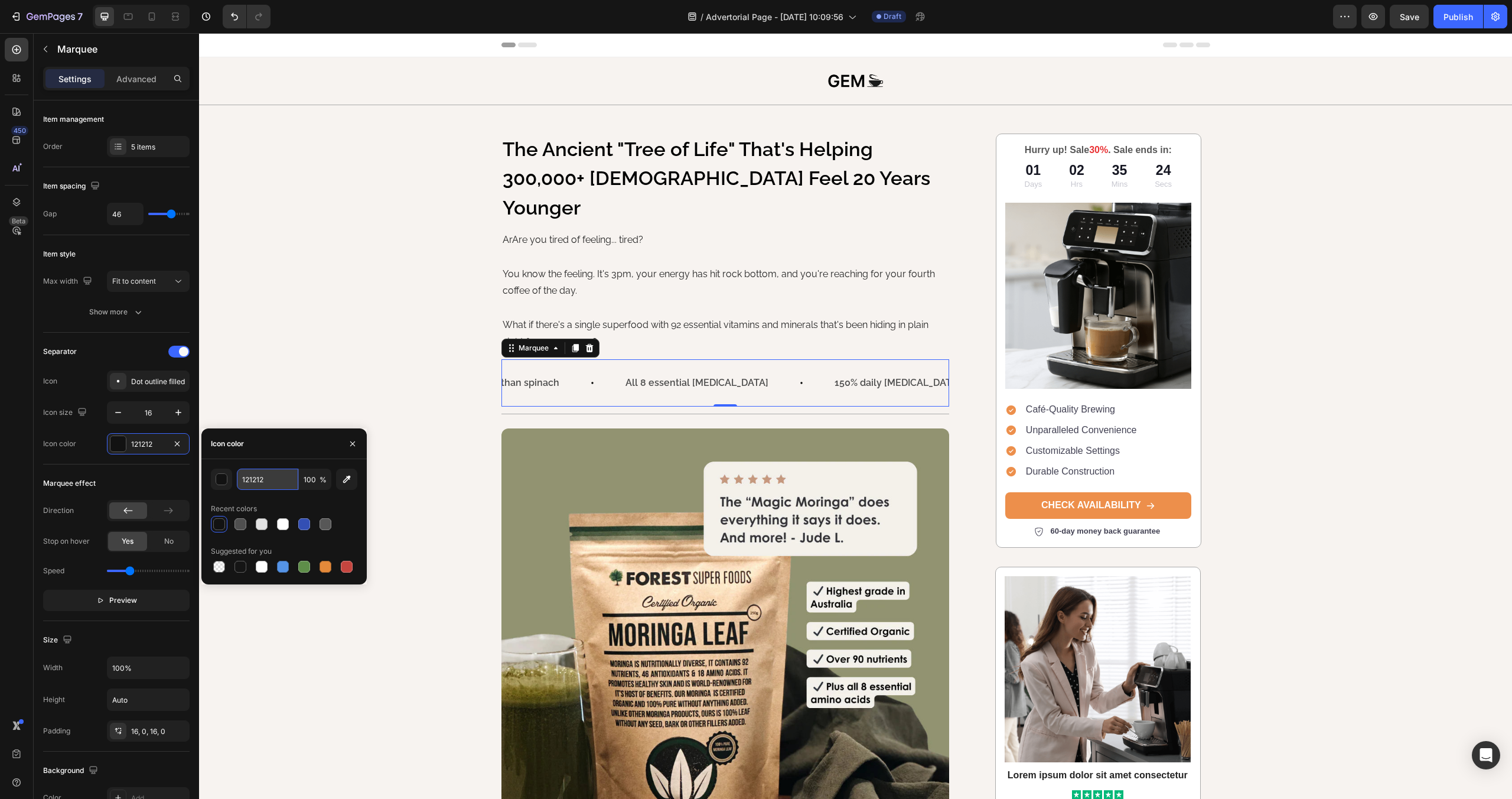
click at [277, 477] on input "121212" at bounding box center [268, 479] width 61 height 21
paste input "#444A30"
type input "444A30"
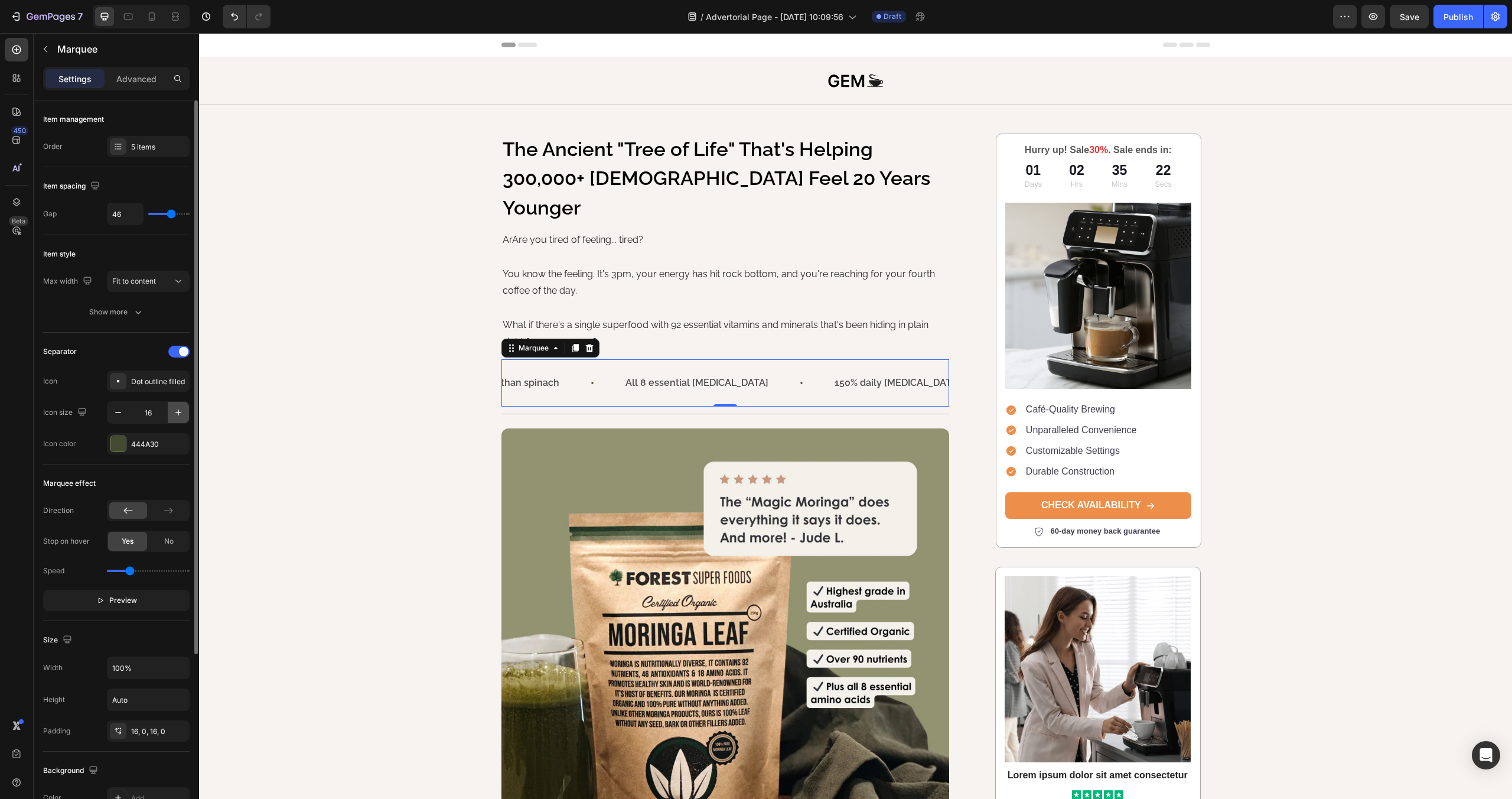
click at [174, 414] on icon "button" at bounding box center [179, 413] width 12 height 12
type input "18"
type input "35"
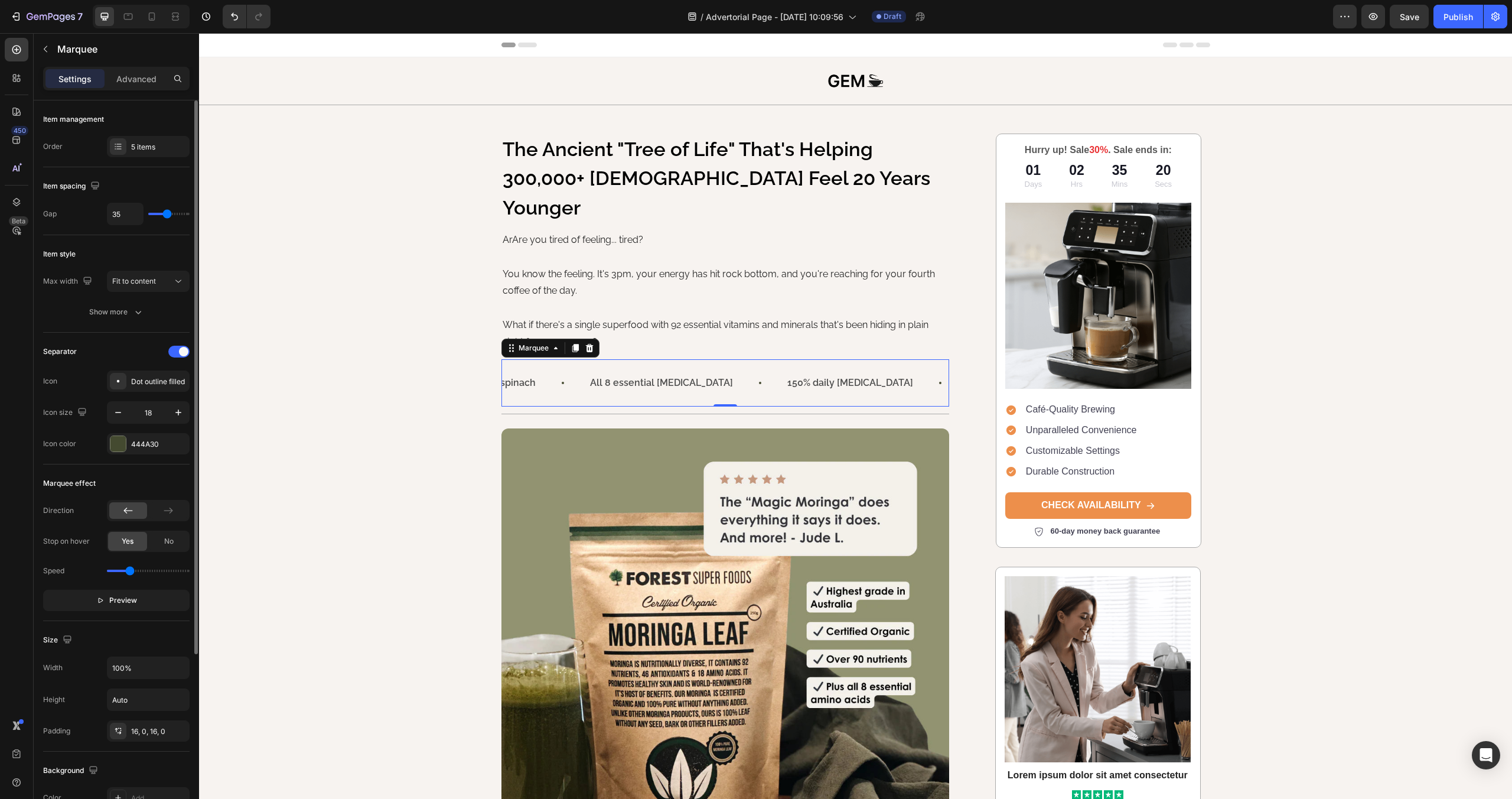
type input "33"
type input "30"
type input "27"
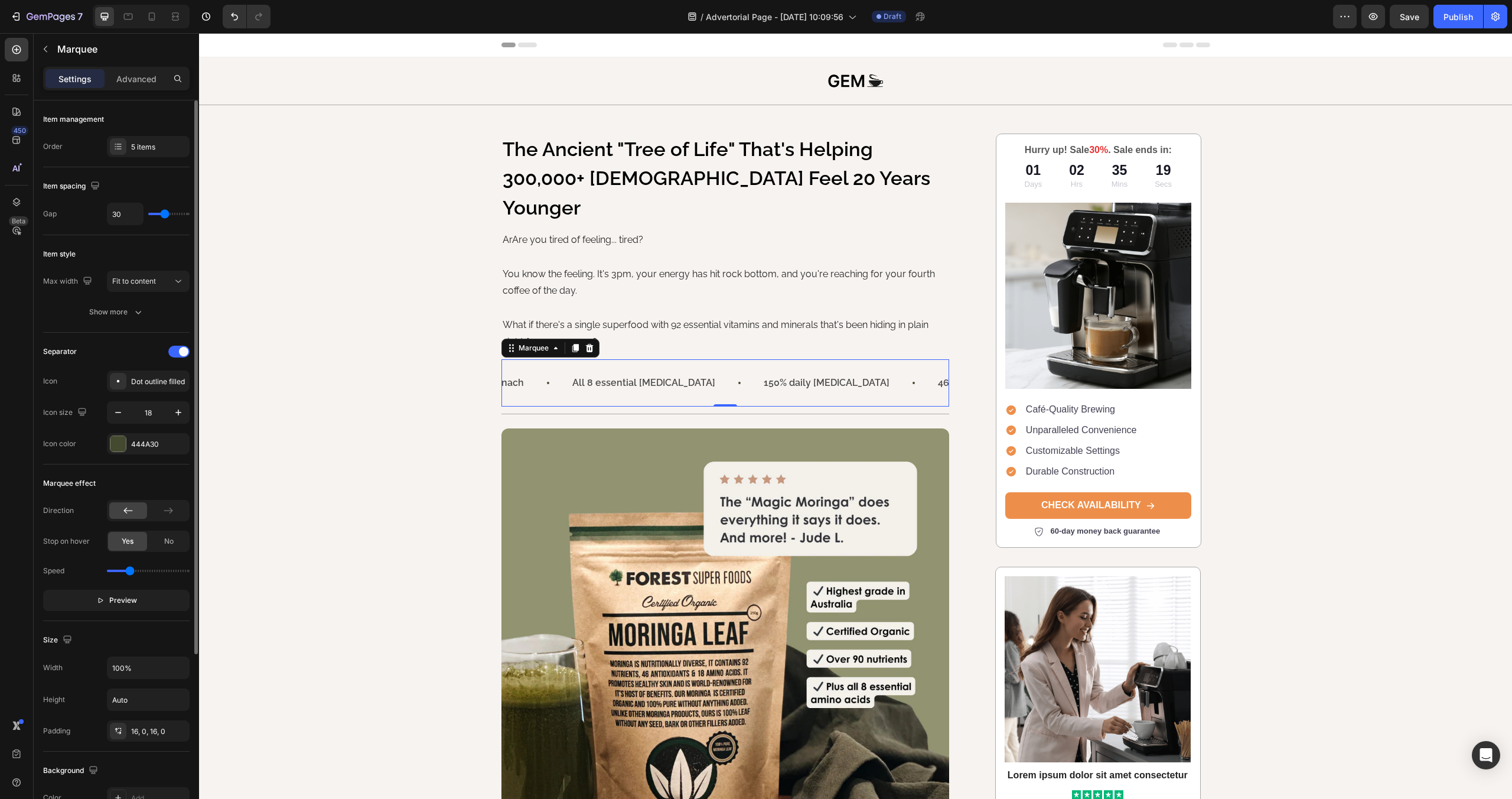
type input "27"
type input "25"
type input "23"
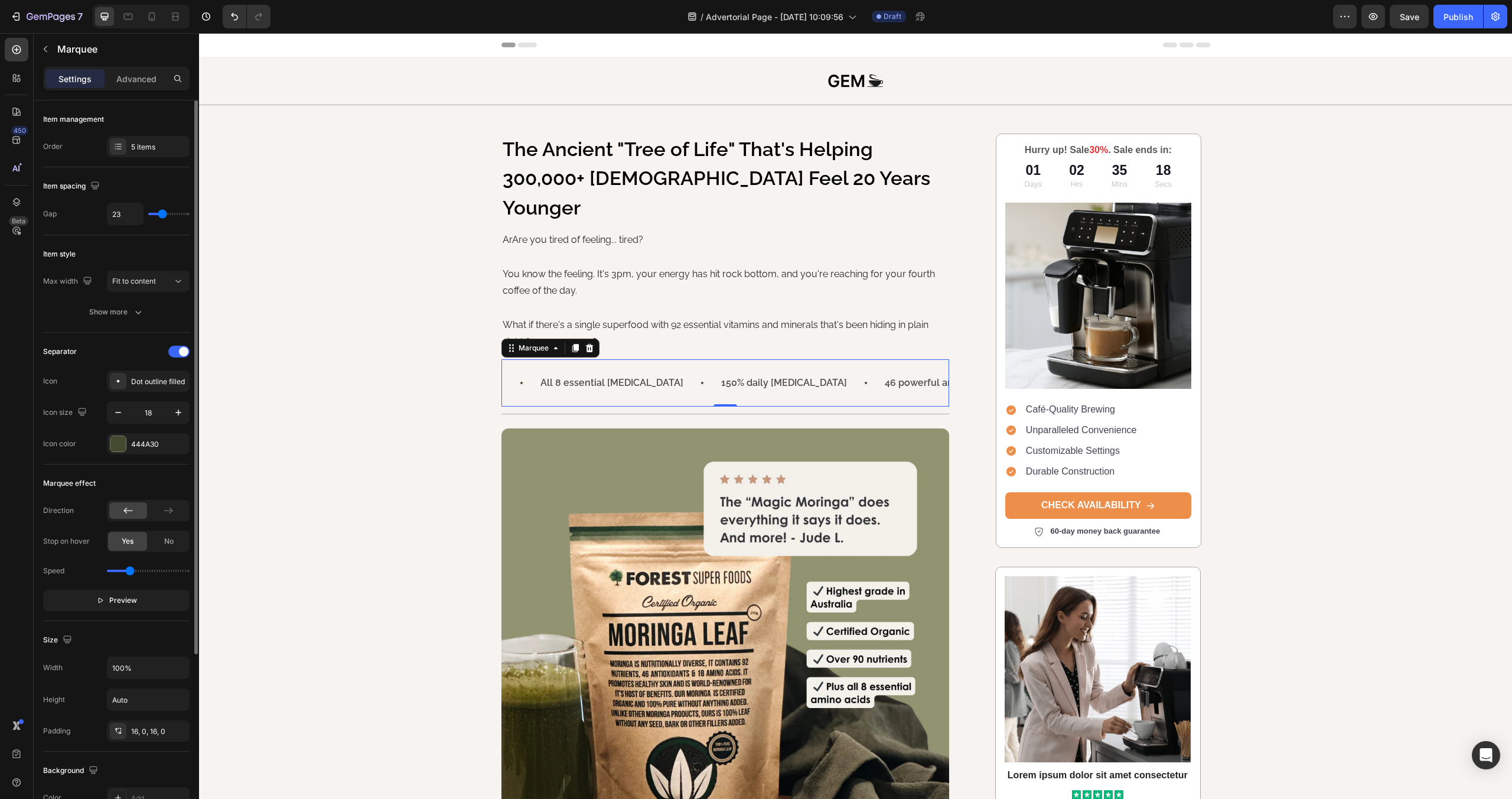
type input "21"
drag, startPoint x: 171, startPoint y: 215, endPoint x: 160, endPoint y: 215, distance: 11.0
type input "21"
click at [160, 215] on input "range" at bounding box center [168, 214] width 41 height 3
drag, startPoint x: 130, startPoint y: 574, endPoint x: 124, endPoint y: 576, distance: 6.3
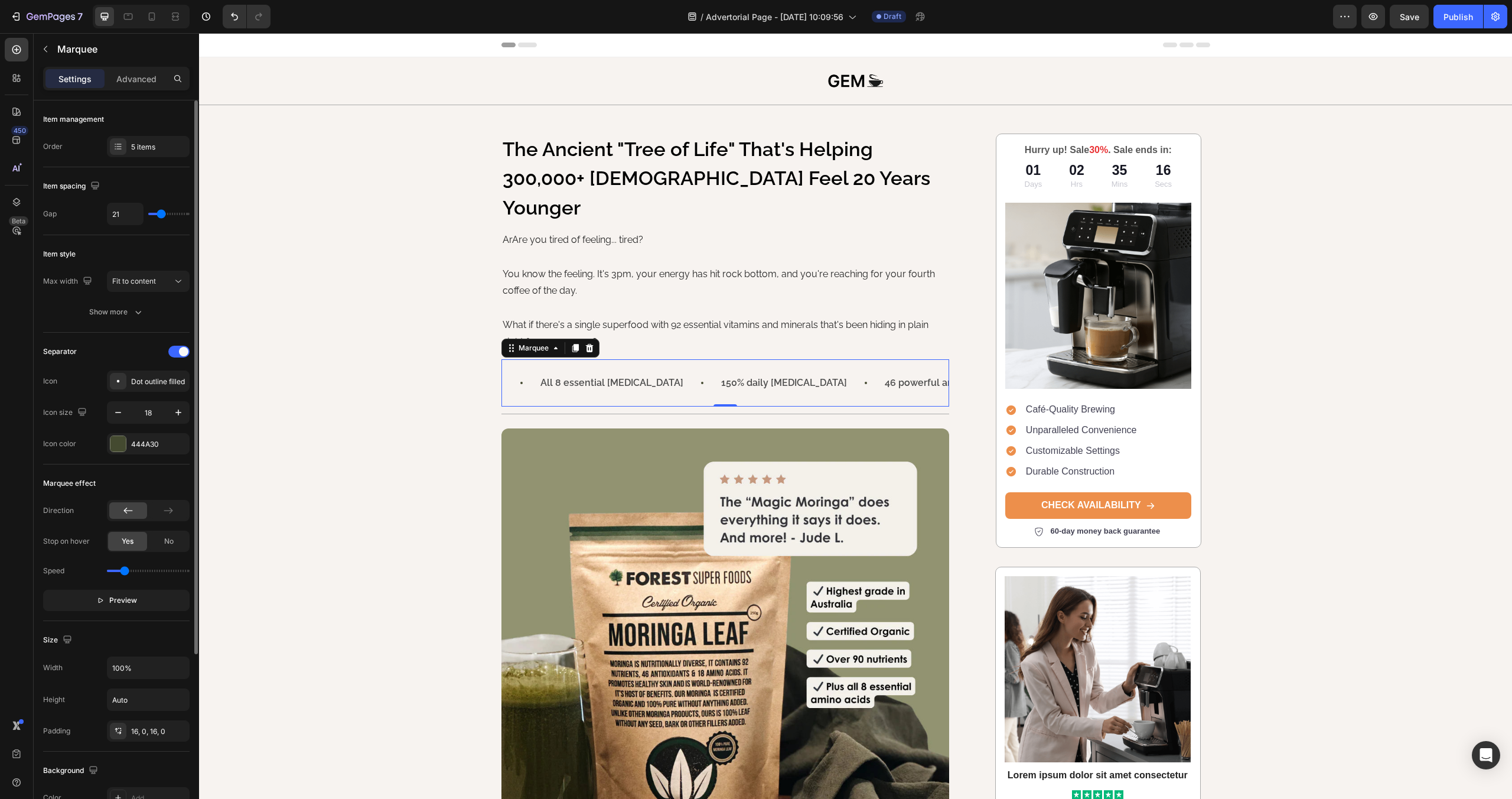
click at [124, 572] on input "range" at bounding box center [148, 570] width 83 height 3
click at [118, 572] on input "range" at bounding box center [148, 570] width 83 height 3
type input "0.6"
click at [123, 570] on input "range" at bounding box center [148, 570] width 83 height 3
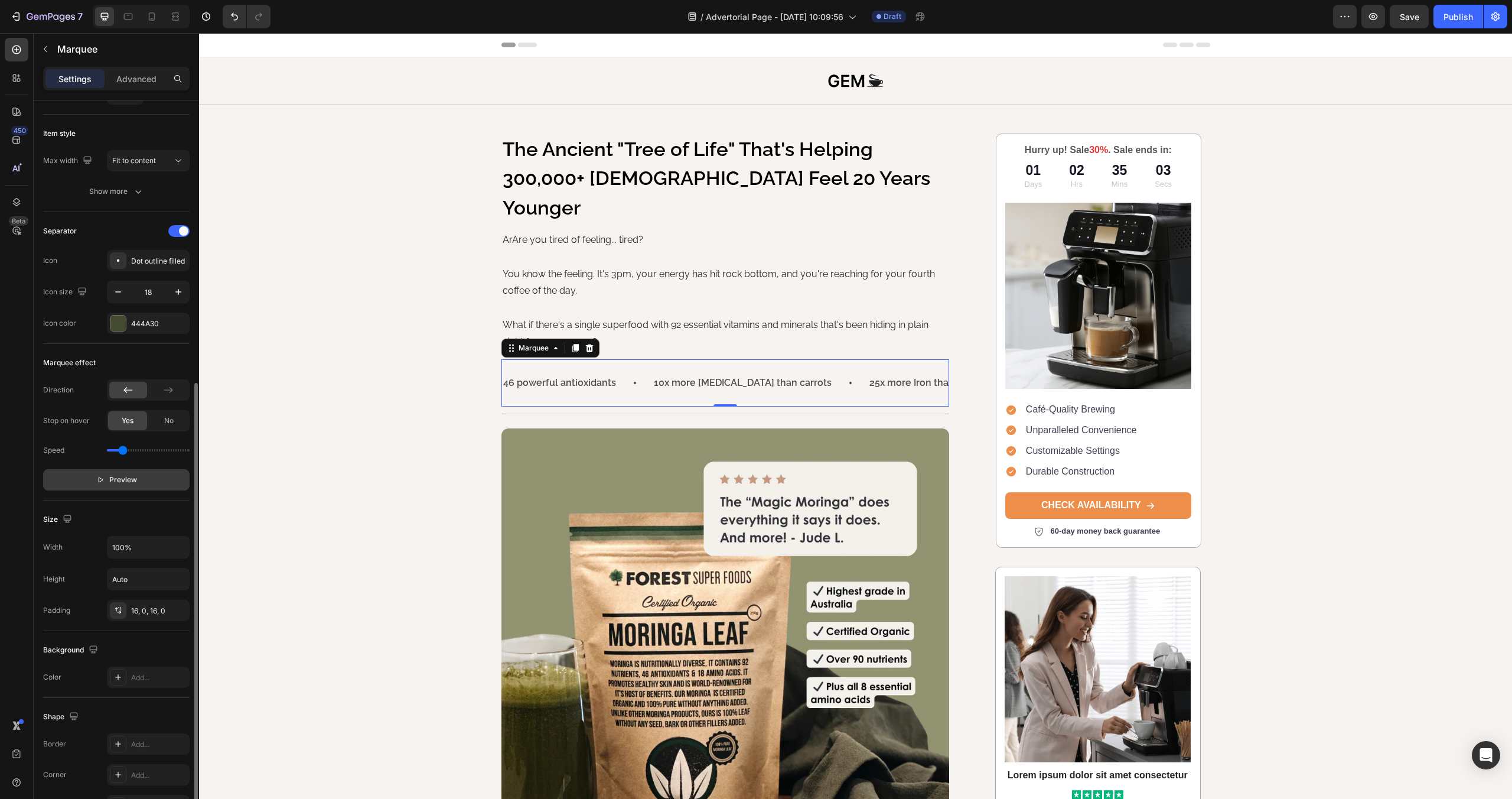
scroll to position [236, 0]
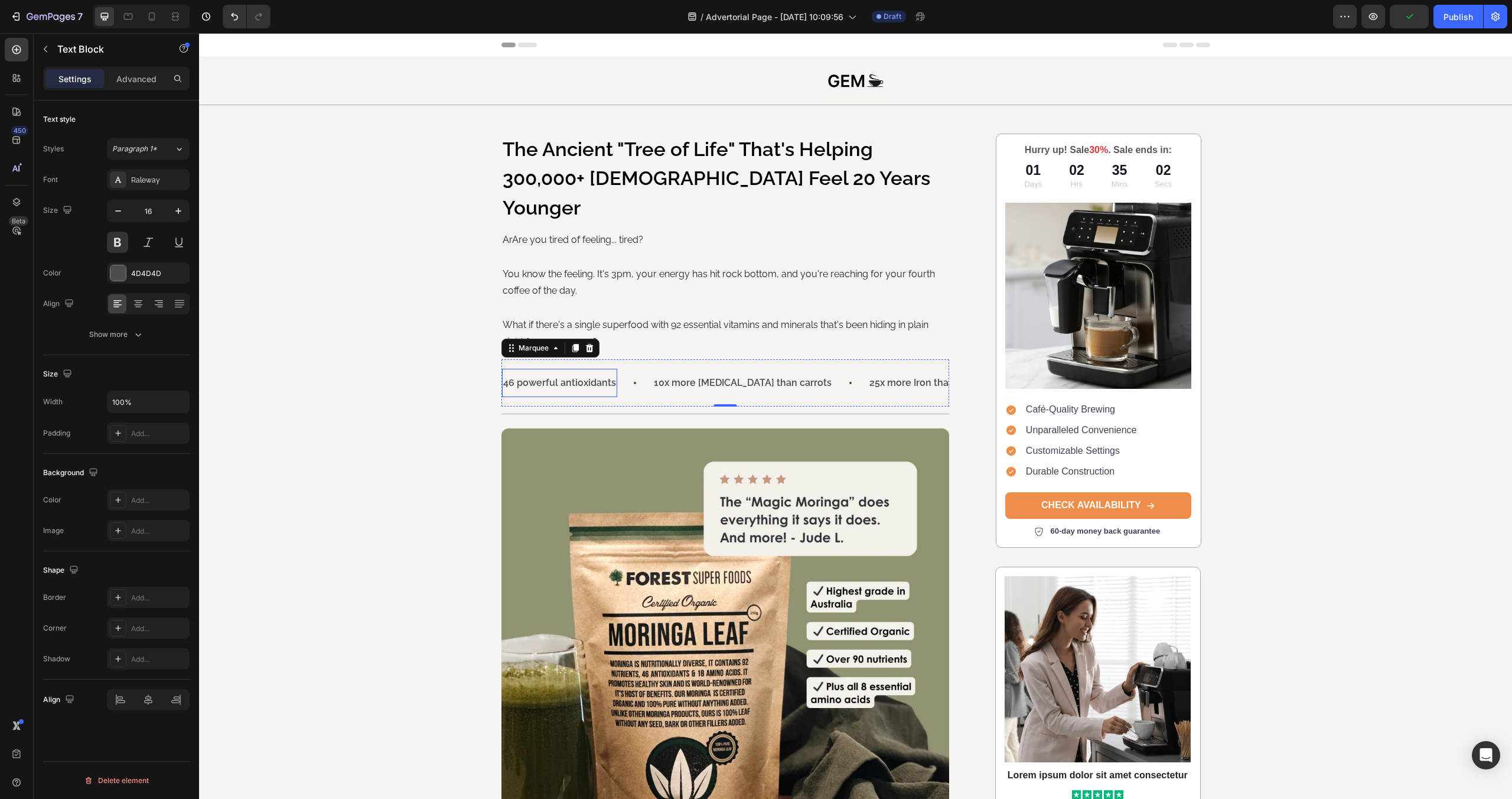
click at [542, 374] on p "46 powerful antioxidants" at bounding box center [556, 383] width 112 height 17
click at [144, 277] on div "4D4D4D" at bounding box center [147, 274] width 34 height 10
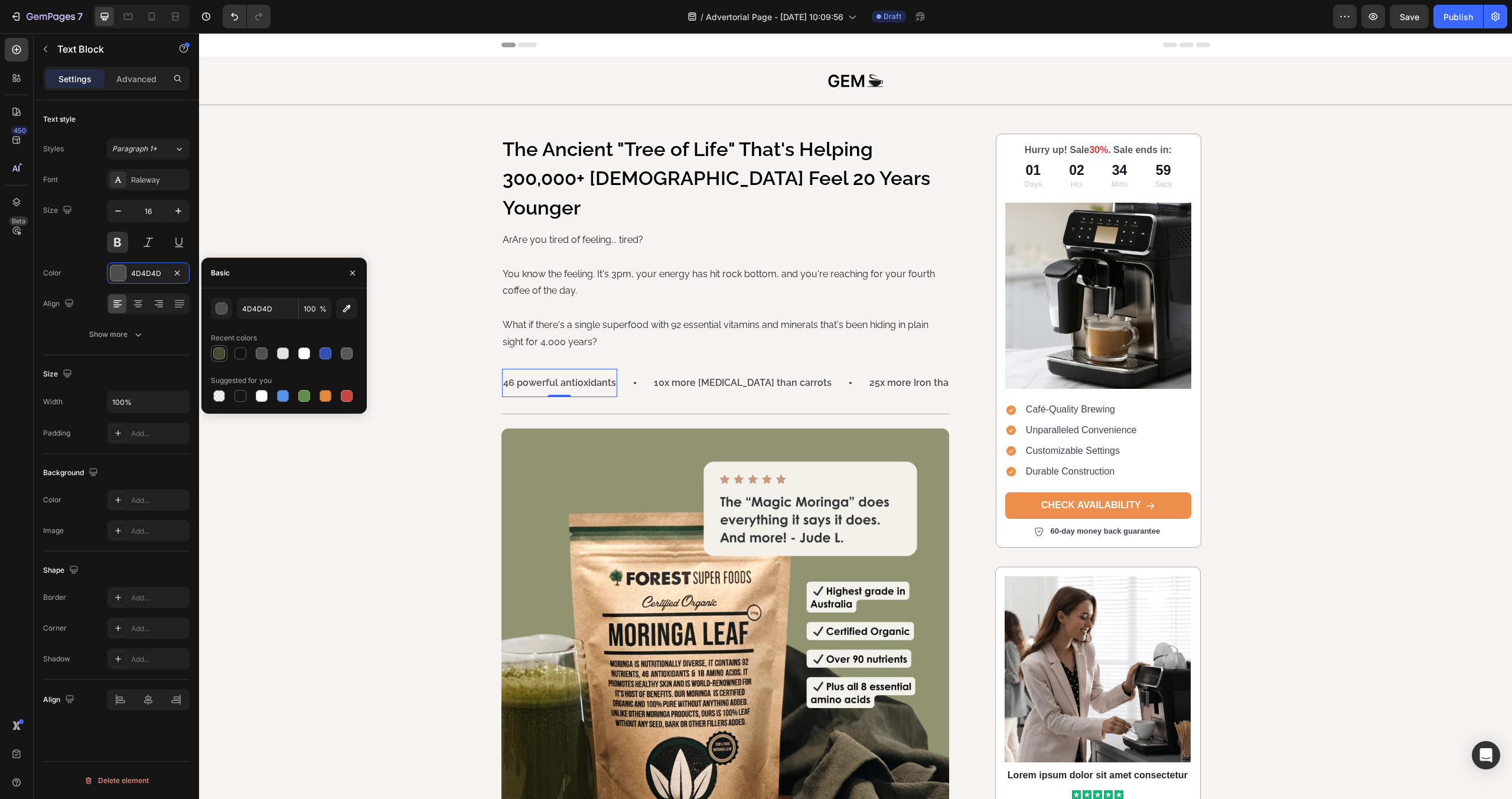
click at [214, 356] on div at bounding box center [220, 353] width 12 height 12
type input "444A30"
click at [706, 374] on p "10x more [MEDICAL_DATA] than carrots" at bounding box center [741, 383] width 178 height 17
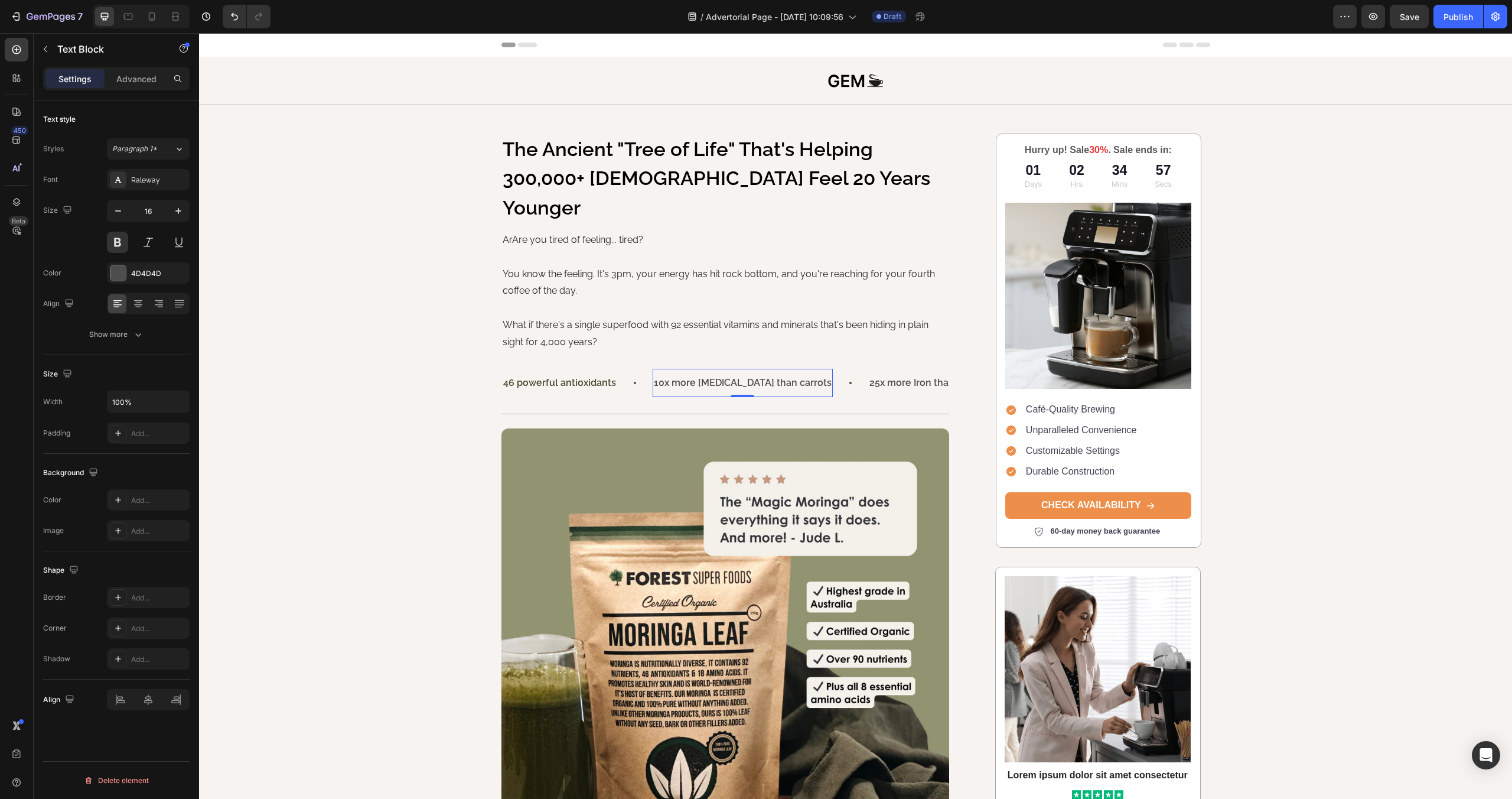
drag, startPoint x: 160, startPoint y: 275, endPoint x: 193, endPoint y: 292, distance: 37.1
click at [160, 275] on div "4D4D4D" at bounding box center [159, 274] width 56 height 10
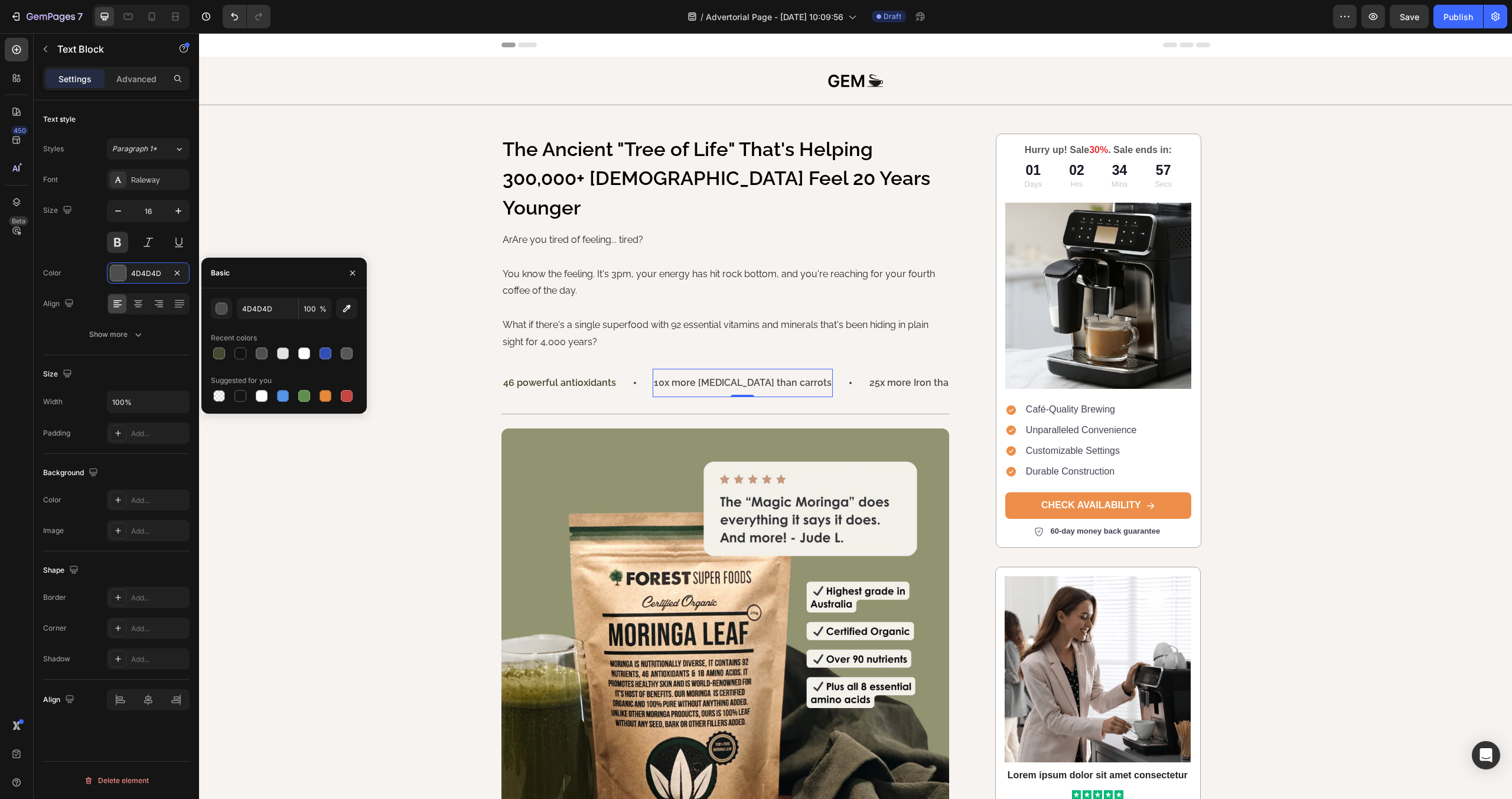
drag, startPoint x: 222, startPoint y: 358, endPoint x: 231, endPoint y: 356, distance: 9.2
click at [222, 358] on div at bounding box center [220, 353] width 12 height 12
type input "444A30"
click at [905, 374] on p "25x more Iron than spinach" at bounding box center [927, 383] width 123 height 17
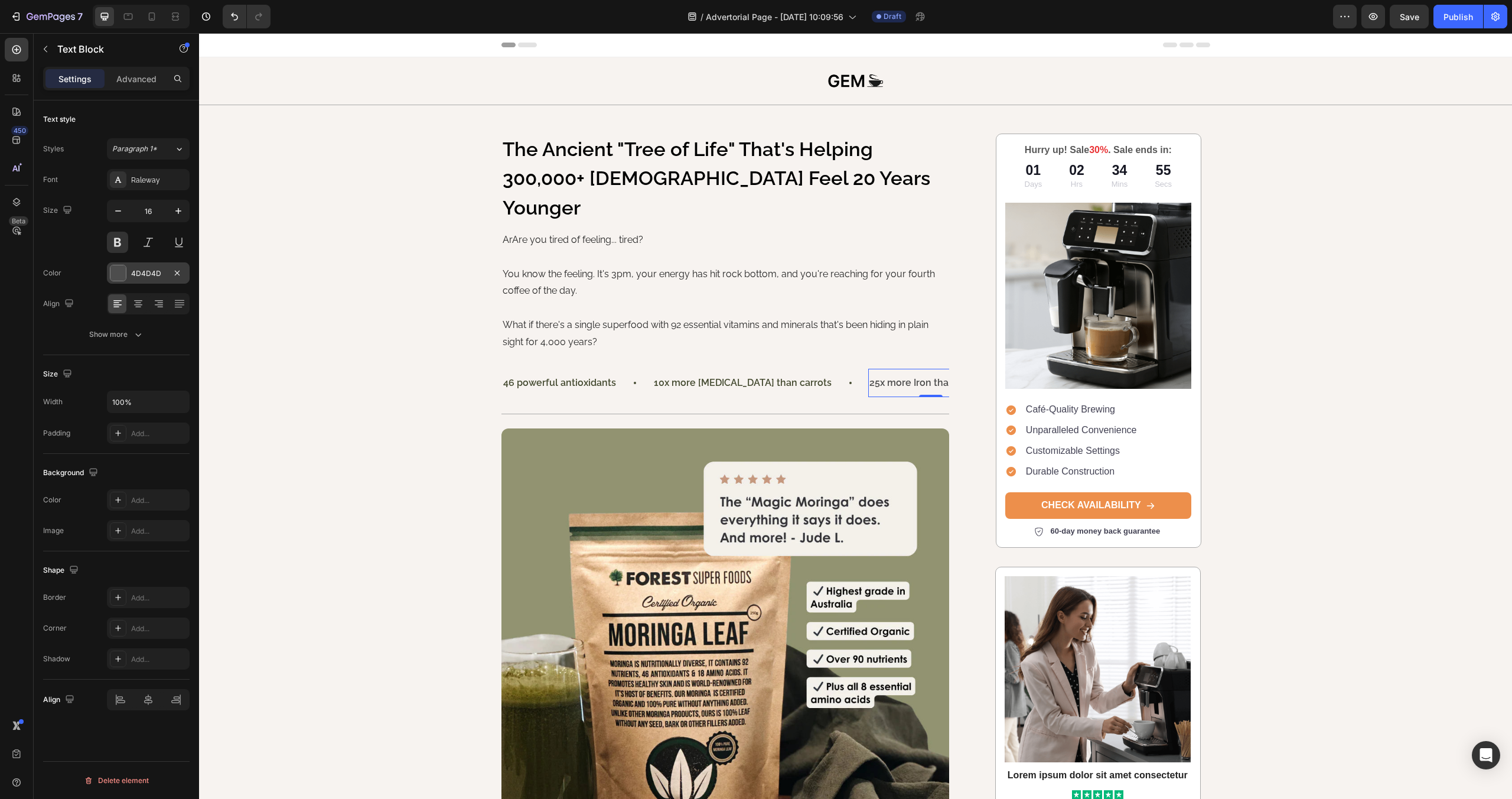
click at [118, 276] on div at bounding box center [119, 273] width 16 height 16
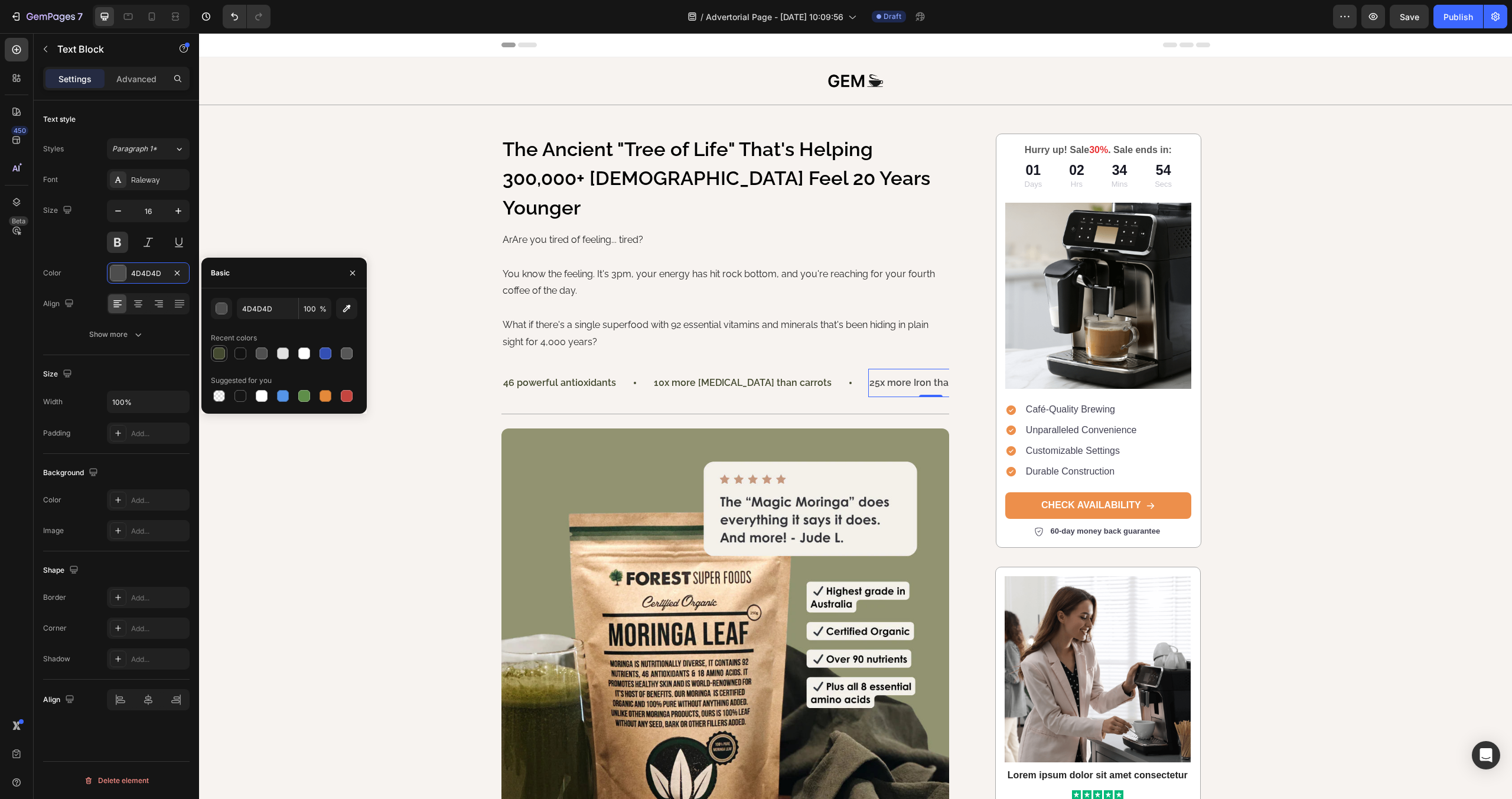
click at [216, 354] on div at bounding box center [220, 353] width 12 height 12
type input "444A30"
click at [845, 369] on div "46 powerful antioxidants Text Block 10x more [MEDICAL_DATA] than carrots Text B…" at bounding box center [725, 383] width 448 height 48
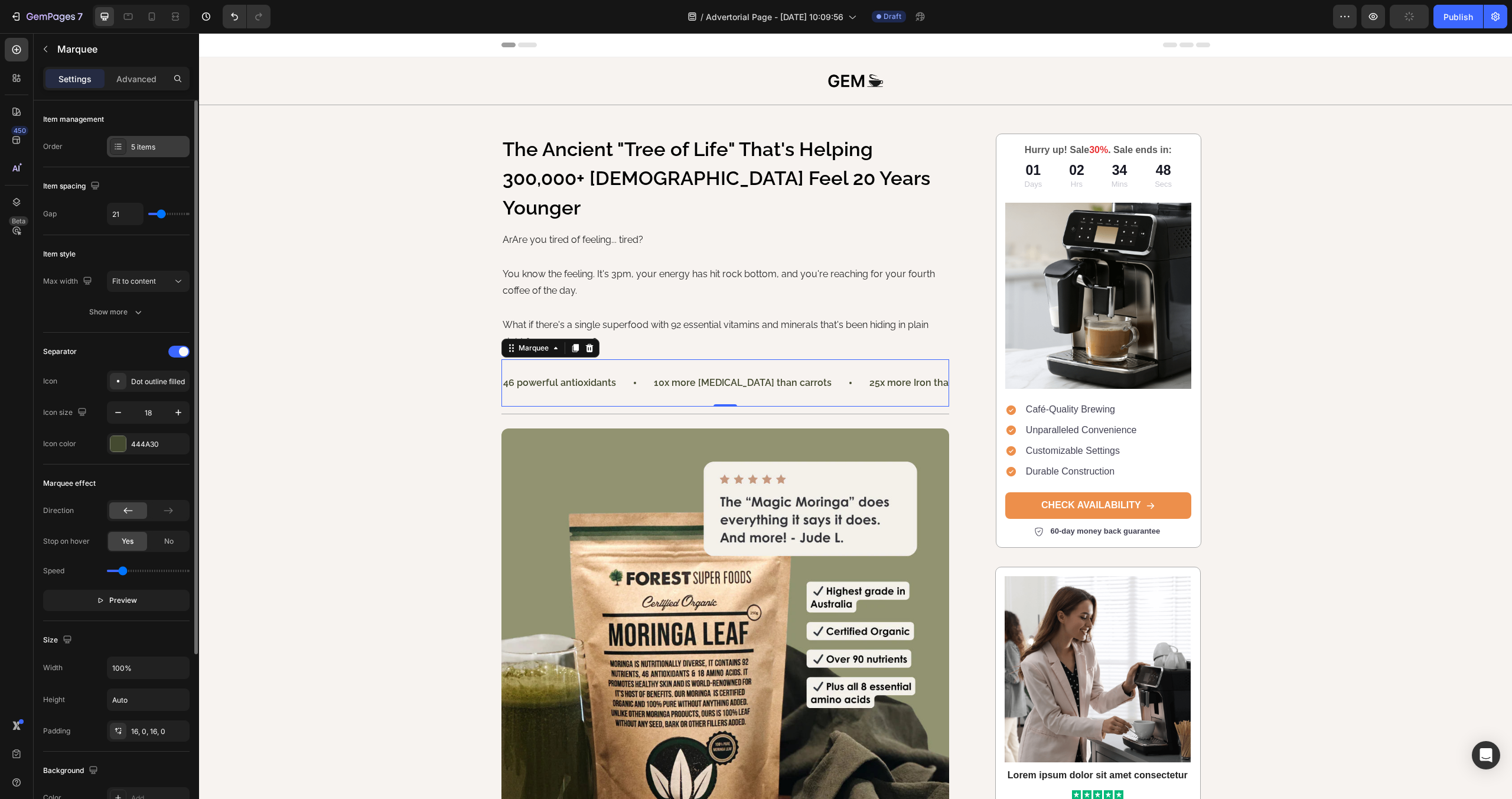
click at [119, 149] on icon at bounding box center [118, 147] width 10 height 10
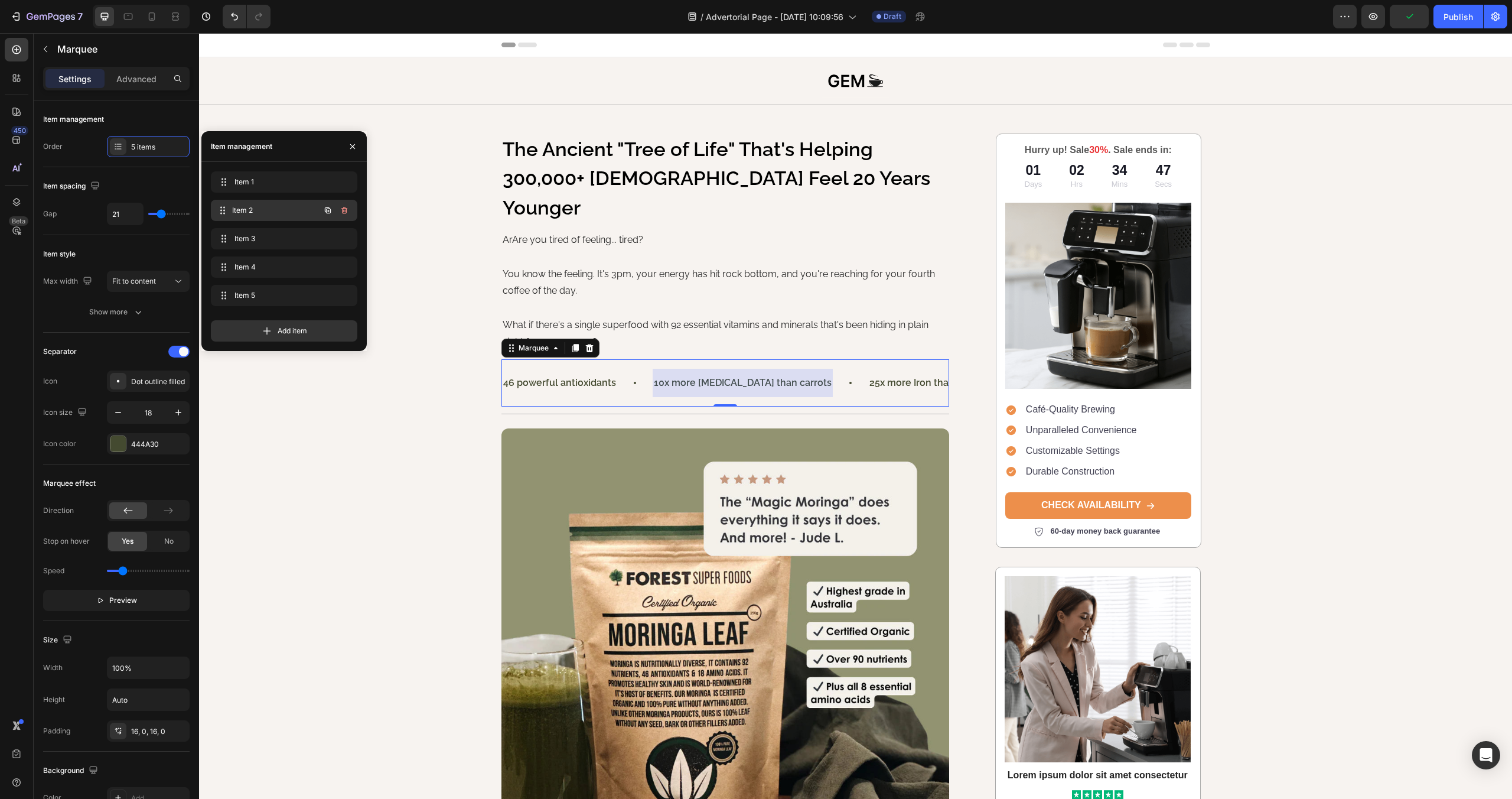
click at [234, 211] on div "Item 2 Item 2" at bounding box center [267, 210] width 104 height 17
click at [246, 208] on span "Item 2" at bounding box center [276, 210] width 87 height 10
click at [252, 248] on div "Item 3 Item 3" at bounding box center [284, 238] width 146 height 21
click at [251, 237] on span "Item 3" at bounding box center [268, 239] width 67 height 10
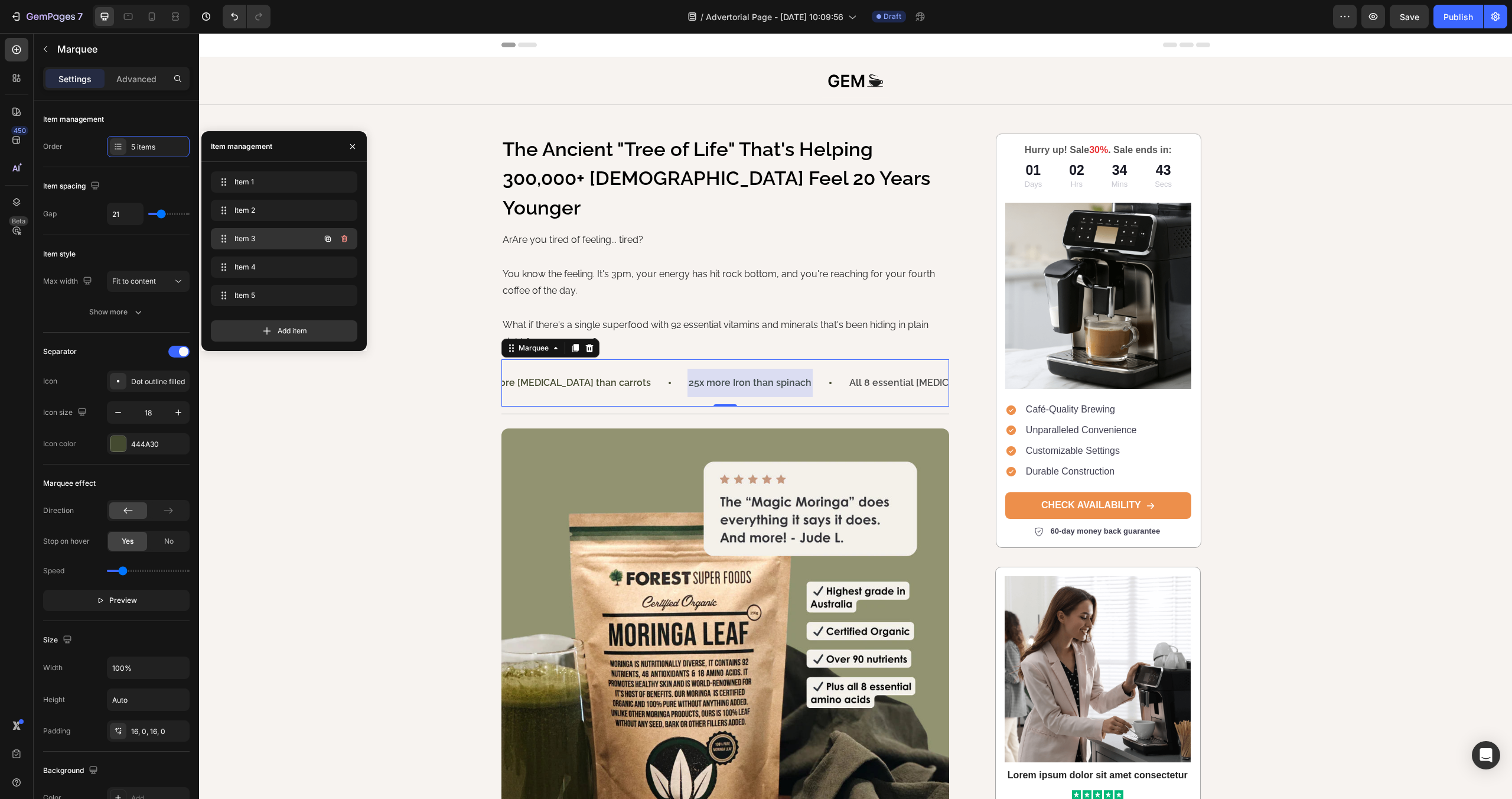
scroll to position [0, 189]
click at [249, 274] on div "Item 4 Item 4" at bounding box center [267, 267] width 104 height 17
click at [253, 265] on span "Item 4" at bounding box center [268, 267] width 67 height 10
click at [247, 266] on span "Item 4" at bounding box center [268, 267] width 67 height 10
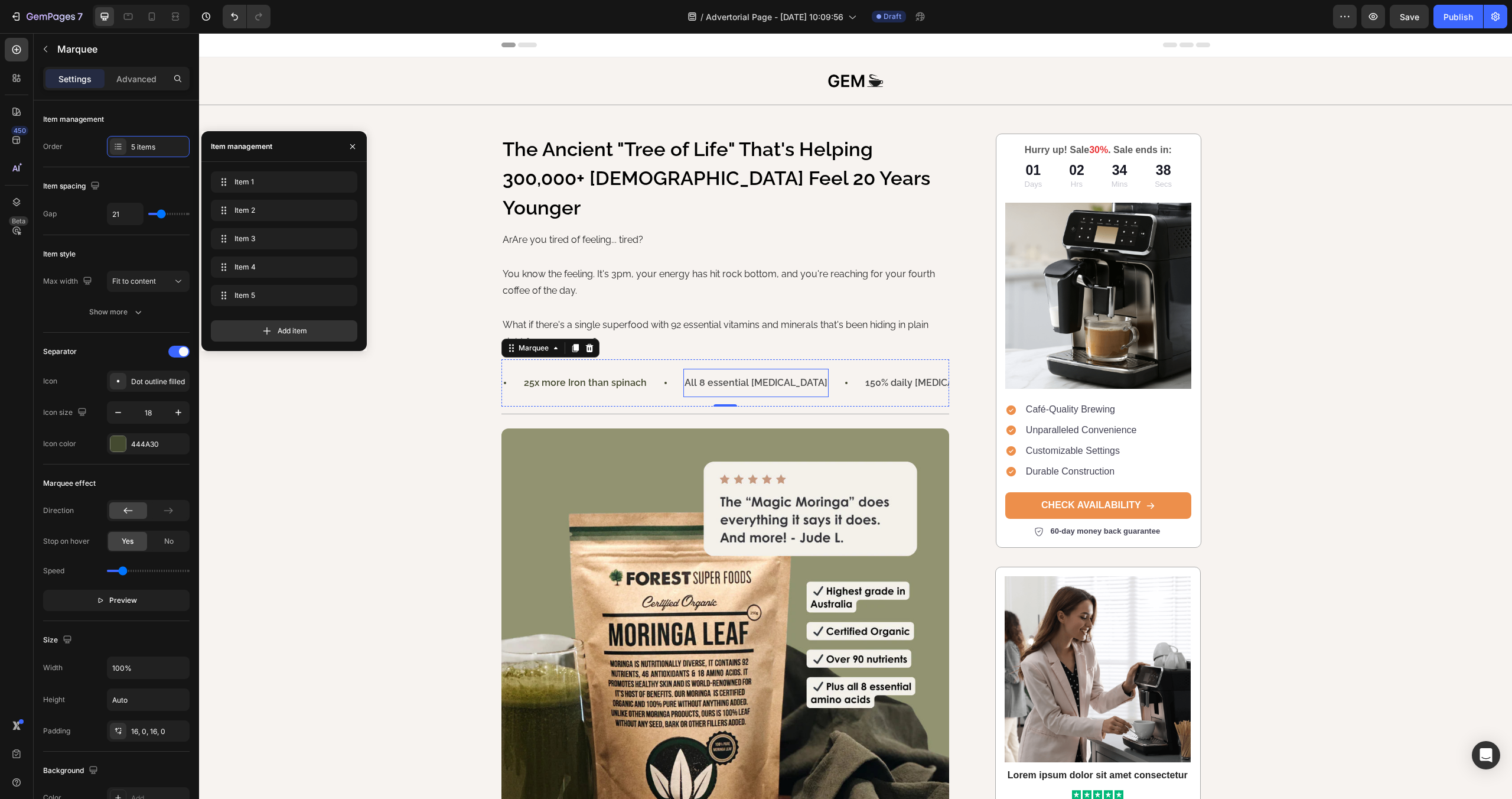
click at [732, 374] on p "All 8 essential [MEDICAL_DATA]" at bounding box center [754, 383] width 143 height 17
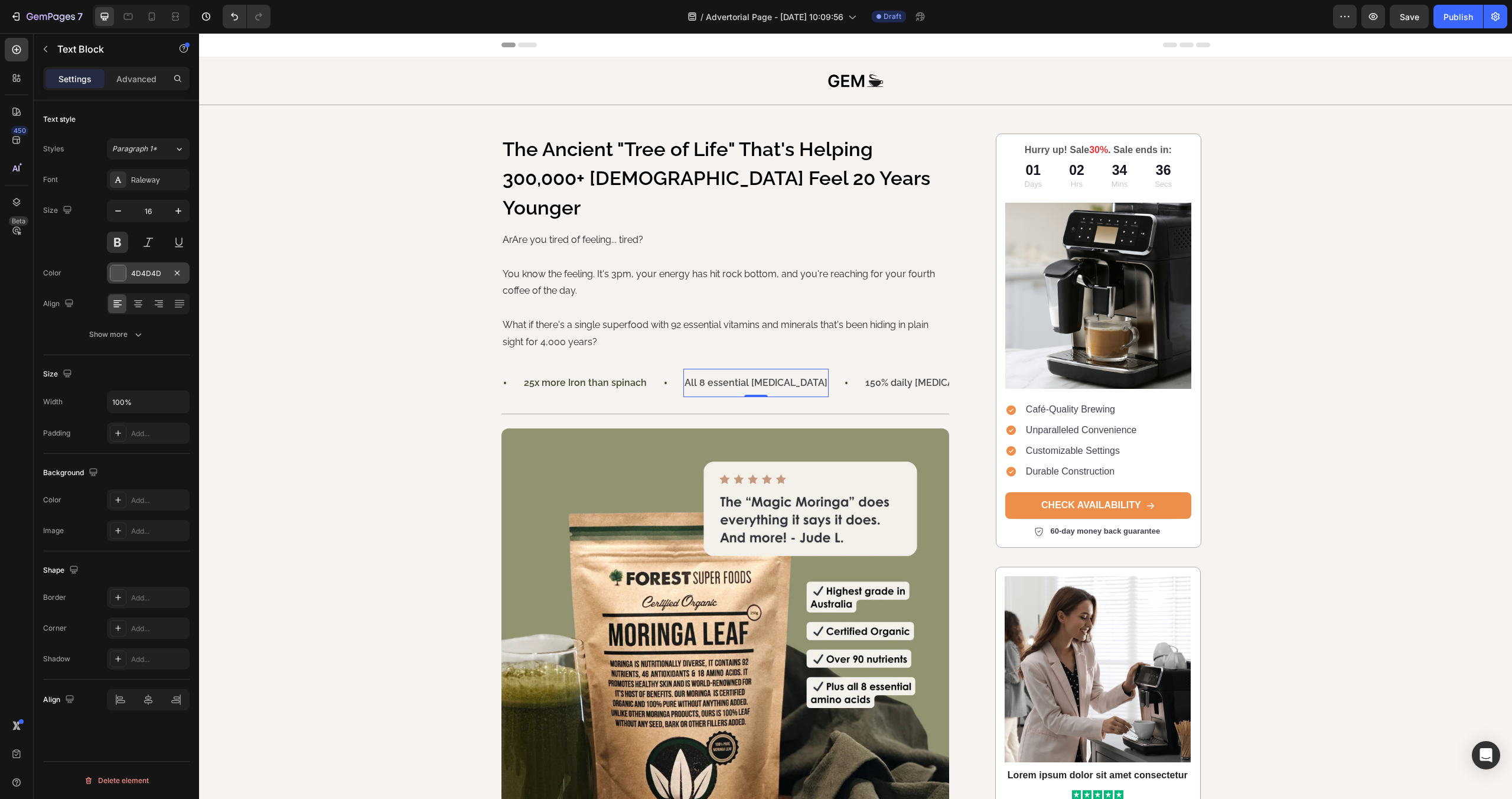
click at [153, 276] on div "4D4D4D" at bounding box center [147, 274] width 34 height 10
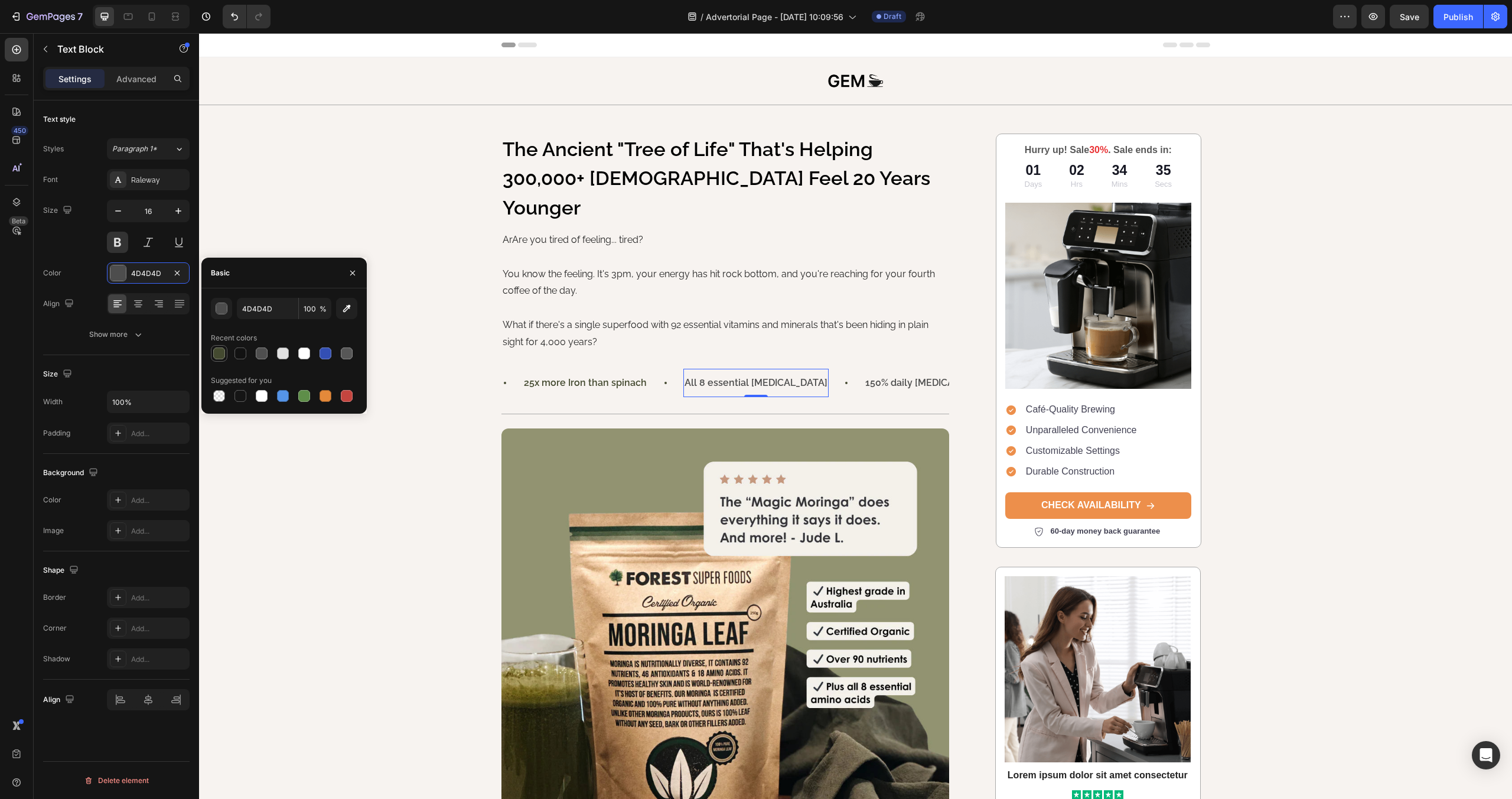
click at [215, 354] on div at bounding box center [220, 353] width 12 height 12
type input "444A30"
click at [863, 374] on p "150% daily [MEDICAL_DATA]" at bounding box center [923, 383] width 126 height 17
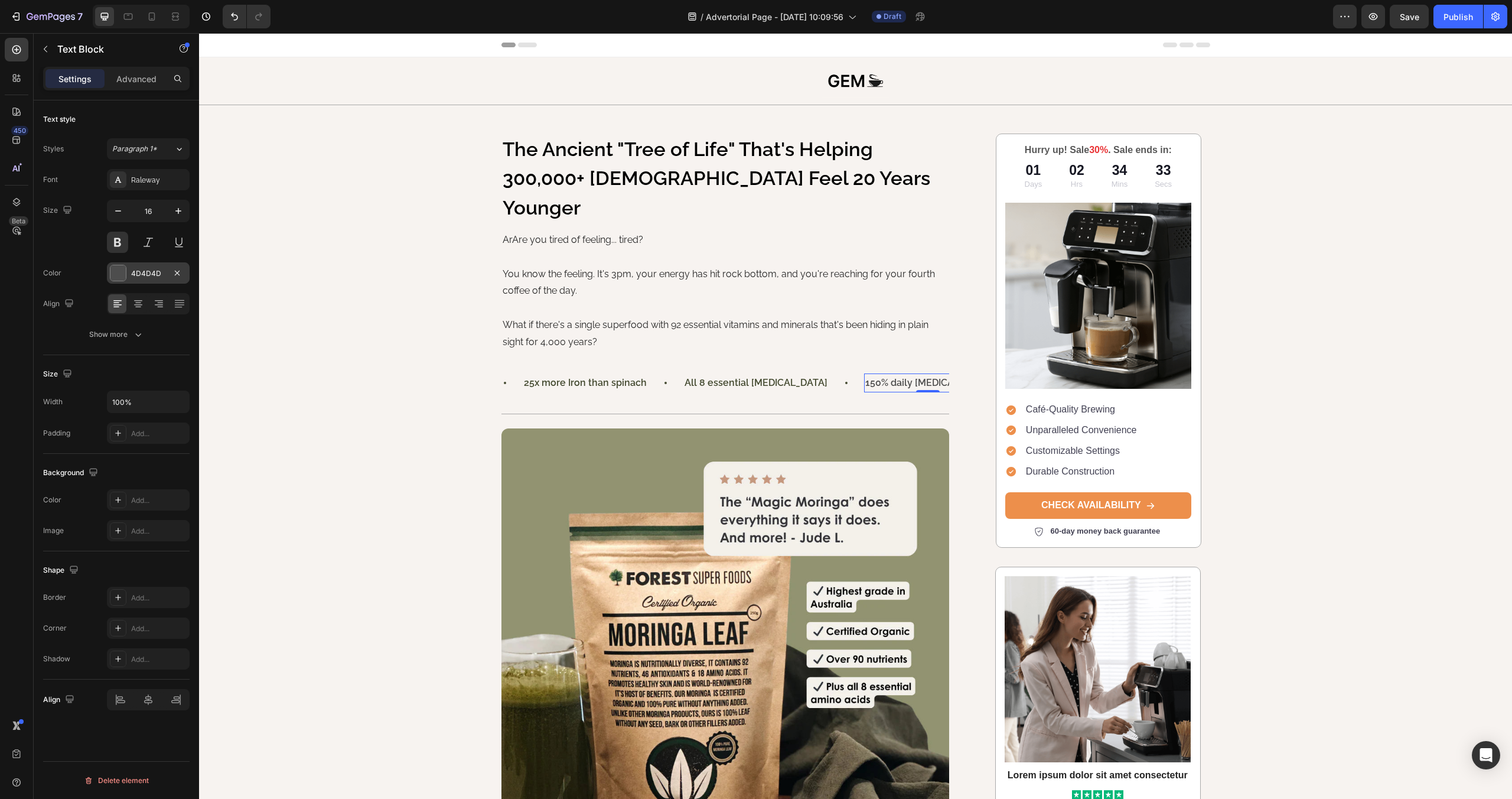
drag, startPoint x: 109, startPoint y: 273, endPoint x: 114, endPoint y: 272, distance: 5.1
click at [110, 273] on div "Color 4D4D4D" at bounding box center [116, 273] width 146 height 21
click at [115, 272] on div at bounding box center [119, 273] width 16 height 16
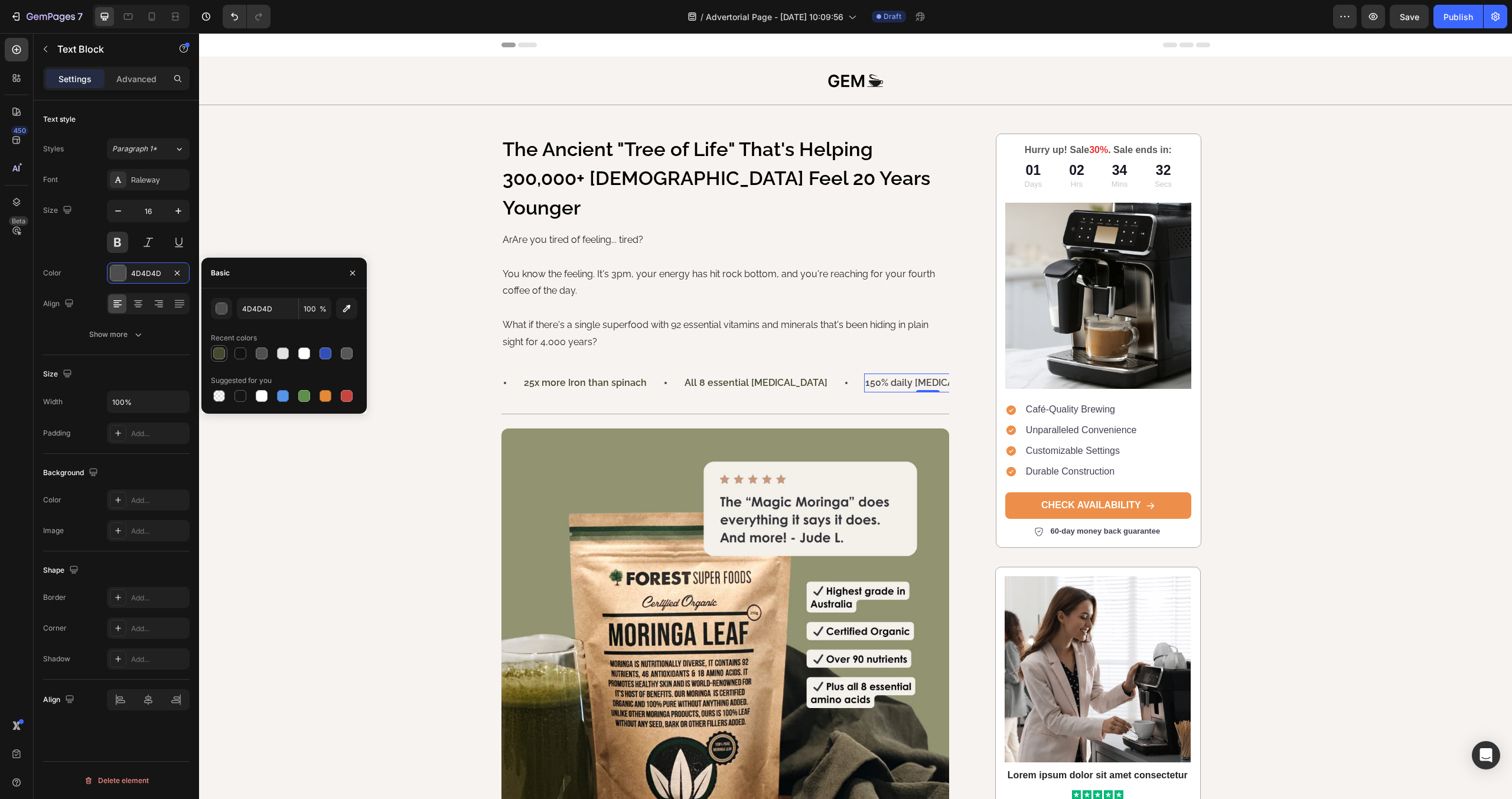
click at [225, 352] on div at bounding box center [219, 353] width 14 height 14
type input "444A30"
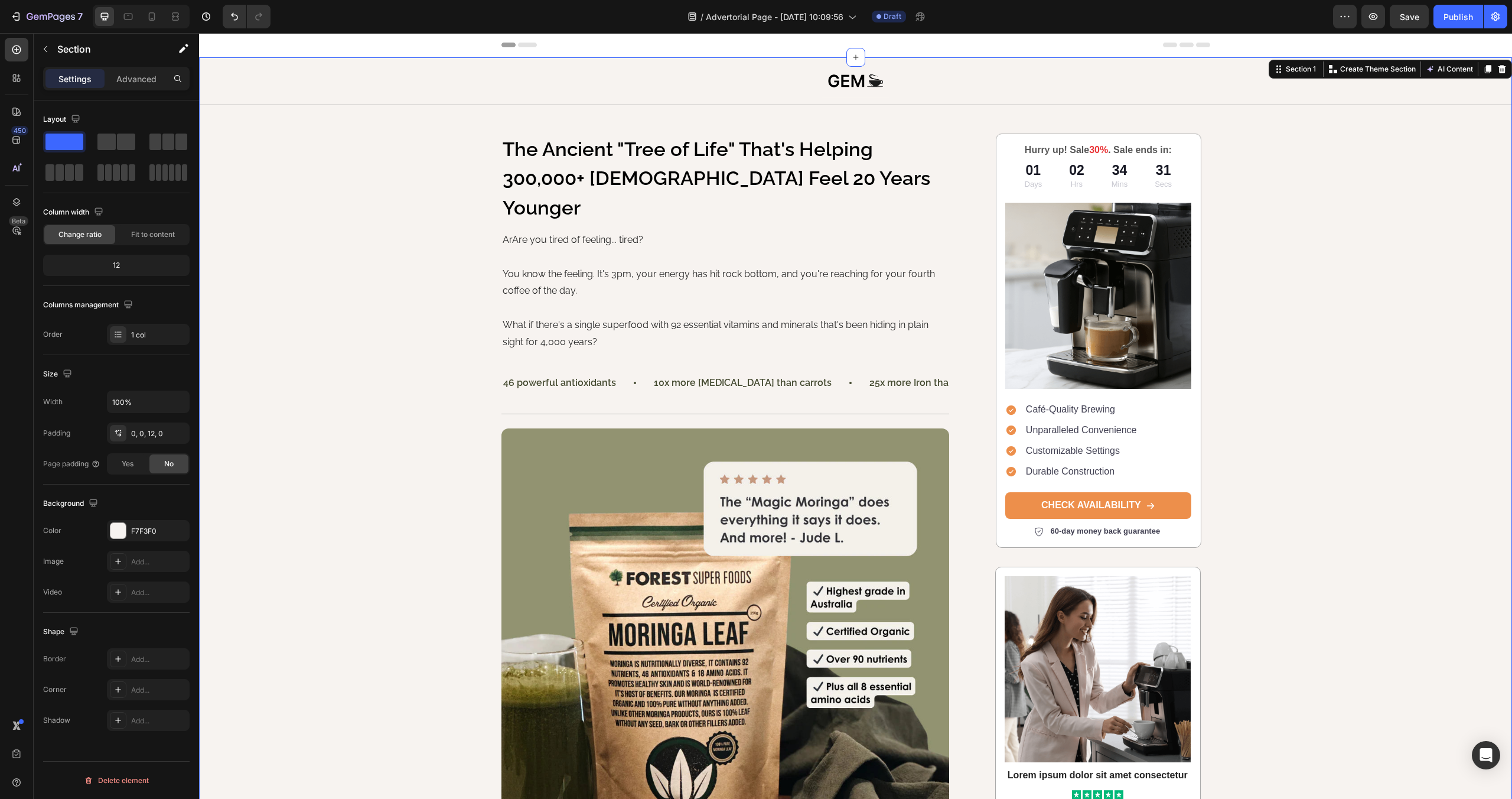
scroll to position [0, 345]
drag, startPoint x: 544, startPoint y: 356, endPoint x: 316, endPoint y: 320, distance: 230.8
click at [544, 374] on p "25x more Iron than spinach" at bounding box center [585, 383] width 123 height 17
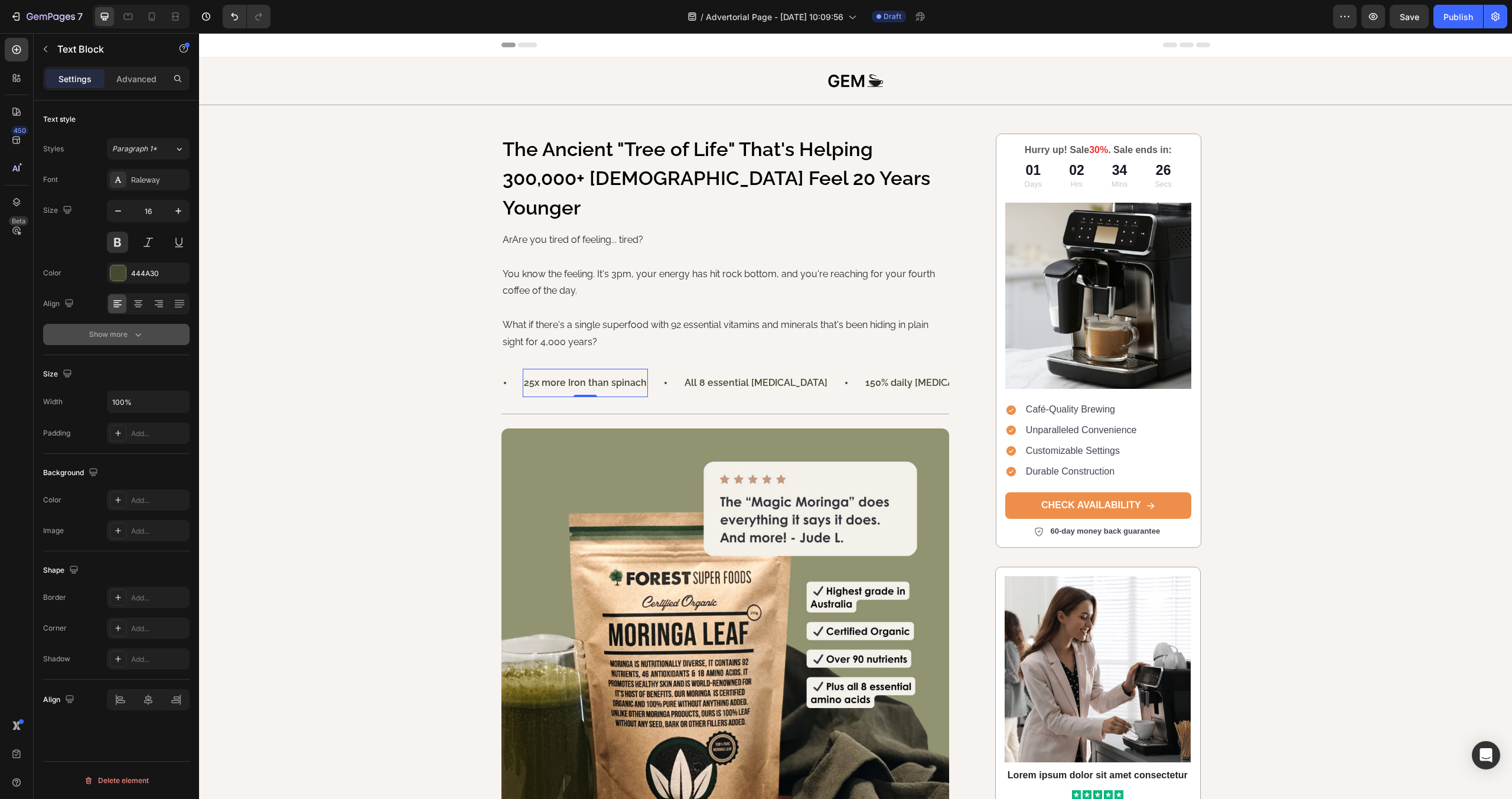
click at [122, 328] on button "Show more" at bounding box center [116, 334] width 146 height 21
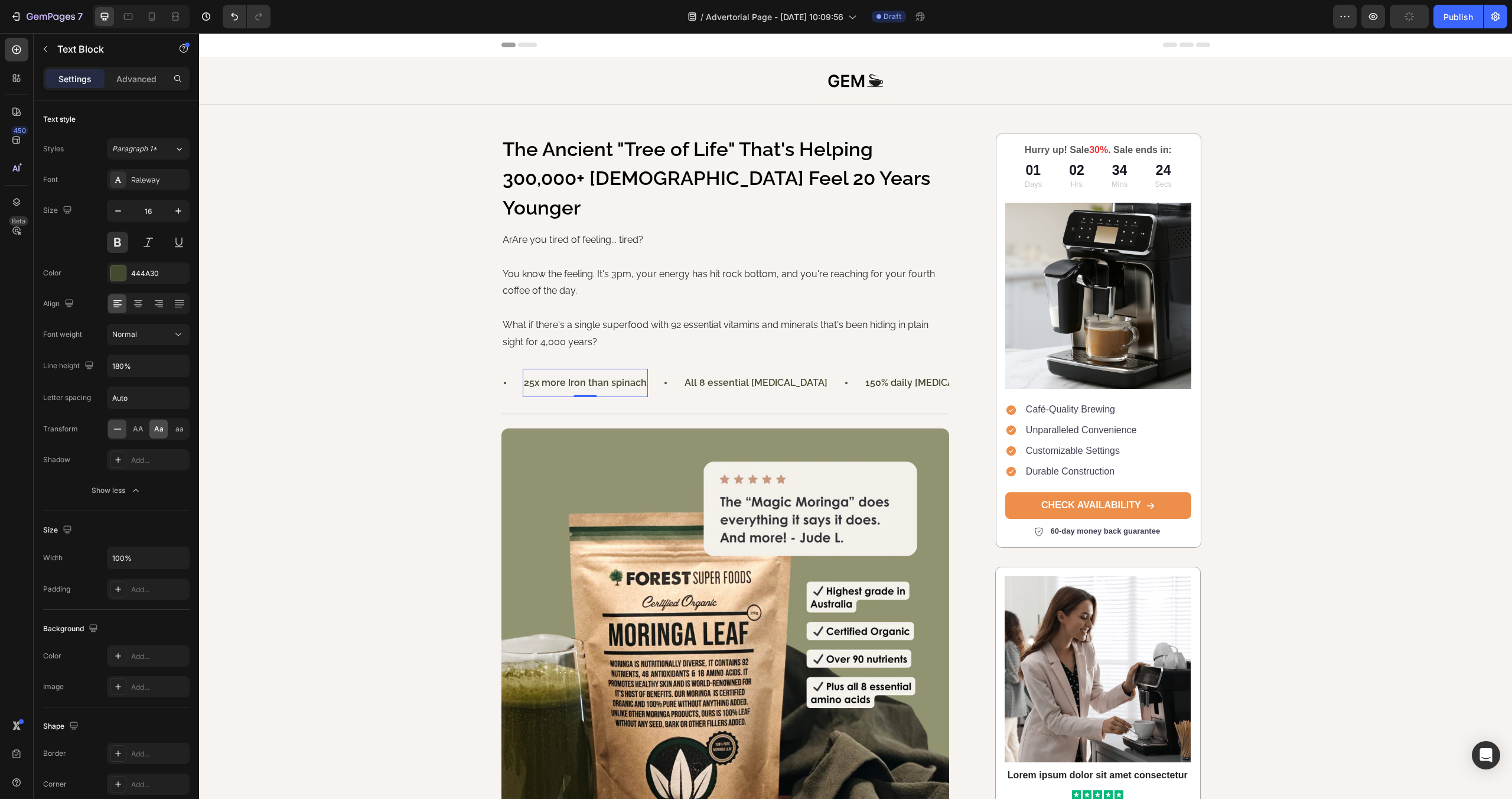
click at [158, 427] on span "Aa" at bounding box center [159, 429] width 10 height 10
click at [718, 374] on p "All 8 essential [MEDICAL_DATA]" at bounding box center [759, 383] width 143 height 17
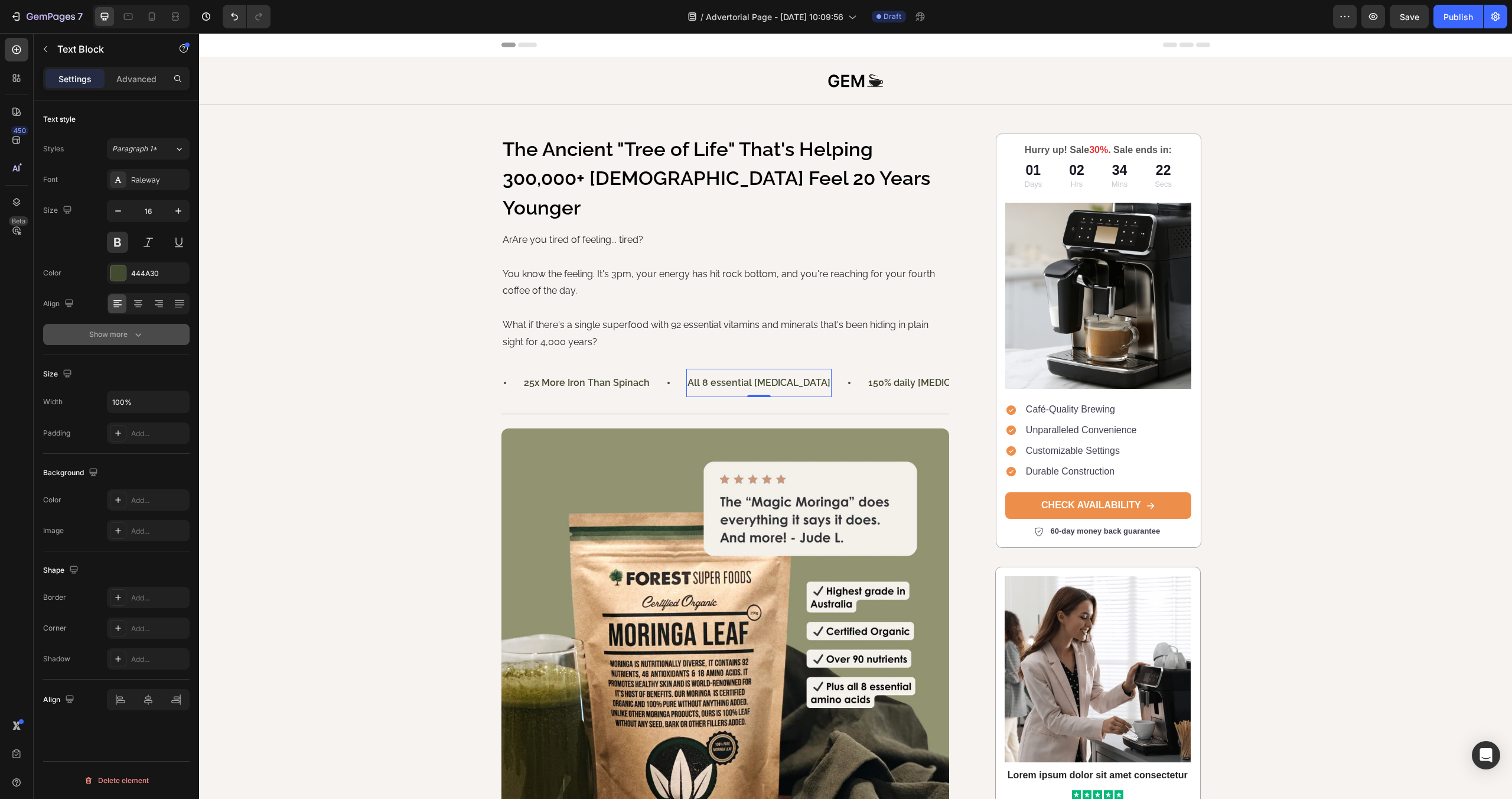
click at [135, 338] on icon "button" at bounding box center [139, 335] width 12 height 12
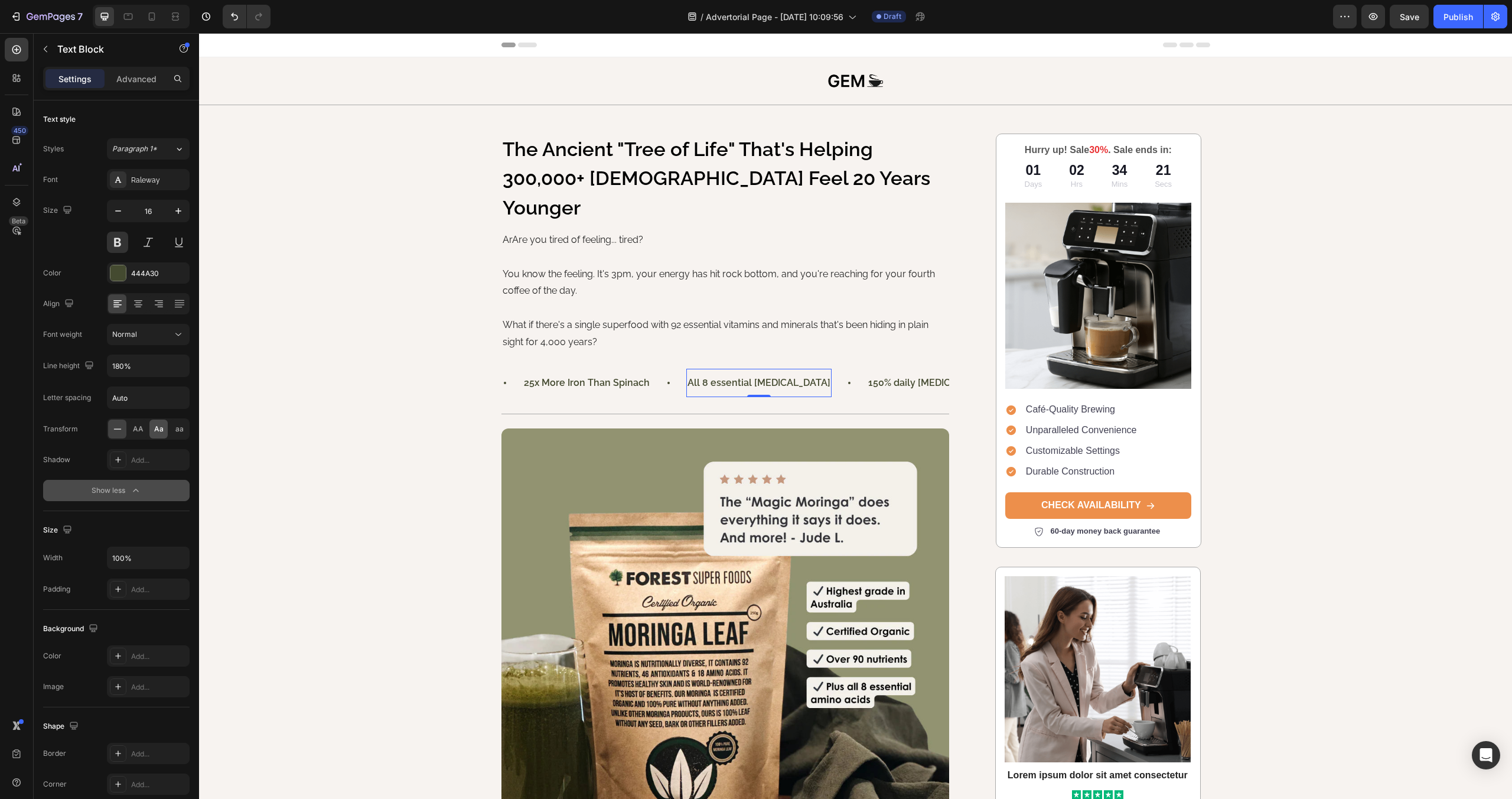
click at [160, 432] on span "Aa" at bounding box center [159, 429] width 10 height 10
click at [871, 374] on p "150% daily [MEDICAL_DATA]" at bounding box center [931, 383] width 126 height 17
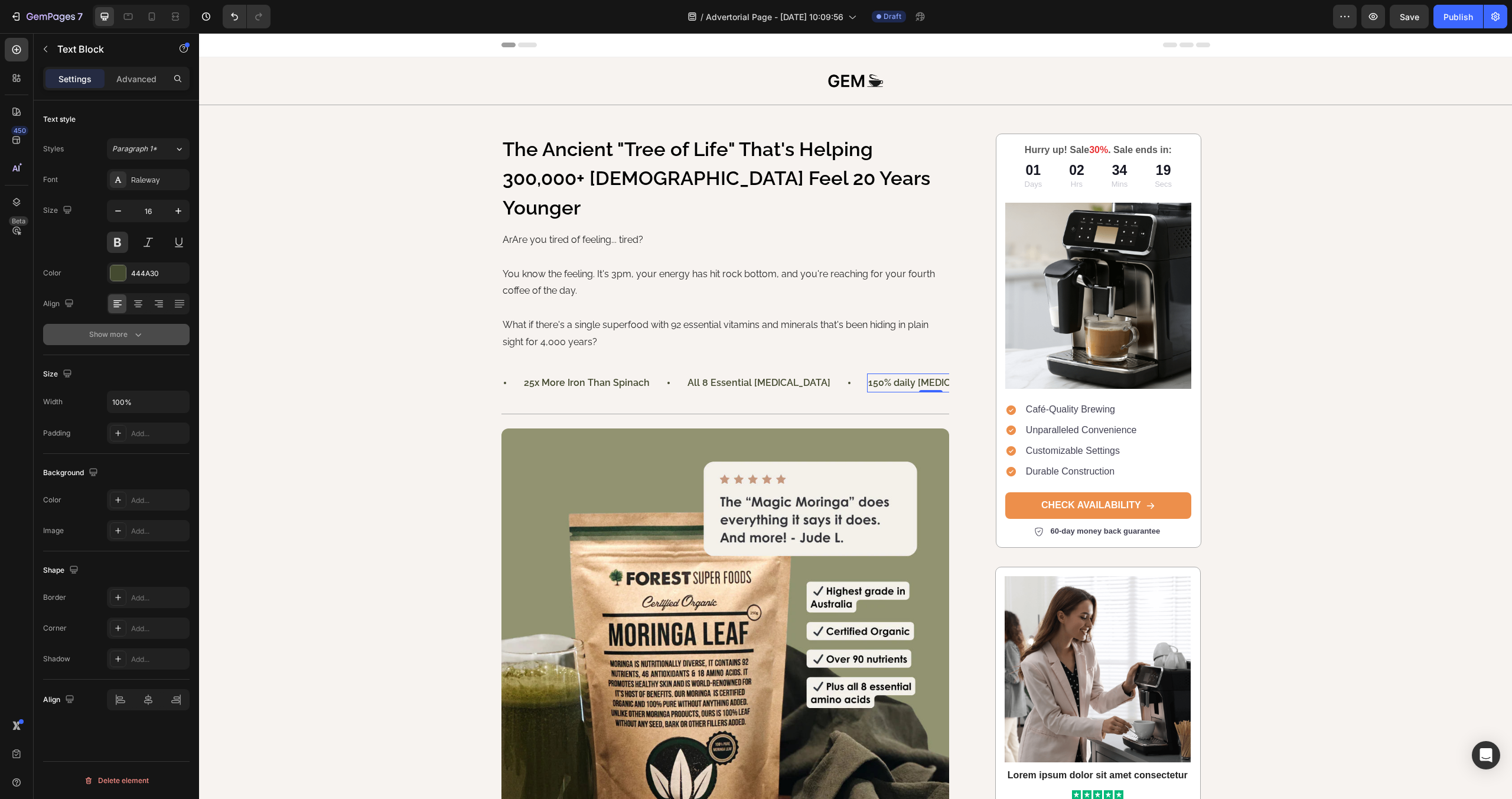
click at [130, 339] on div "Show more" at bounding box center [116, 335] width 55 height 12
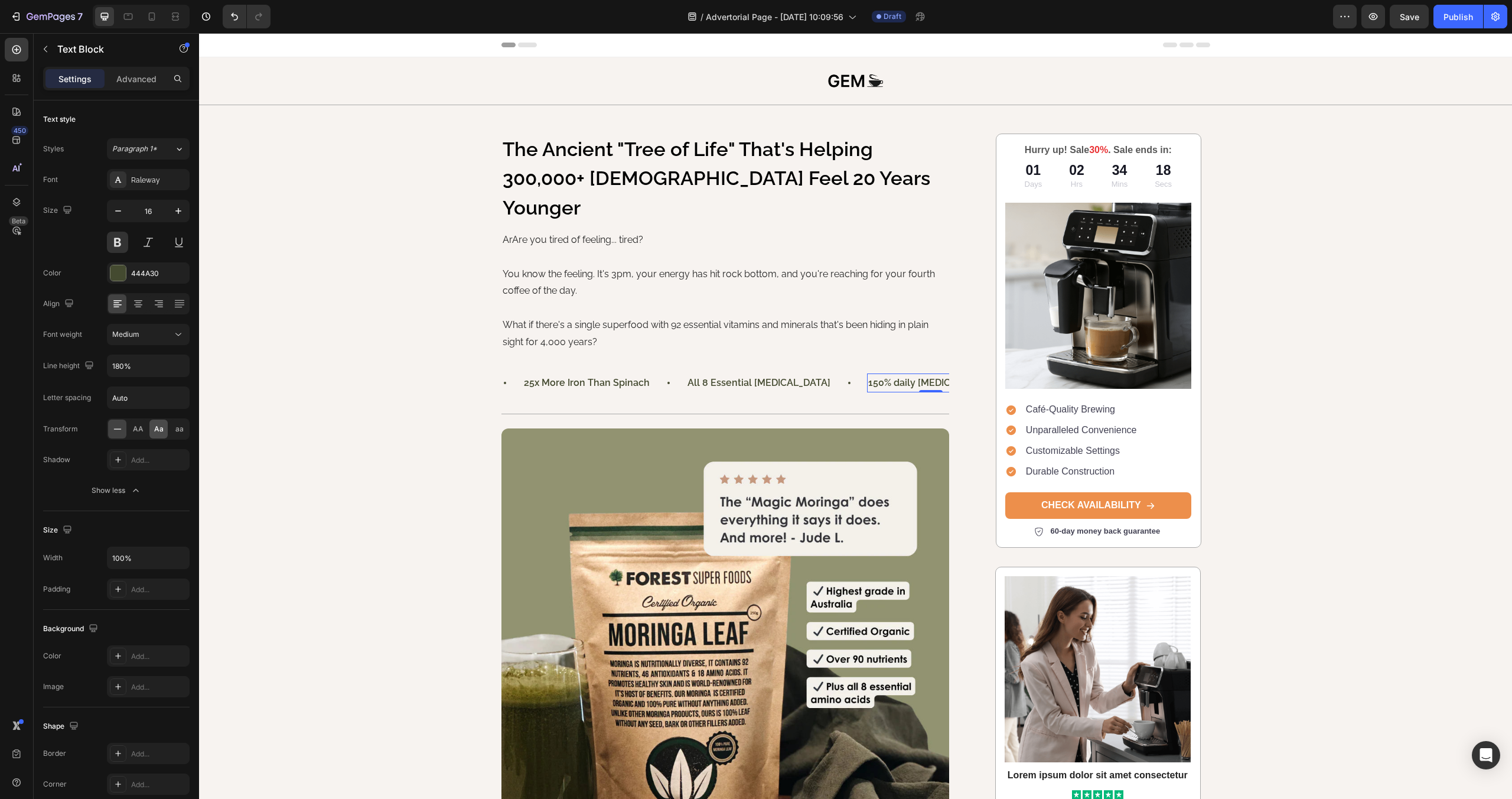
drag, startPoint x: 17, startPoint y: 390, endPoint x: 160, endPoint y: 428, distance: 148.0
click at [160, 428] on span "Aa" at bounding box center [159, 429] width 10 height 10
click at [693, 373] on div "46 powerful antioxidants Text Block 10x more Beta-Carotene than carrots Text Bl…" at bounding box center [725, 383] width 448 height 48
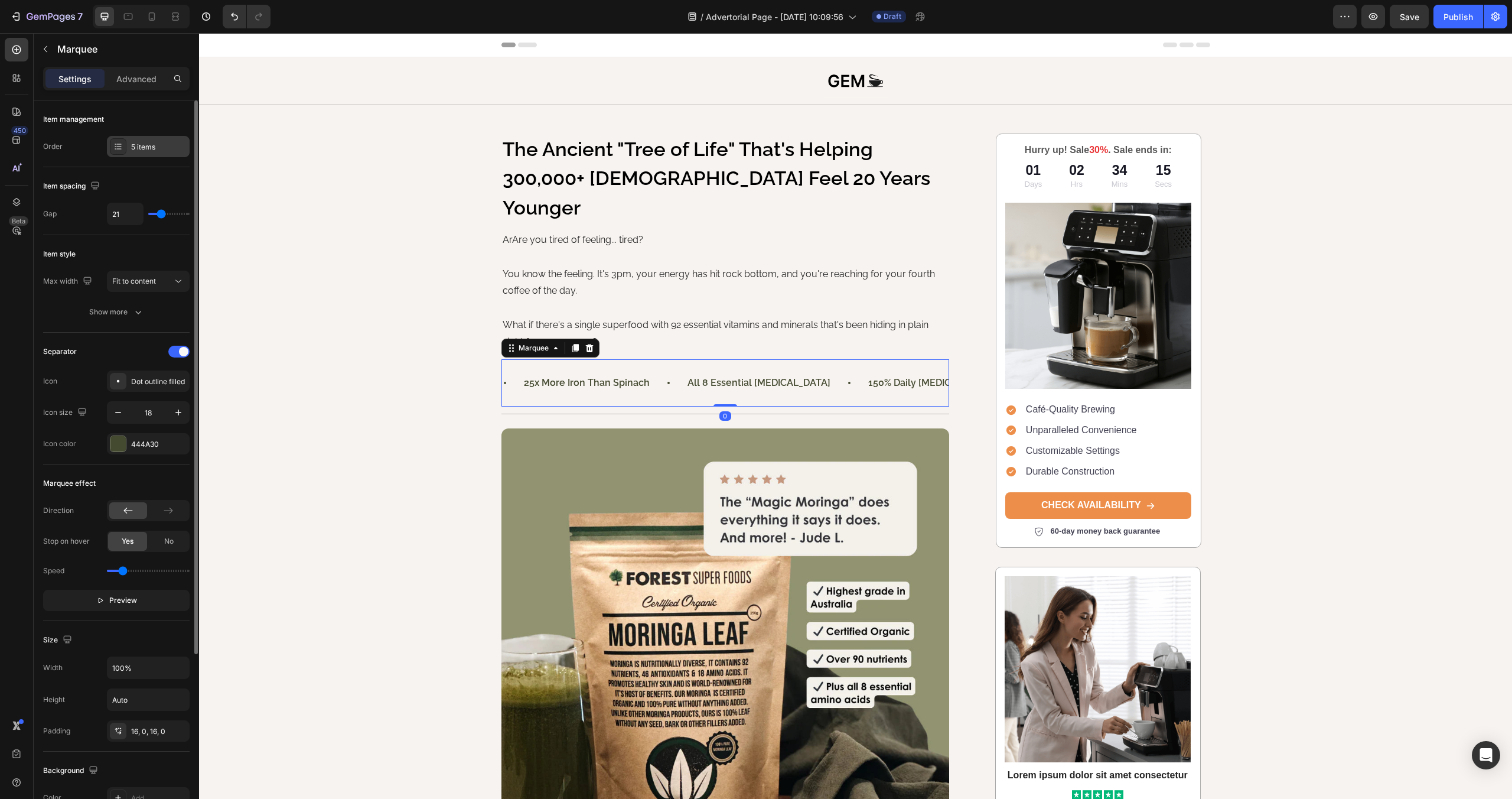
click at [117, 144] on icon at bounding box center [118, 144] width 4 height 1
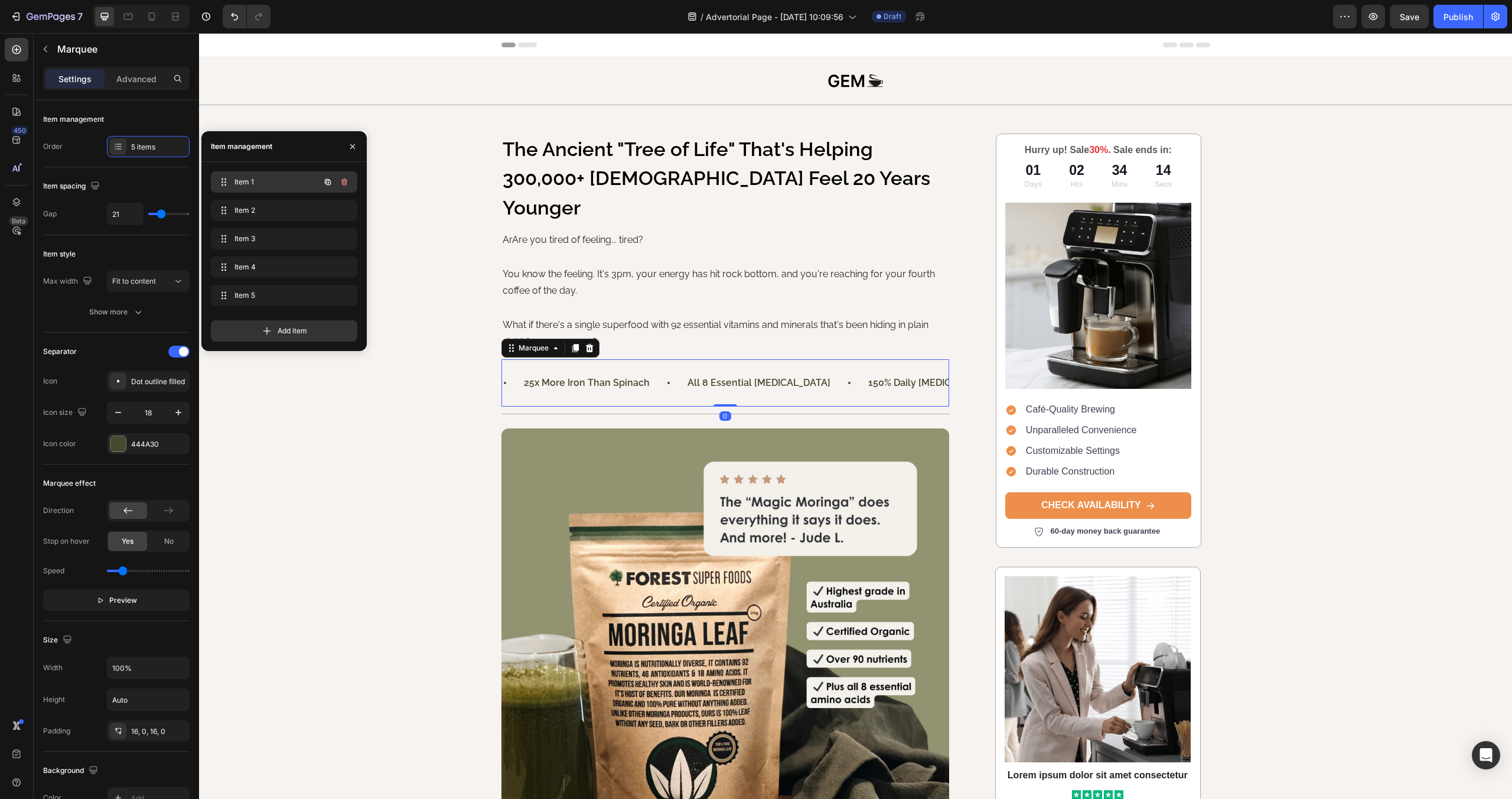
click at [250, 181] on span "Item 1" at bounding box center [268, 182] width 67 height 10
click at [548, 374] on p "46 powerful antioxidants" at bounding box center [559, 383] width 112 height 17
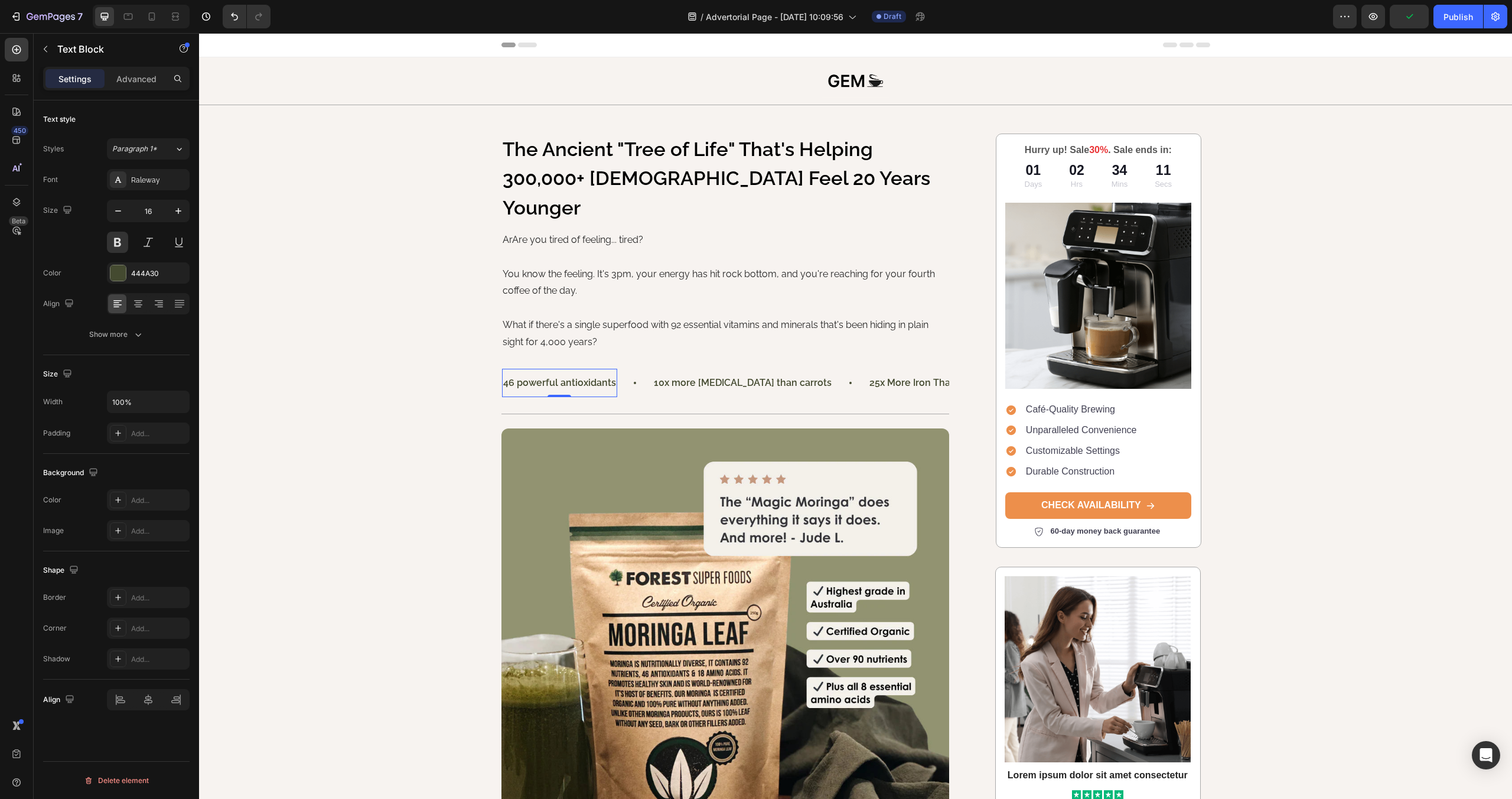
drag, startPoint x: 121, startPoint y: 338, endPoint x: 135, endPoint y: 346, distance: 16.1
click at [121, 338] on div "Show more" at bounding box center [116, 335] width 55 height 12
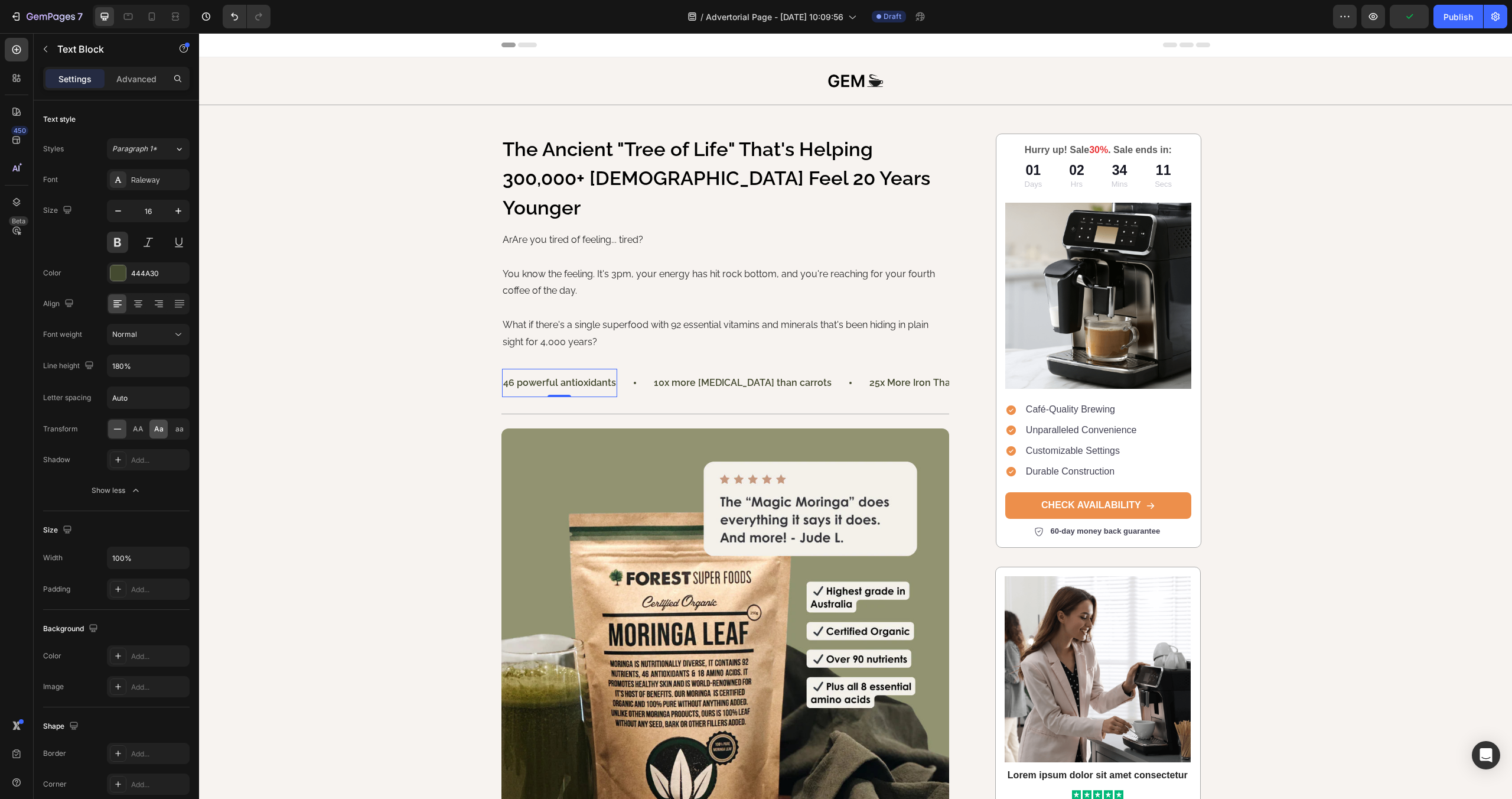
click at [159, 429] on span "Aa" at bounding box center [159, 429] width 10 height 10
click at [759, 374] on p "10x more [MEDICAL_DATA] than carrots" at bounding box center [744, 383] width 178 height 17
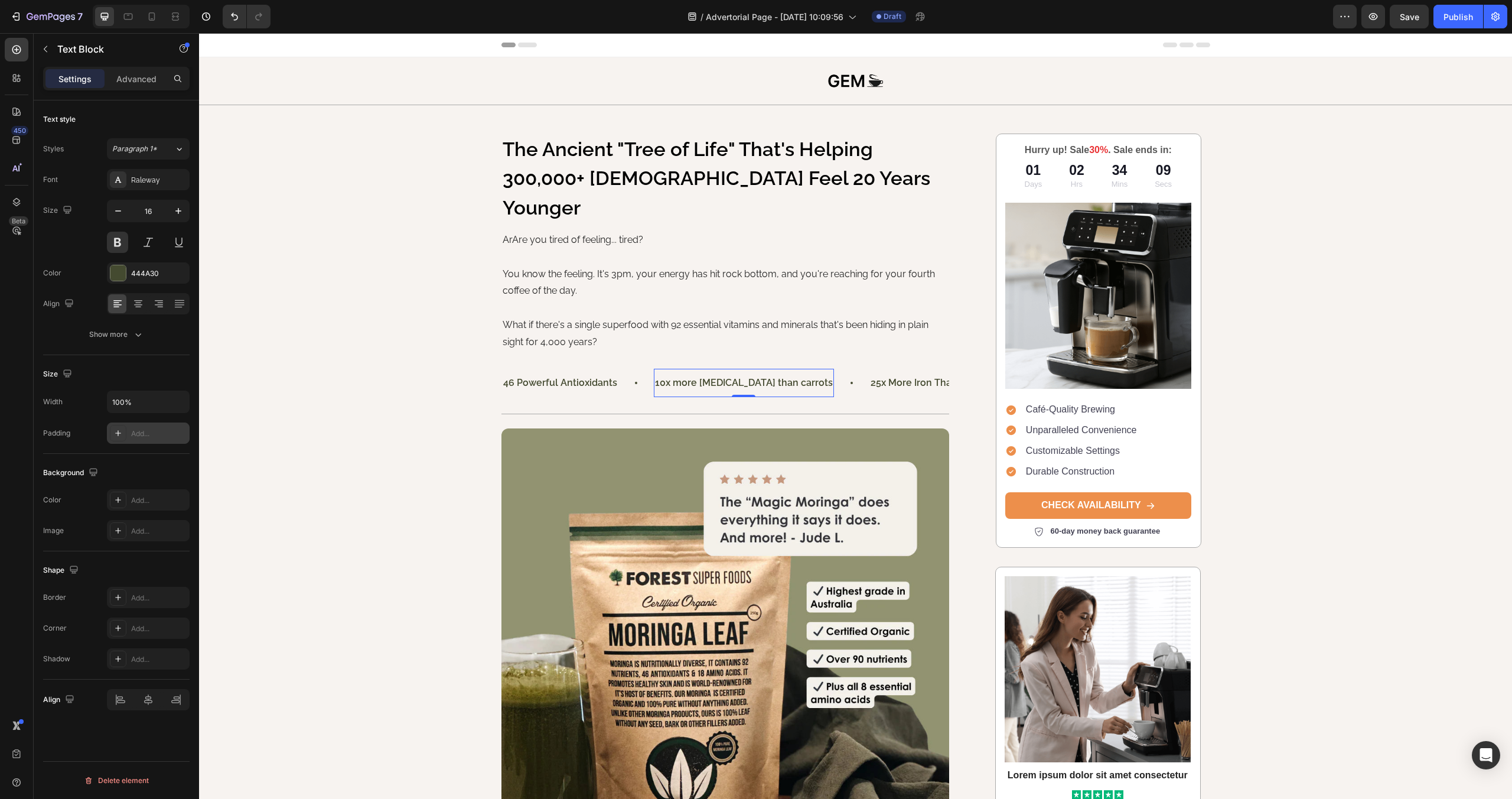
click at [151, 431] on div "Add..." at bounding box center [159, 434] width 56 height 10
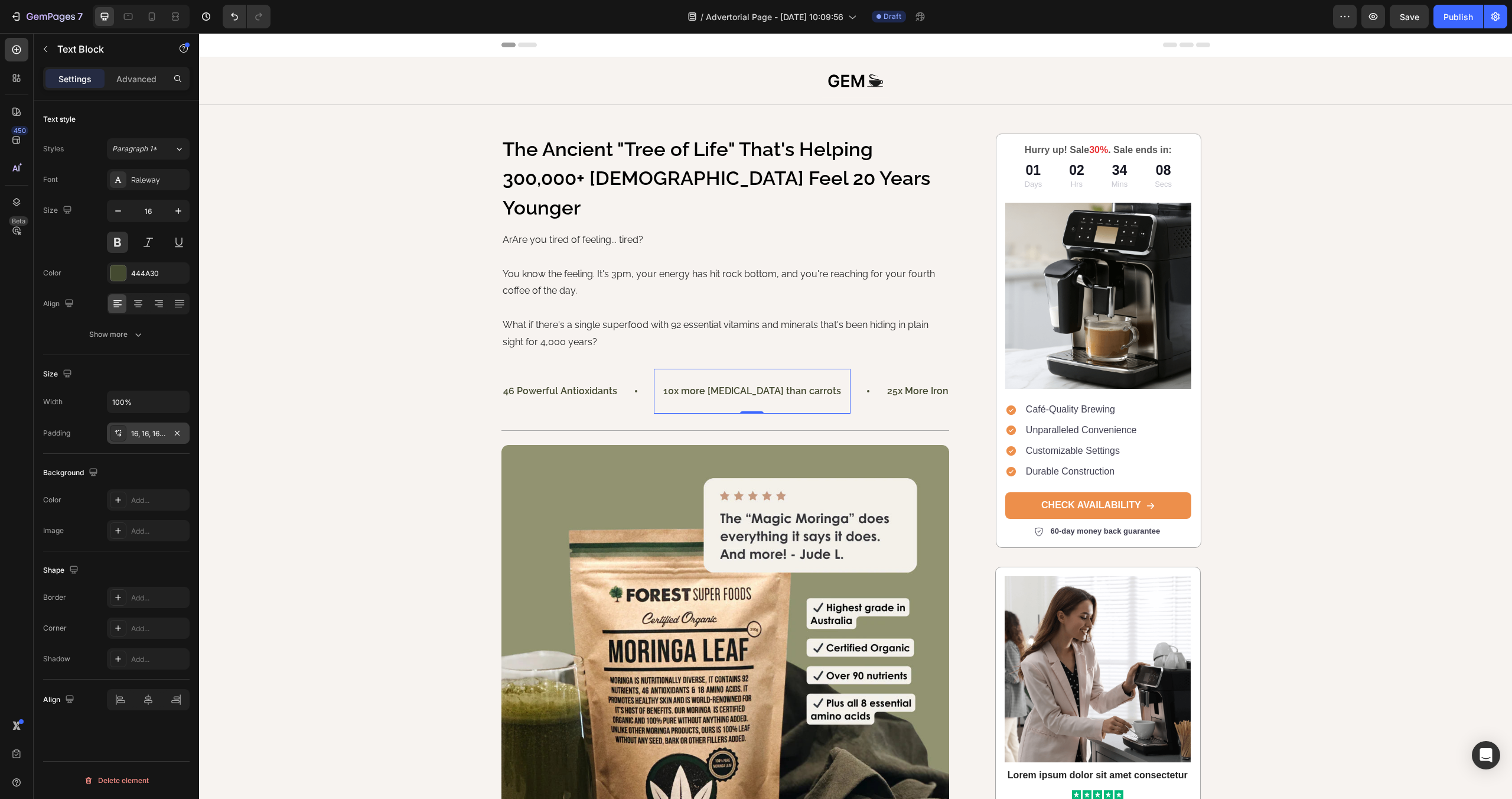
click at [153, 363] on div "Size Width 100% Padding 16, 16, 16, 16" at bounding box center [116, 404] width 146 height 99
click at [124, 335] on div "Show more" at bounding box center [116, 335] width 55 height 12
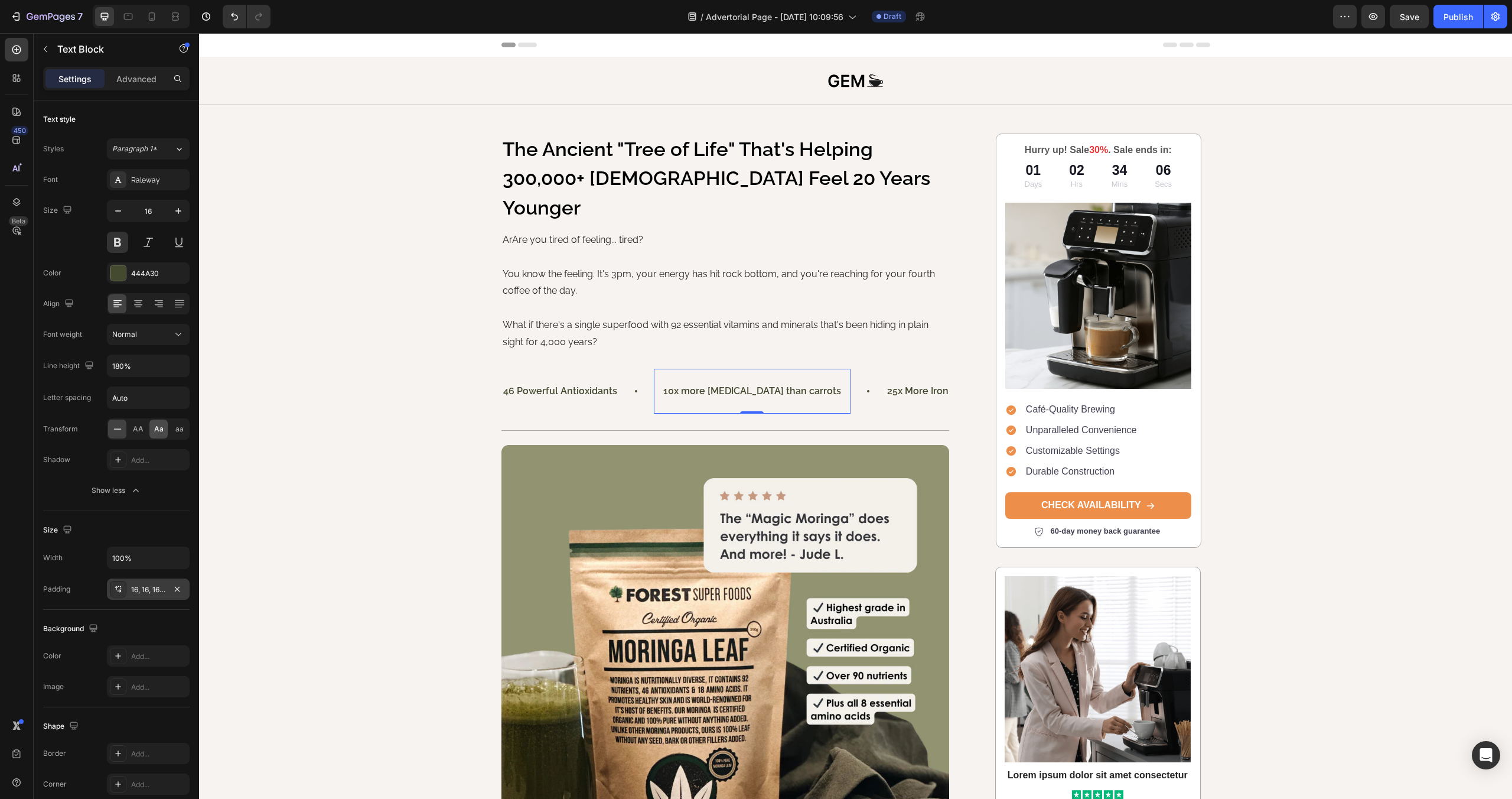
click at [155, 429] on span "Aa" at bounding box center [159, 429] width 10 height 10
click at [184, 590] on button "button" at bounding box center [177, 589] width 14 height 14
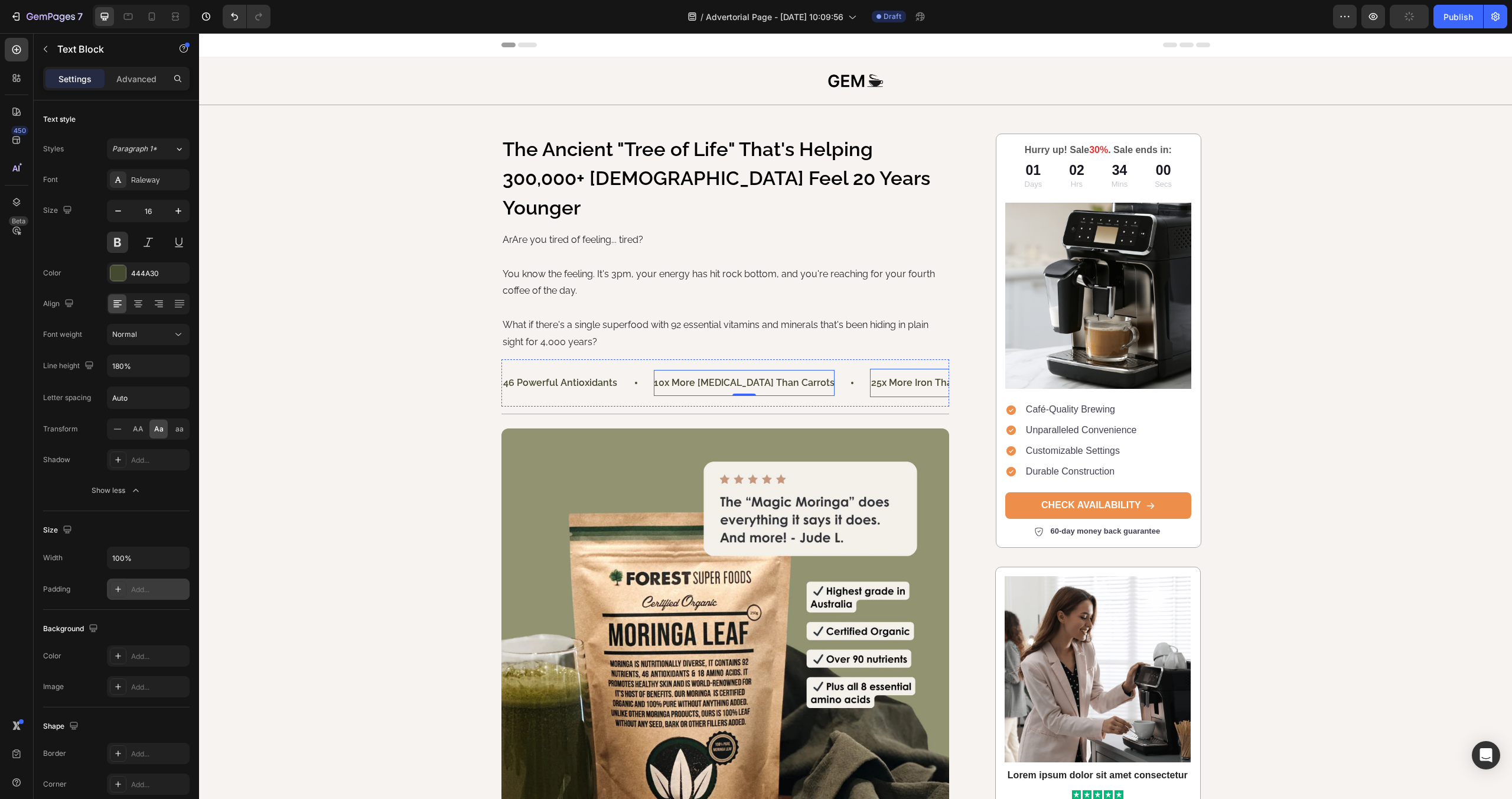
click at [902, 374] on p "25x more iron than spinach" at bounding box center [934, 383] width 126 height 17
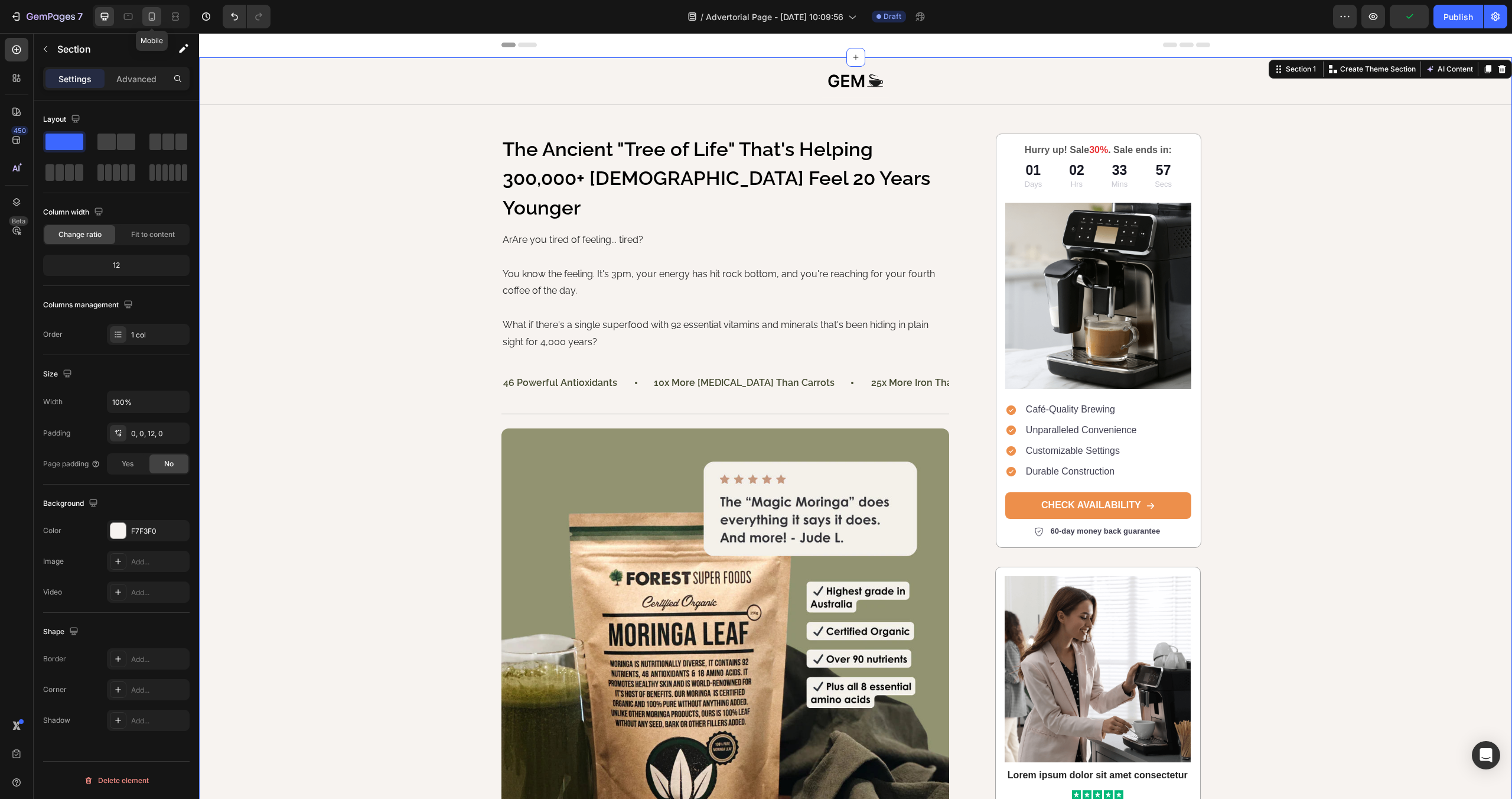
click at [154, 17] on icon at bounding box center [152, 16] width 6 height 8
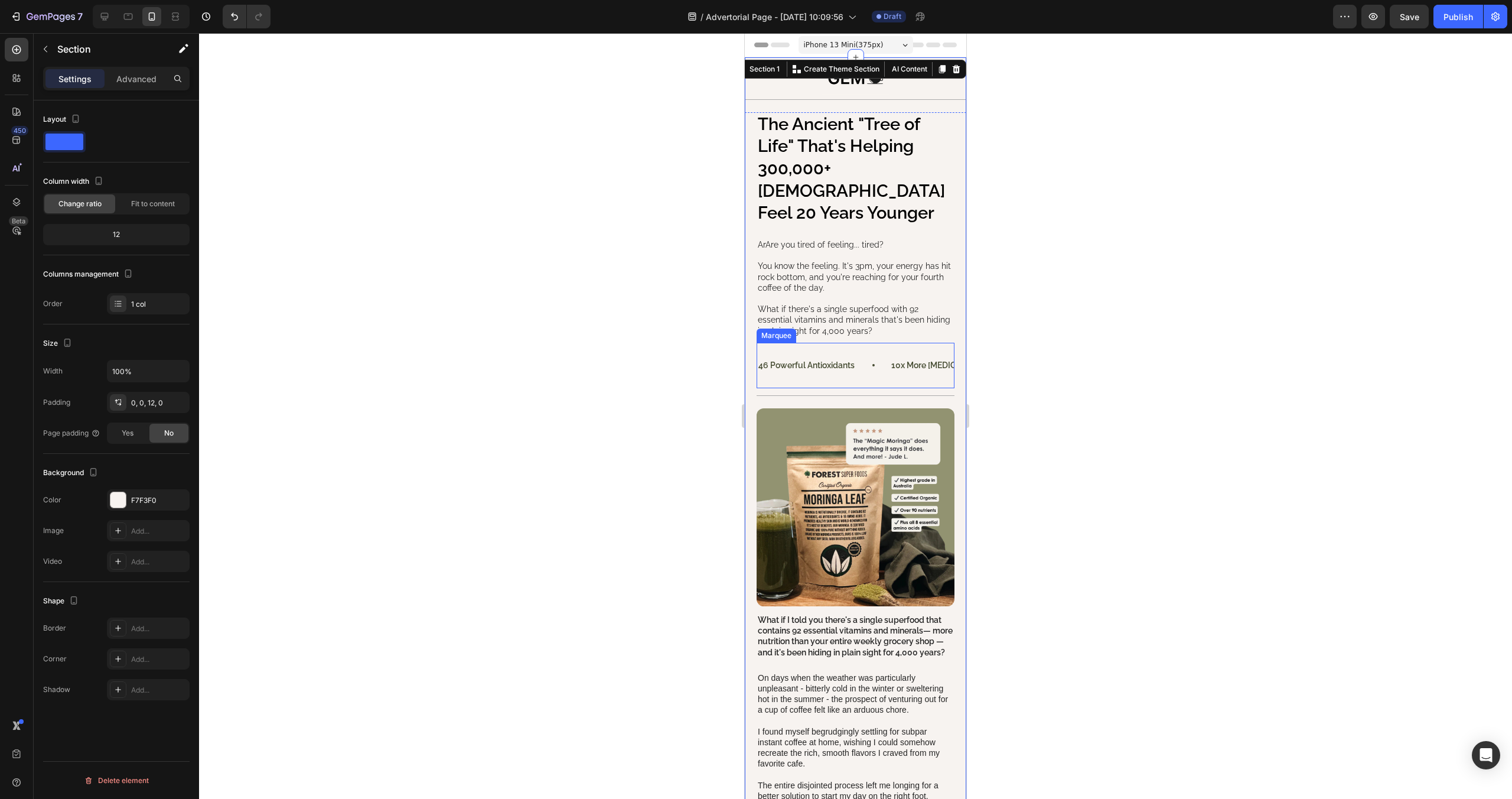
click at [867, 357] on div "46 powerful antioxidants Text Block 10x more beta-carotene than carrots Text Bl…" at bounding box center [855, 365] width 198 height 45
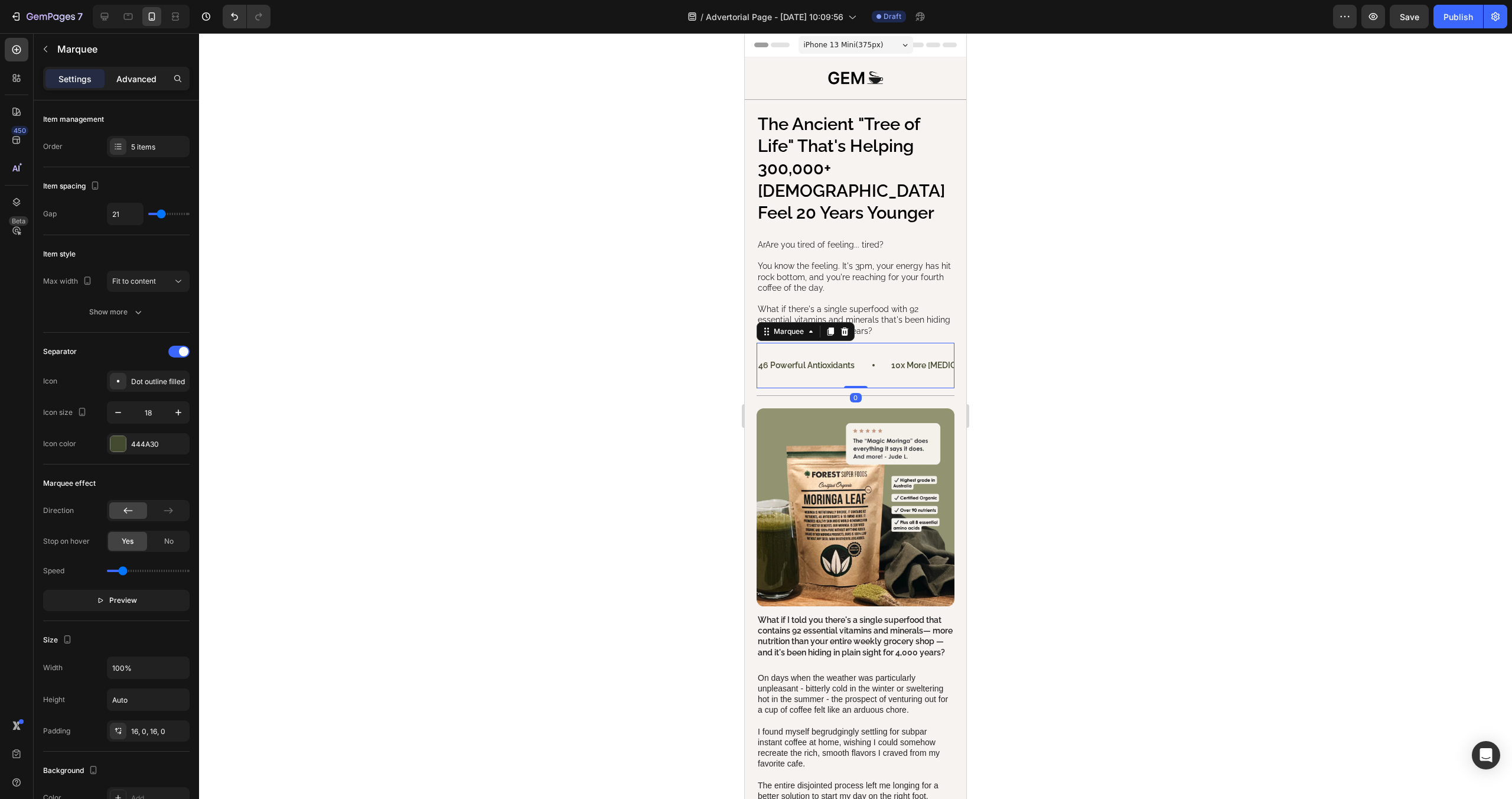
click at [131, 85] on div "Advanced" at bounding box center [137, 79] width 59 height 19
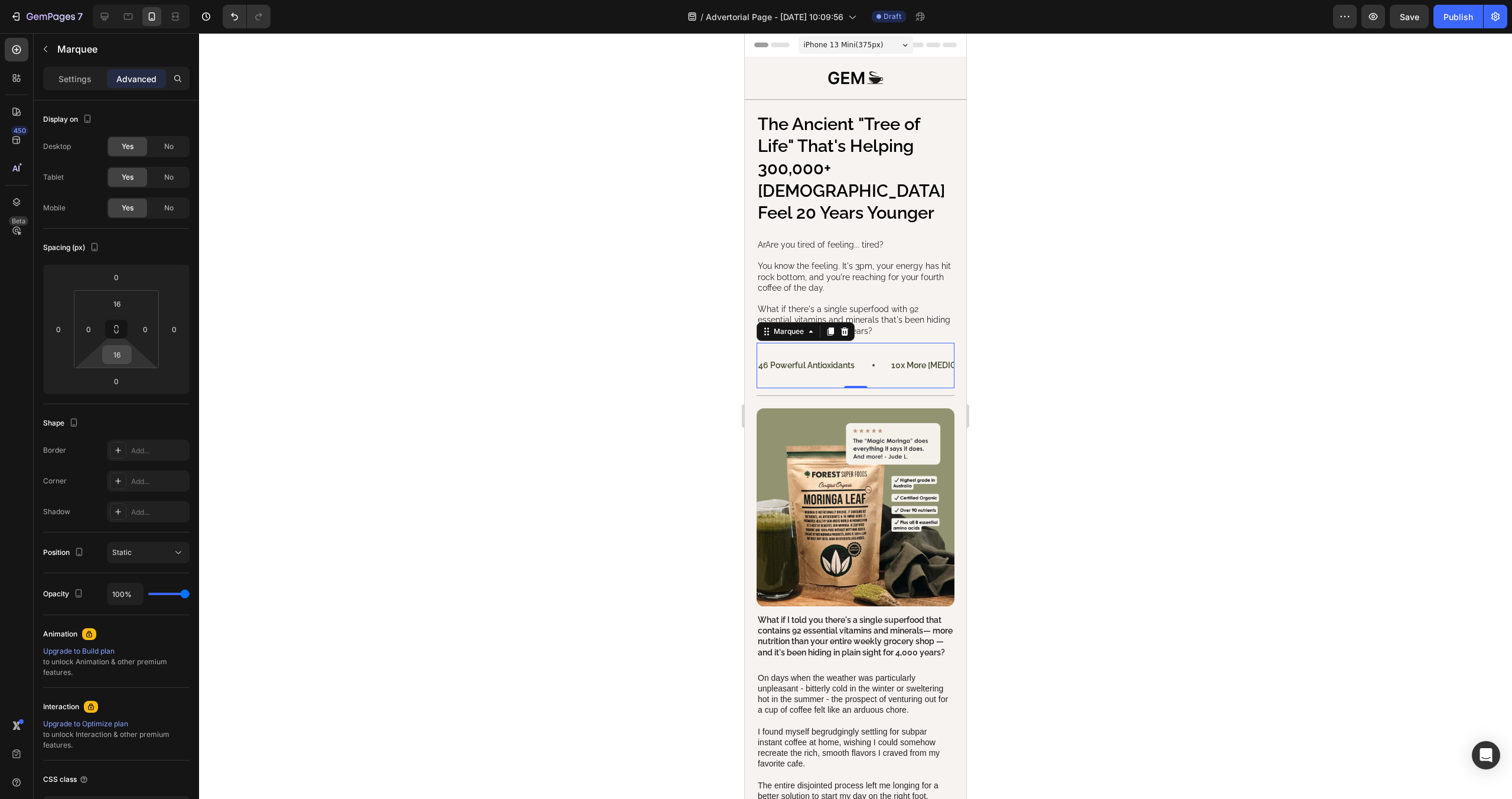
click at [121, 354] on input "16" at bounding box center [117, 354] width 24 height 17
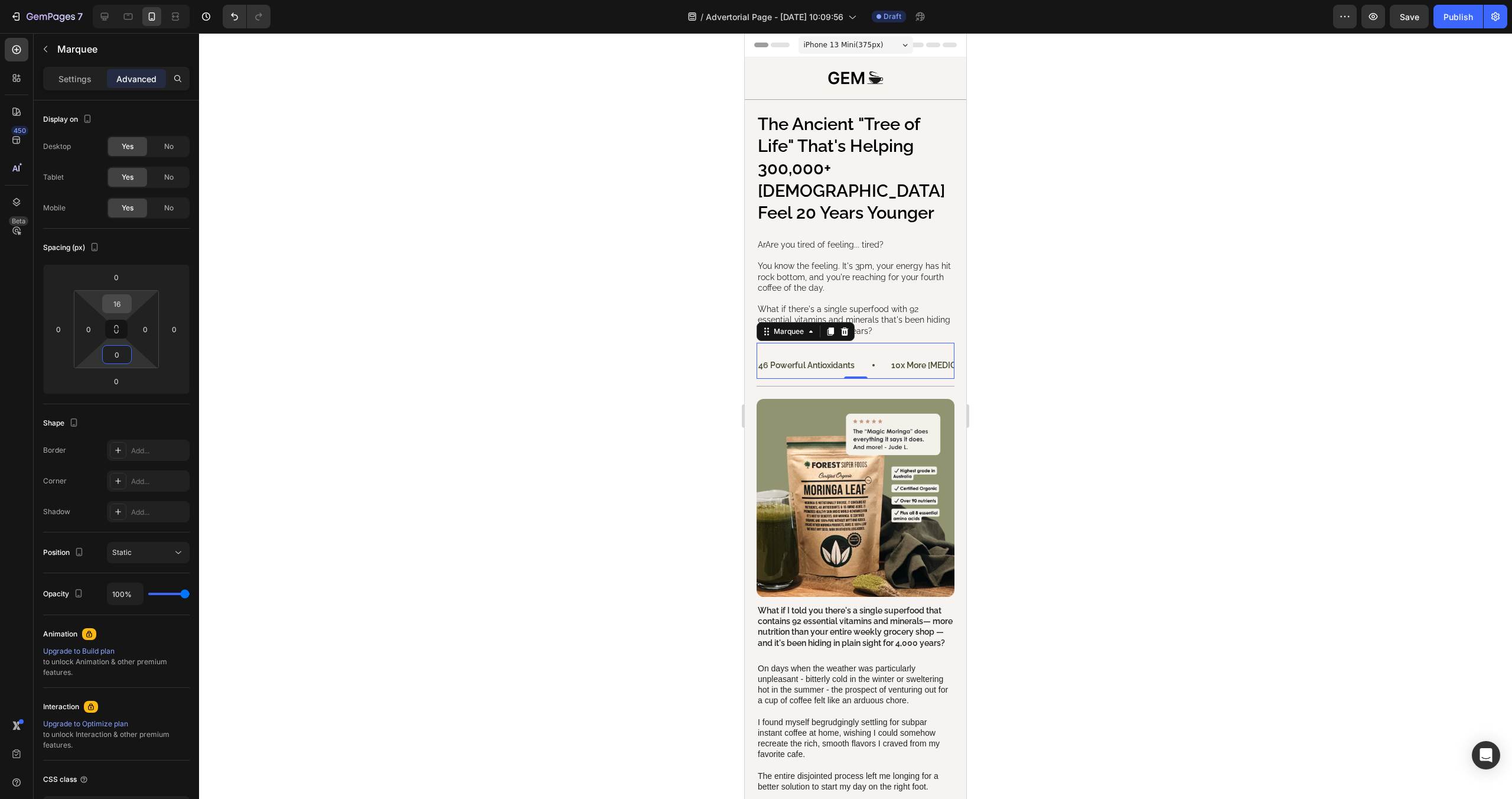
type input "0"
click at [124, 305] on input "16" at bounding box center [117, 304] width 24 height 17
type input "0"
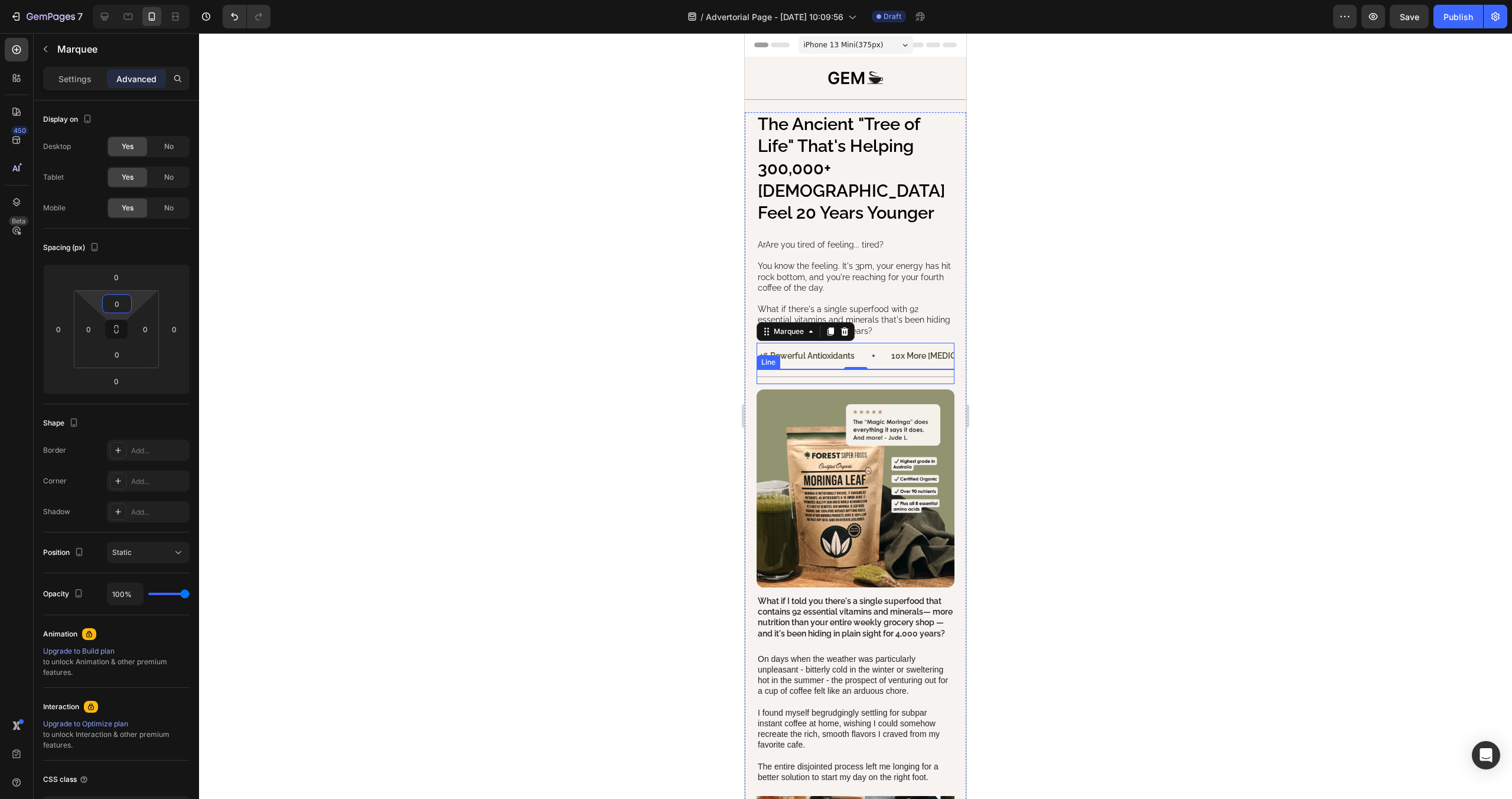
click at [864, 369] on div "Title Line" at bounding box center [855, 376] width 198 height 15
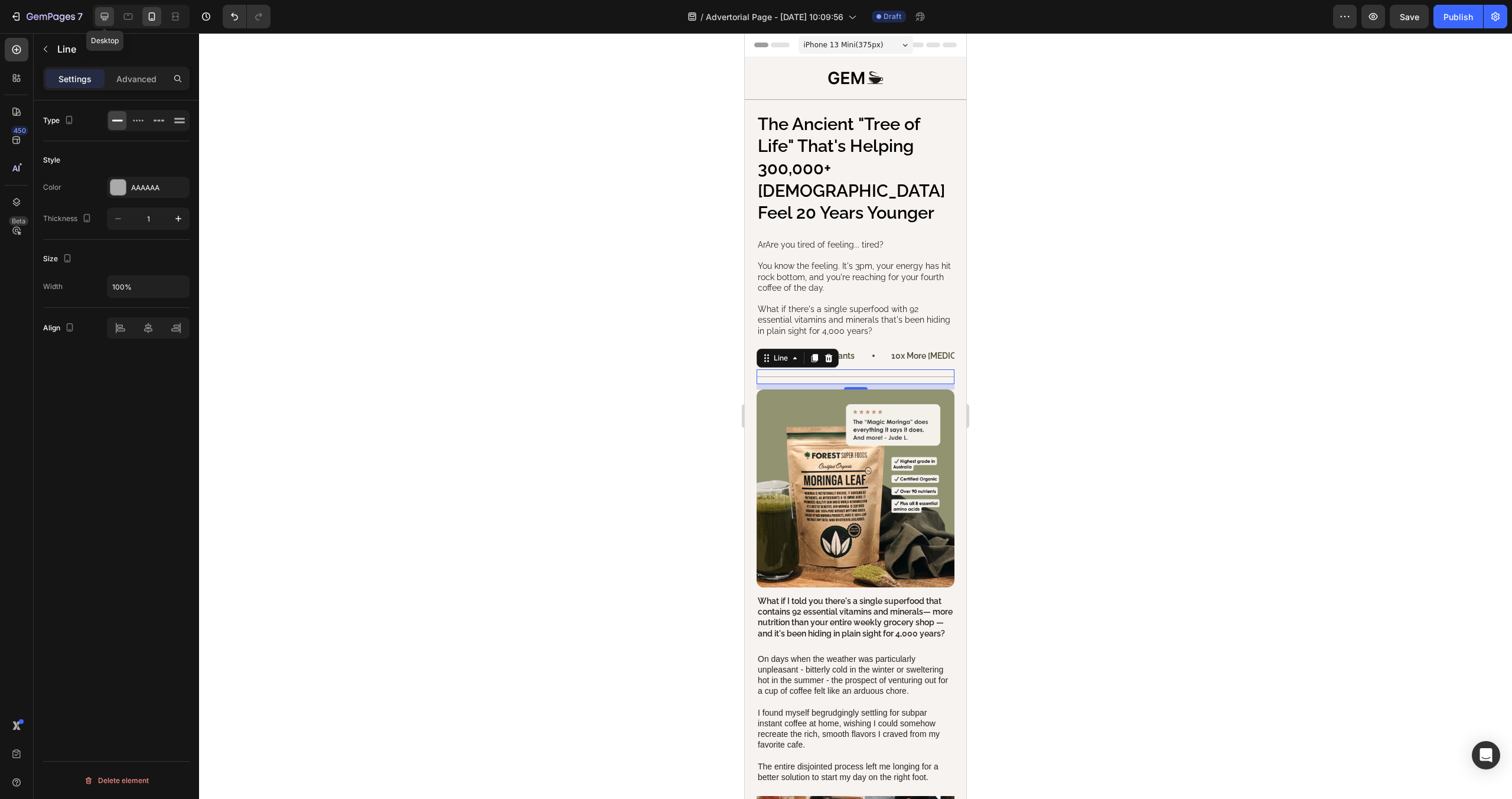
click at [104, 13] on icon at bounding box center [105, 17] width 8 height 8
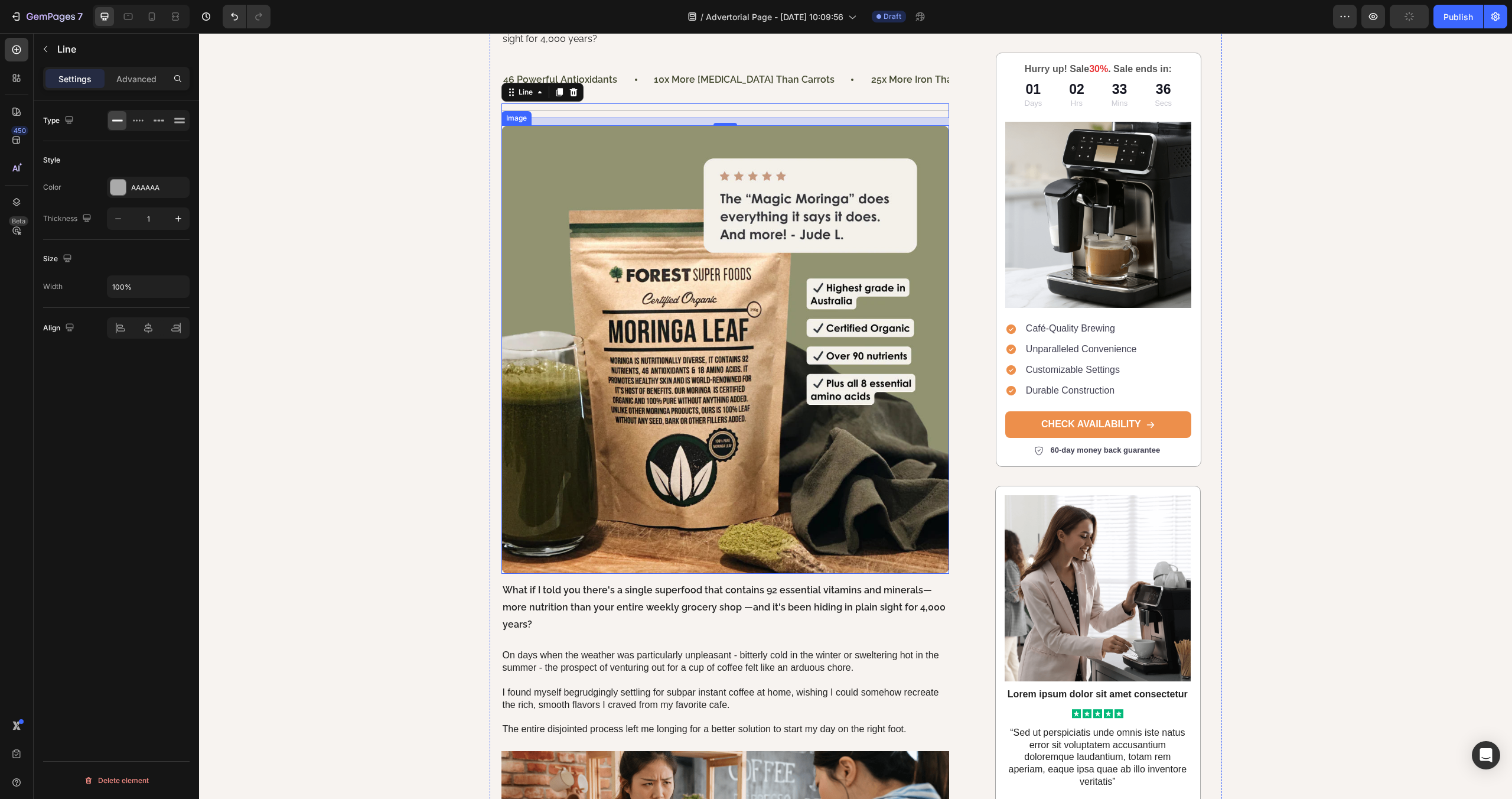
scroll to position [174, 0]
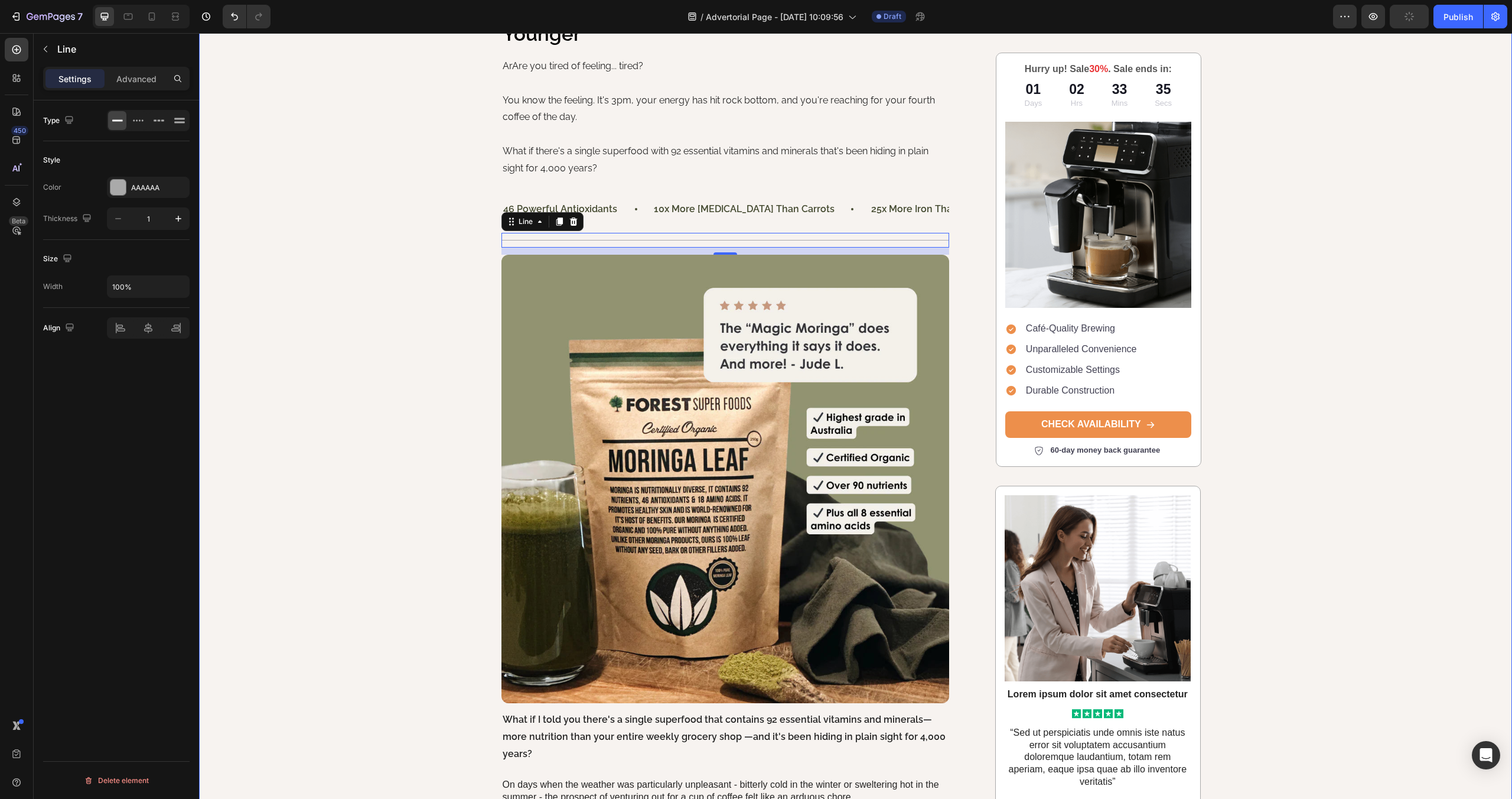
click at [343, 187] on div "Image Row The Ancient "Tree of Life" That's Helping 300,000+ Australians Feel 2…" at bounding box center [855, 710] width 1313 height 1653
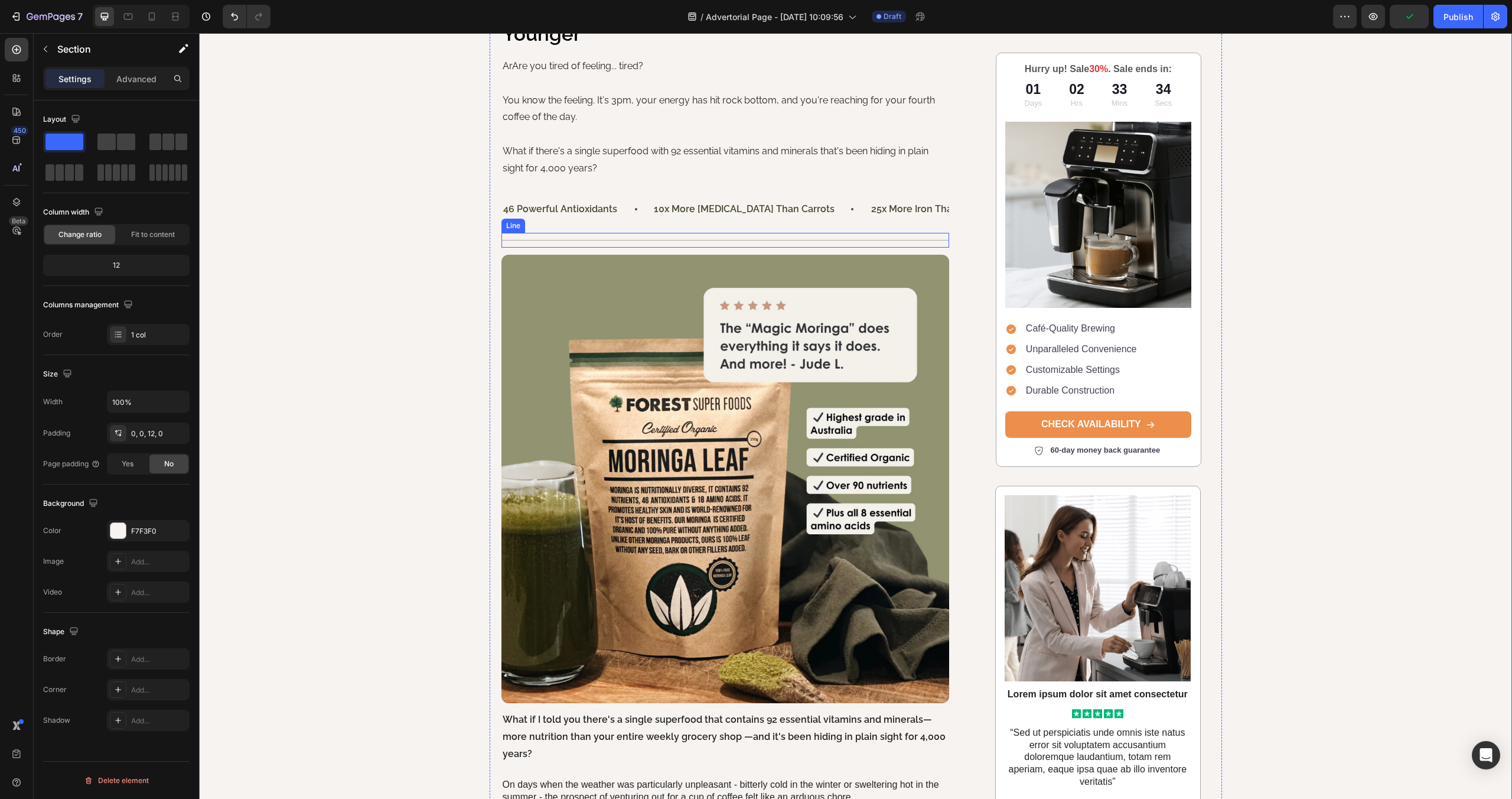
click at [680, 233] on div "Title Line" at bounding box center [725, 240] width 448 height 15
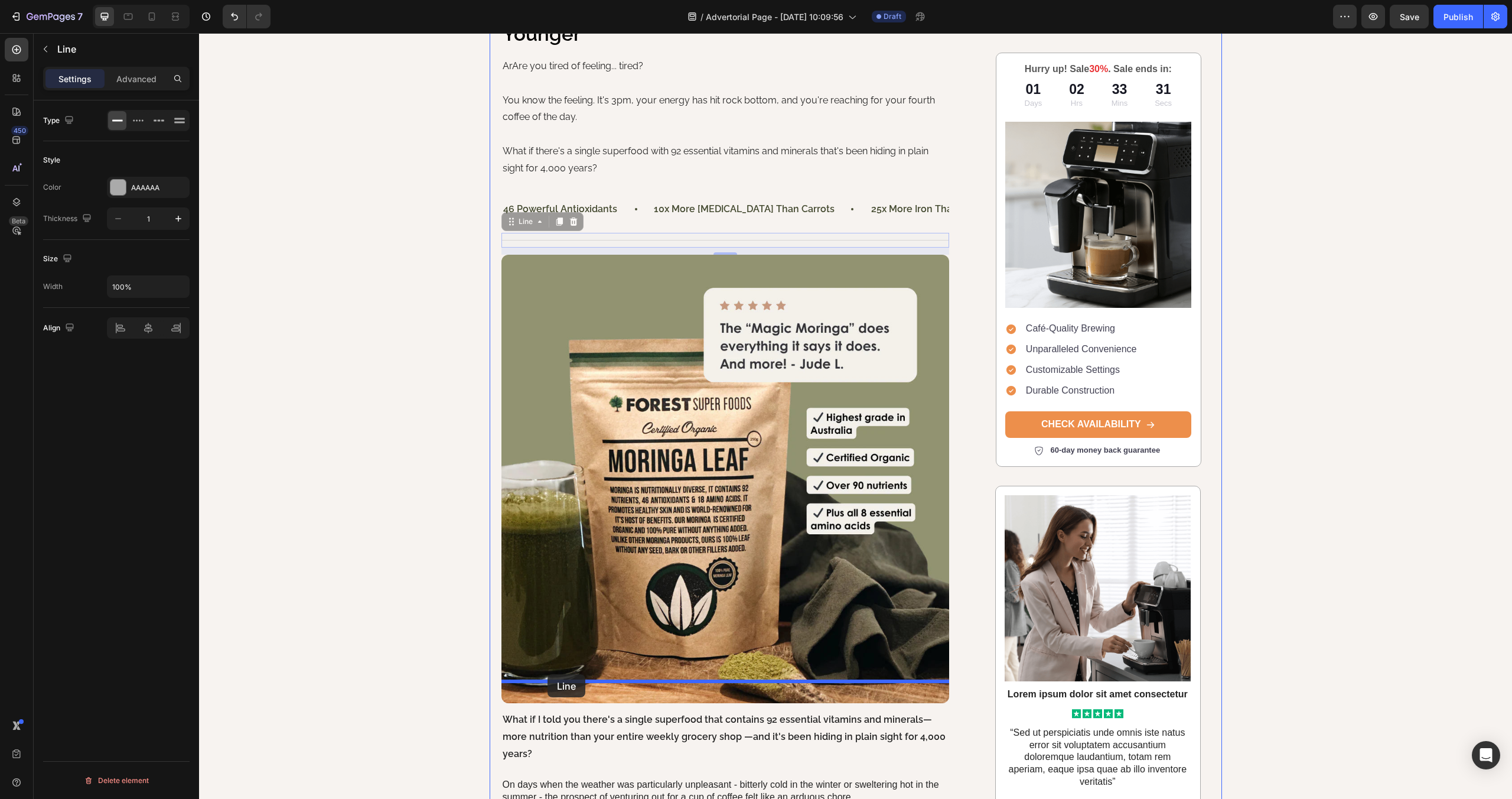
drag, startPoint x: 524, startPoint y: 193, endPoint x: 680, endPoint y: 345, distance: 217.8
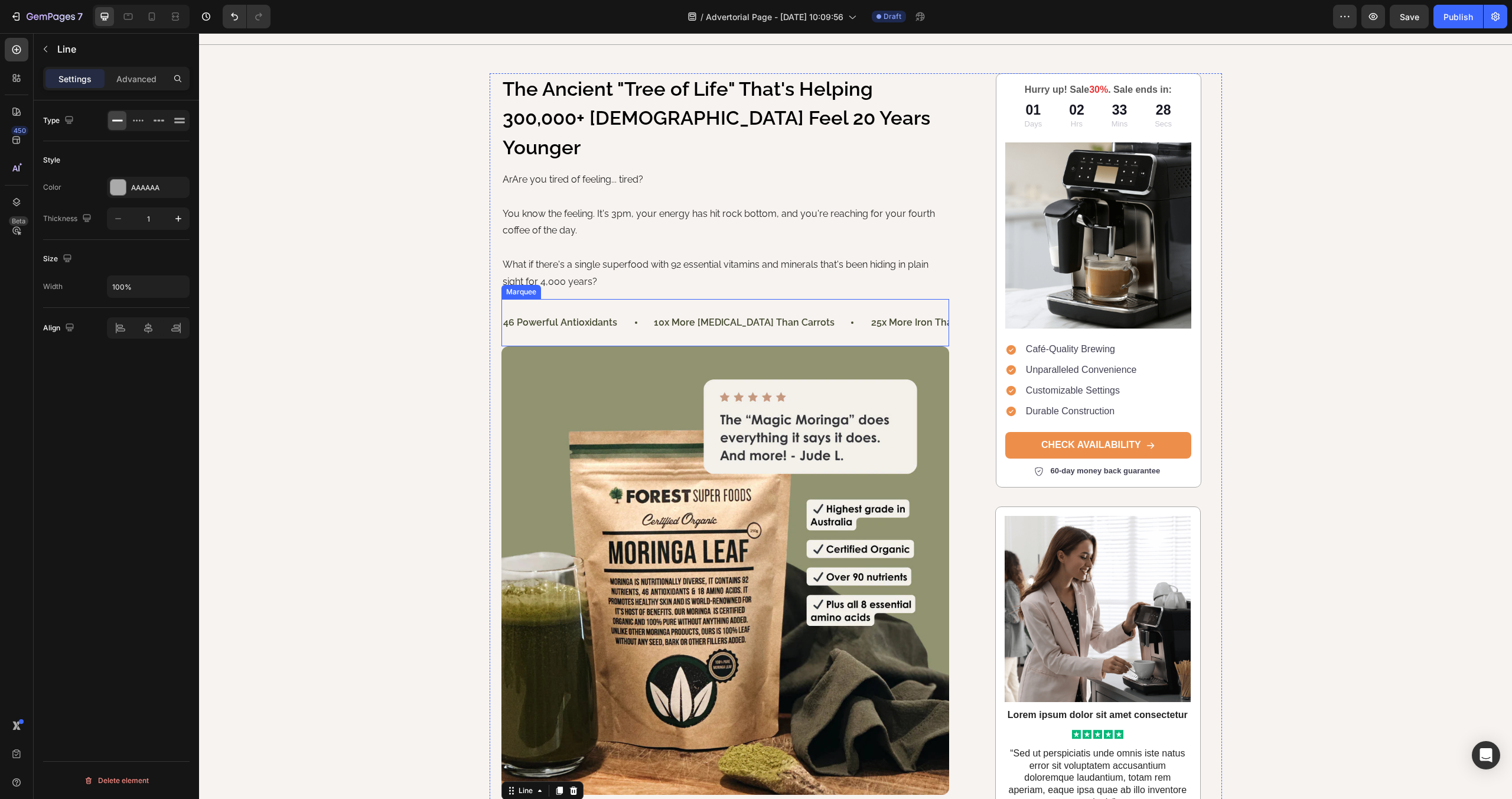
scroll to position [21, 0]
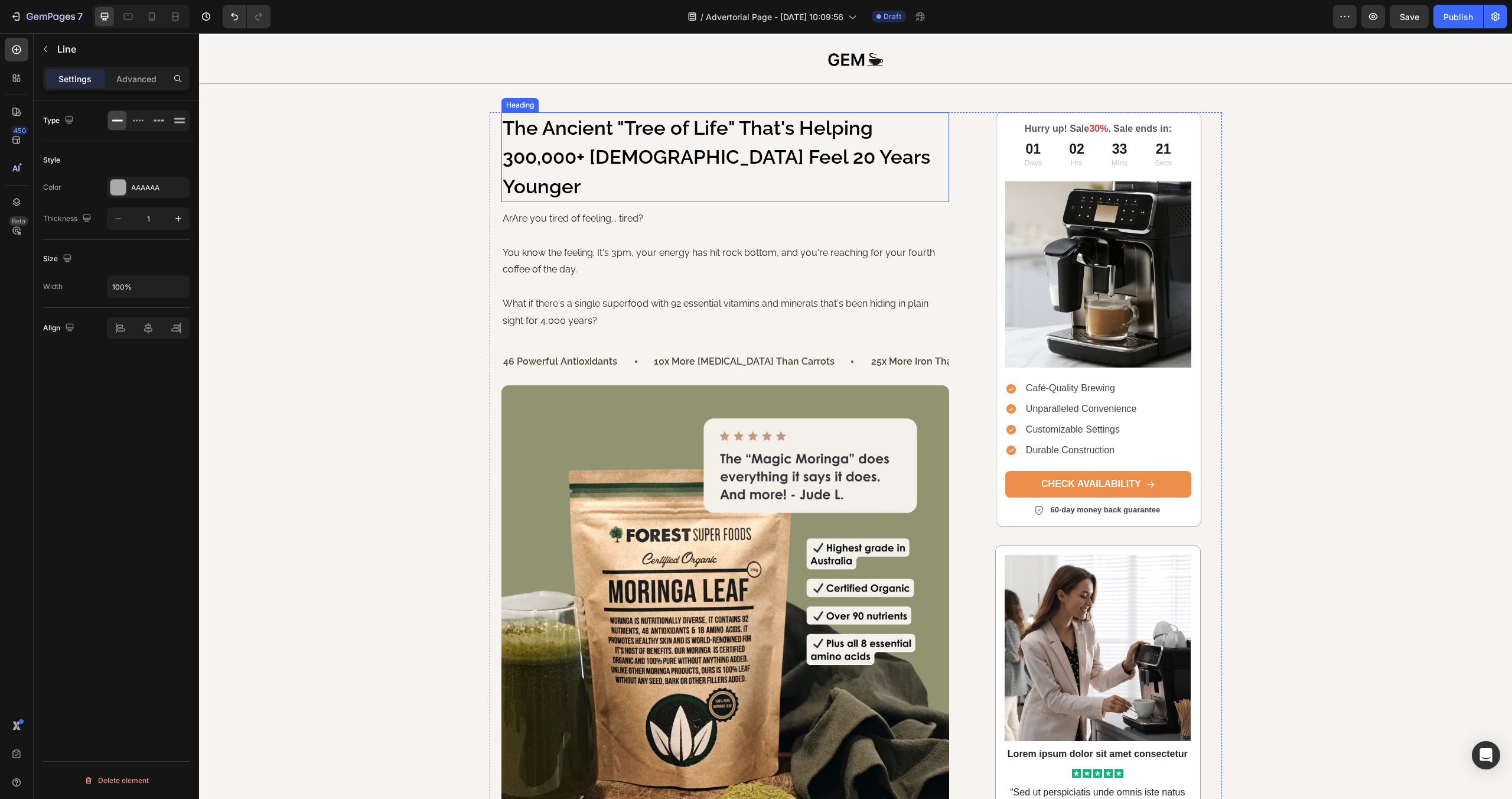
click at [636, 133] on p "The Ancient "Tree of Life" That's Helping 300,000+ [DEMOGRAPHIC_DATA] Feel 20 Y…" at bounding box center [725, 157] width 446 height 88
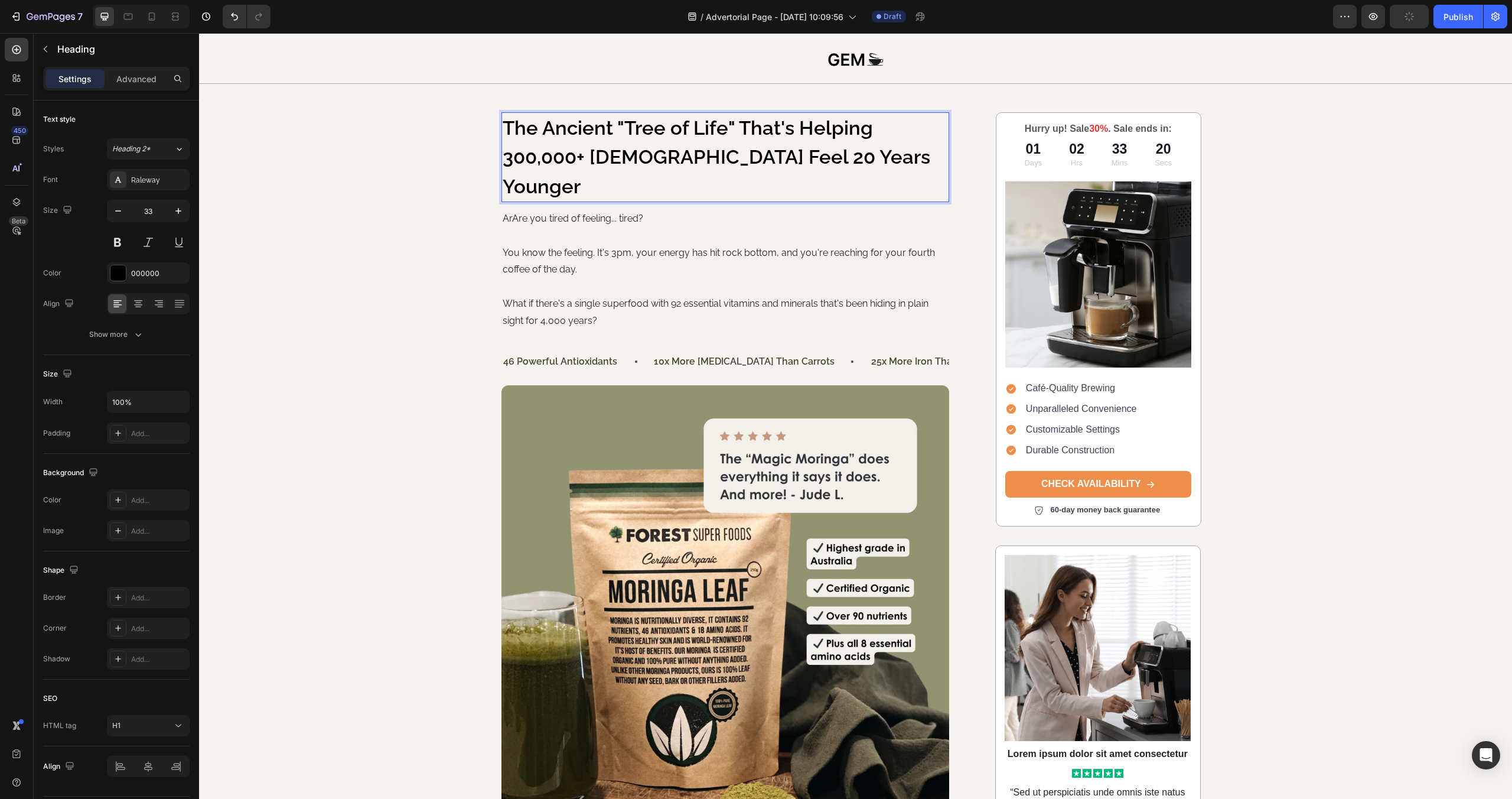
click at [620, 126] on p "The Ancient "Tree of Life" That's Helping 300,000+ [DEMOGRAPHIC_DATA] Feel 20 Y…" at bounding box center [725, 157] width 446 height 88
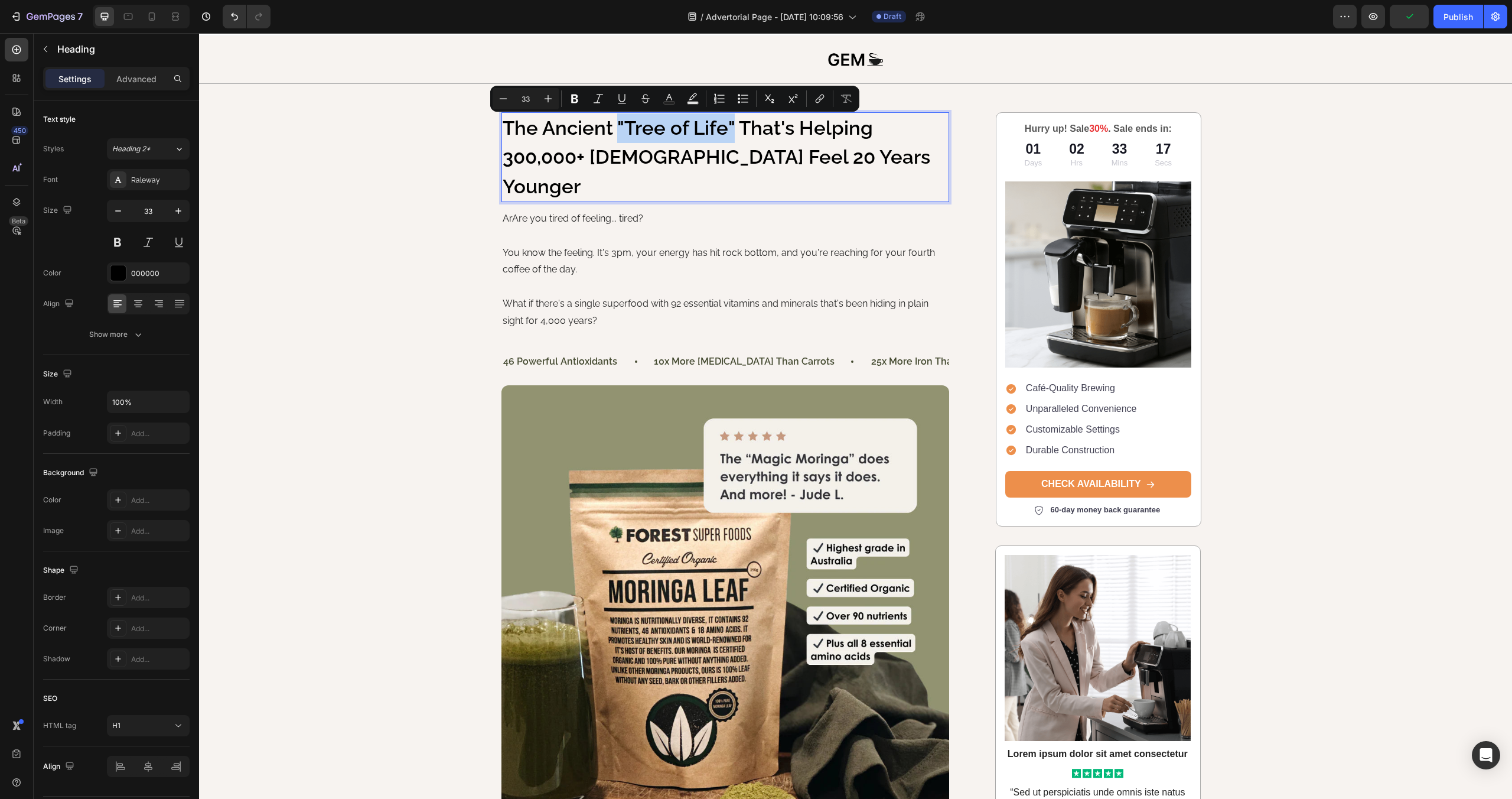
drag, startPoint x: 618, startPoint y: 126, endPoint x: 730, endPoint y: 127, distance: 112.0
click at [735, 127] on p "The Ancient "Tree of Life" That's Helping 300,000+ [DEMOGRAPHIC_DATA] Feel 20 Y…" at bounding box center [725, 157] width 446 height 88
click at [665, 99] on icon "Editor contextual toolbar" at bounding box center [671, 99] width 12 height 12
type input "000000"
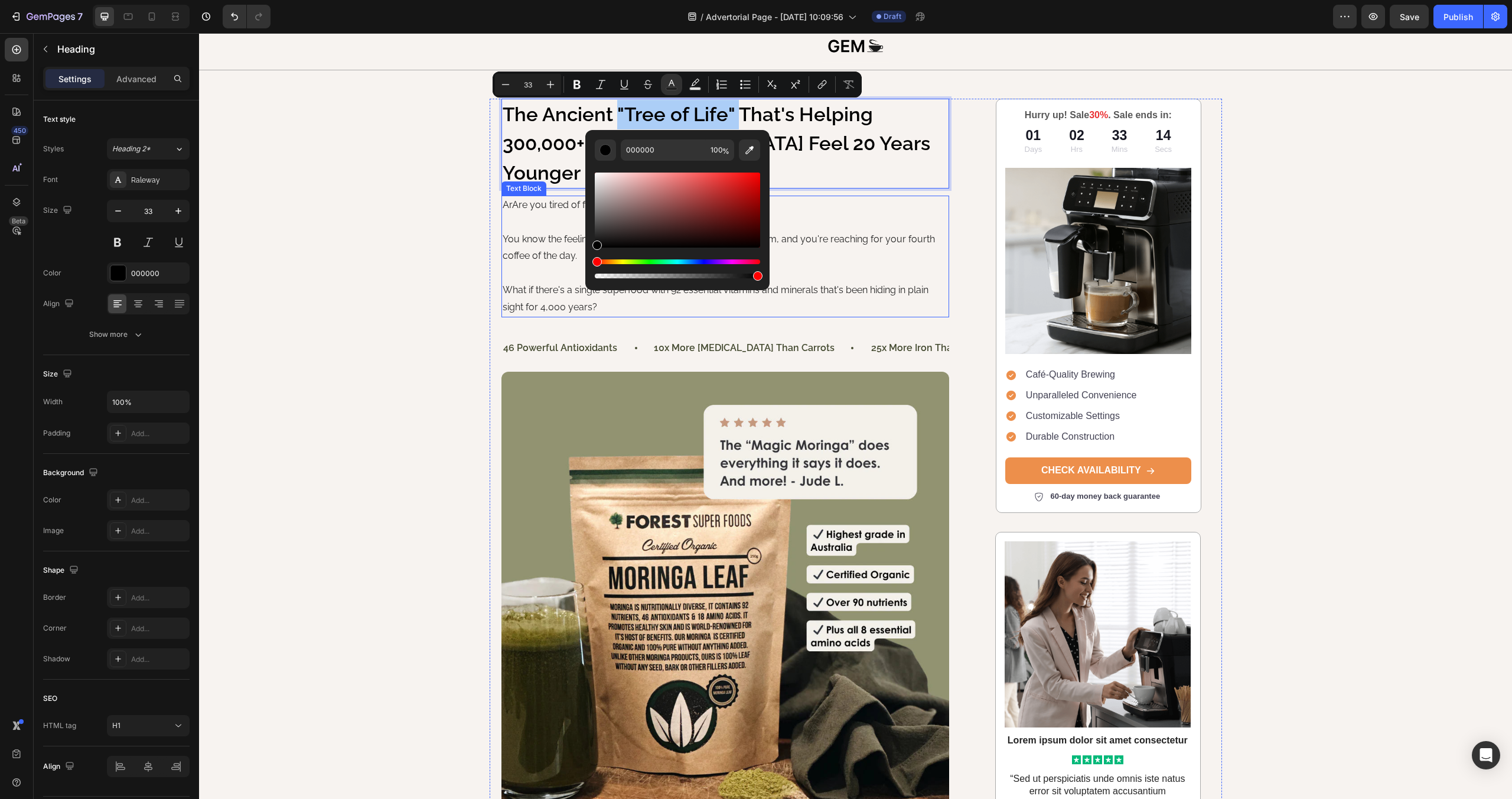
scroll to position [36, 0]
drag, startPoint x: 749, startPoint y: 147, endPoint x: 764, endPoint y: 274, distance: 127.9
click at [750, 148] on icon "Editor contextual toolbar" at bounding box center [749, 149] width 8 height 8
type input "444A30"
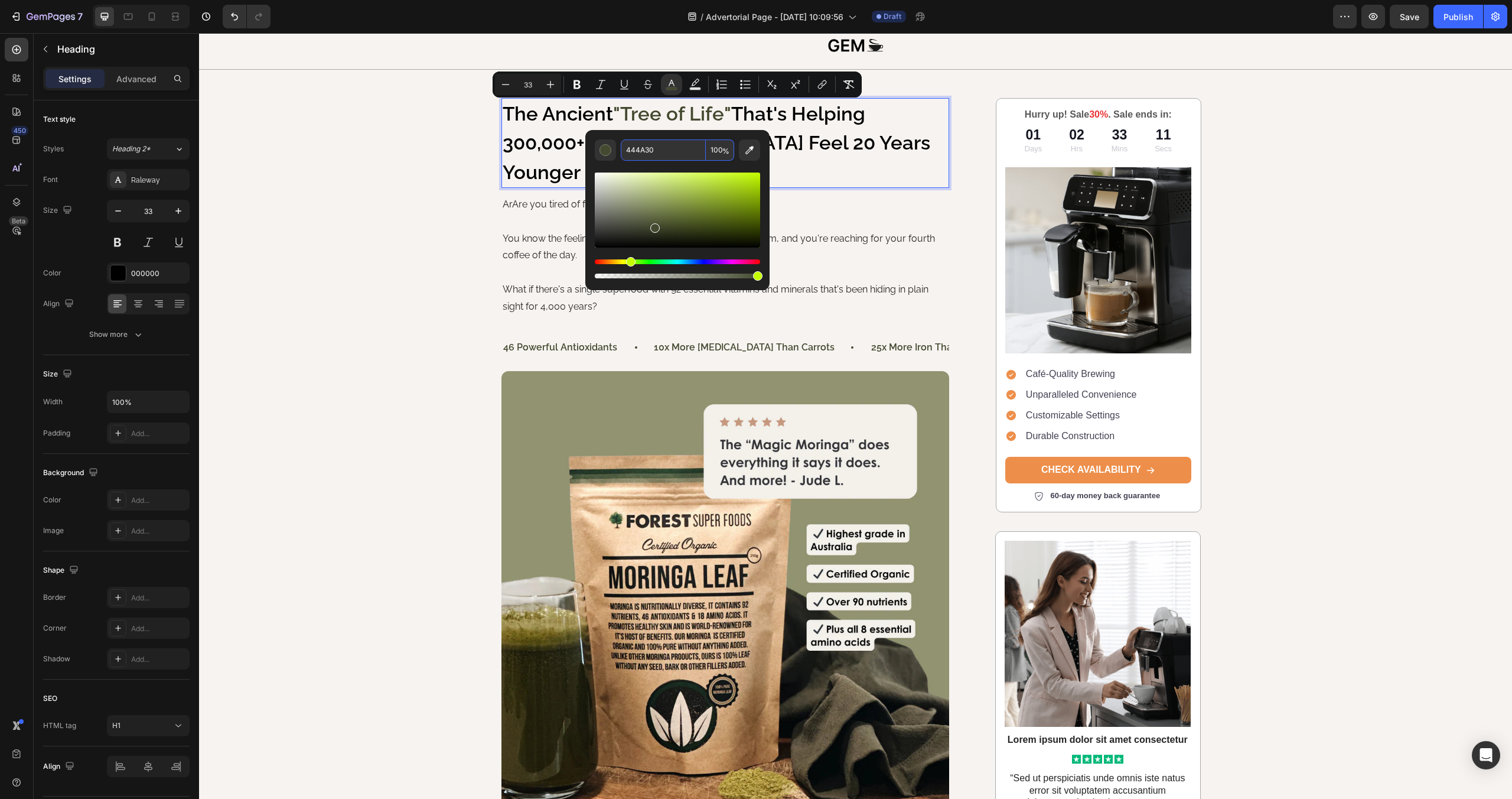
click at [673, 147] on input "444A30" at bounding box center [664, 150] width 85 height 21
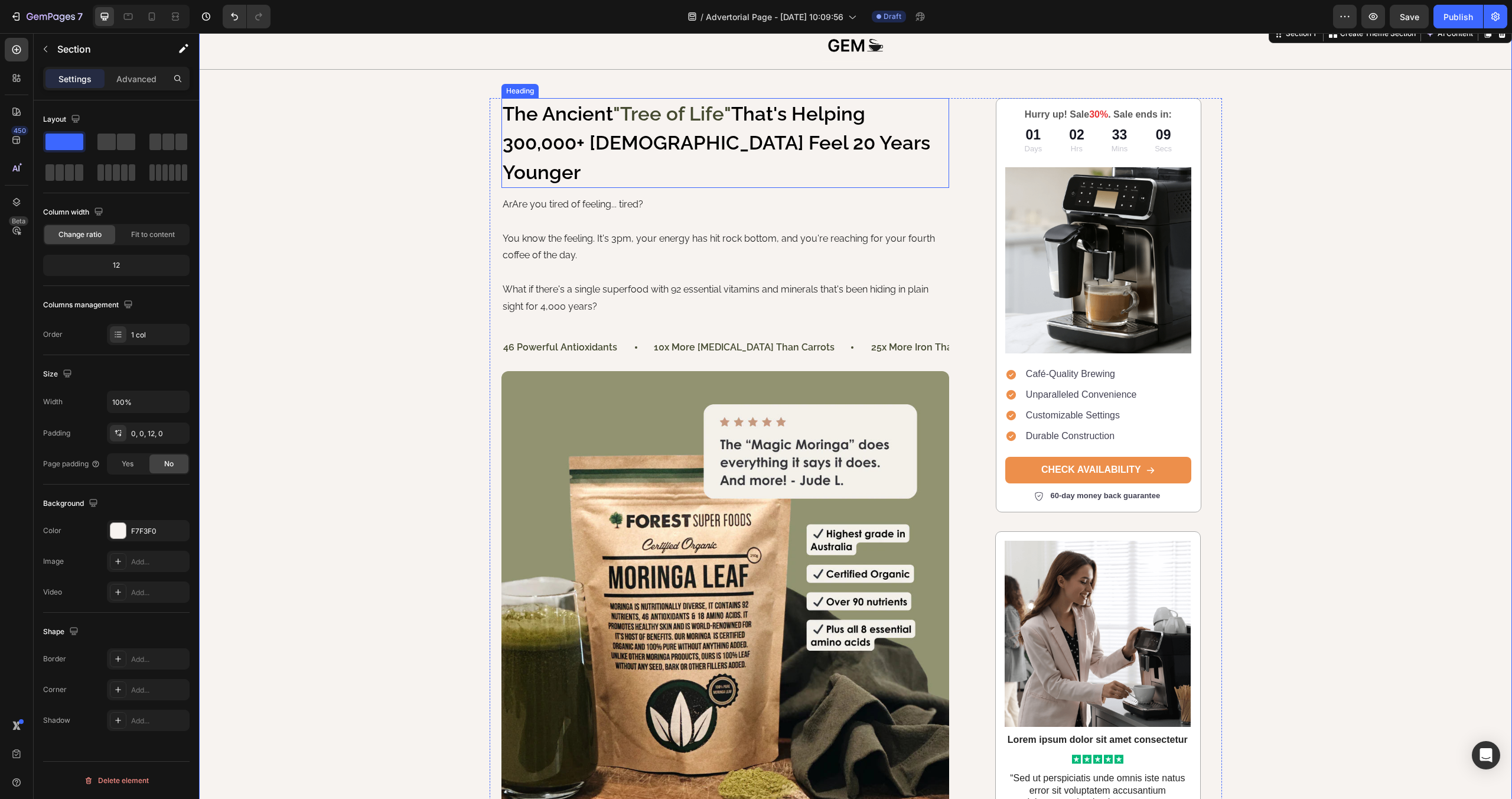
click at [552, 142] on p "The Ancient "Tree of Life" That's Helping 300,000+ Australians Feel 20 Years Yo…" at bounding box center [725, 143] width 446 height 88
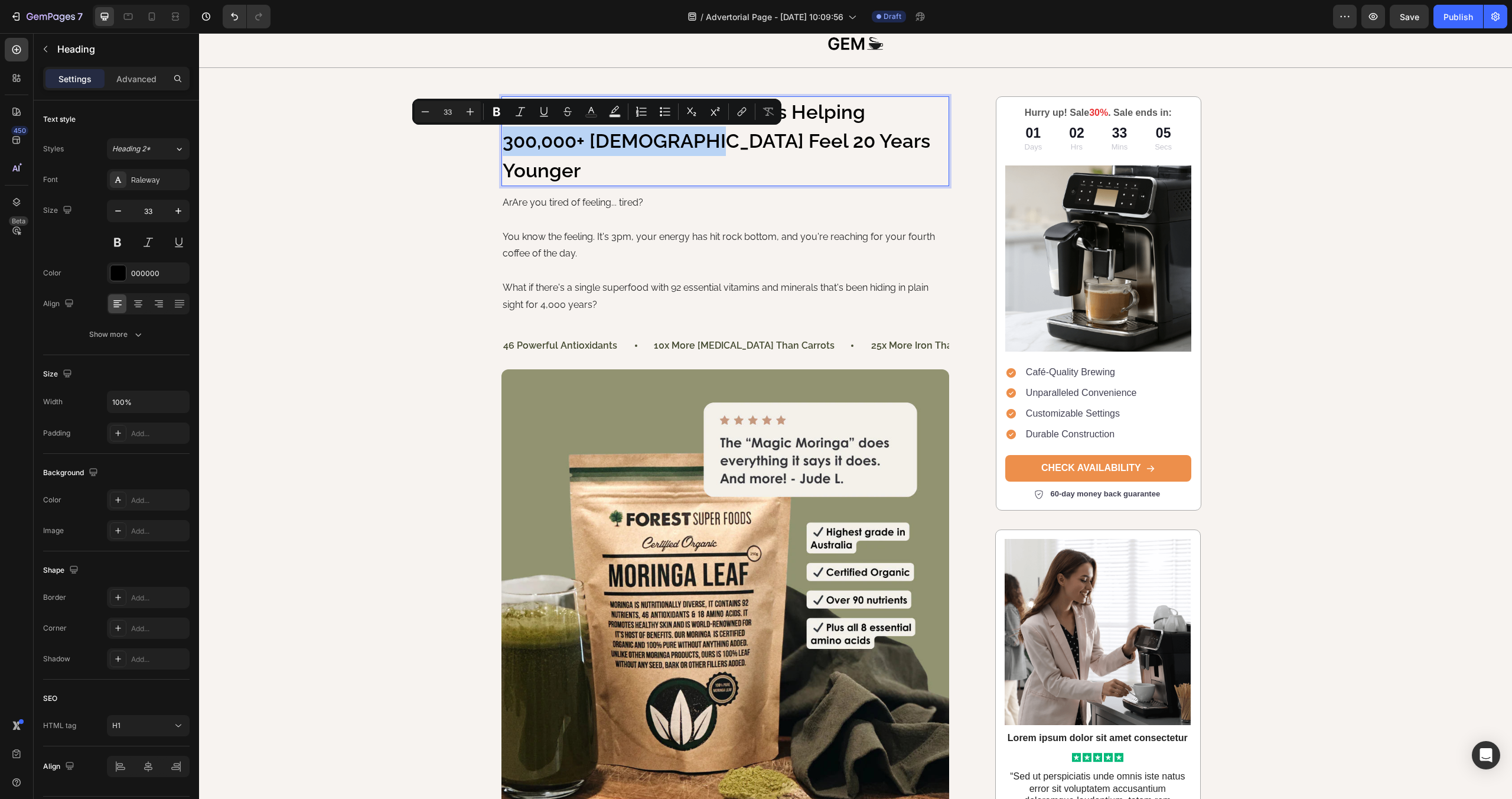
scroll to position [39, 0]
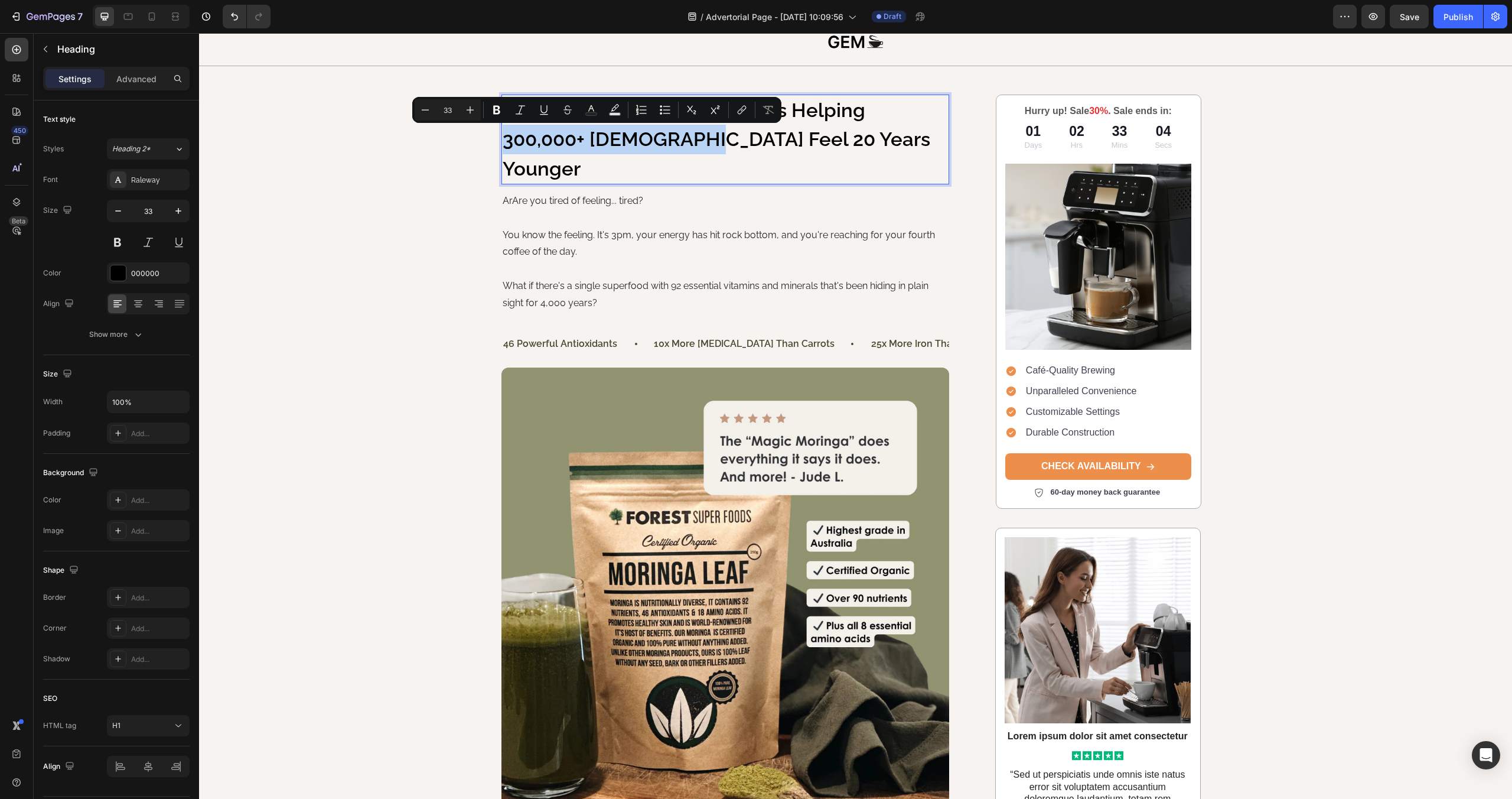
drag, startPoint x: 505, startPoint y: 144, endPoint x: 691, endPoint y: 141, distance: 186.0
click at [691, 141] on p "The Ancient "Tree of Life" That's Helping 300,000+ Australians Feel 20 Years Yo…" at bounding box center [725, 140] width 446 height 88
click at [587, 109] on icon "Editor contextual toolbar" at bounding box center [591, 110] width 12 height 12
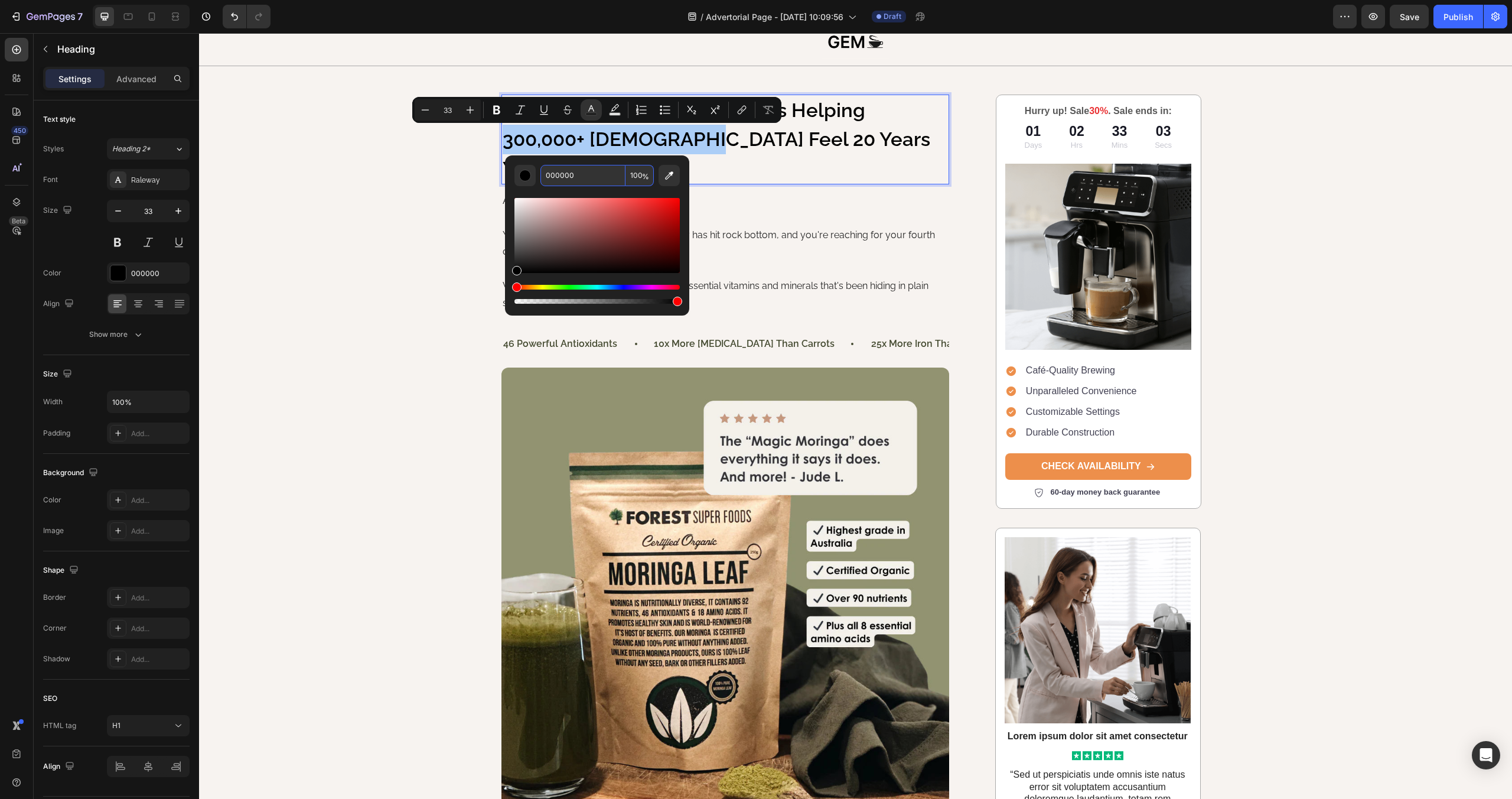
click at [598, 173] on input "000000" at bounding box center [583, 175] width 85 height 21
paste input "444A3"
type input "444A30"
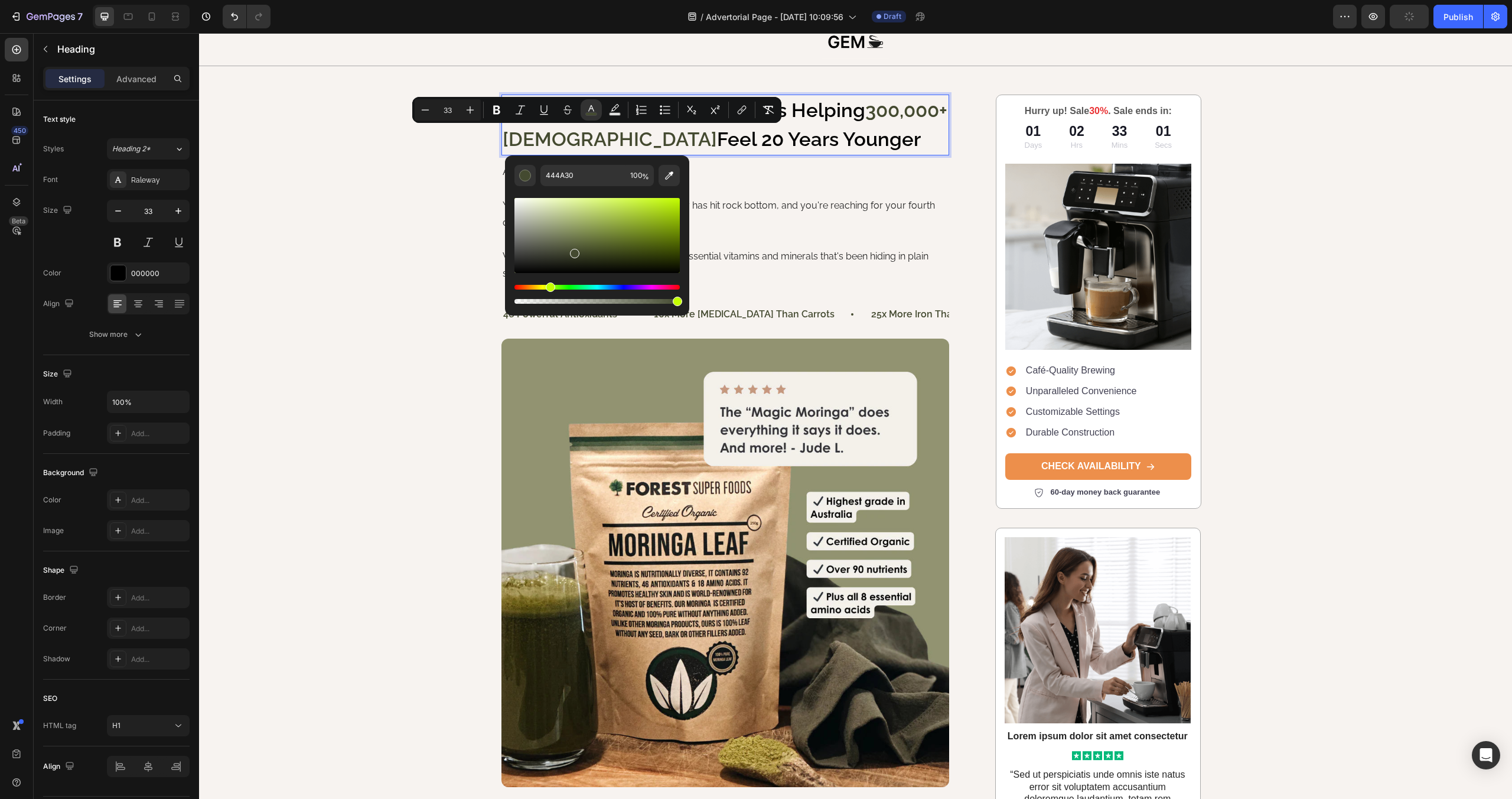
click at [744, 142] on p "The Ancient "Tree of Life" That's Helping 300,000+ Australians Feel 20 Years Yo…" at bounding box center [725, 125] width 446 height 58
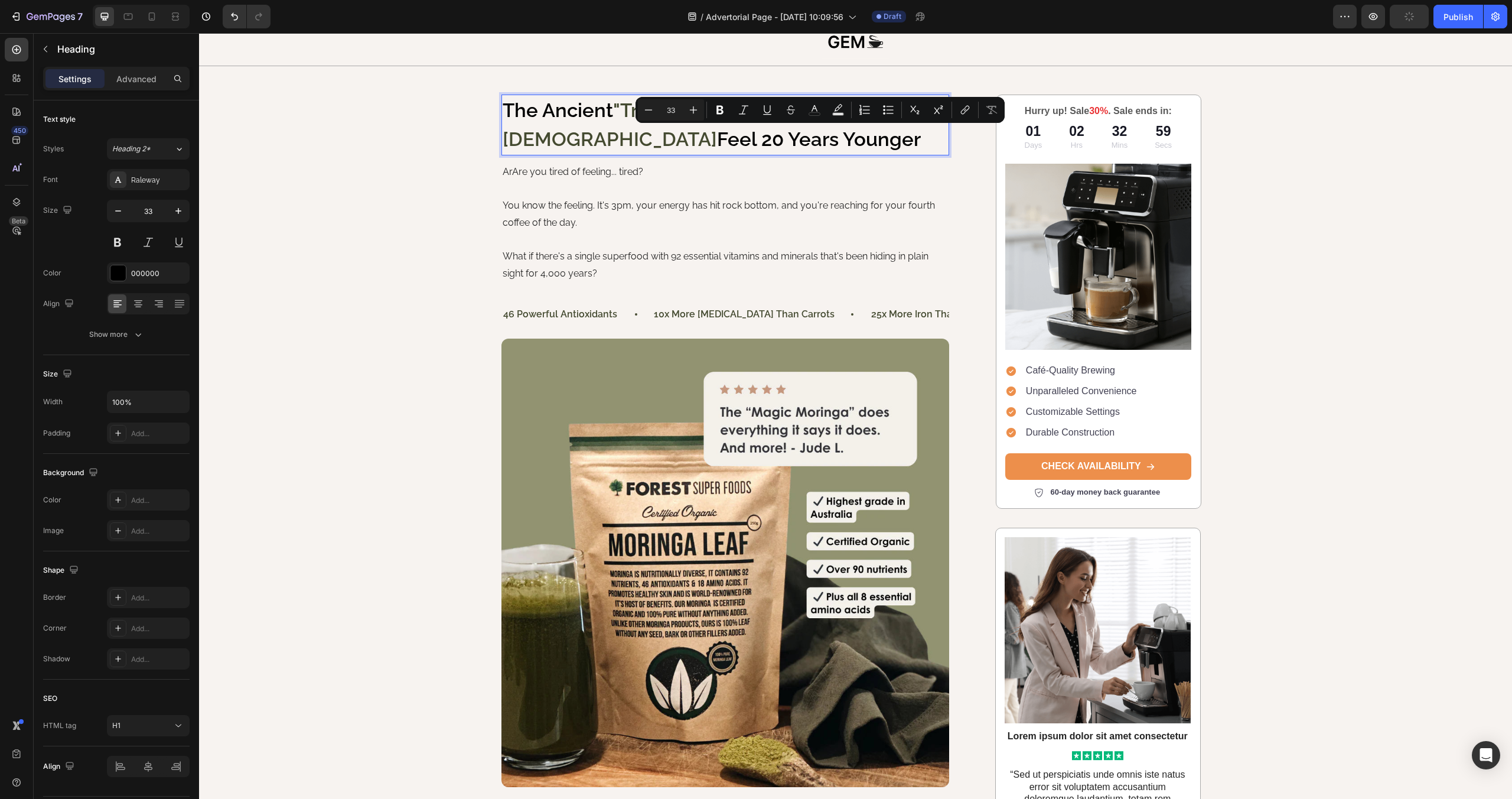
drag, startPoint x: 741, startPoint y: 143, endPoint x: 913, endPoint y: 144, distance: 172.0
click at [913, 144] on p "The Ancient "Tree of Life" That's Helping 300,000+ Australians Feel 20 Years Yo…" at bounding box center [725, 125] width 446 height 58
click at [814, 110] on icon "Editor contextual toolbar" at bounding box center [814, 110] width 12 height 12
type input "000000"
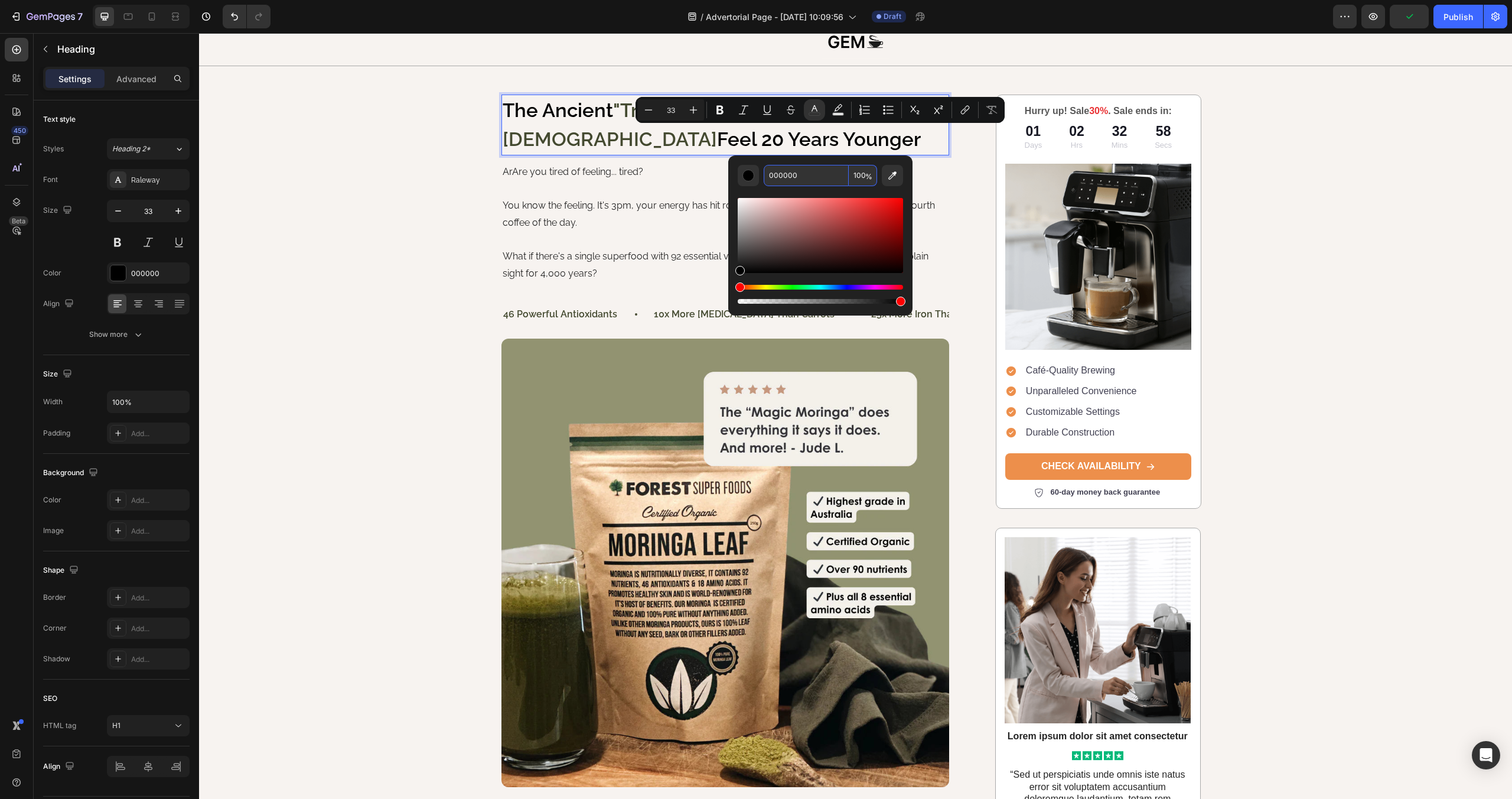
click at [807, 174] on input "000000" at bounding box center [807, 175] width 85 height 21
paste input "444A3"
type input "444A30"
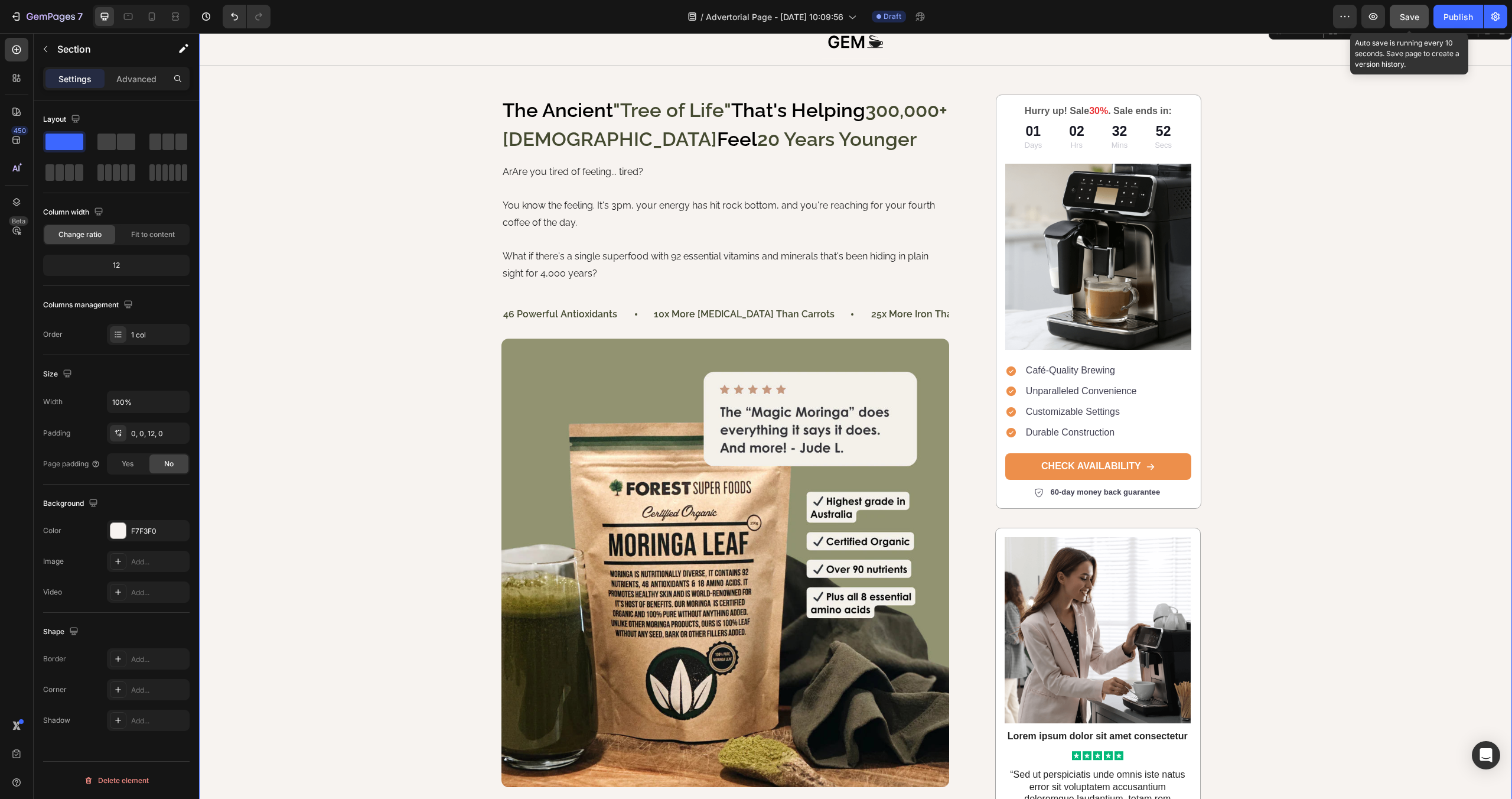
click at [1407, 18] on span "Save" at bounding box center [1409, 17] width 19 height 10
click at [1372, 19] on icon "button" at bounding box center [1373, 17] width 9 height 7
